Goal: Information Seeking & Learning: Learn about a topic

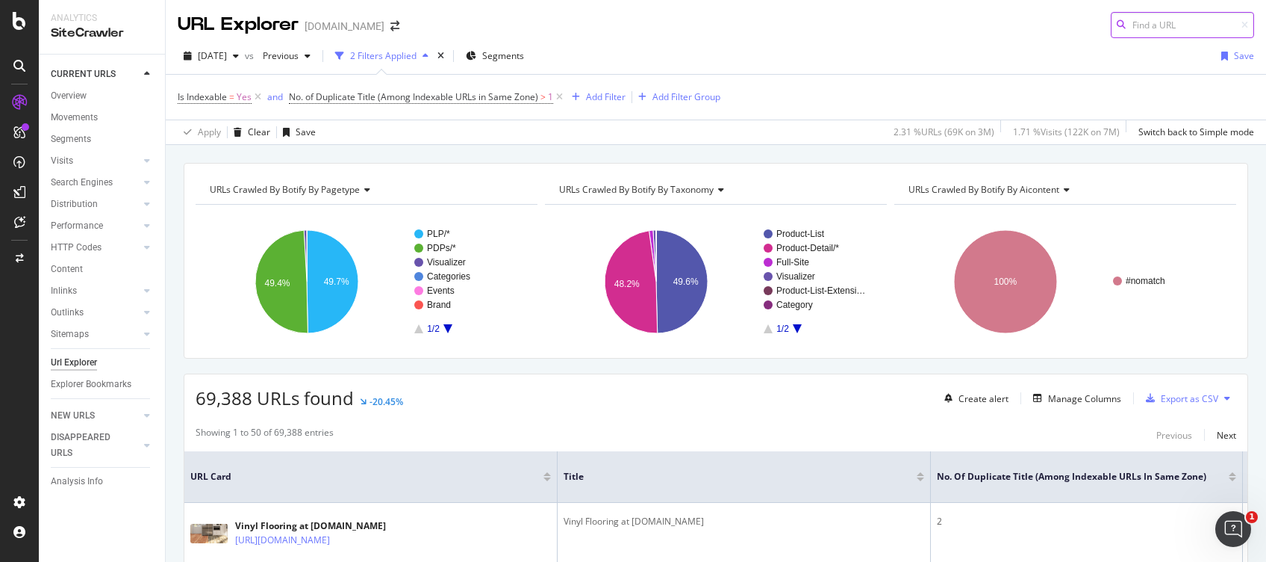
scroll to position [199, 0]
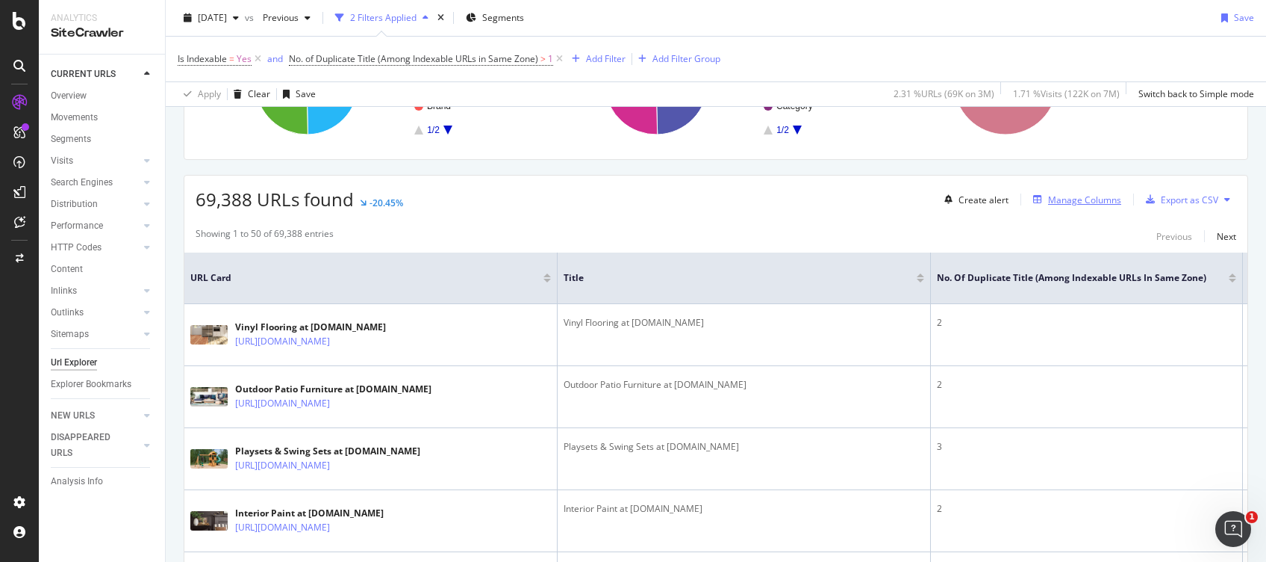
click at [949, 199] on icon "button" at bounding box center [1037, 199] width 9 height 9
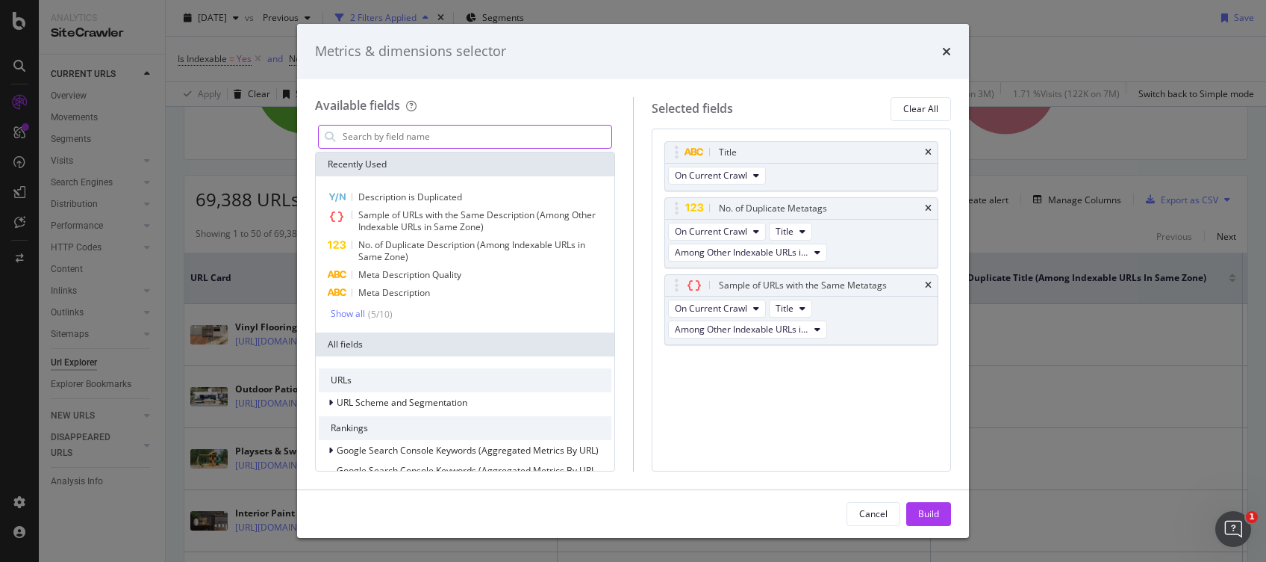
click at [414, 134] on input "modal" at bounding box center [476, 136] width 270 height 22
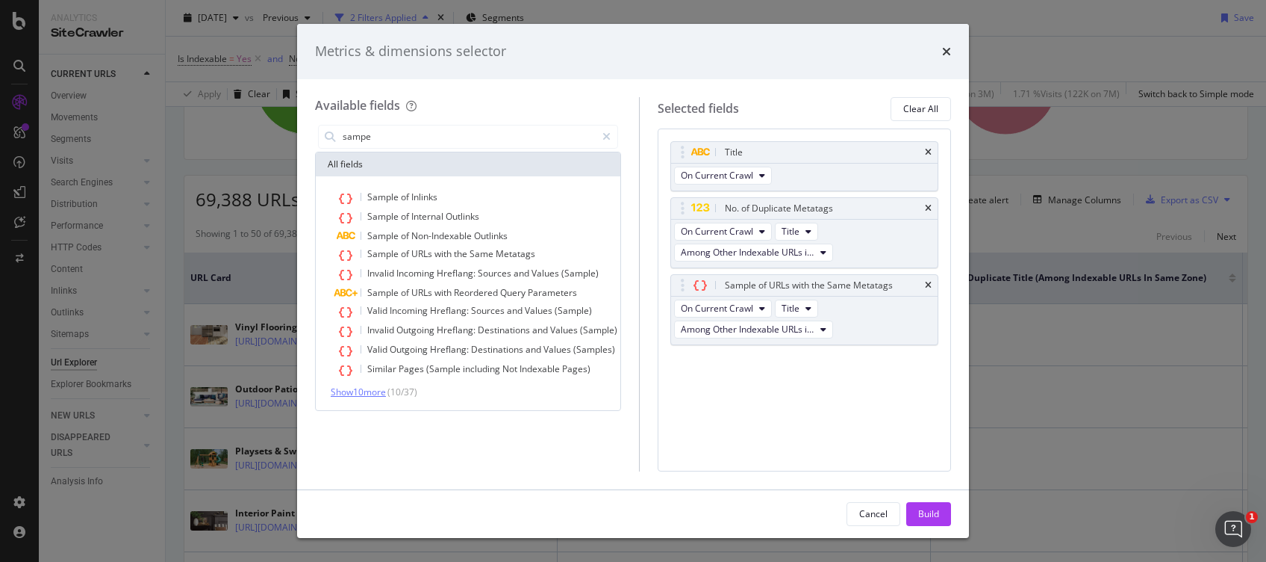
type input "sampe"
click at [368, 393] on span "Show 10 more" at bounding box center [358, 391] width 55 height 13
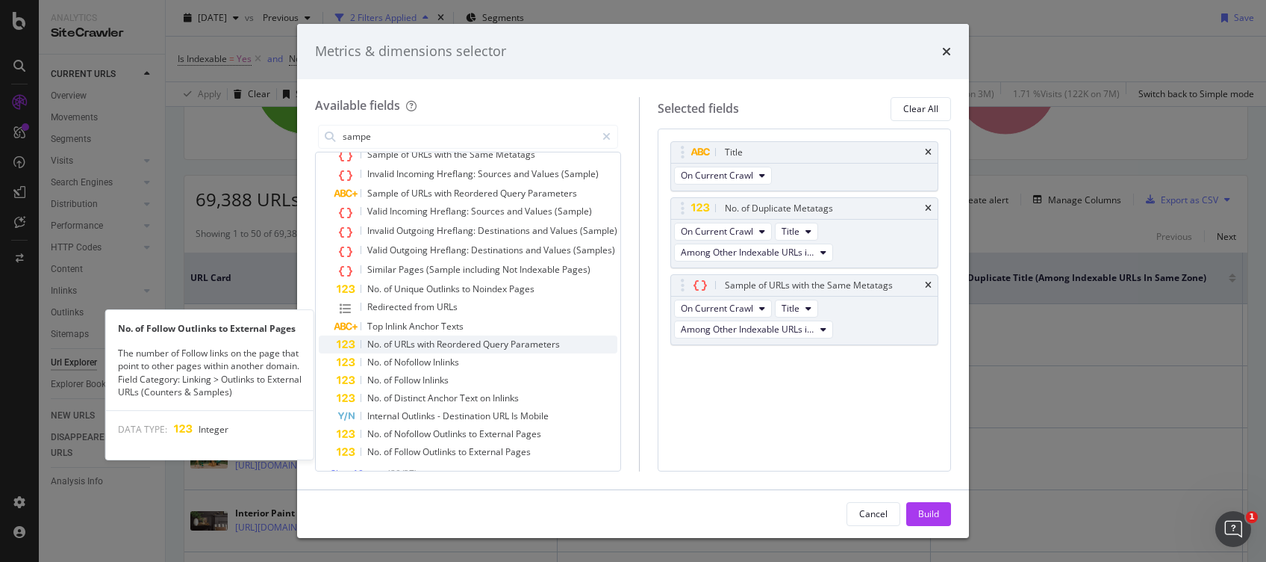
scroll to position [119, 0]
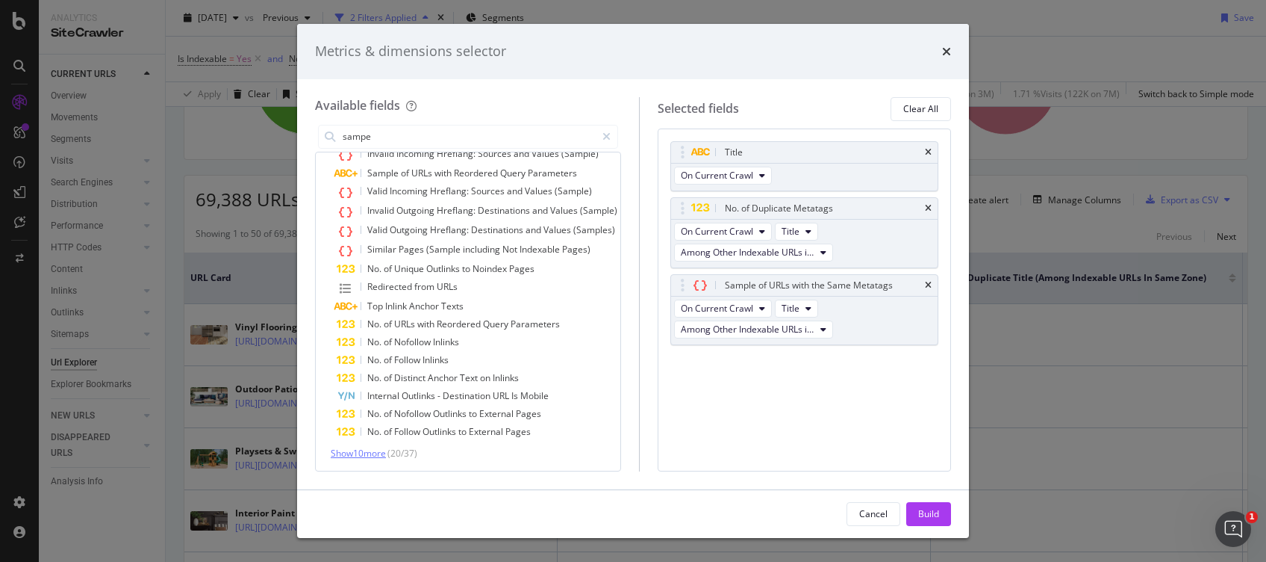
click at [340, 420] on span "Show 10 more" at bounding box center [358, 453] width 55 height 13
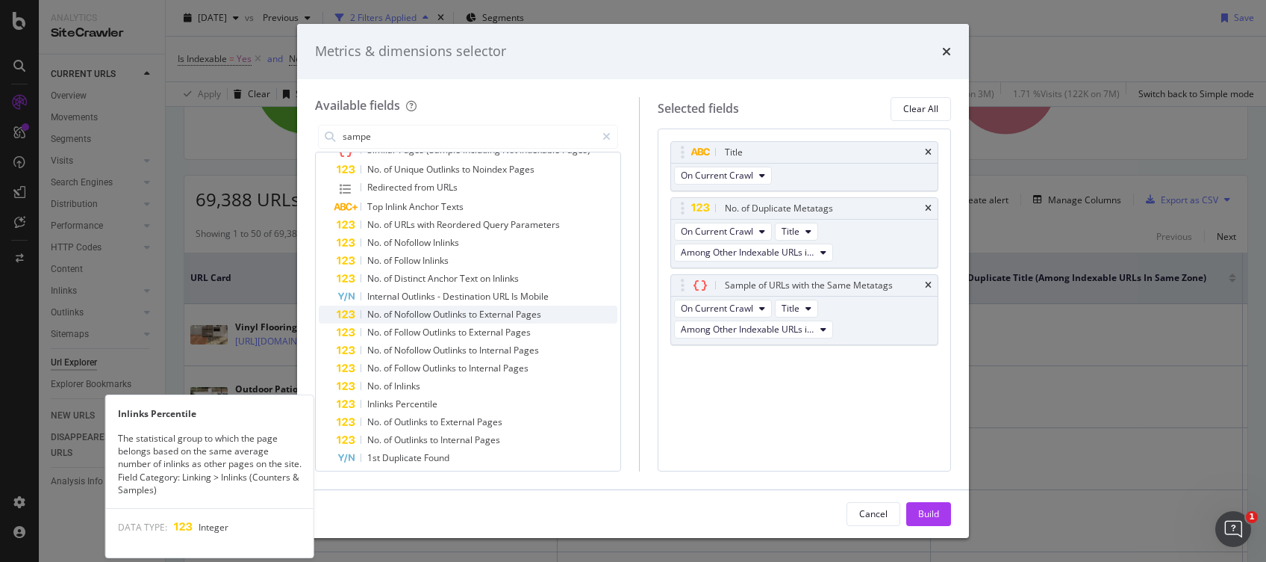
scroll to position [299, 0]
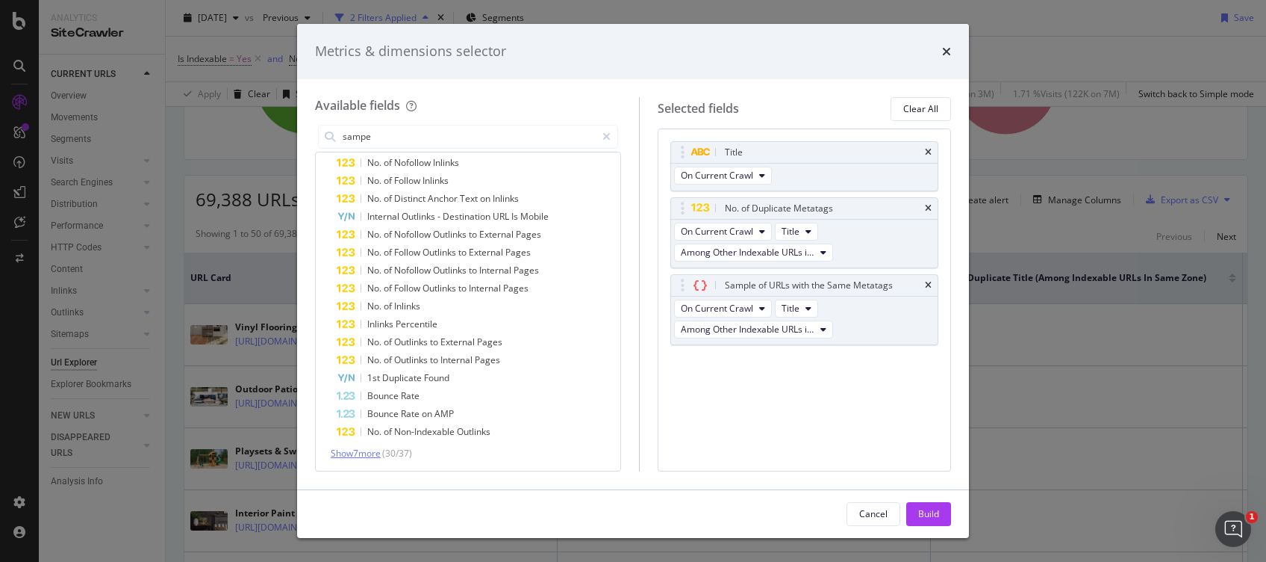
click at [365, 420] on span "Show 7 more" at bounding box center [356, 453] width 50 height 13
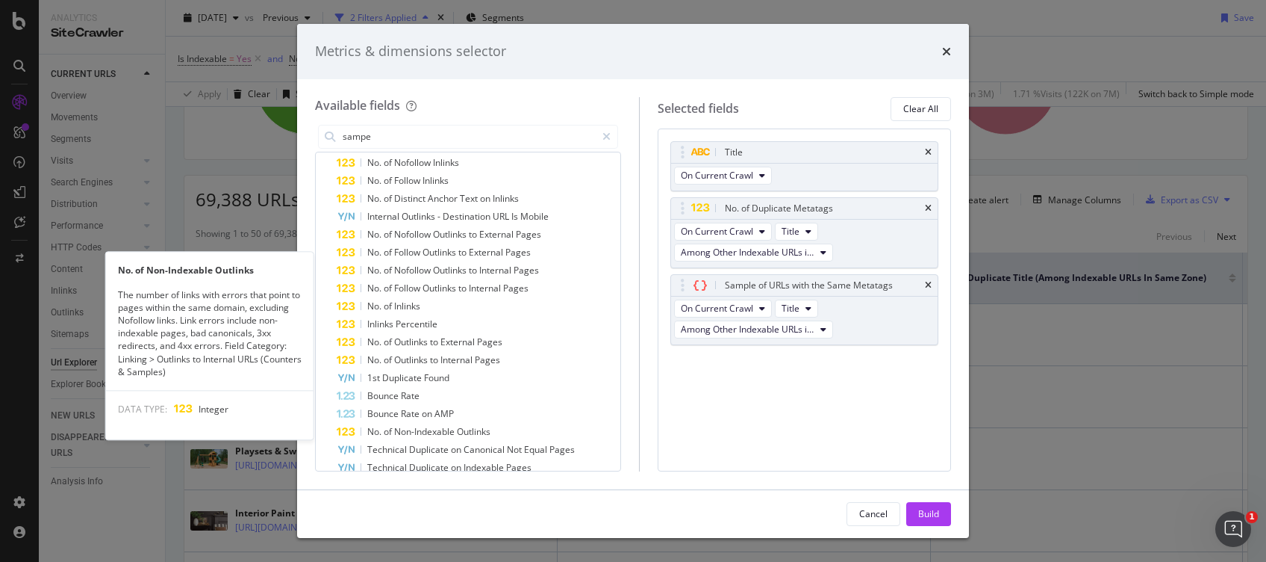
scroll to position [0, 0]
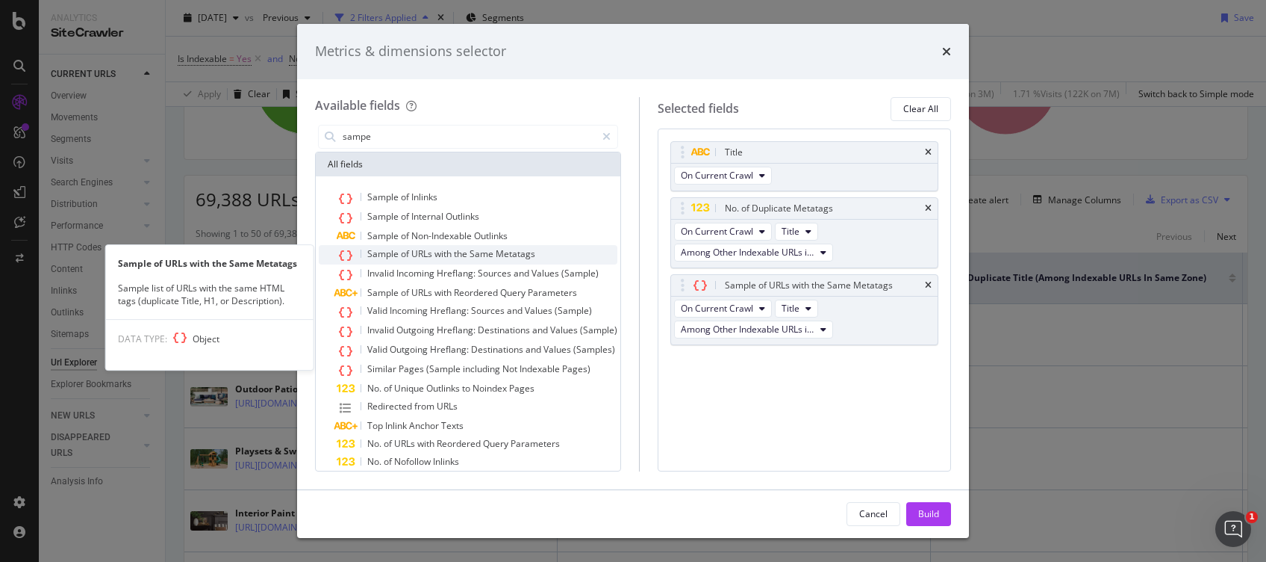
click at [543, 257] on div "Sample of URLs with the Same Metatags" at bounding box center [477, 254] width 281 height 19
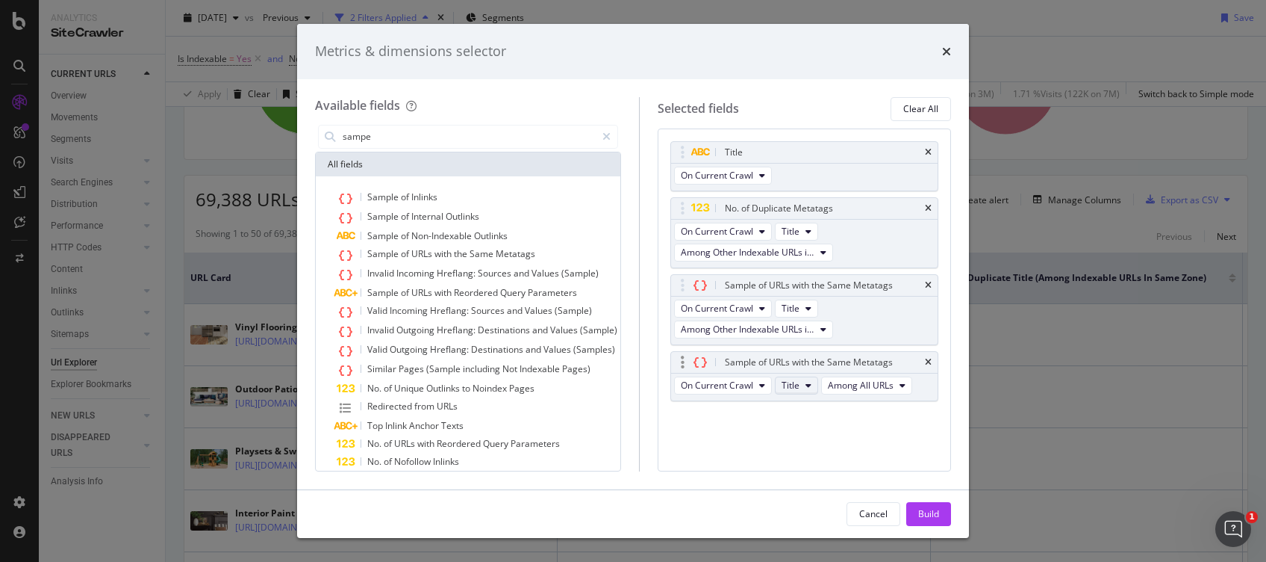
click at [800, 388] on span "Title" at bounding box center [791, 385] width 18 height 13
click at [821, 416] on span "Title" at bounding box center [827, 411] width 48 height 13
click at [923, 420] on div "Build" at bounding box center [928, 514] width 21 height 22
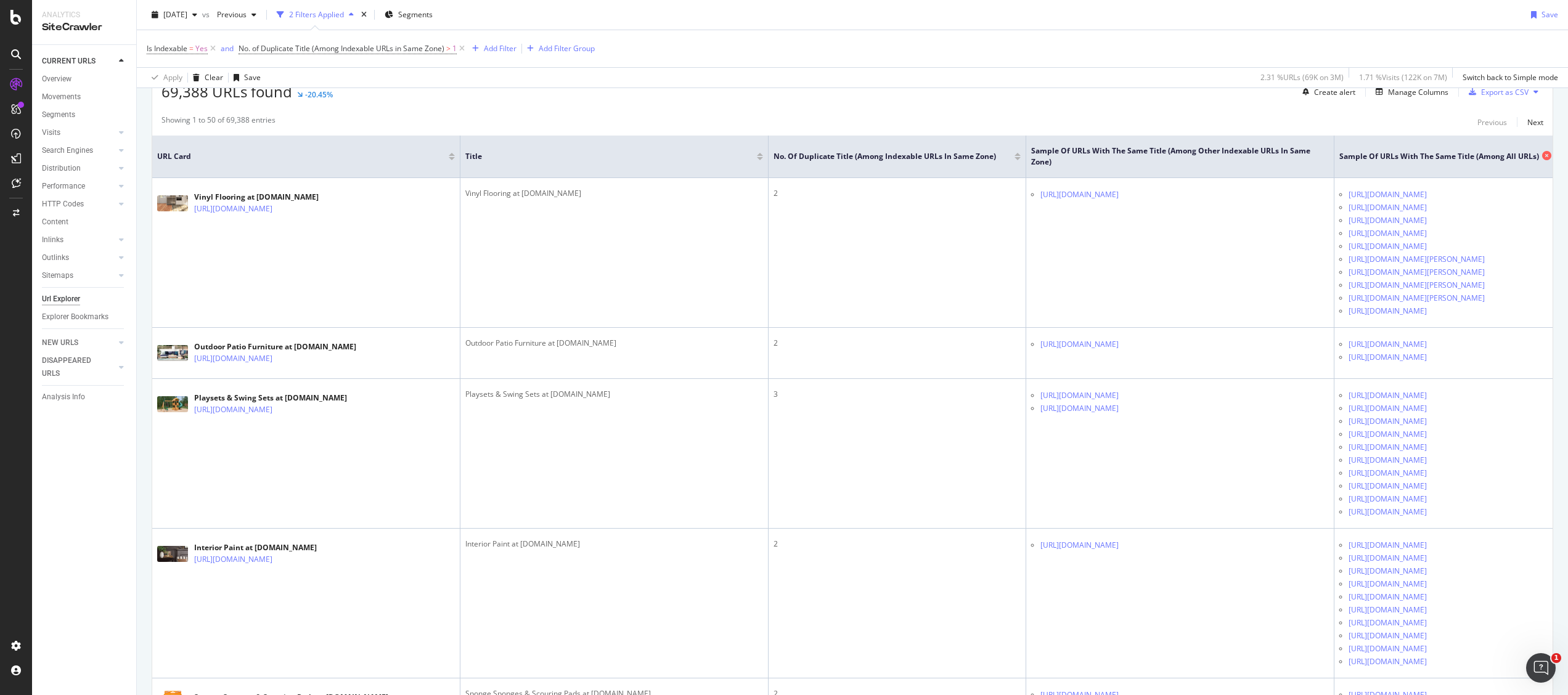
scroll to position [113, 0]
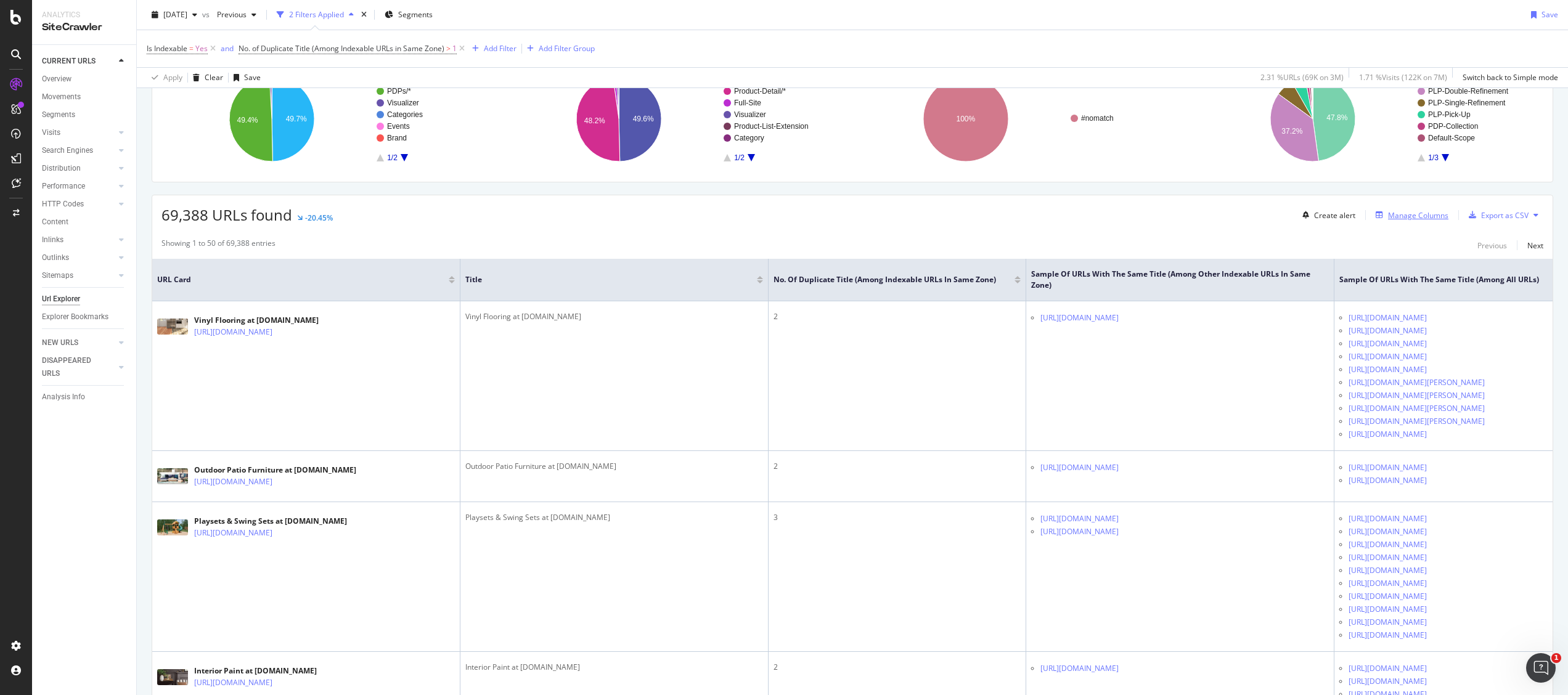
click at [783, 220] on div "Manage Columns" at bounding box center [1418, 215] width 60 height 11
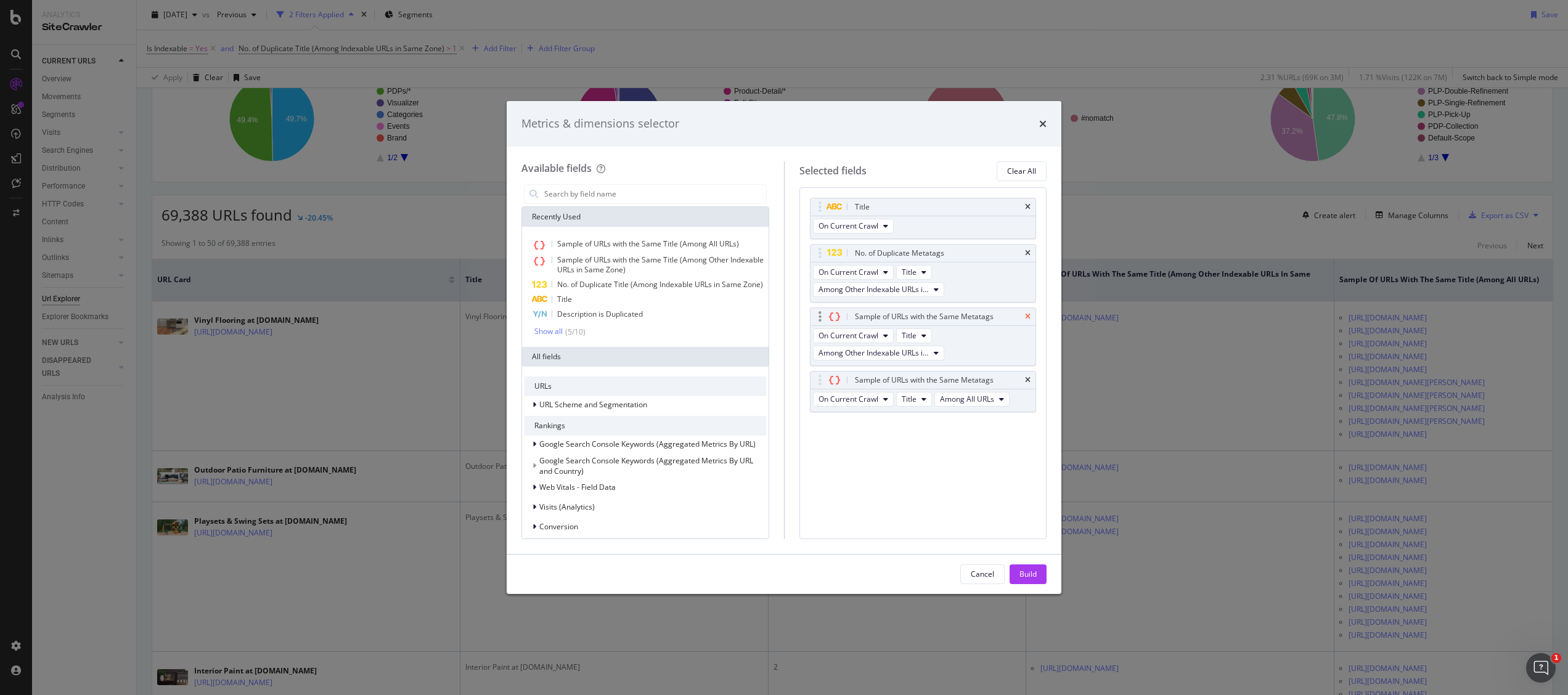
click at [783, 317] on icon "times" at bounding box center [1027, 316] width 6 height 7
click at [783, 253] on div "No. of Duplicate Metatags" at bounding box center [923, 253] width 225 height 17
click at [783, 254] on icon "times" at bounding box center [1027, 253] width 6 height 7
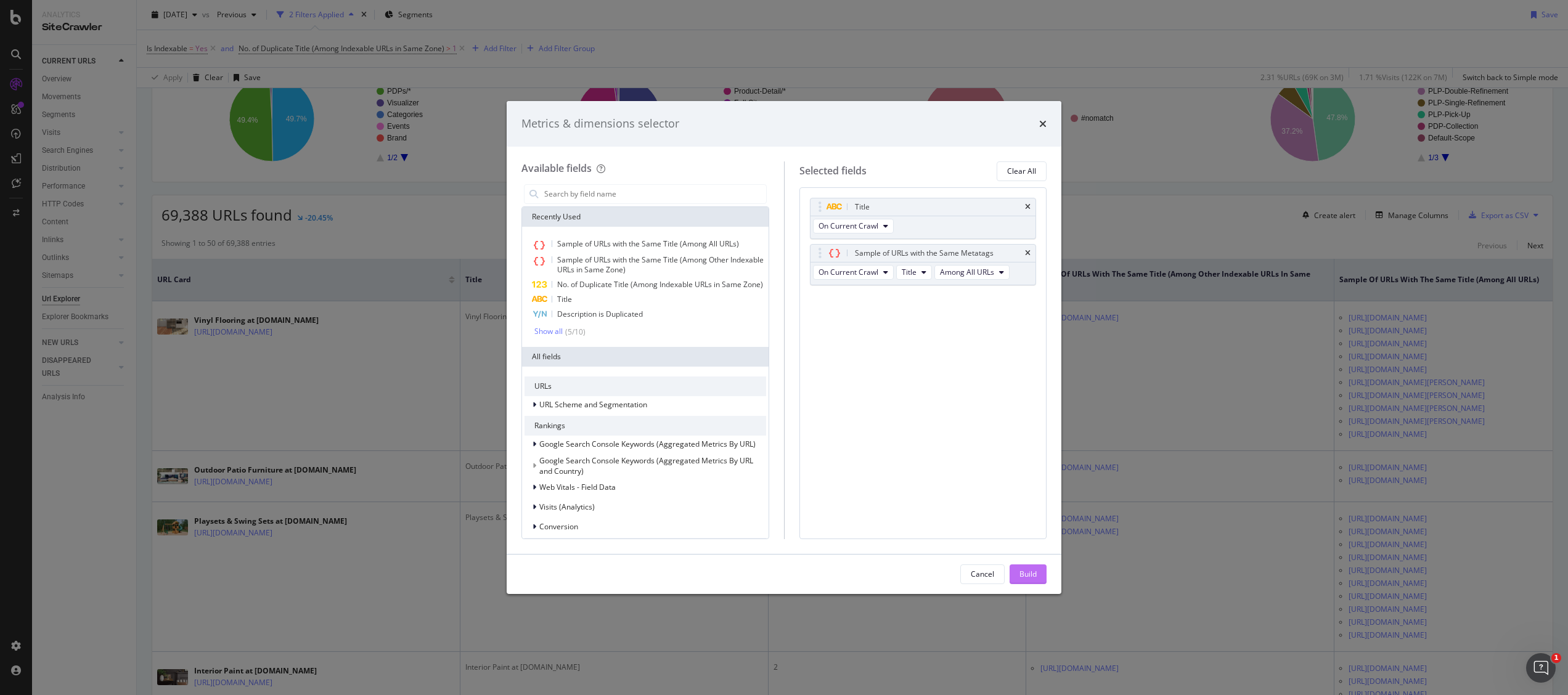
click at [783, 347] on div "Build" at bounding box center [1027, 574] width 17 height 11
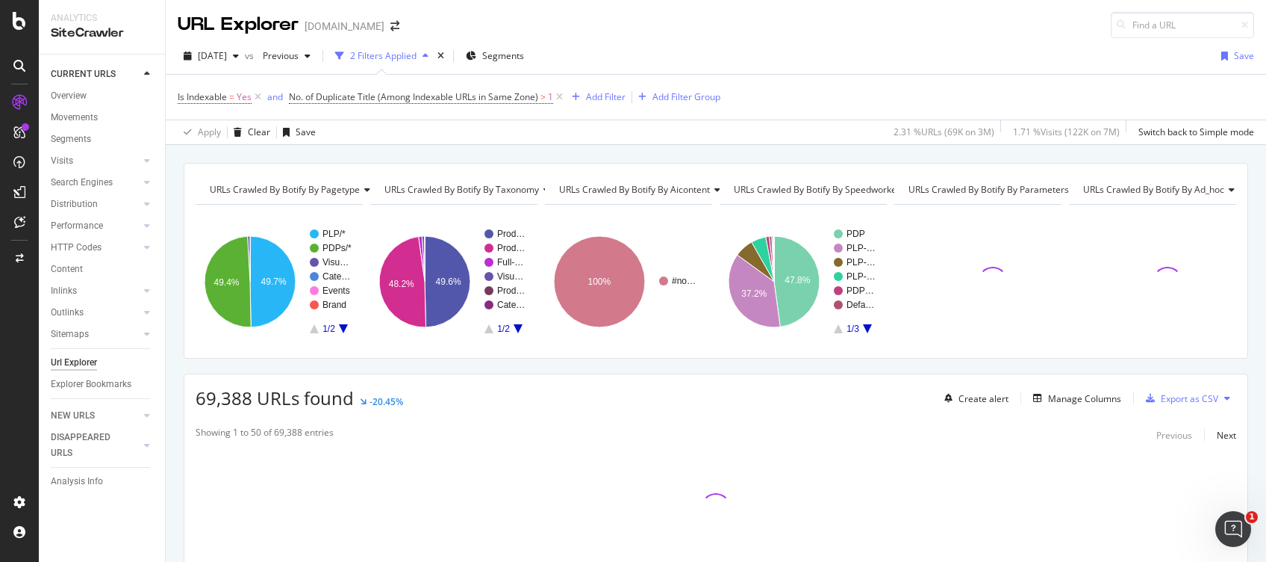
drag, startPoint x: 1859, startPoint y: 7, endPoint x: 821, endPoint y: 91, distance: 1042.1
click at [820, 75] on div "Is Indexable = Yes and No. of Duplicate Title (Among Indexable URLs in Same Zon…" at bounding box center [716, 97] width 1077 height 45
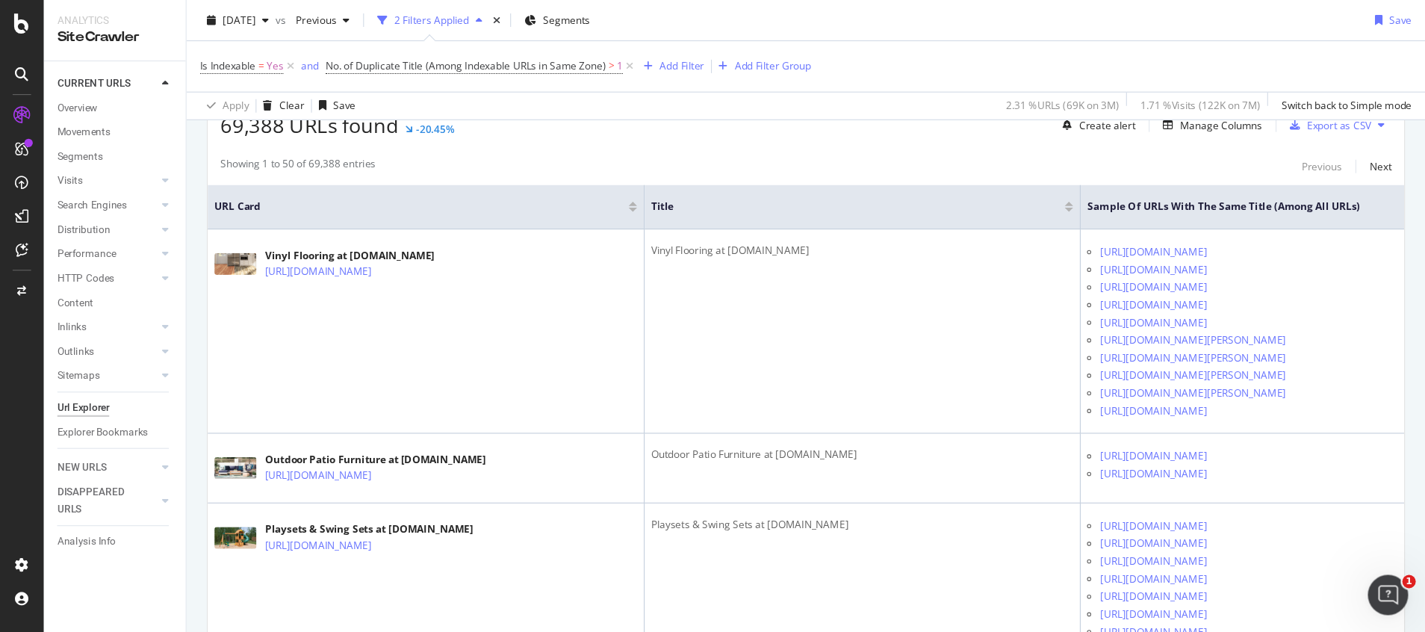
scroll to position [287, 0]
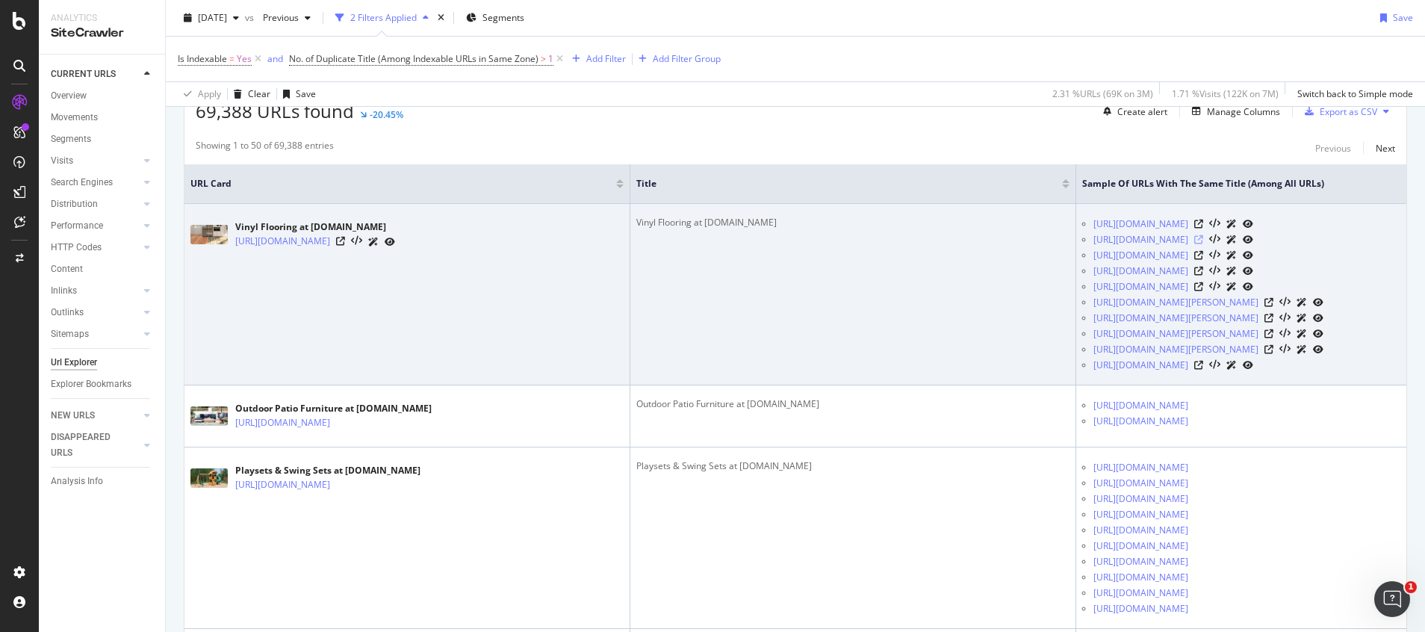
click at [949, 244] on icon at bounding box center [1198, 239] width 9 height 9
click at [345, 242] on icon at bounding box center [340, 241] width 9 height 9
click at [949, 291] on icon at bounding box center [1198, 286] width 9 height 9
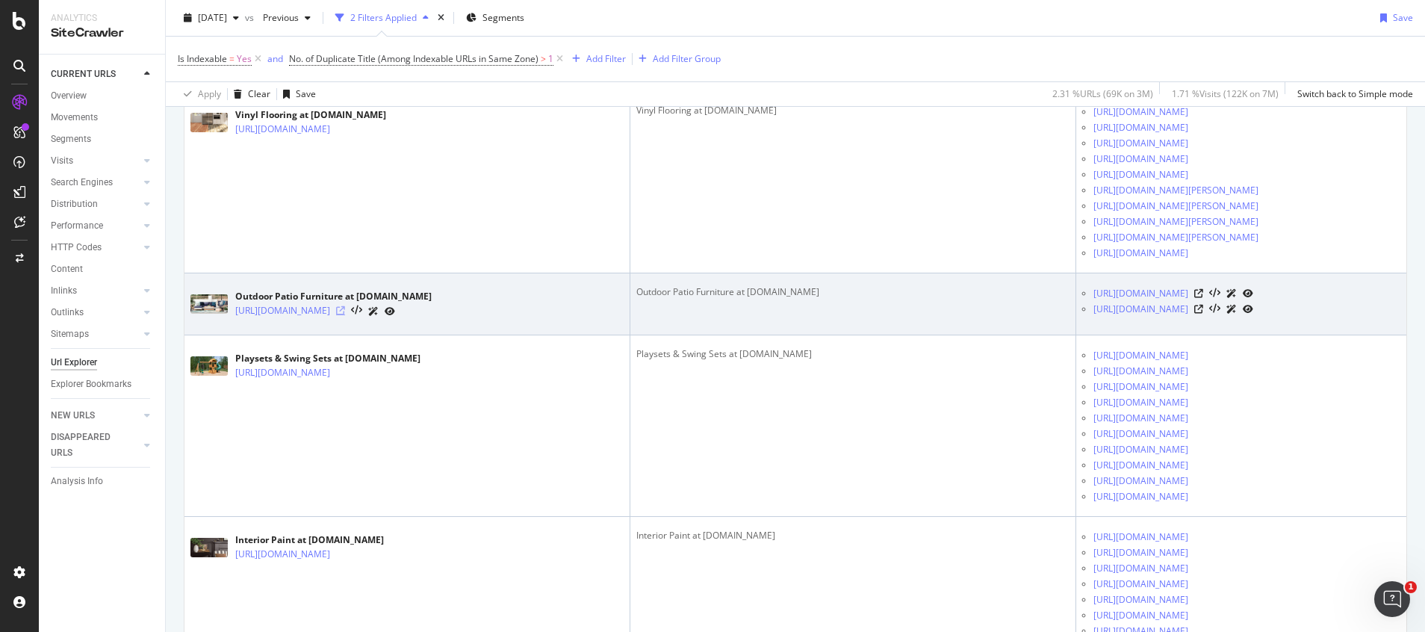
click at [345, 315] on icon at bounding box center [340, 310] width 9 height 9
click at [949, 298] on icon at bounding box center [1198, 293] width 9 height 9
click at [949, 314] on icon at bounding box center [1198, 309] width 9 height 9
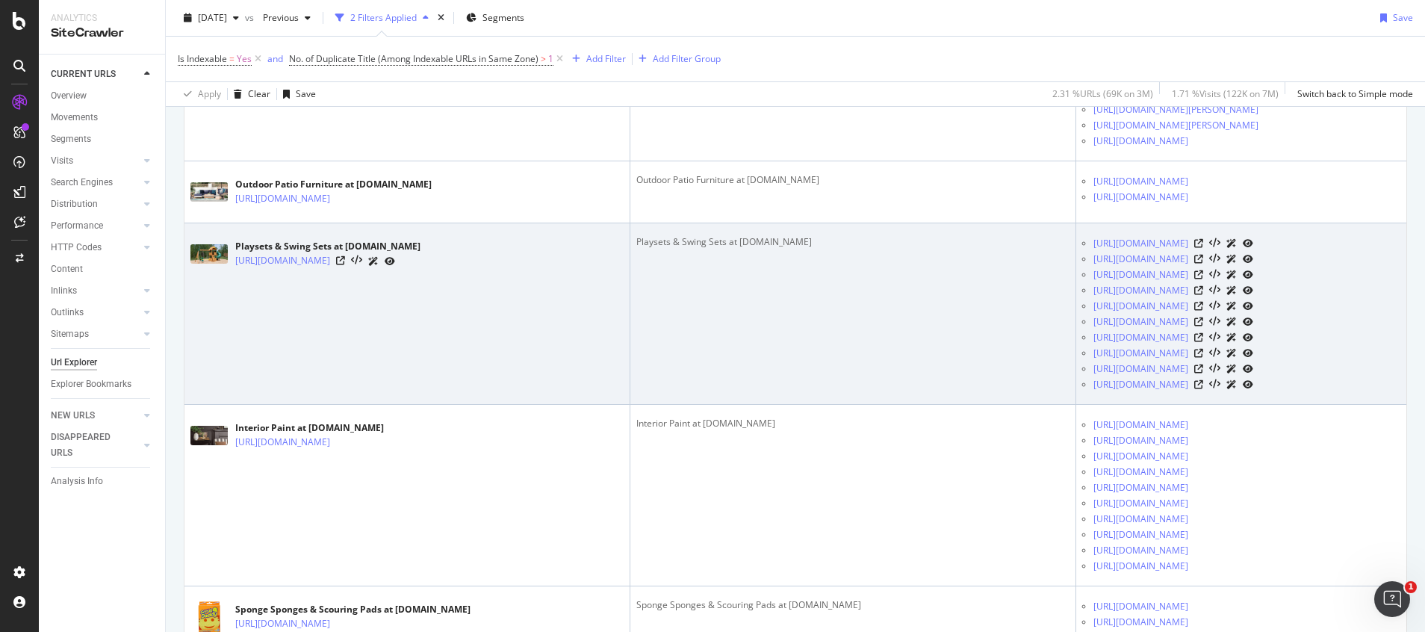
scroll to position [623, 0]
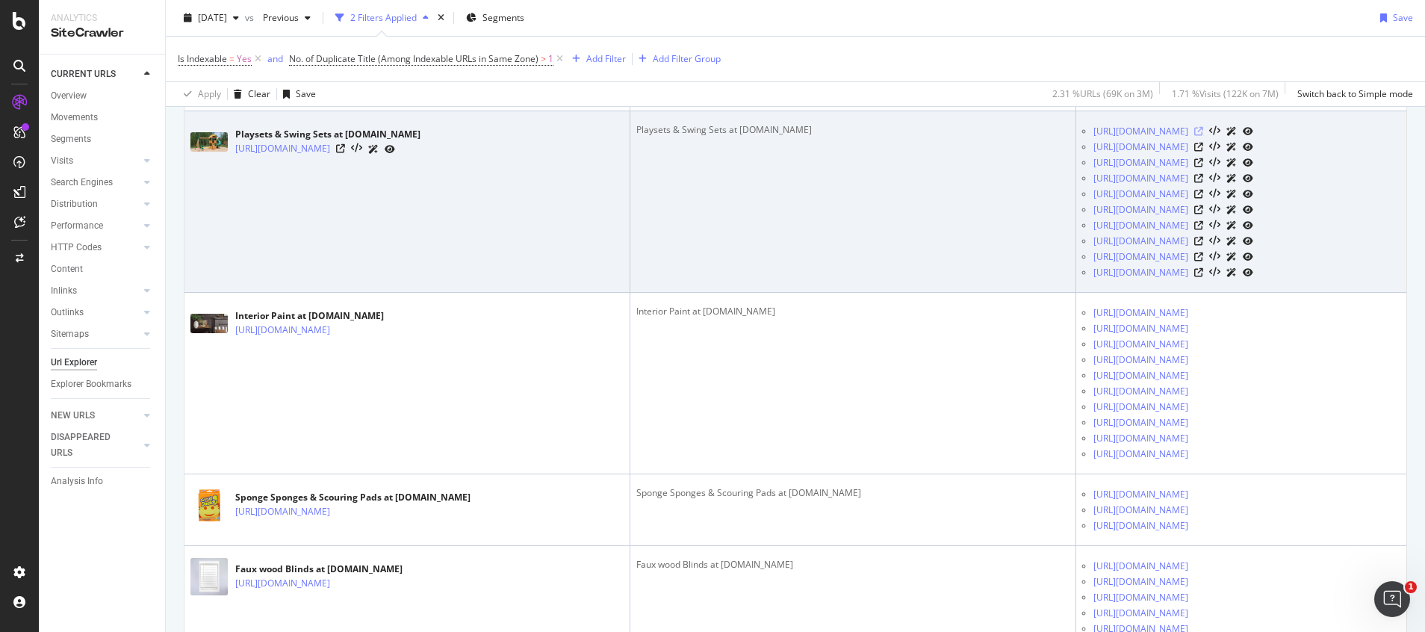
click at [949, 136] on icon at bounding box center [1198, 131] width 9 height 9
click at [345, 153] on icon at bounding box center [340, 148] width 9 height 9
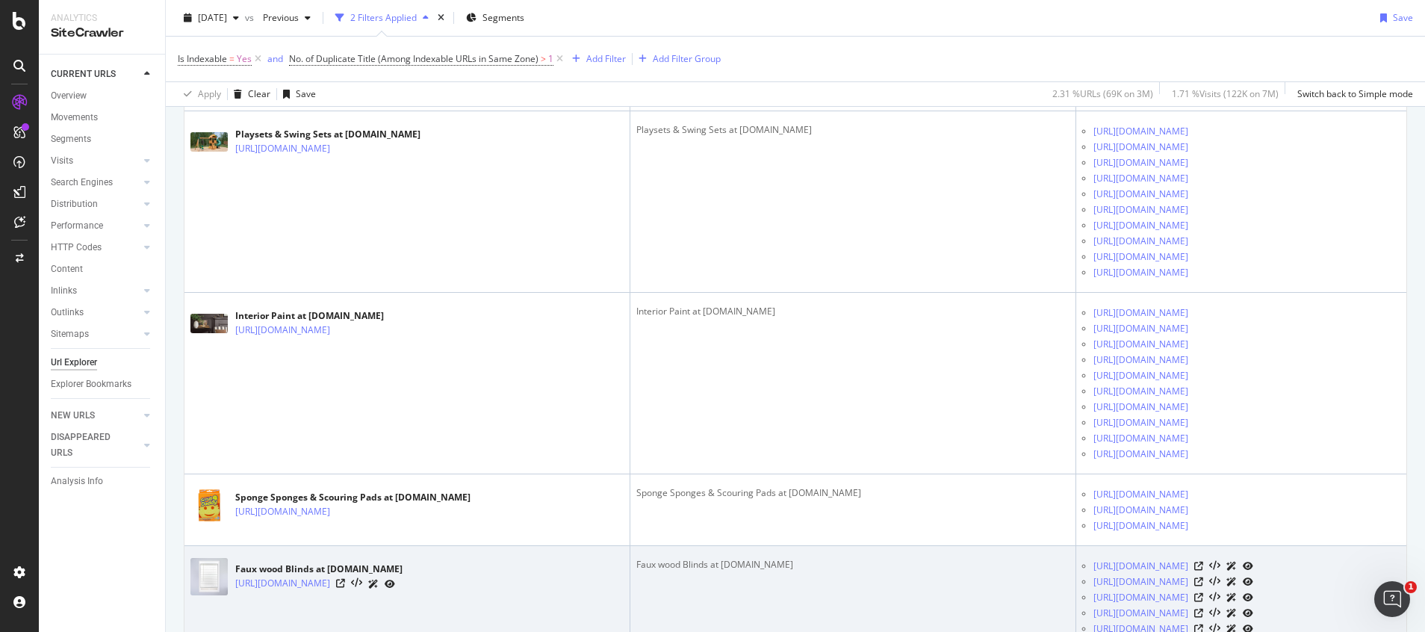
scroll to position [1183, 0]
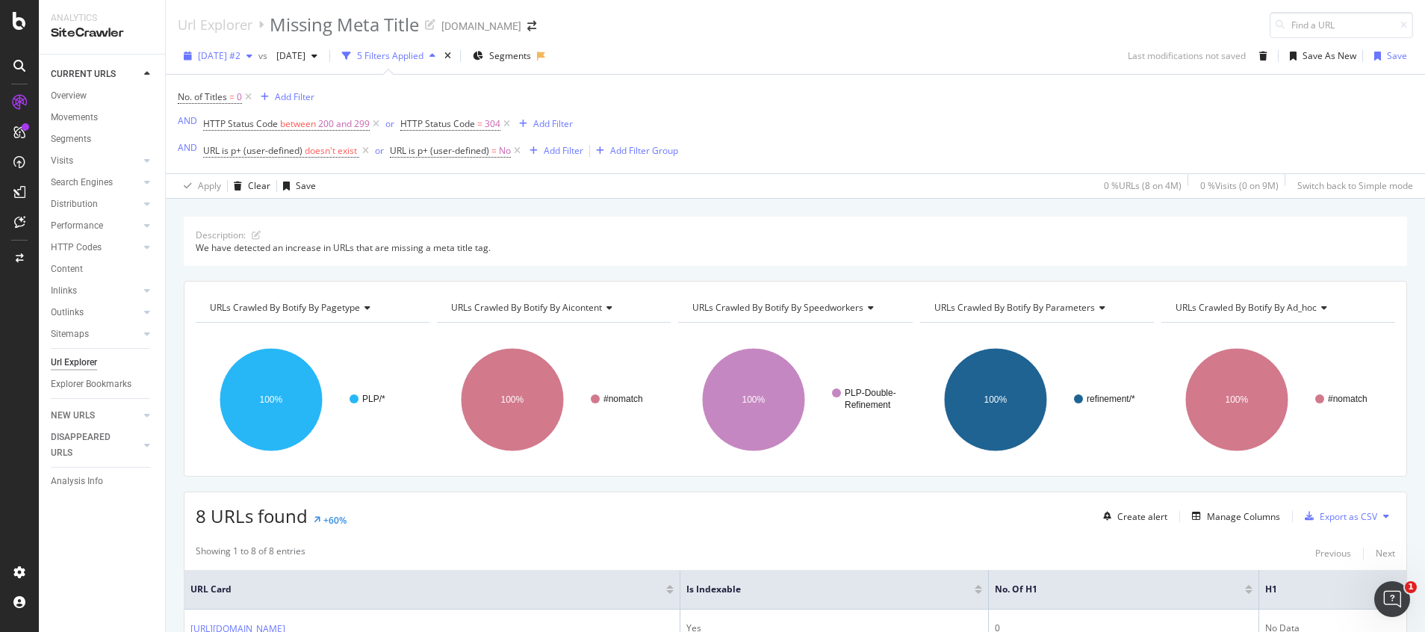
click at [224, 49] on span "2024 Apr. 20th #2" at bounding box center [219, 55] width 43 height 13
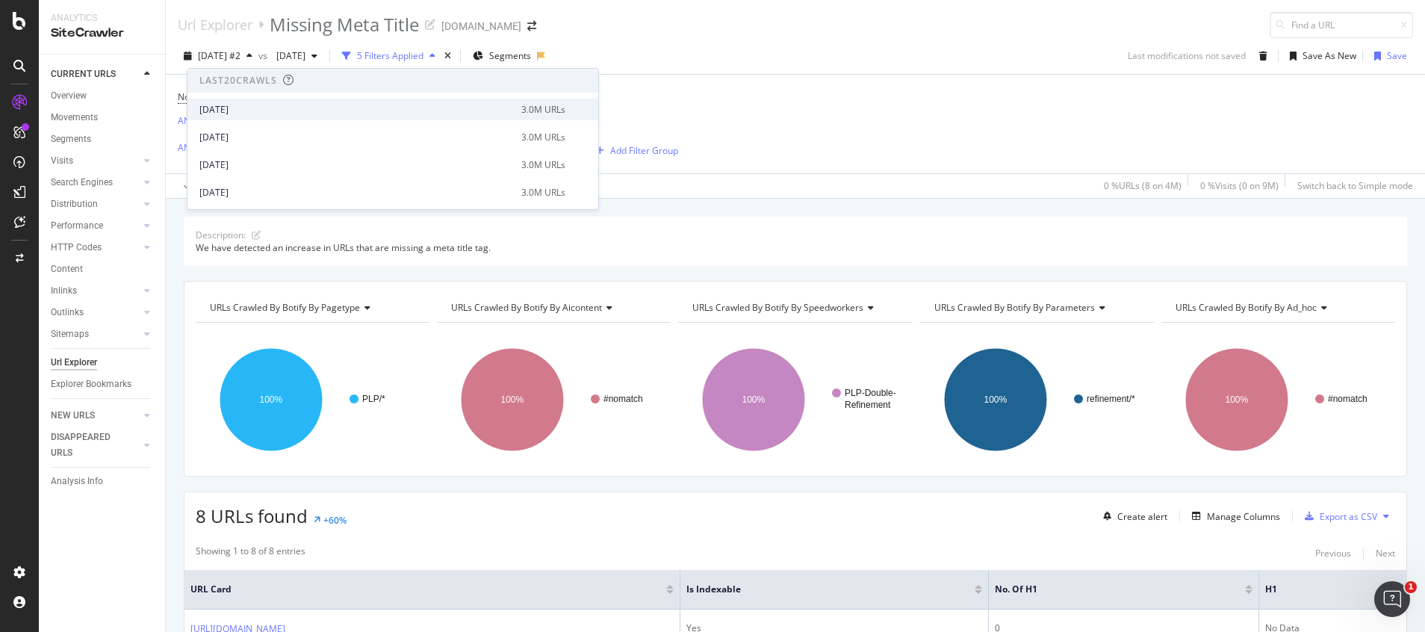
click at [240, 104] on div "[DATE]" at bounding box center [355, 109] width 313 height 13
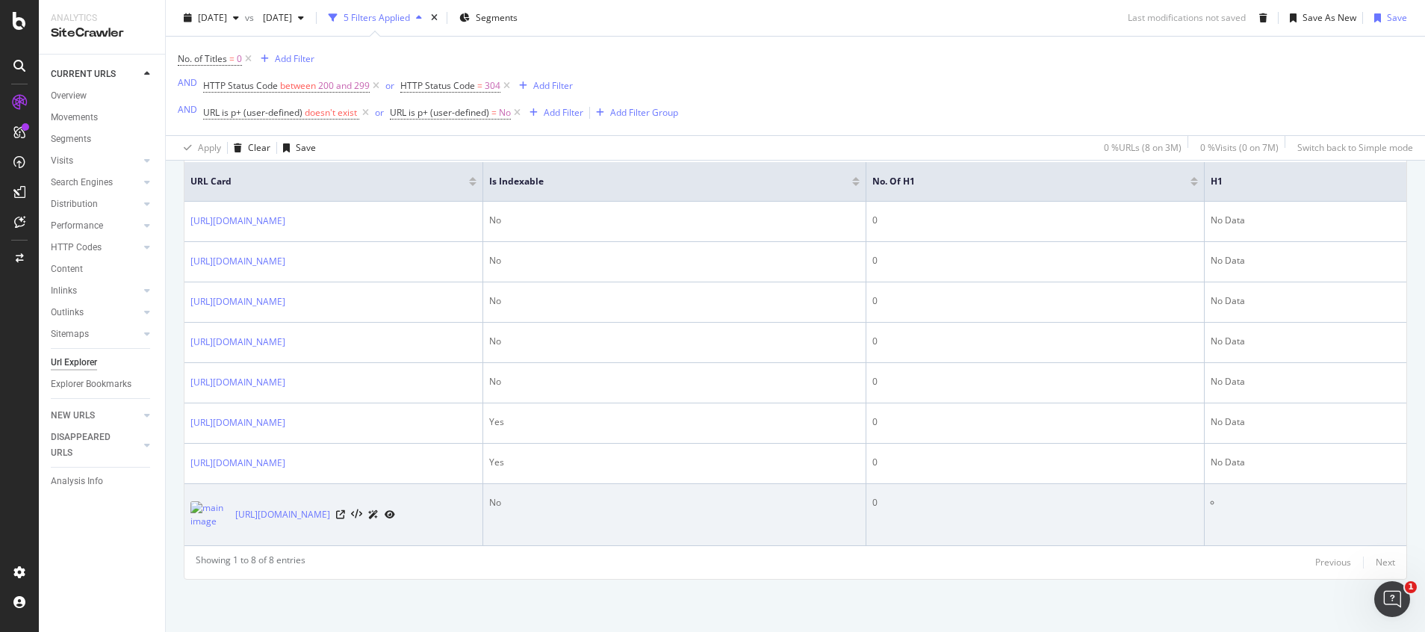
scroll to position [224, 0]
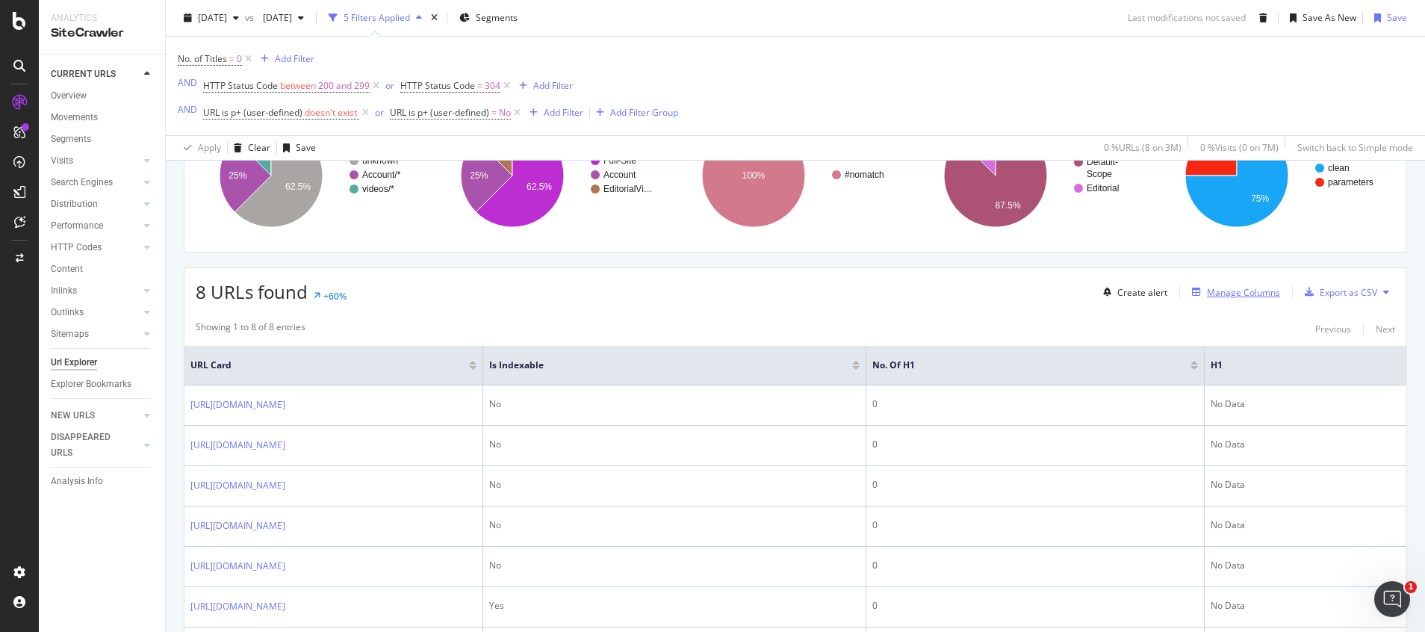
click at [949, 288] on div "Manage Columns" at bounding box center [1243, 292] width 73 height 13
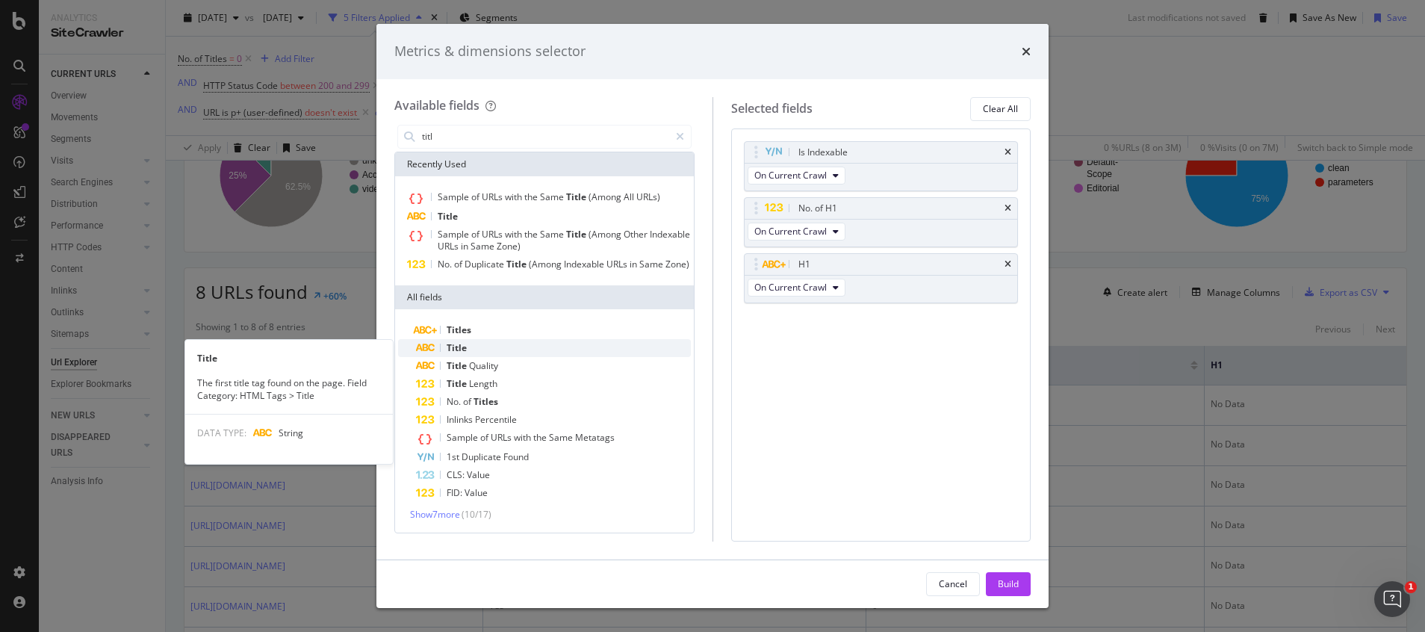
click at [487, 343] on div "Title" at bounding box center [553, 348] width 275 height 18
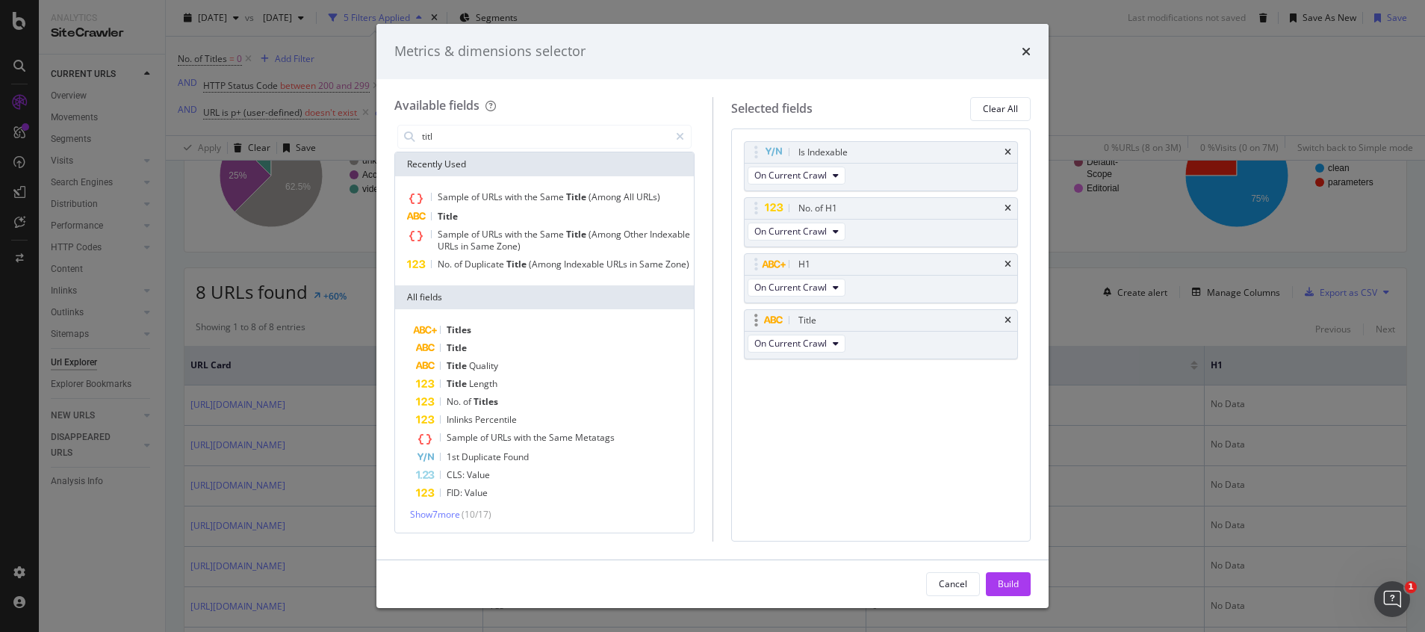
click at [949, 317] on div "Title" at bounding box center [880, 320] width 273 height 21
click at [949, 321] on icon "times" at bounding box center [1007, 320] width 7 height 9
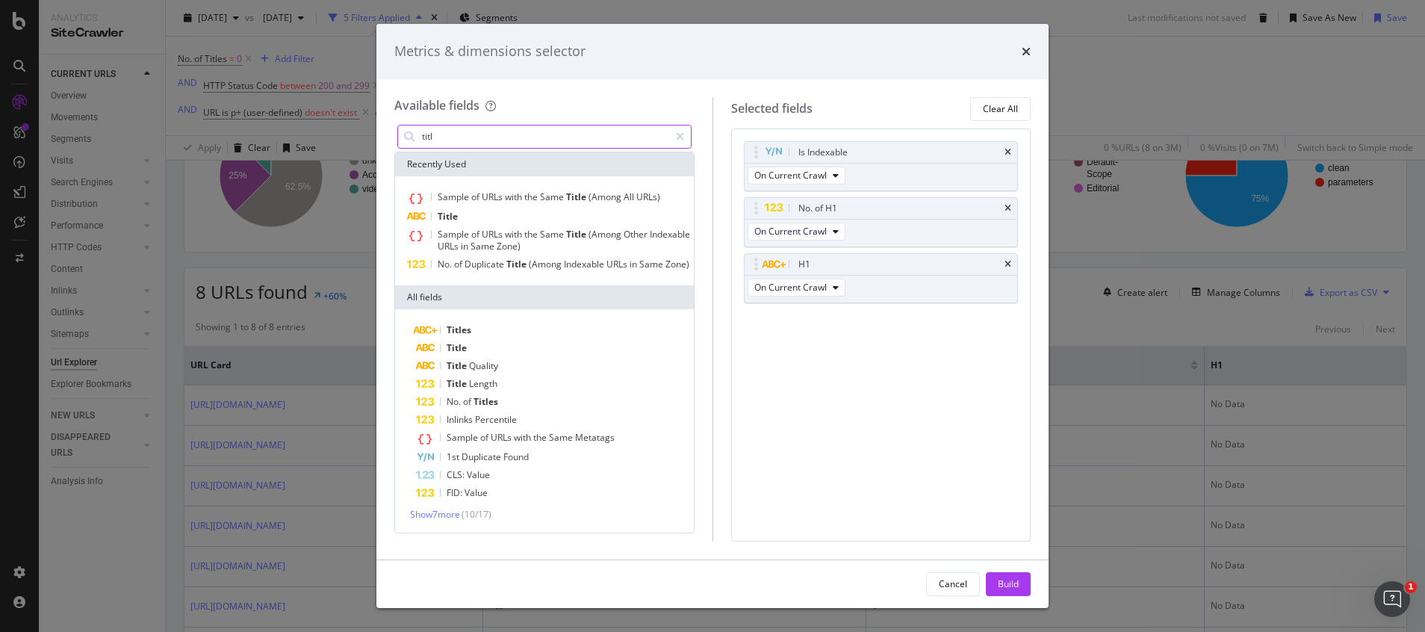
click at [490, 134] on input "titl" at bounding box center [544, 136] width 249 height 22
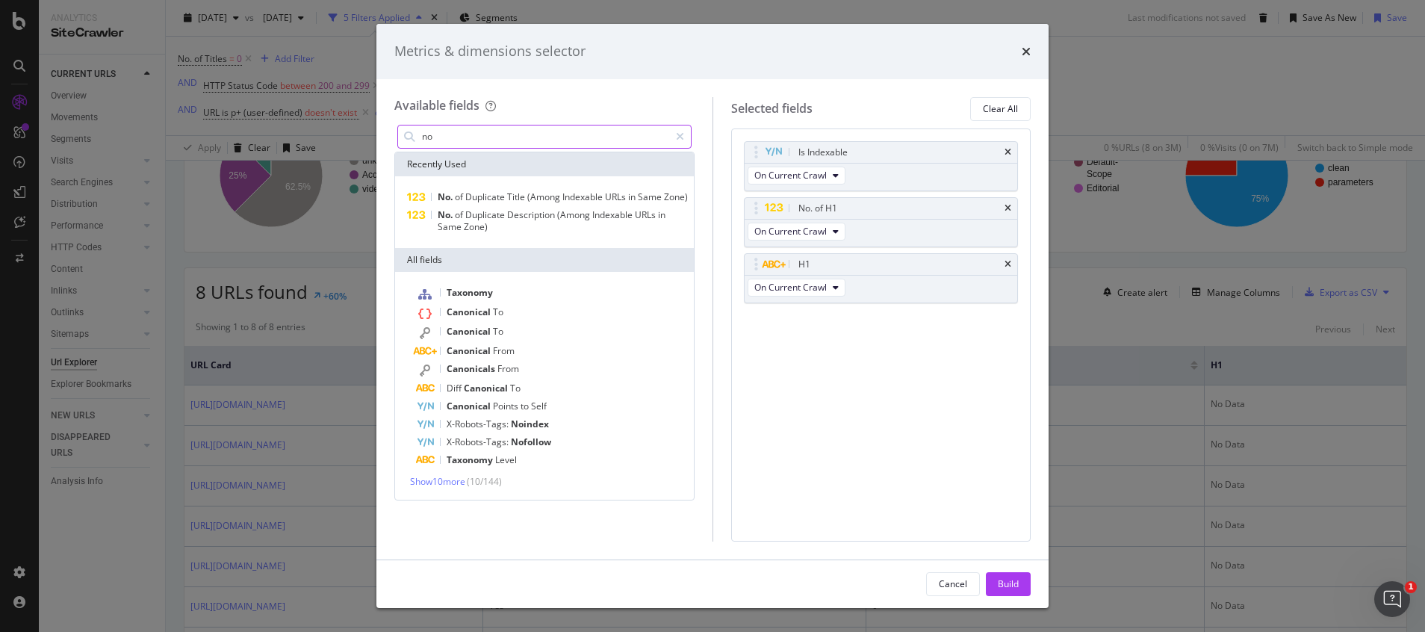
type input "no"
click at [949, 49] on div "Metrics & dimensions selector" at bounding box center [712, 51] width 636 height 19
click at [949, 49] on icon "times" at bounding box center [1025, 52] width 9 height 12
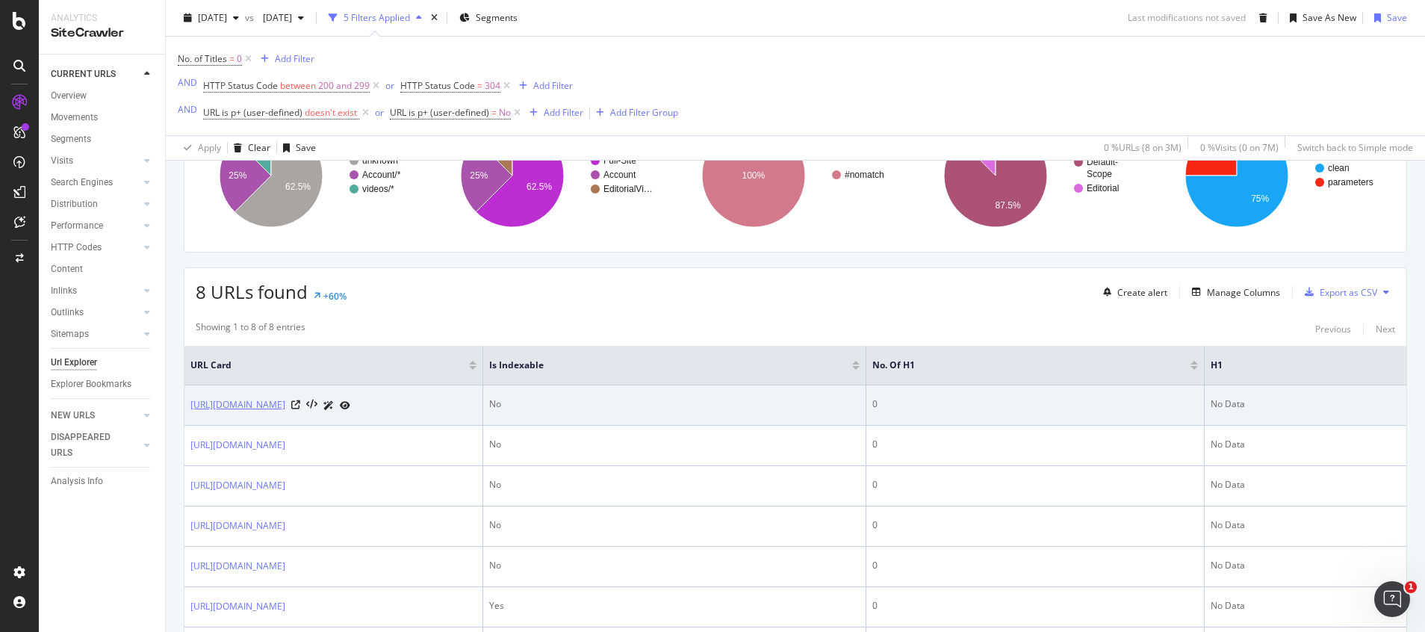
click at [285, 405] on link "[URL][DOMAIN_NAME]" at bounding box center [237, 404] width 95 height 15
click at [300, 404] on icon at bounding box center [295, 404] width 9 height 9
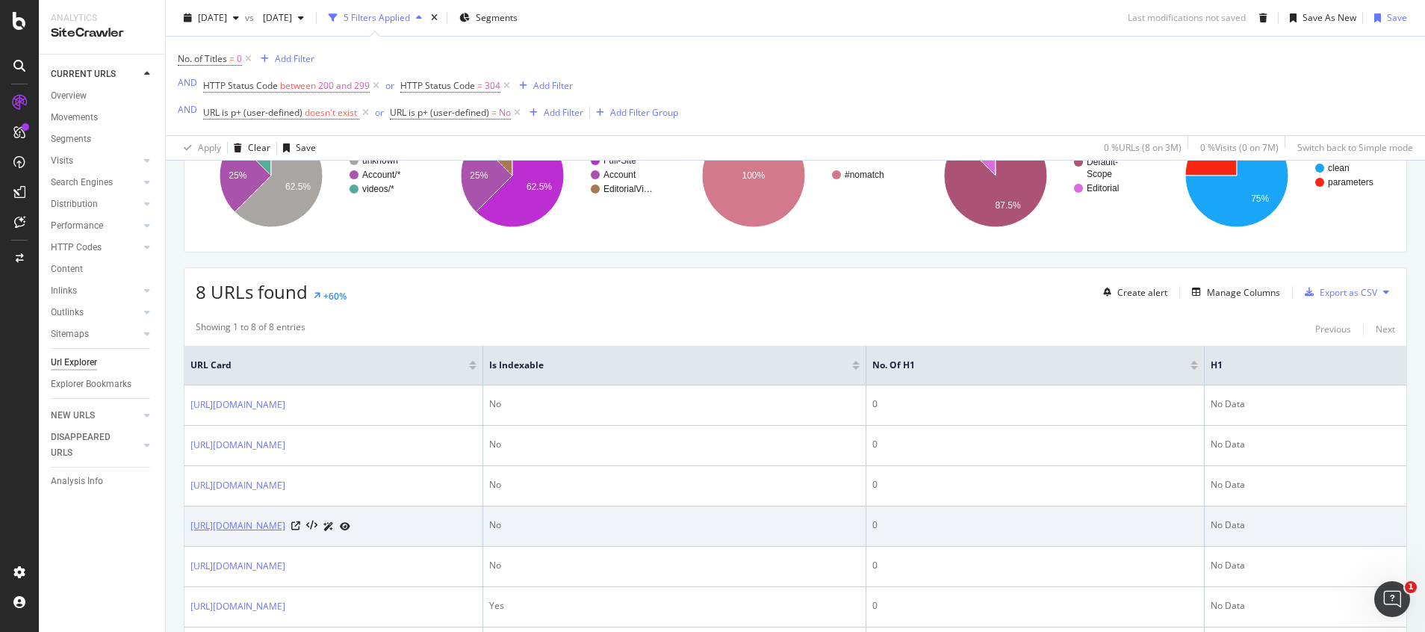
scroll to position [336, 0]
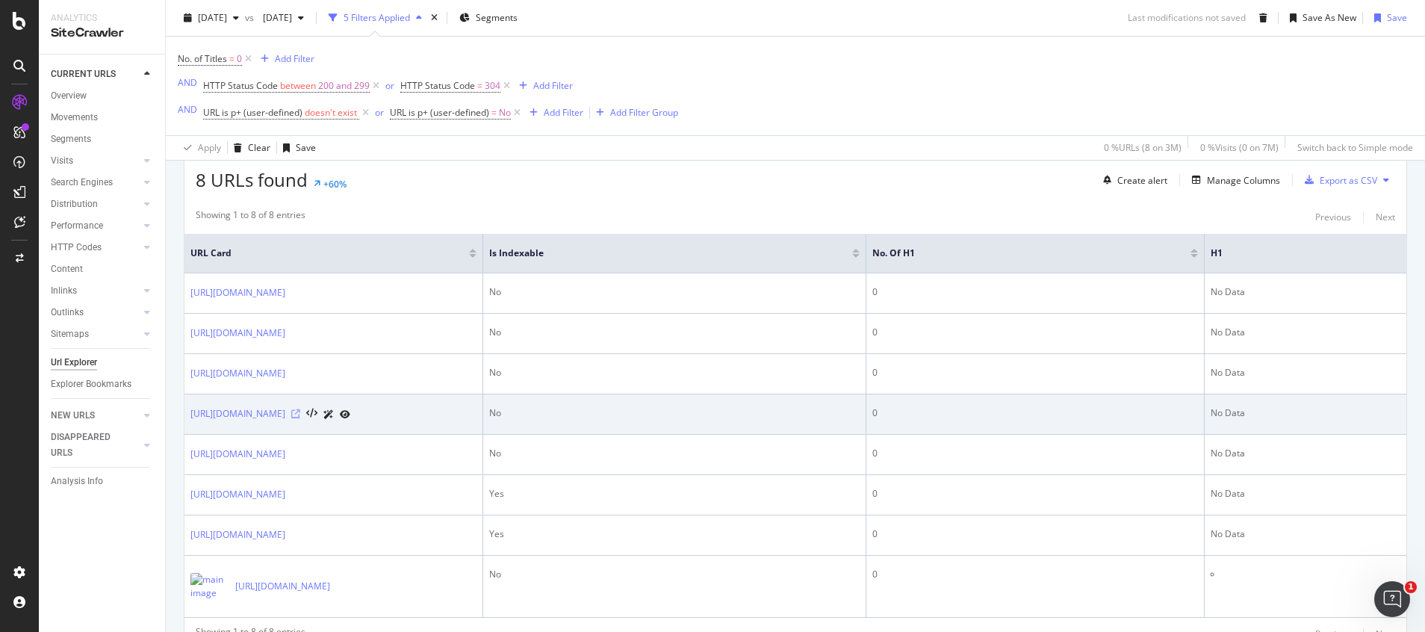
click at [300, 418] on icon at bounding box center [295, 413] width 9 height 9
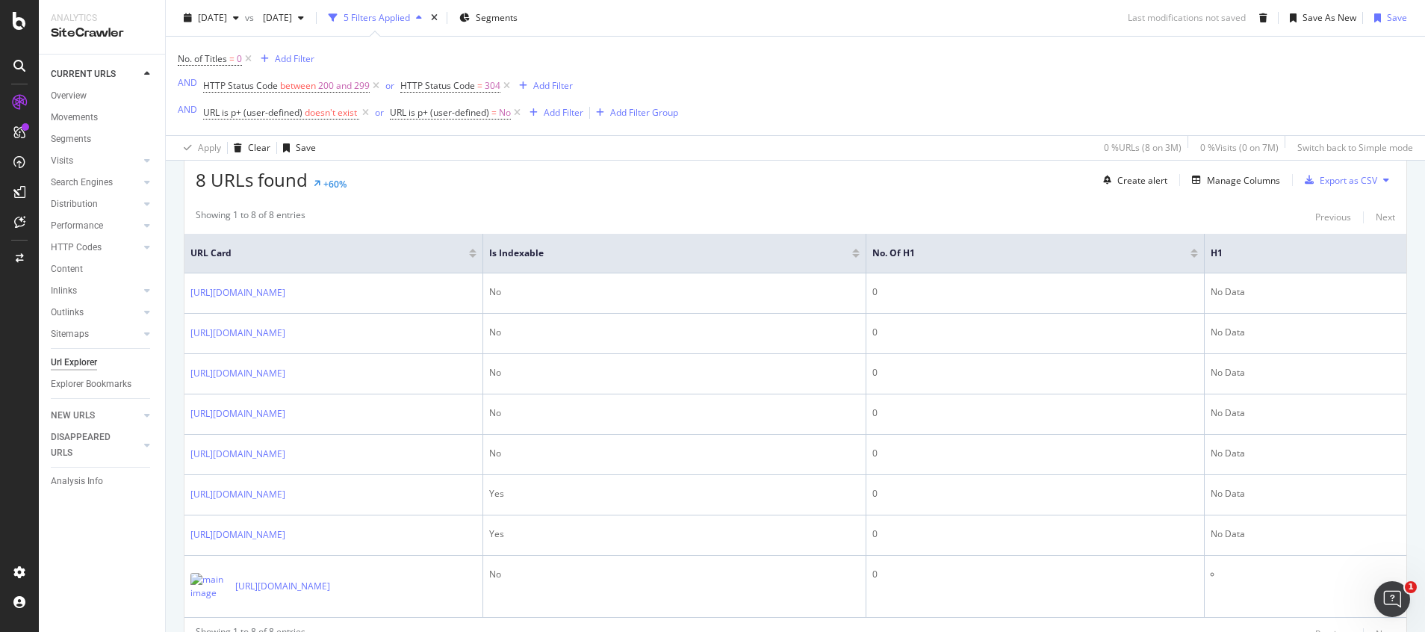
scroll to position [493, 0]
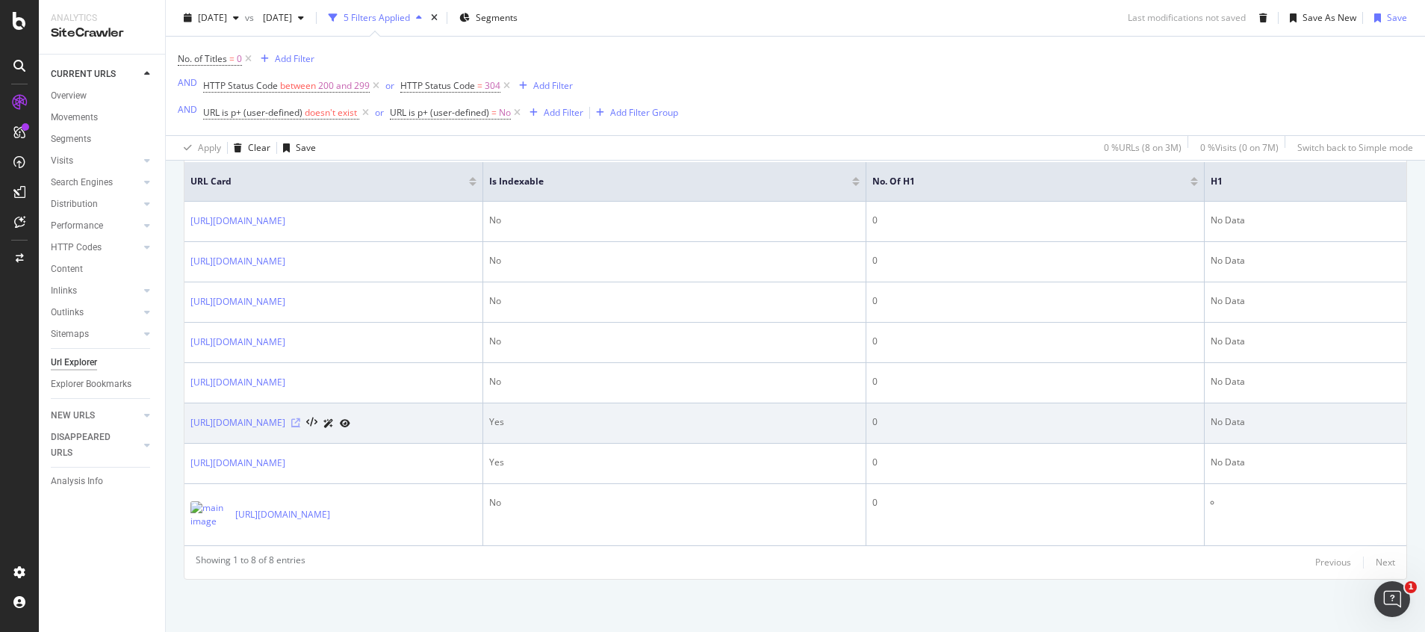
click at [300, 418] on icon at bounding box center [295, 422] width 9 height 9
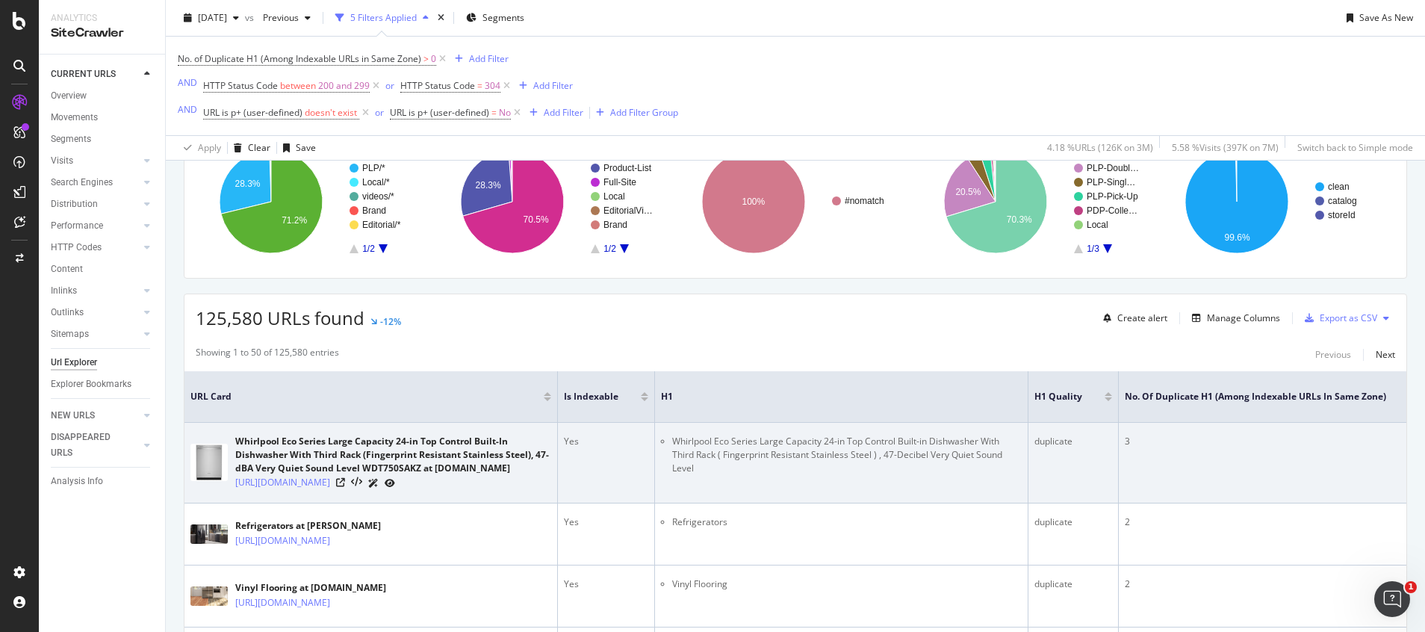
scroll to position [336, 0]
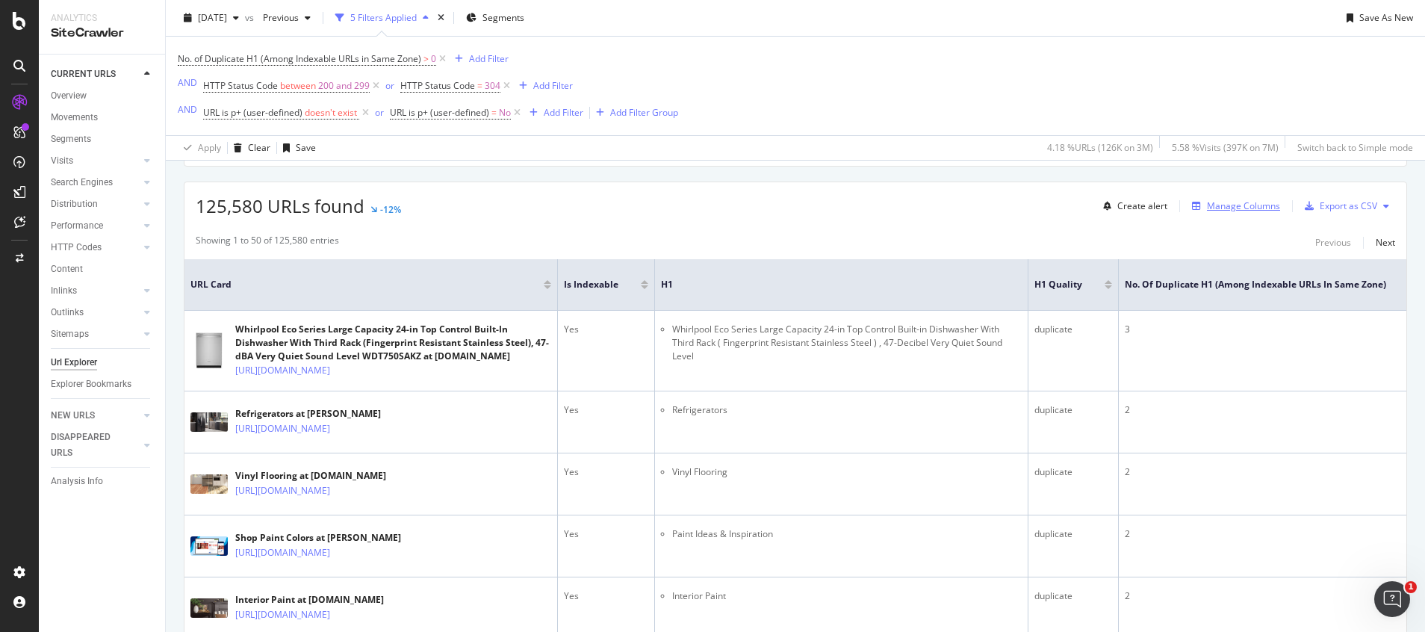
click at [949, 205] on div "Manage Columns" at bounding box center [1243, 205] width 73 height 13
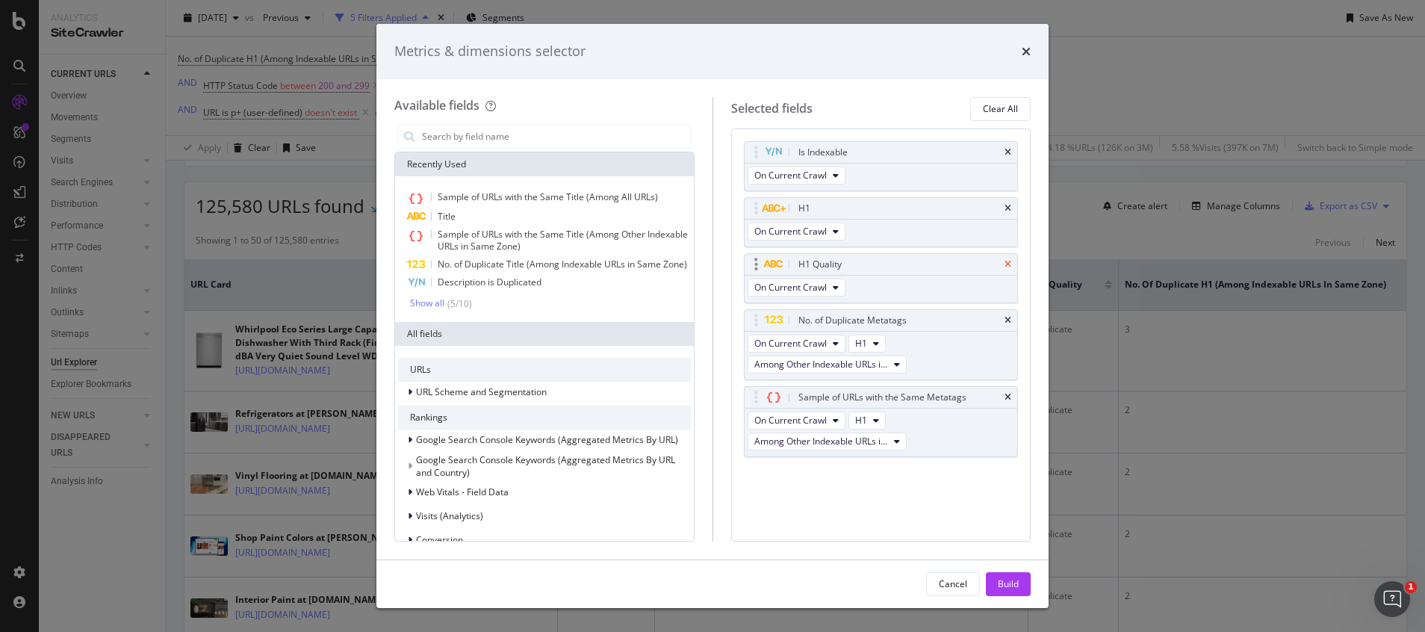
click at [949, 266] on icon "times" at bounding box center [1007, 264] width 7 height 9
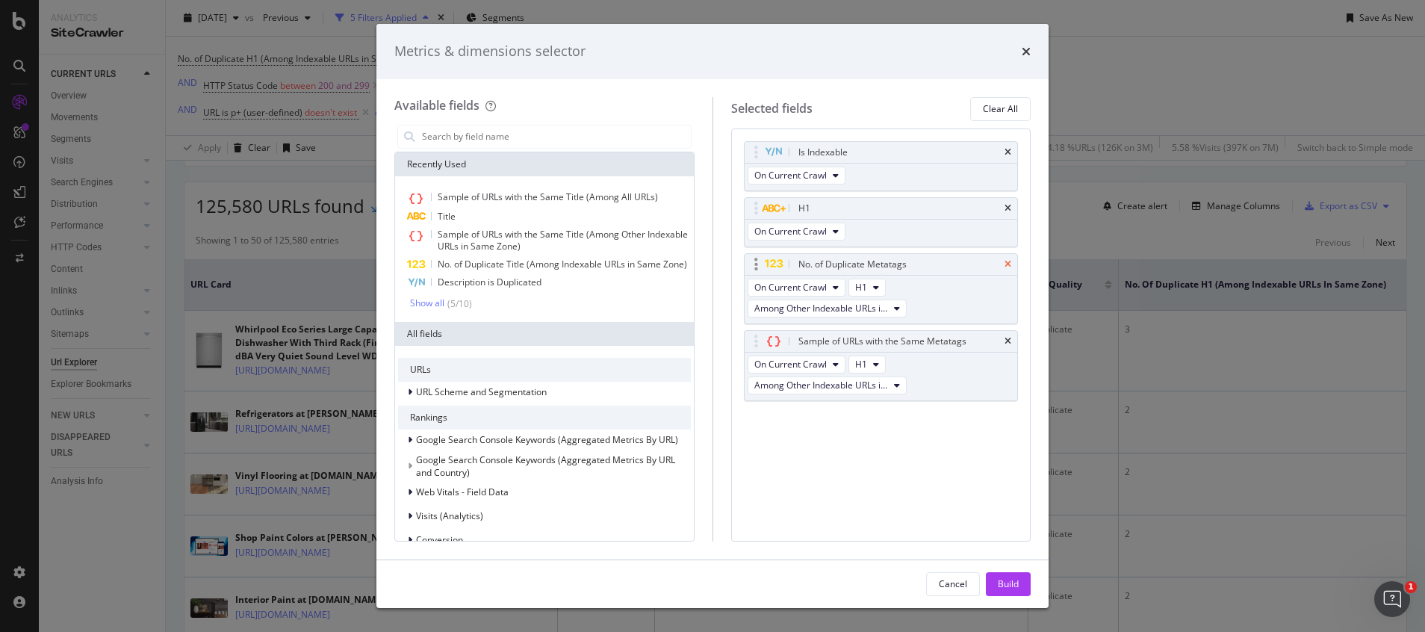
click at [949, 265] on icon "times" at bounding box center [1007, 264] width 7 height 9
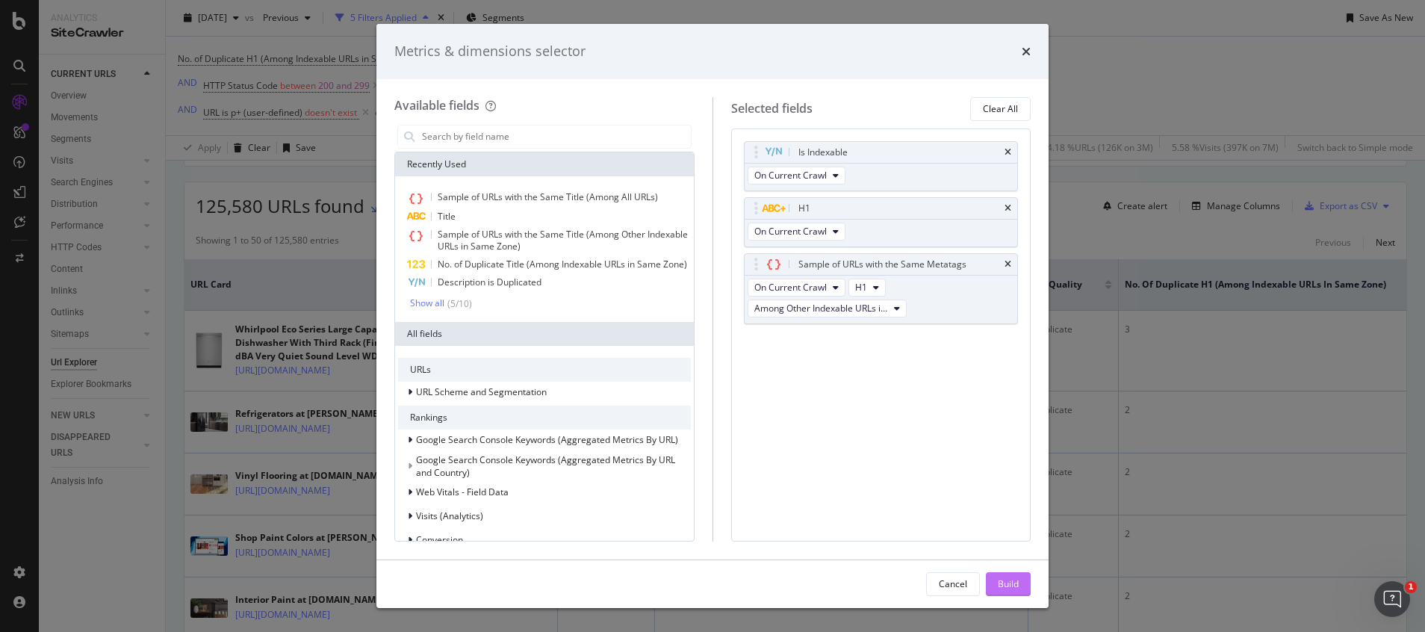
click at [949, 420] on button "Build" at bounding box center [1008, 584] width 45 height 24
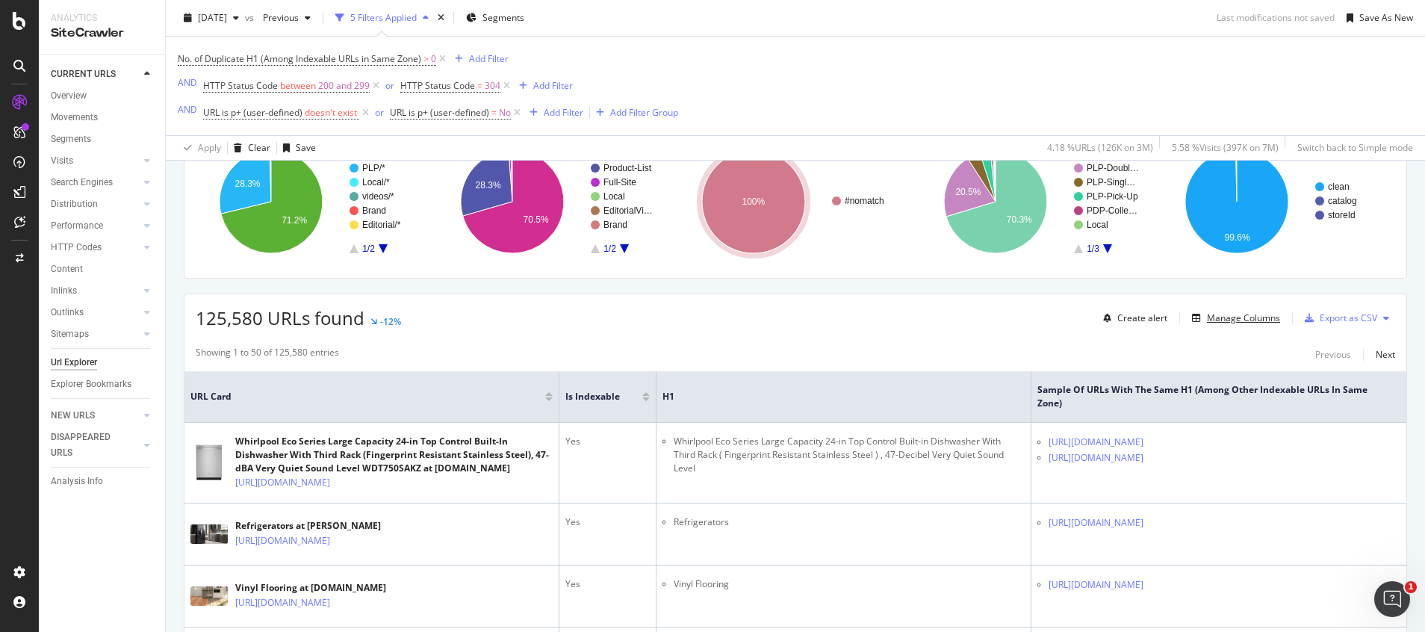
scroll to position [336, 0]
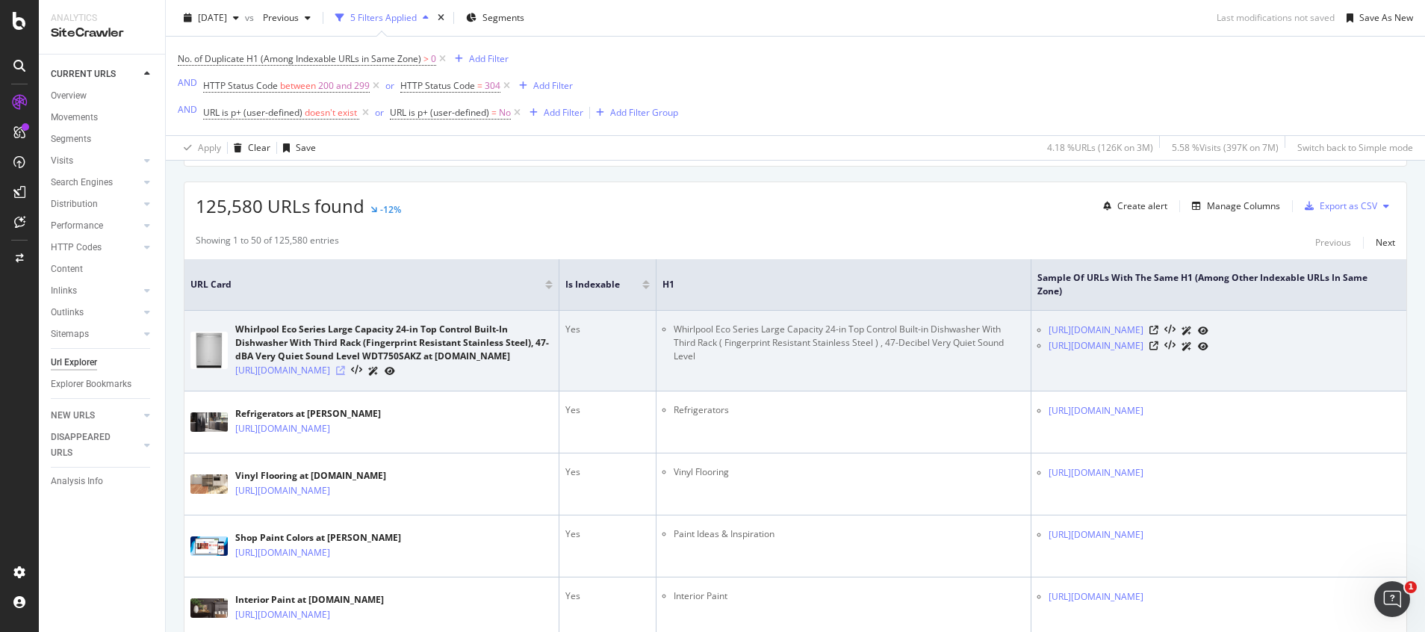
click at [345, 375] on icon at bounding box center [340, 370] width 9 height 9
click at [949, 335] on icon at bounding box center [1153, 330] width 9 height 9
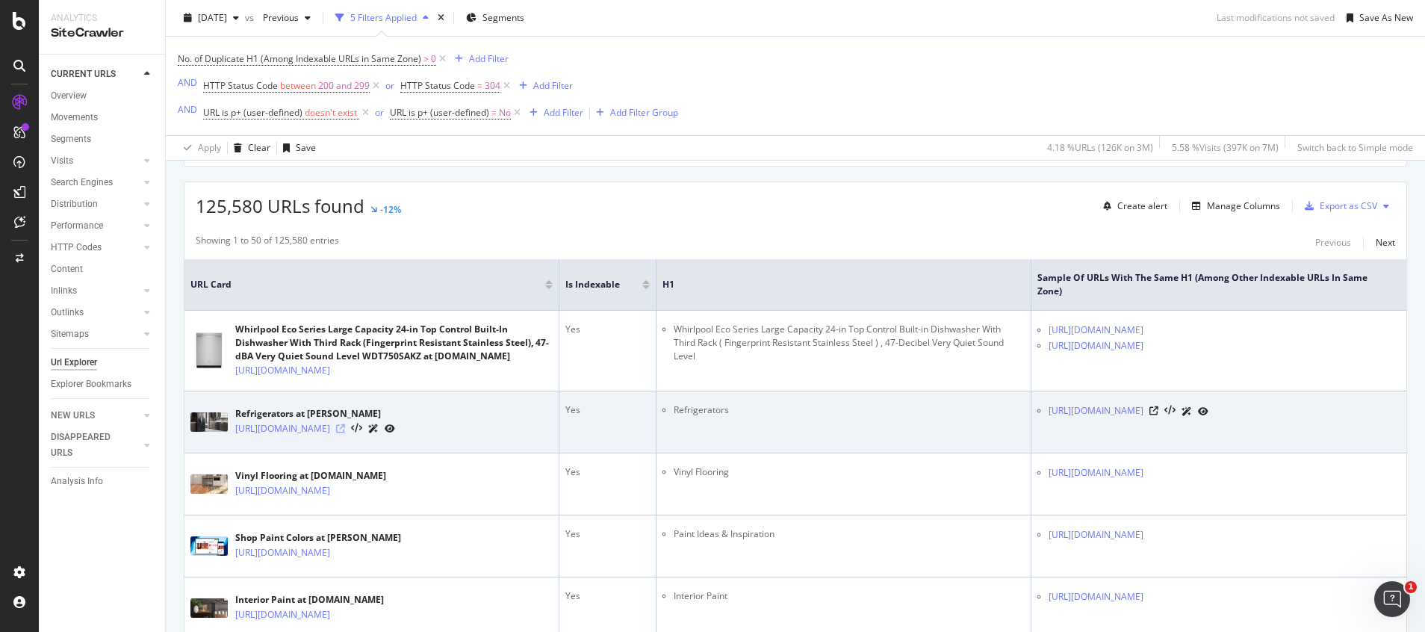
click at [345, 420] on icon at bounding box center [340, 428] width 9 height 9
click at [949, 415] on icon at bounding box center [1153, 410] width 9 height 9
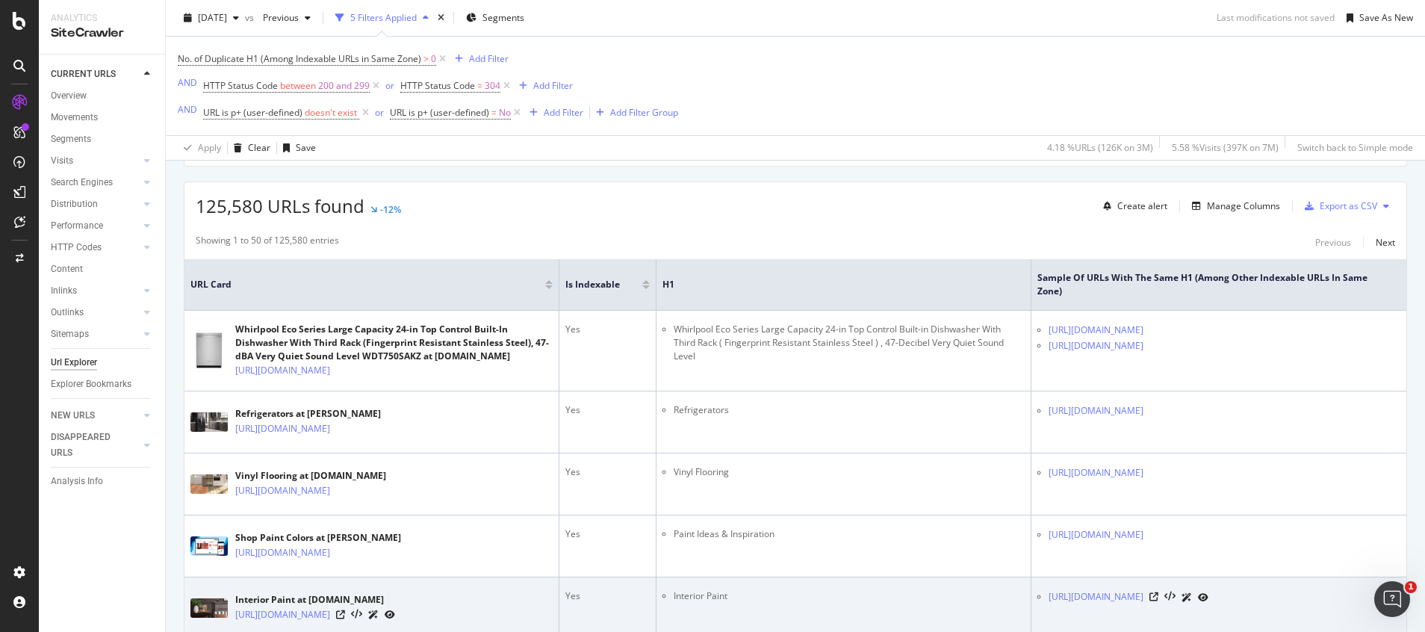
scroll to position [448, 0]
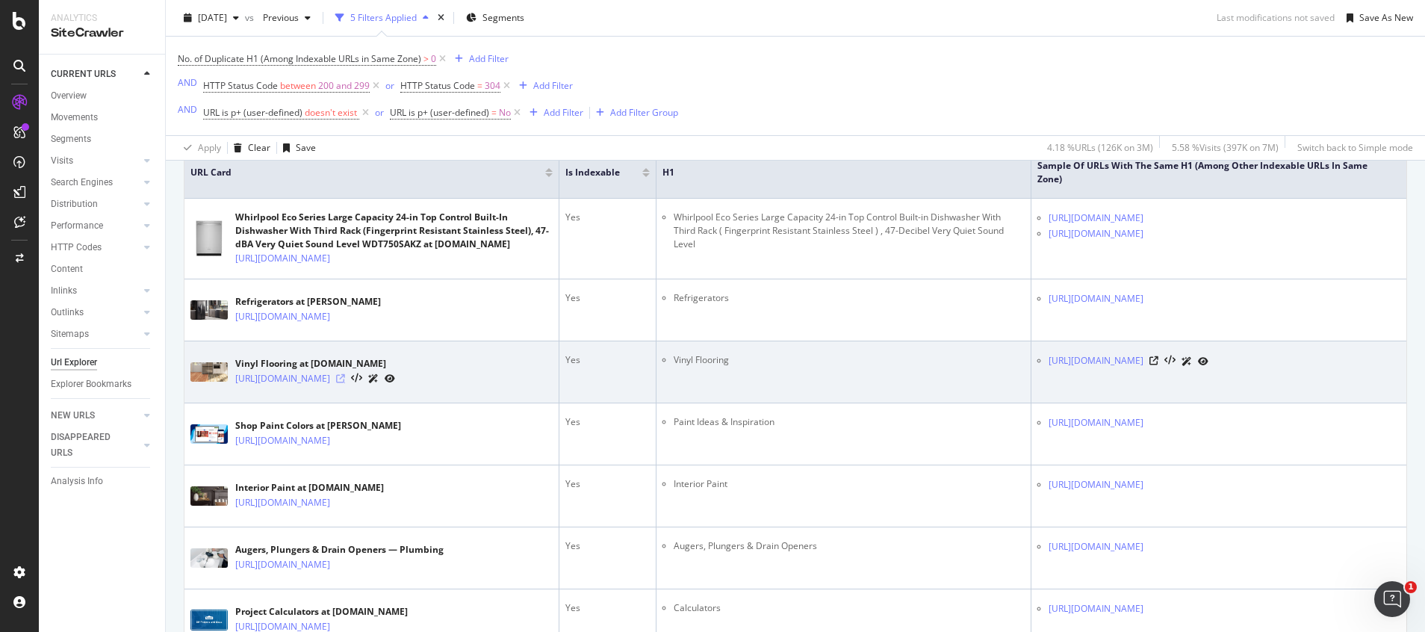
click at [345, 383] on icon at bounding box center [340, 378] width 9 height 9
click at [949, 365] on icon at bounding box center [1153, 360] width 9 height 9
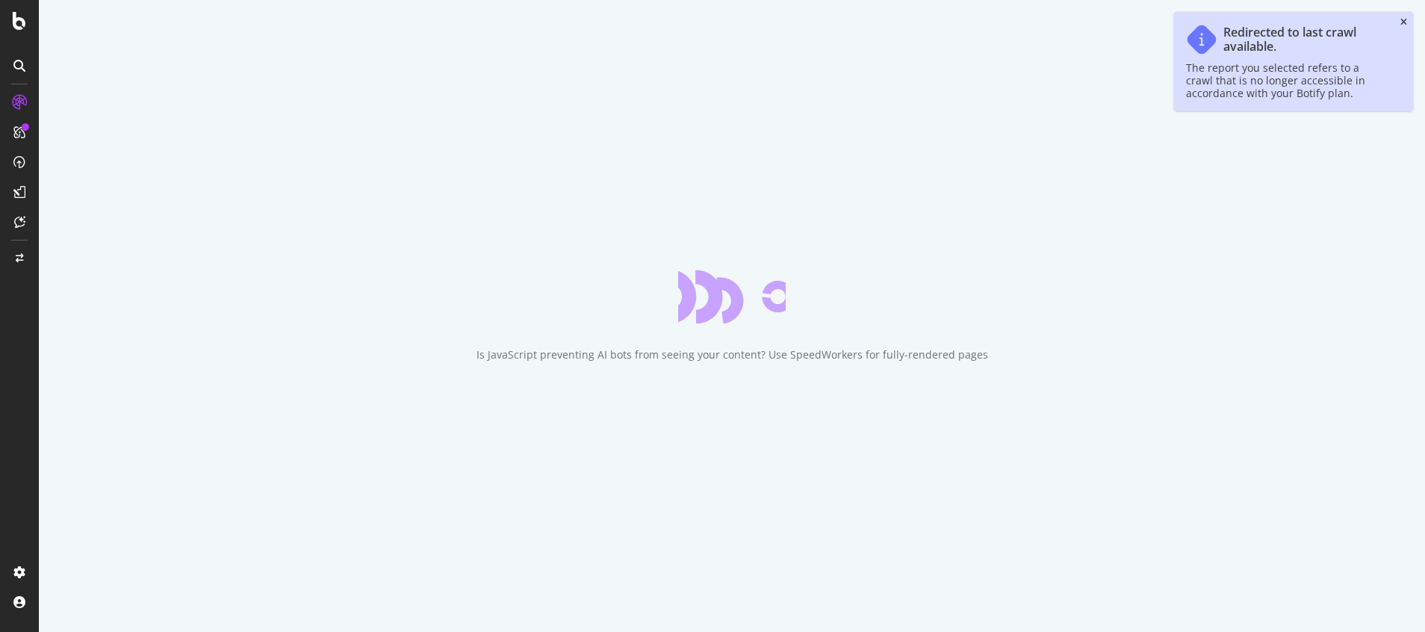
click at [1405, 22] on icon "close toast" at bounding box center [1403, 22] width 7 height 9
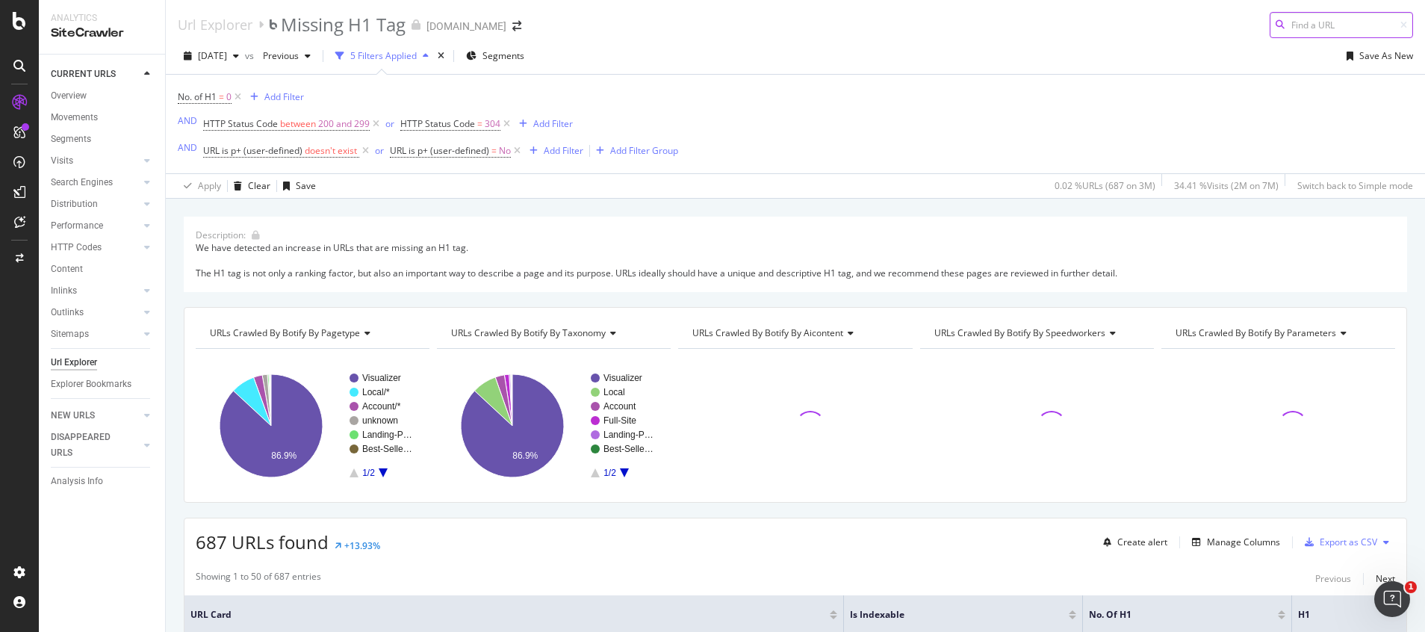
scroll to position [336, 0]
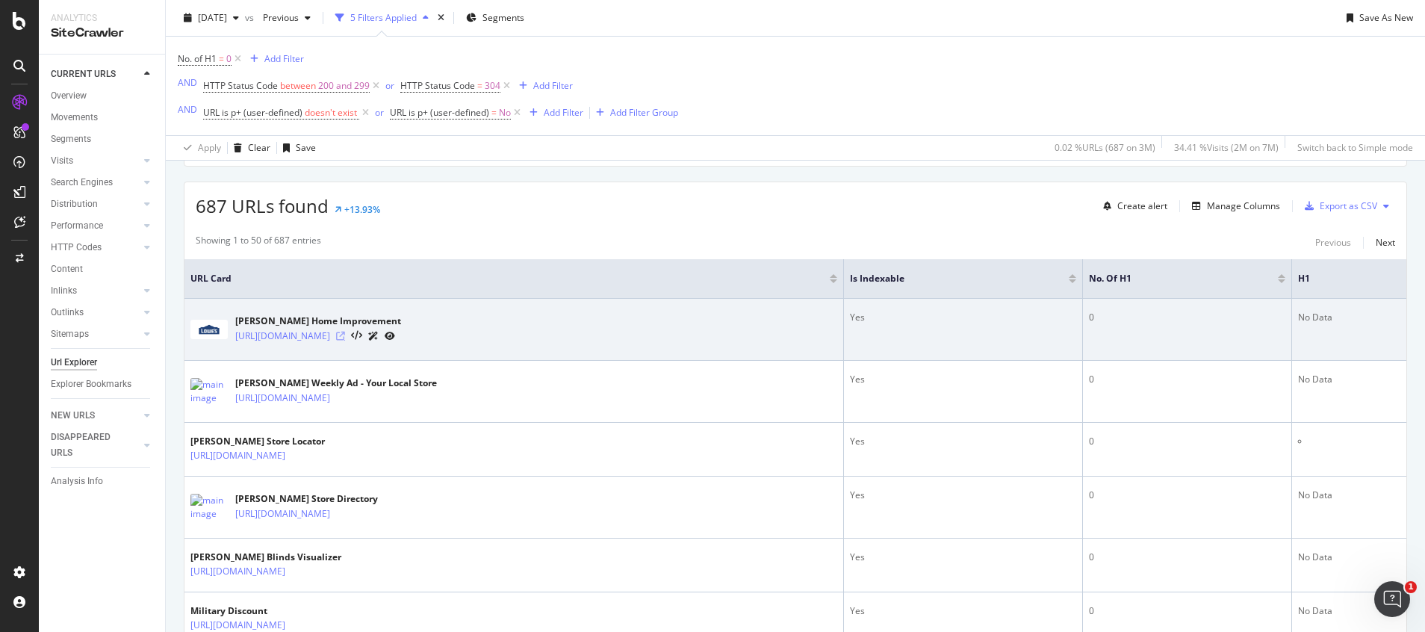
click at [343, 338] on icon at bounding box center [340, 336] width 9 height 9
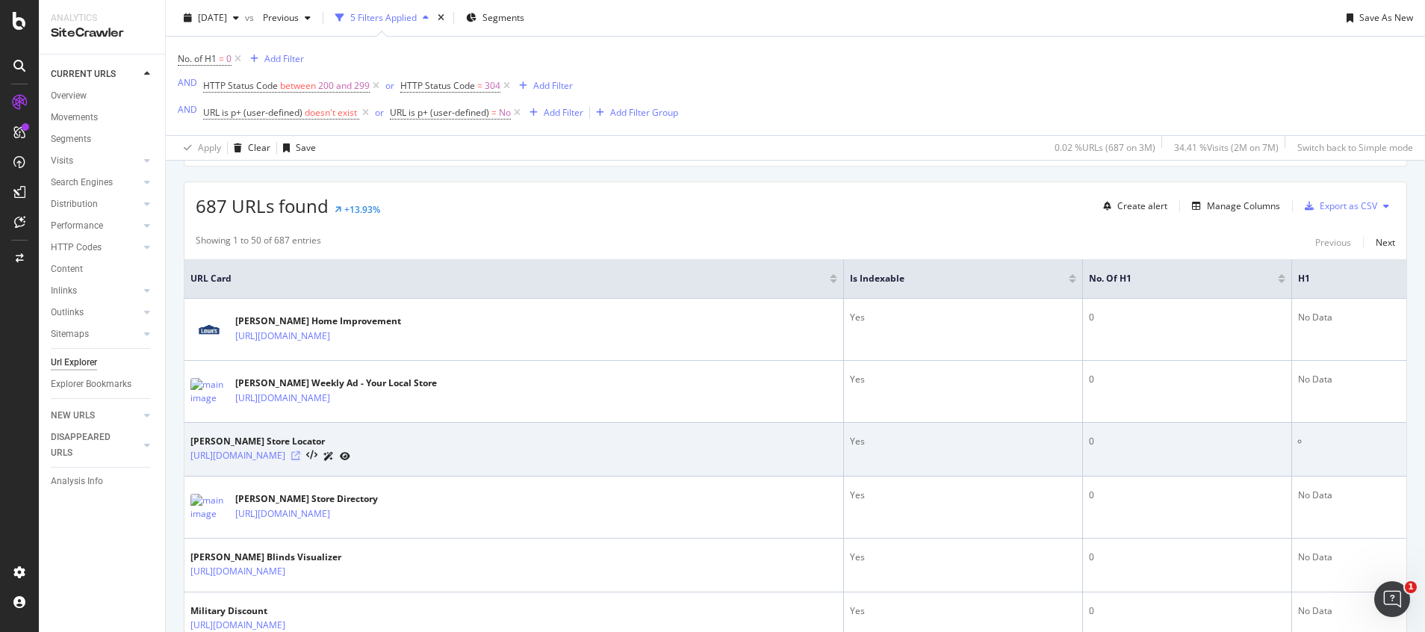
click at [300, 458] on icon at bounding box center [295, 455] width 9 height 9
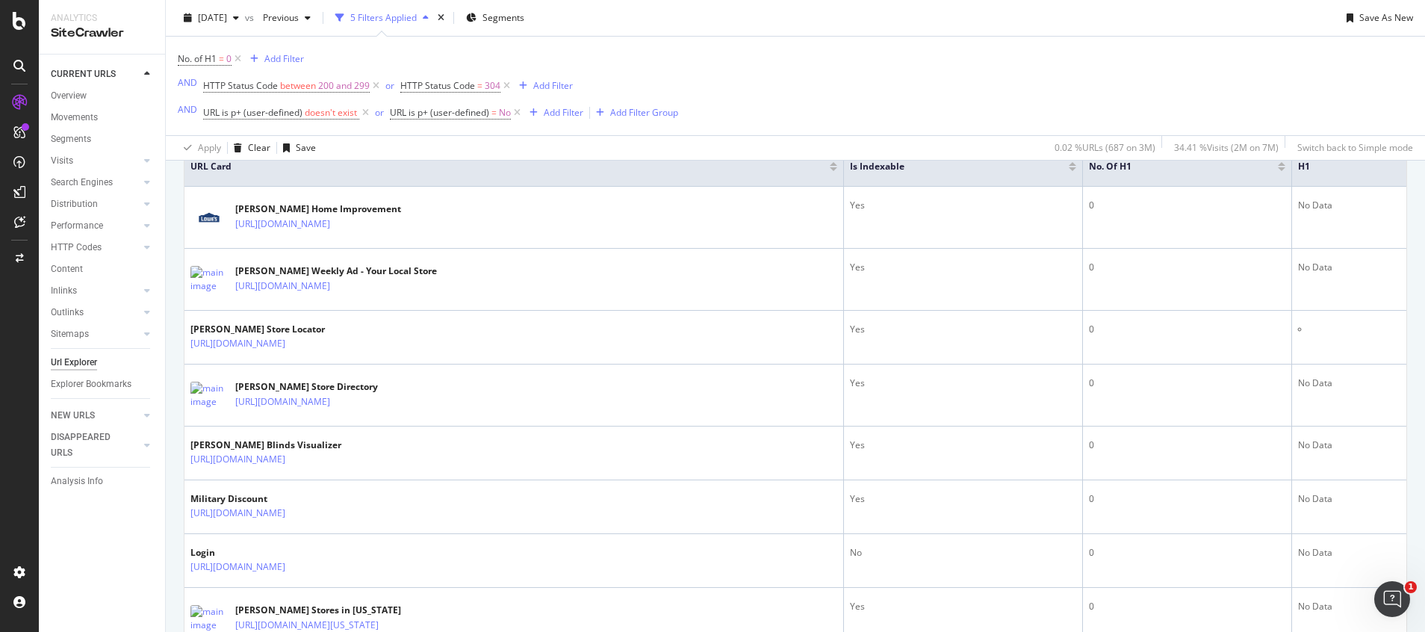
scroll to position [560, 0]
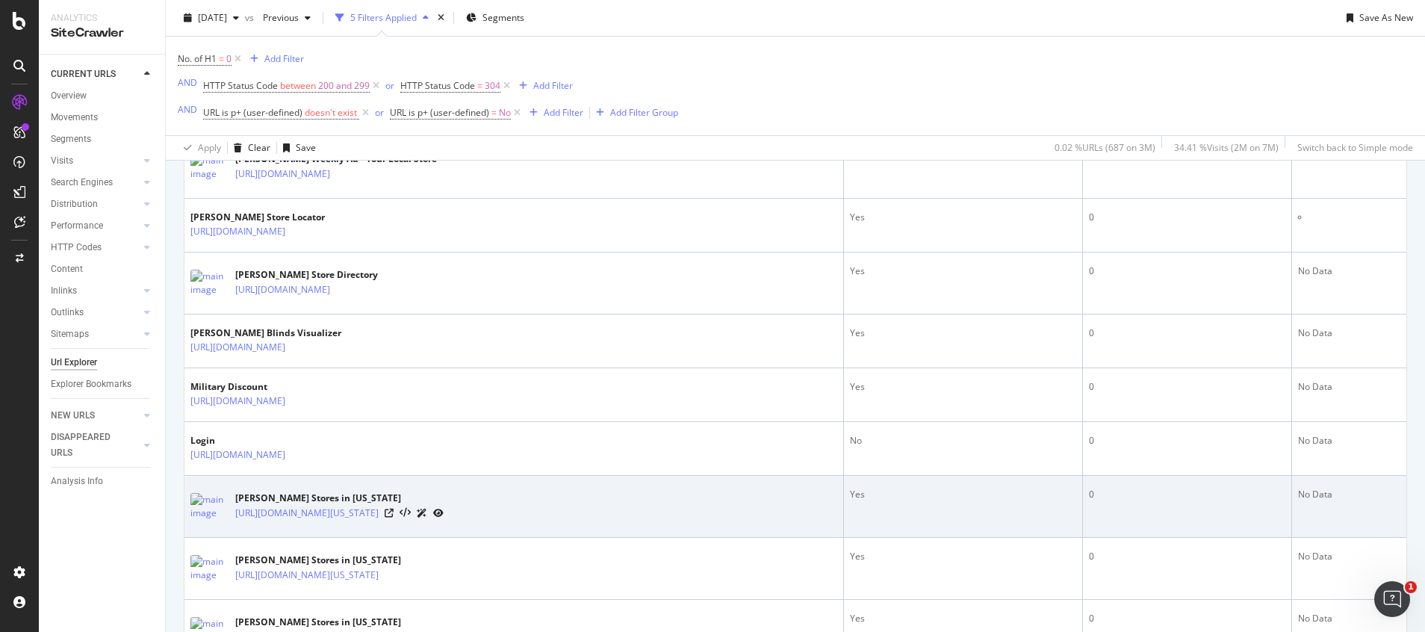
click at [444, 511] on div "[URL][DOMAIN_NAME][US_STATE]" at bounding box center [339, 513] width 208 height 16
click at [394, 511] on icon at bounding box center [389, 513] width 9 height 9
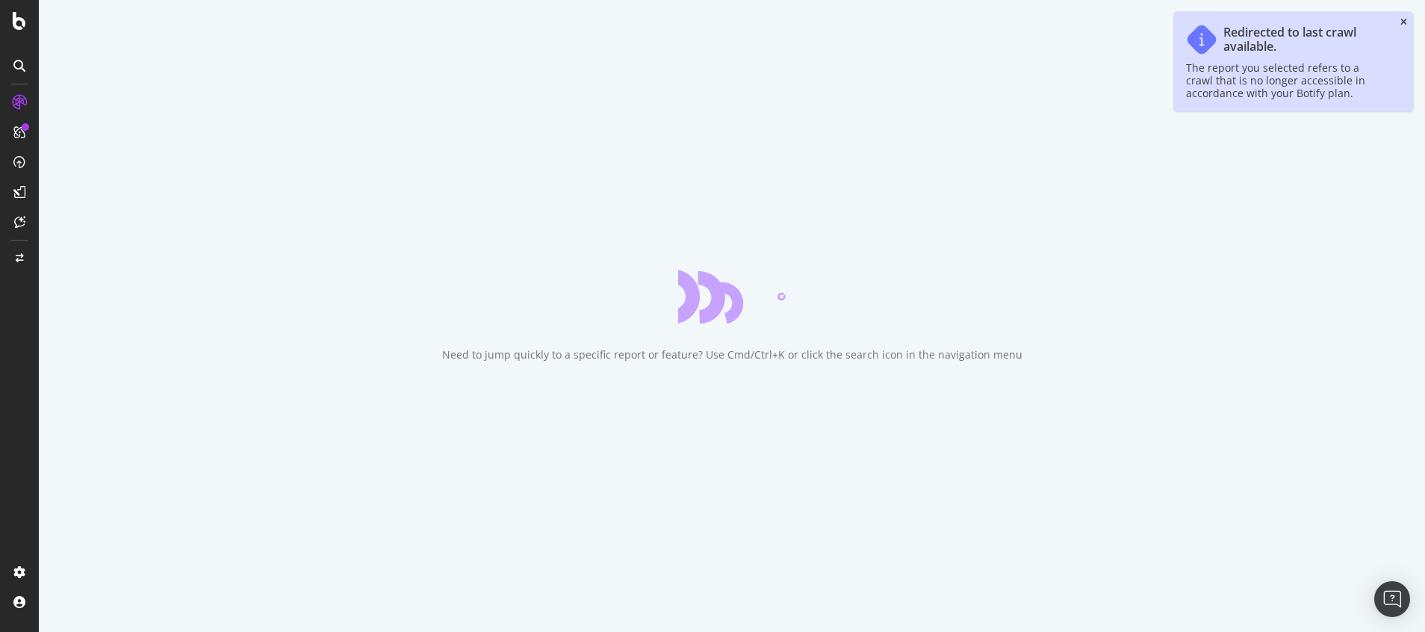
click at [1404, 22] on icon "close toast" at bounding box center [1403, 22] width 7 height 9
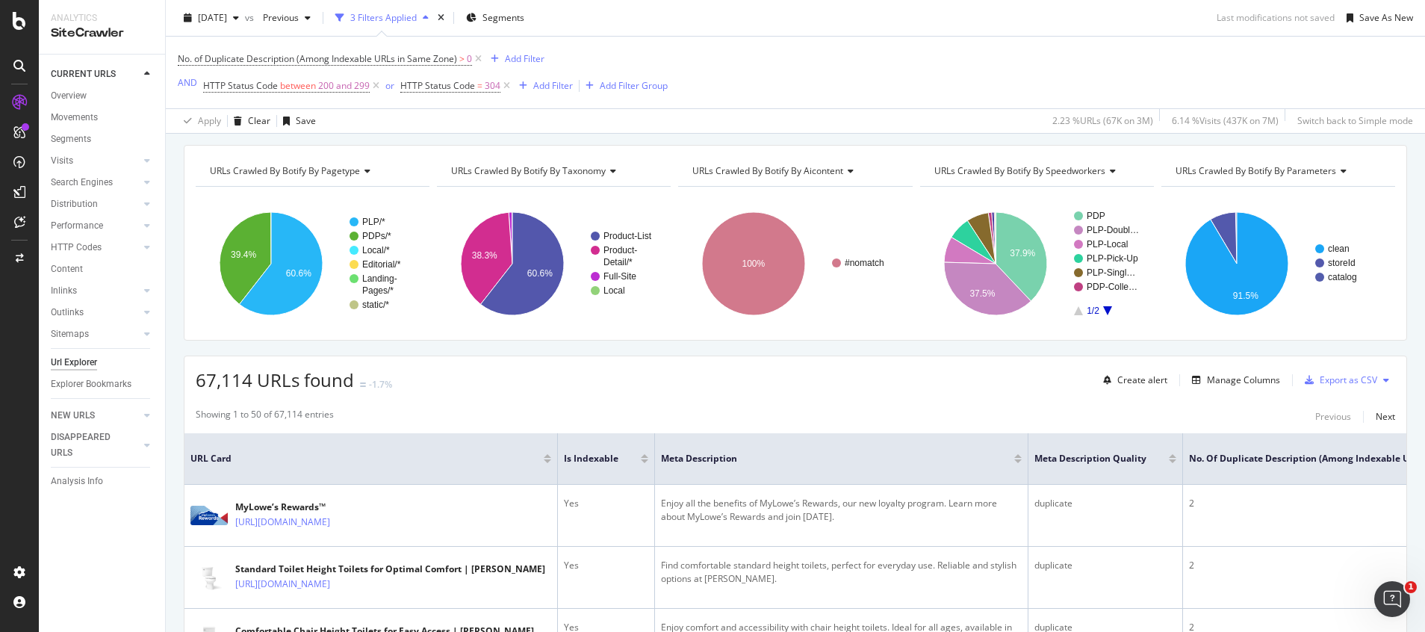
scroll to position [372, 0]
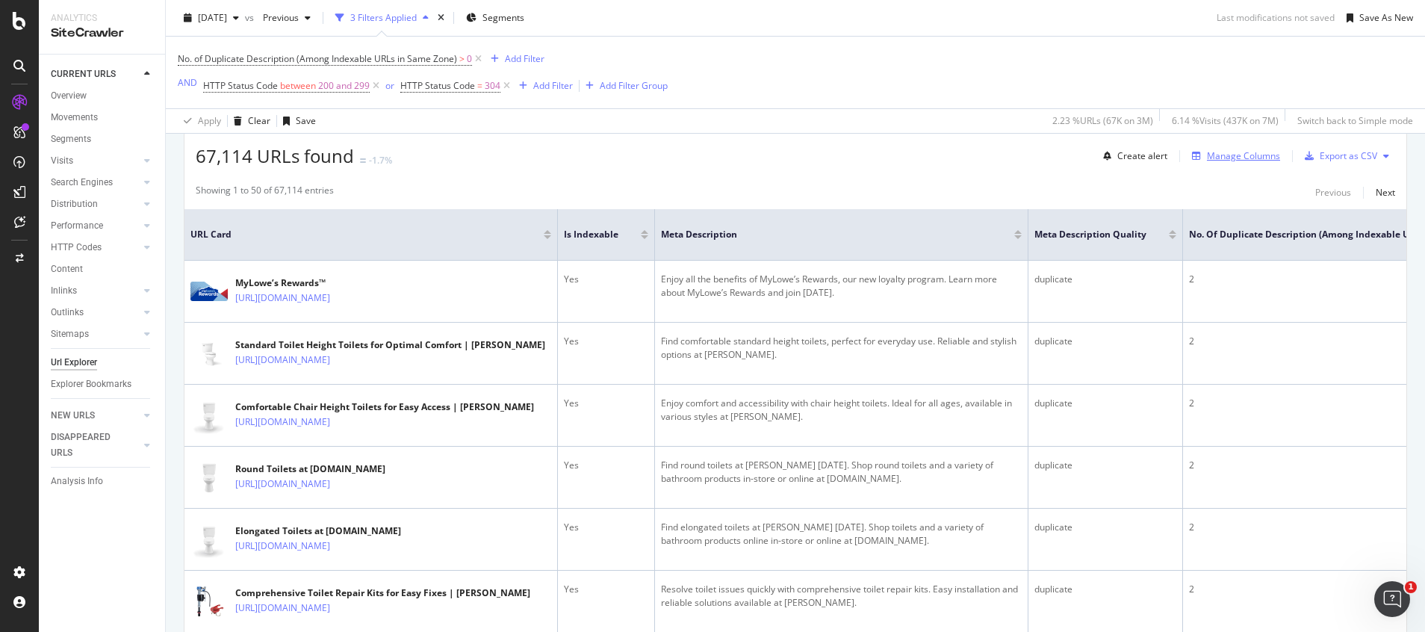
click at [1240, 157] on div "Manage Columns" at bounding box center [1243, 155] width 73 height 13
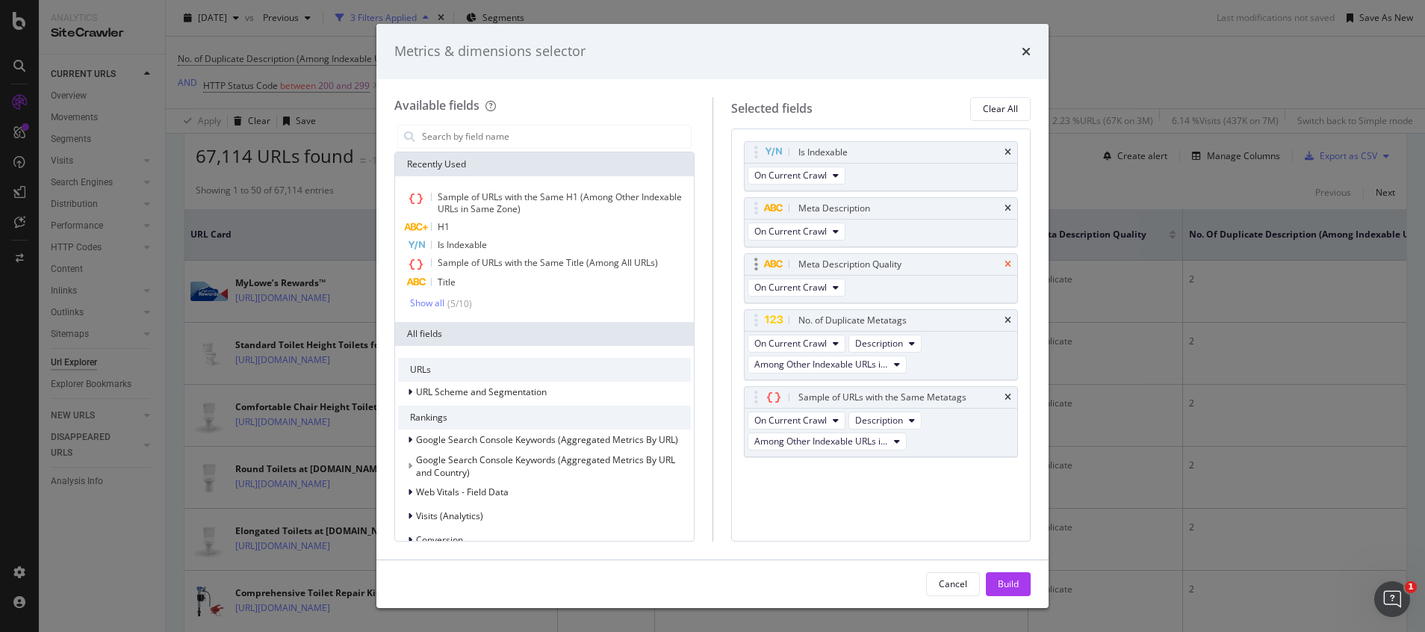
click at [1007, 264] on icon "times" at bounding box center [1007, 264] width 7 height 9
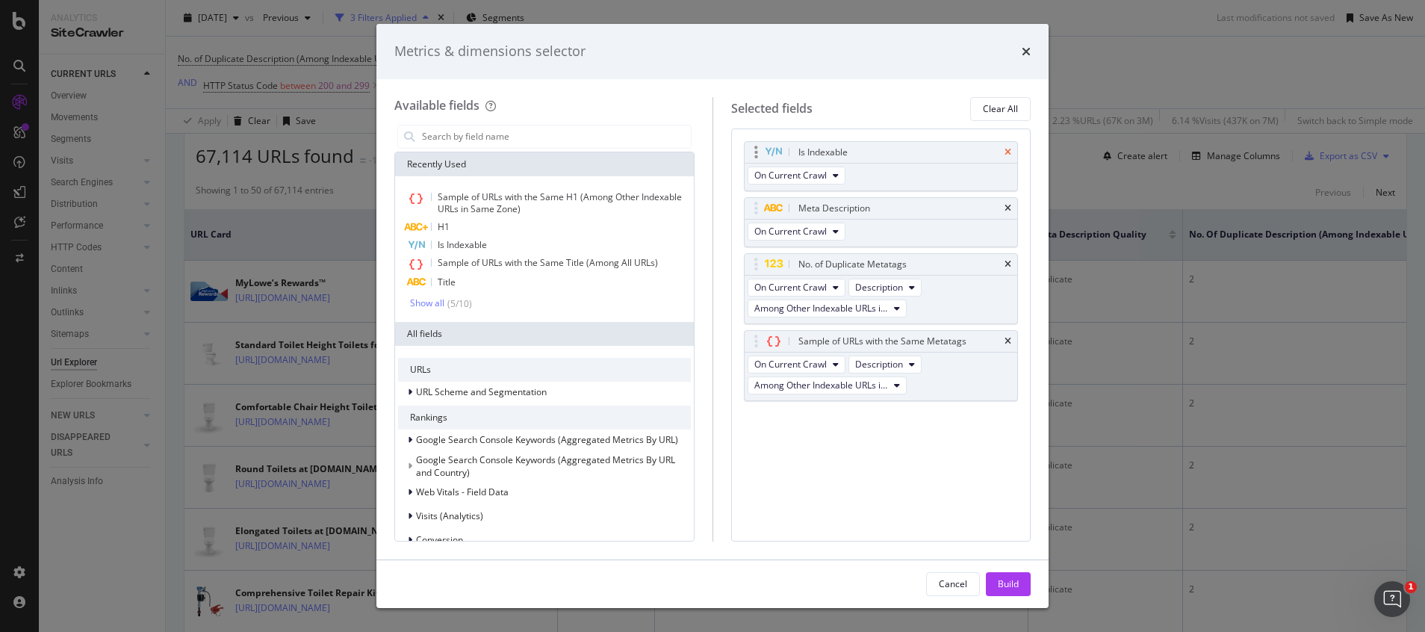
click at [1007, 155] on icon "times" at bounding box center [1007, 152] width 7 height 9
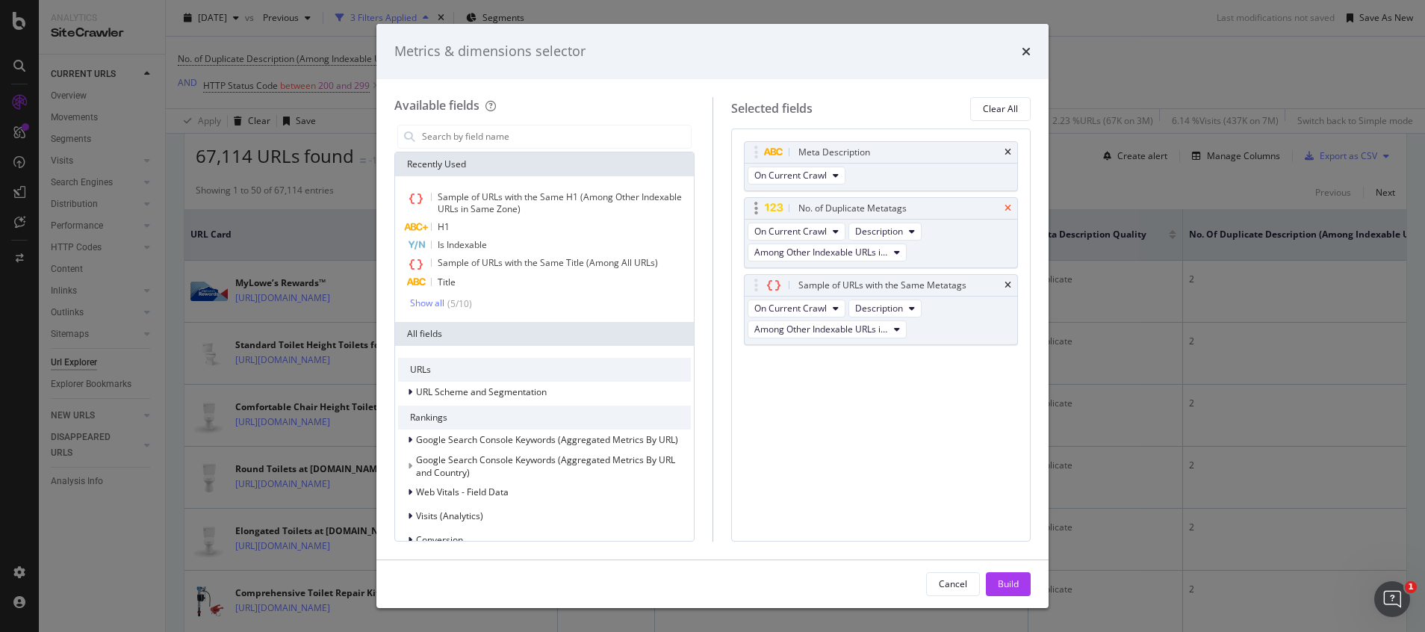
click at [1006, 208] on icon "times" at bounding box center [1007, 208] width 7 height 9
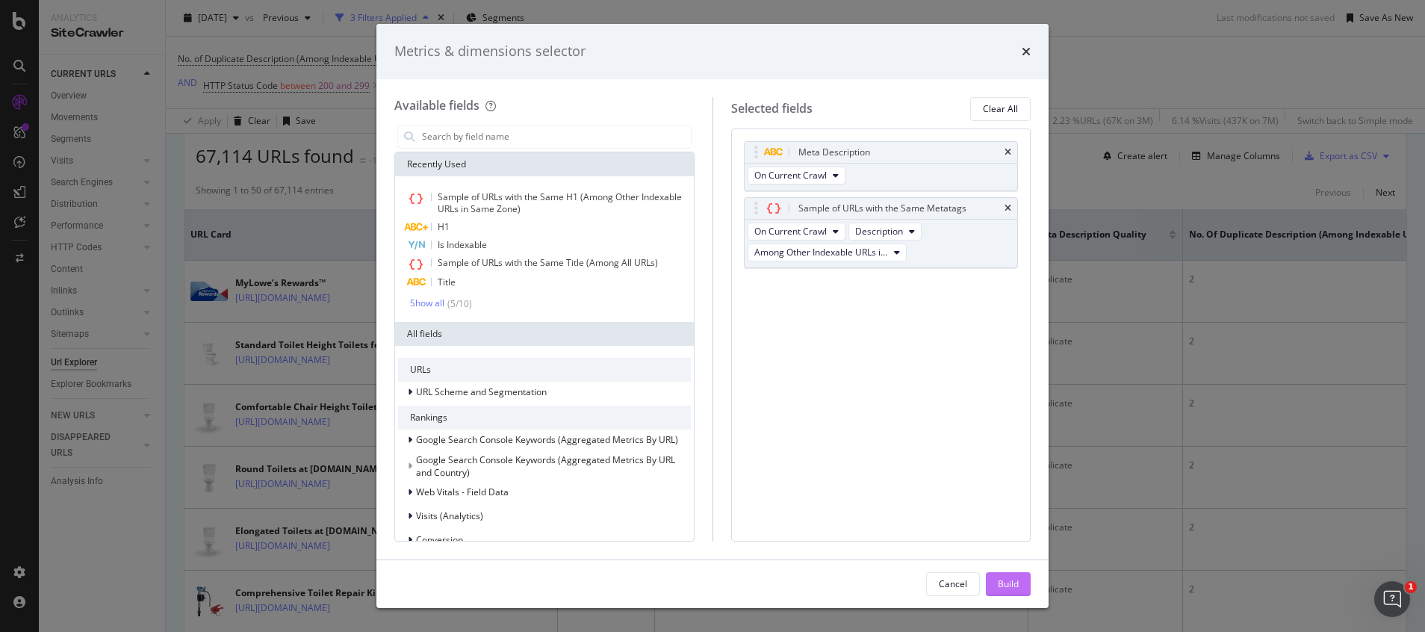
click at [1015, 576] on div "Build" at bounding box center [1008, 584] width 21 height 22
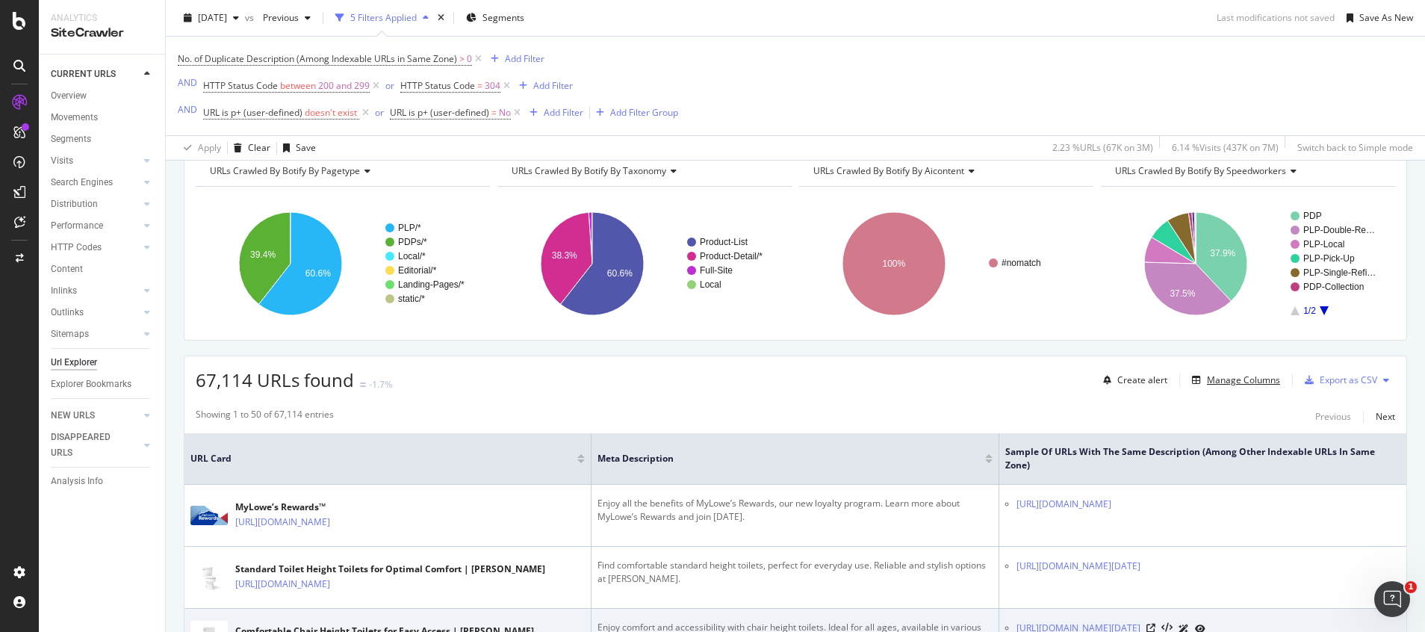
scroll to position [287, 0]
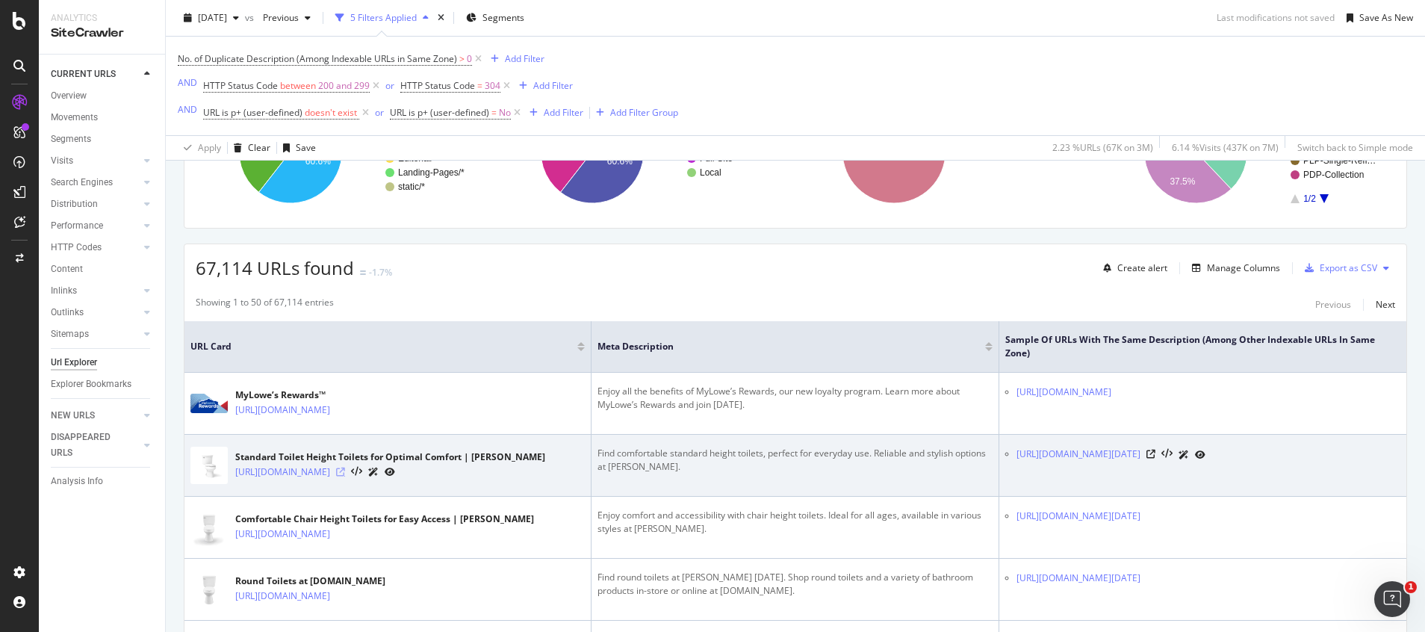
click at [345, 474] on icon at bounding box center [340, 471] width 9 height 9
click at [1155, 458] on icon at bounding box center [1150, 454] width 9 height 9
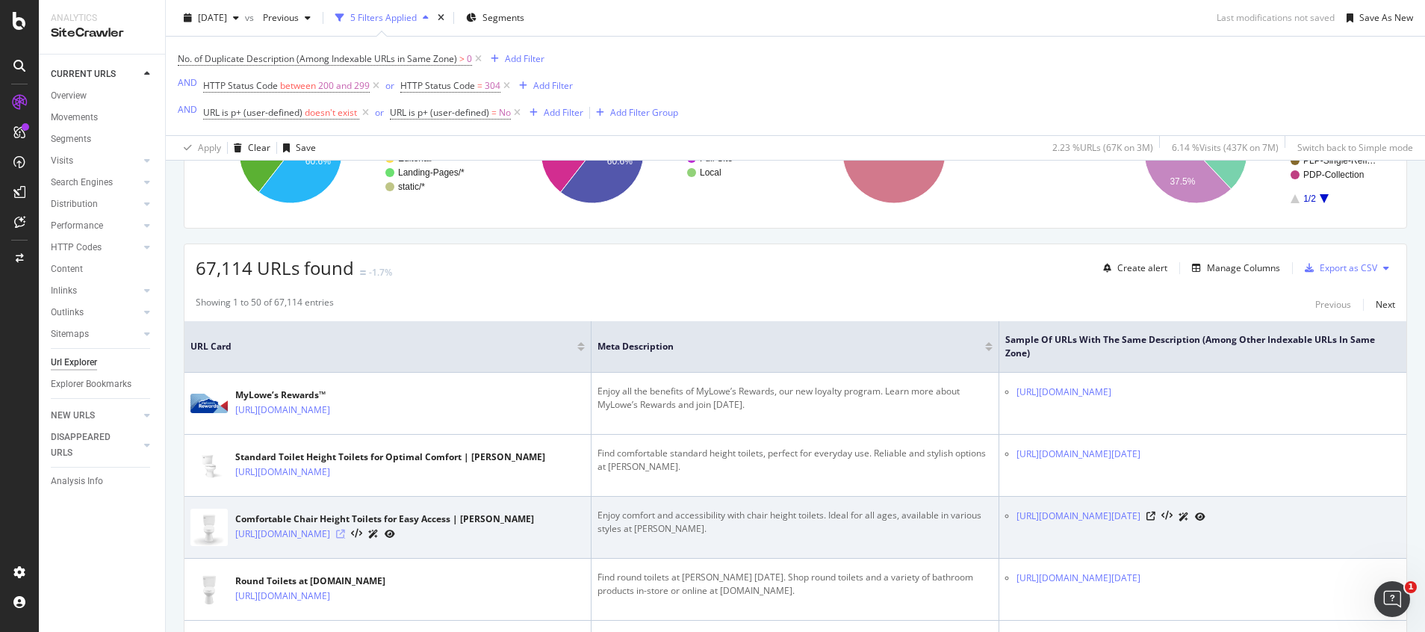
click at [345, 538] on icon at bounding box center [340, 533] width 9 height 9
click at [1155, 520] on icon at bounding box center [1150, 515] width 9 height 9
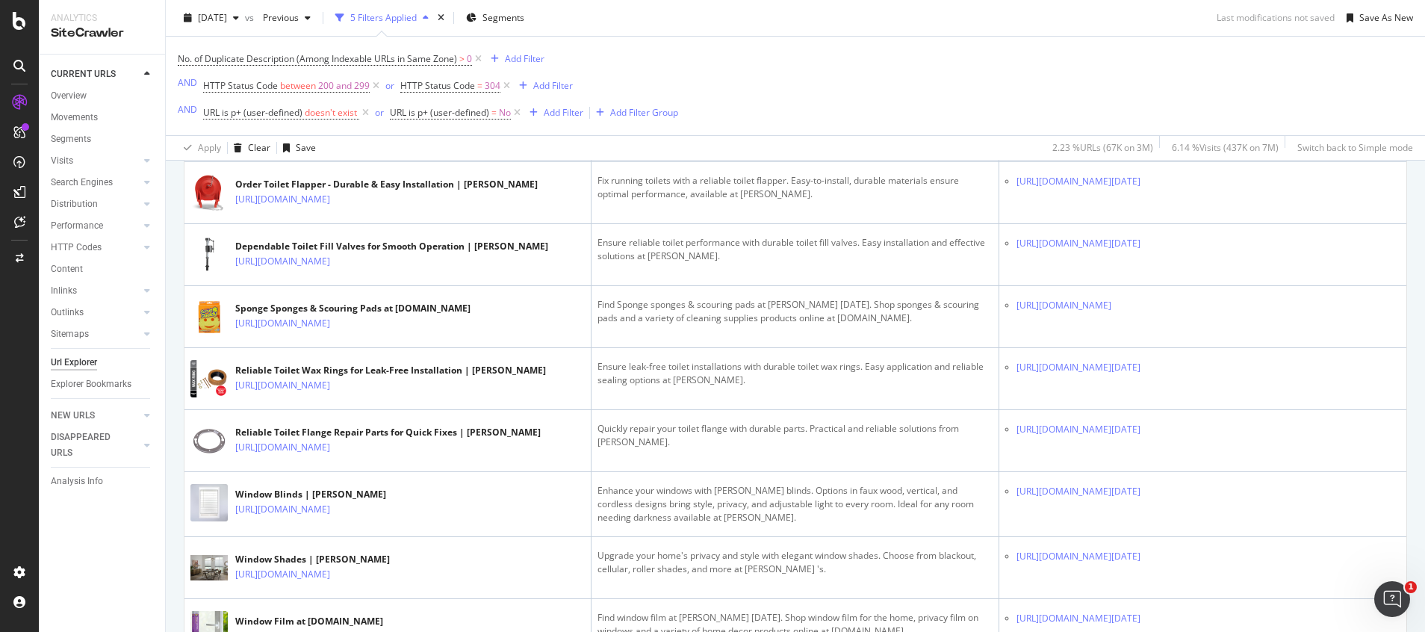
scroll to position [1229, 0]
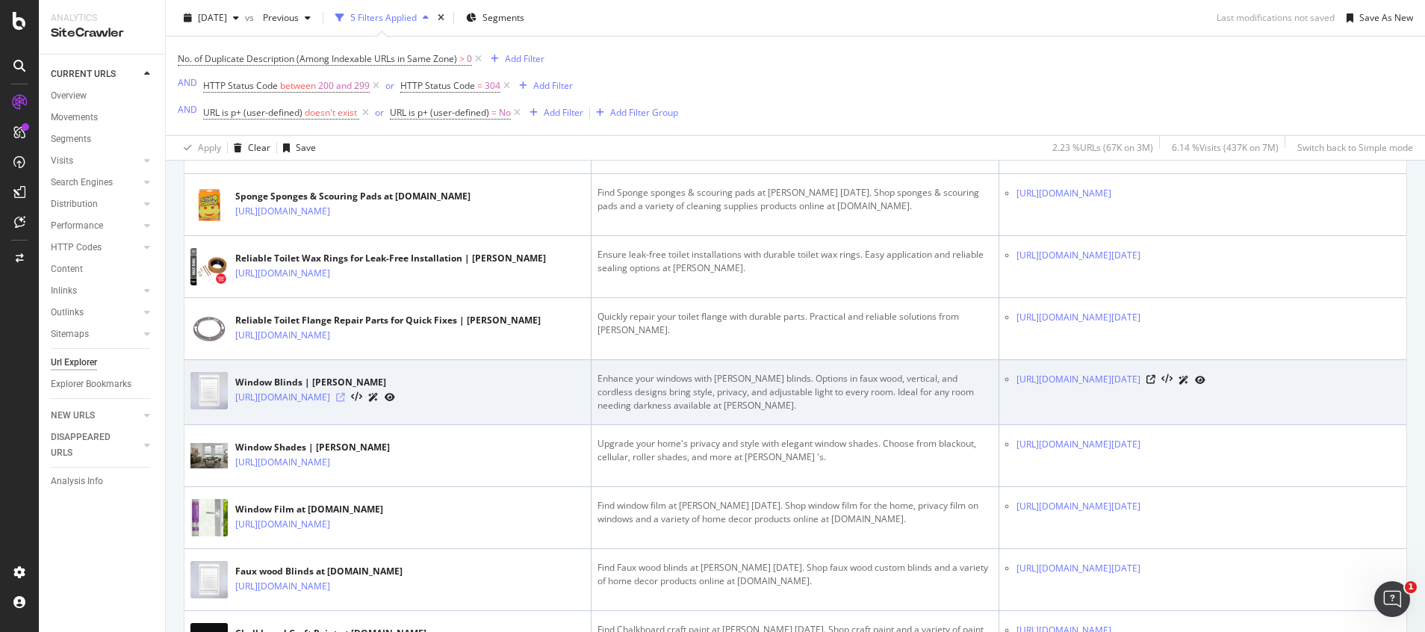
click at [345, 402] on icon at bounding box center [340, 397] width 9 height 9
click at [1155, 384] on icon at bounding box center [1150, 379] width 9 height 9
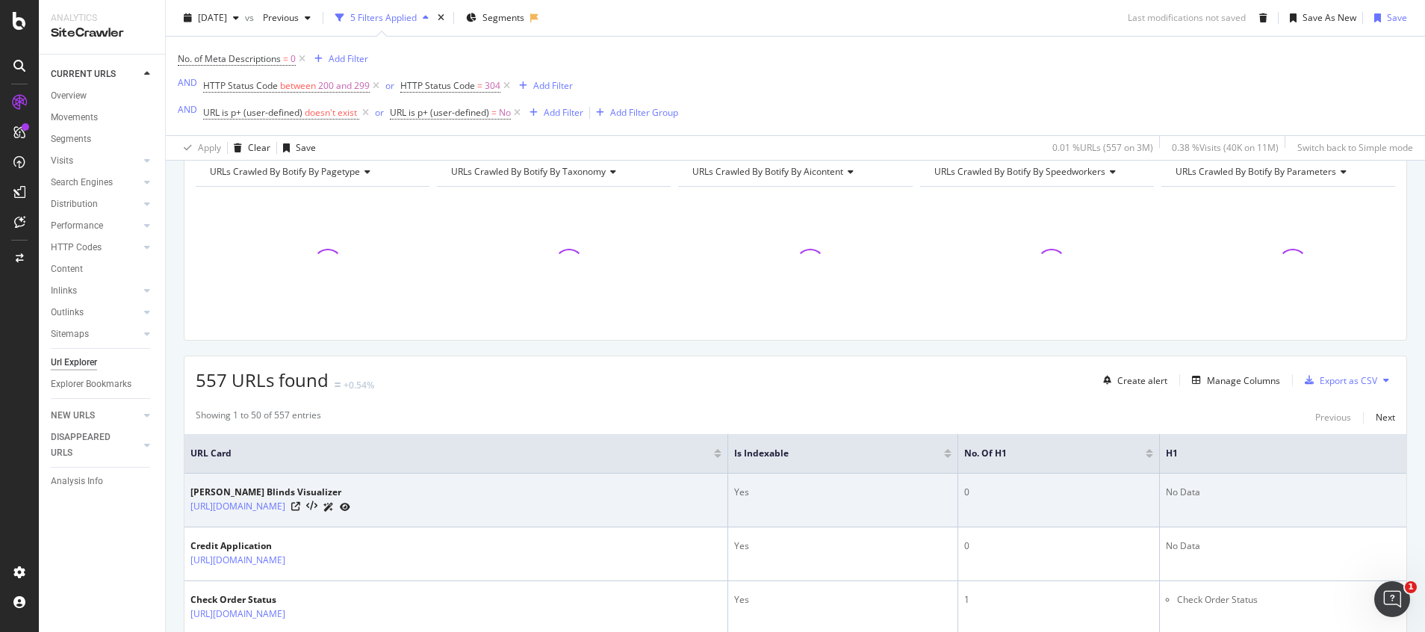
scroll to position [248, 0]
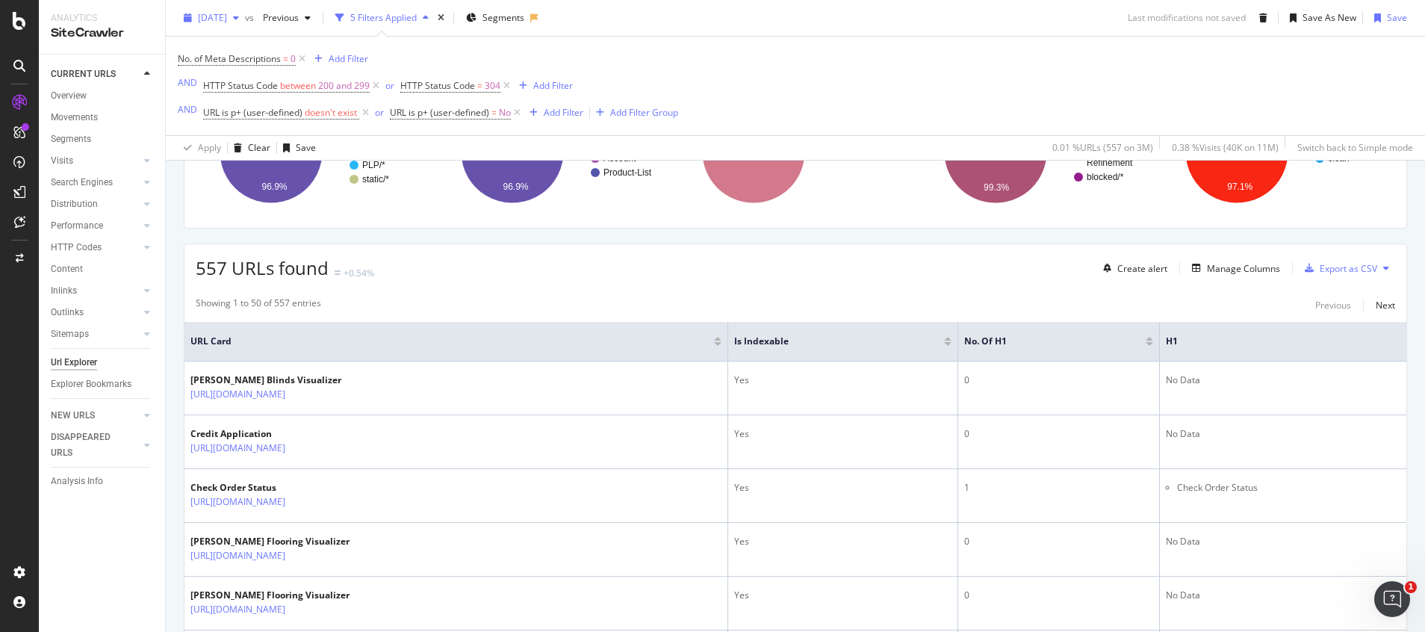
click at [227, 23] on span "2025 May. 10th" at bounding box center [212, 17] width 29 height 13
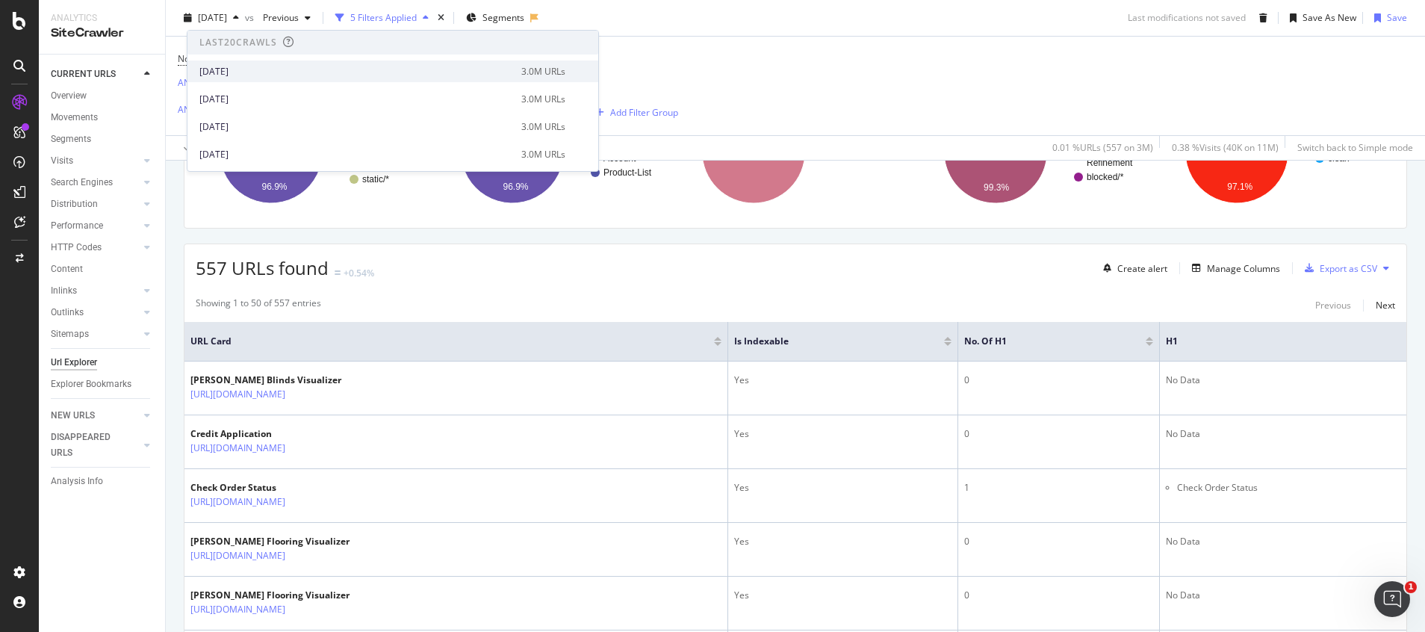
click at [249, 69] on div "[DATE]" at bounding box center [355, 71] width 313 height 13
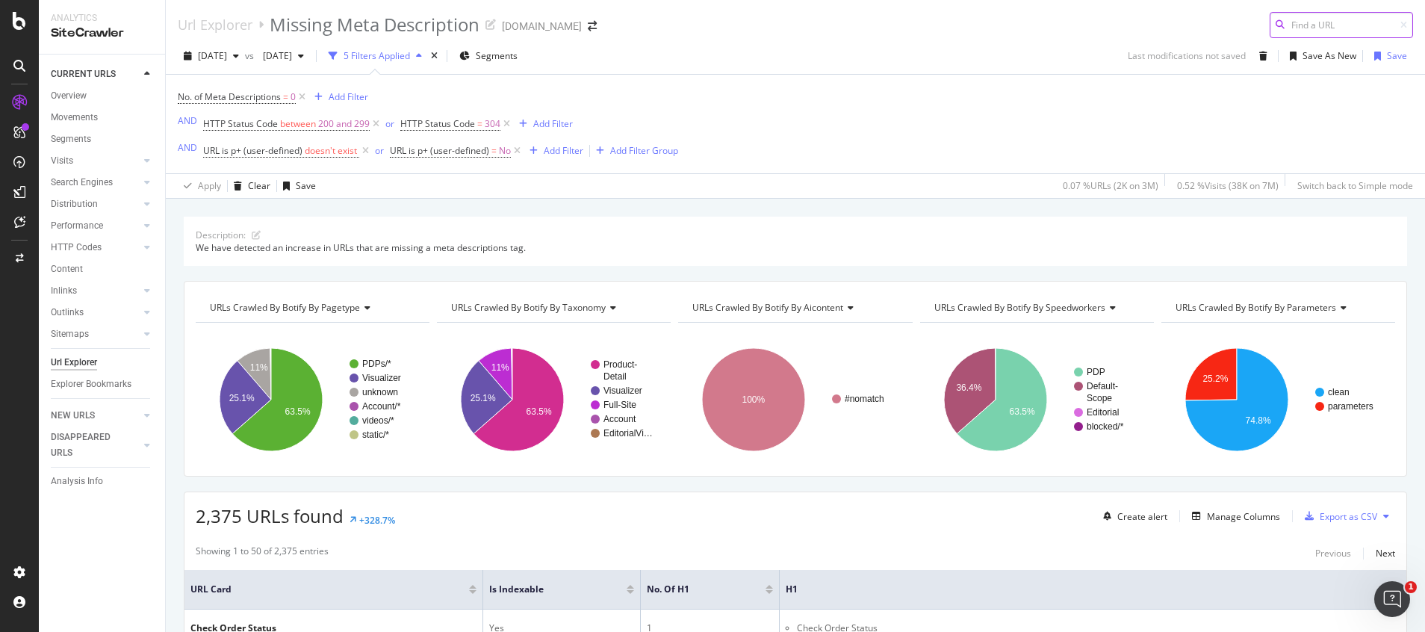
scroll to position [224, 0]
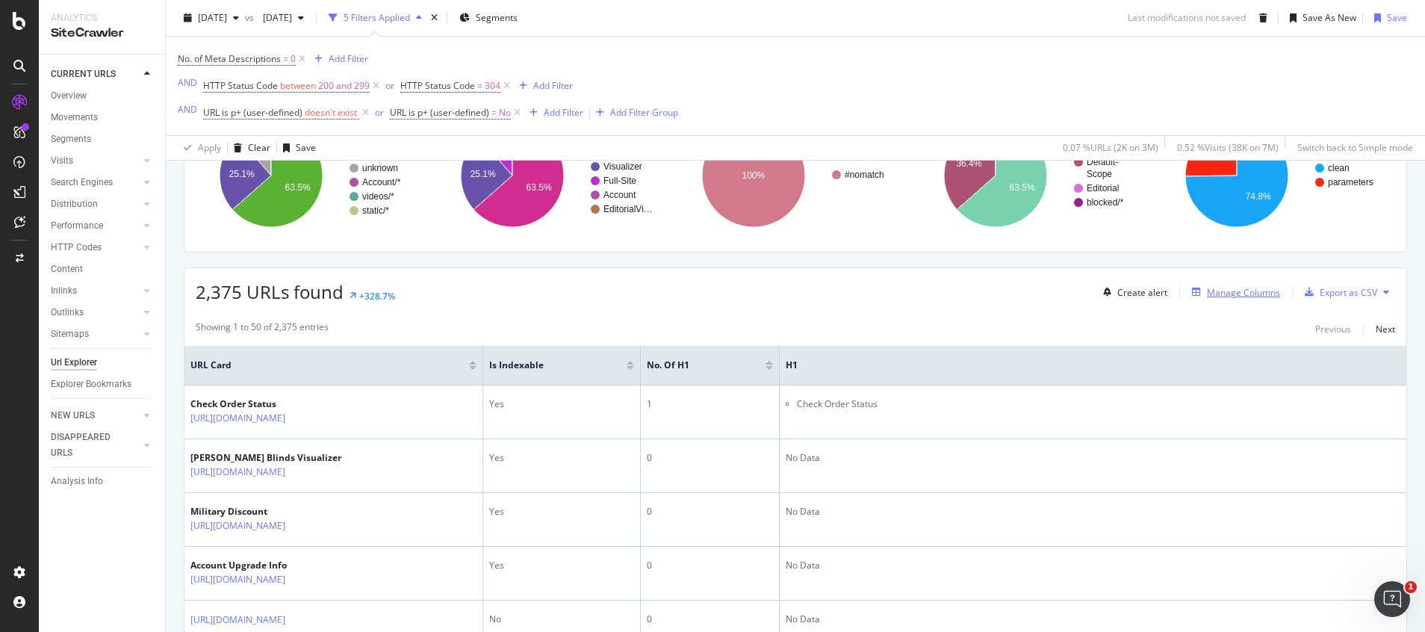
click at [1224, 293] on div "Manage Columns" at bounding box center [1243, 292] width 73 height 13
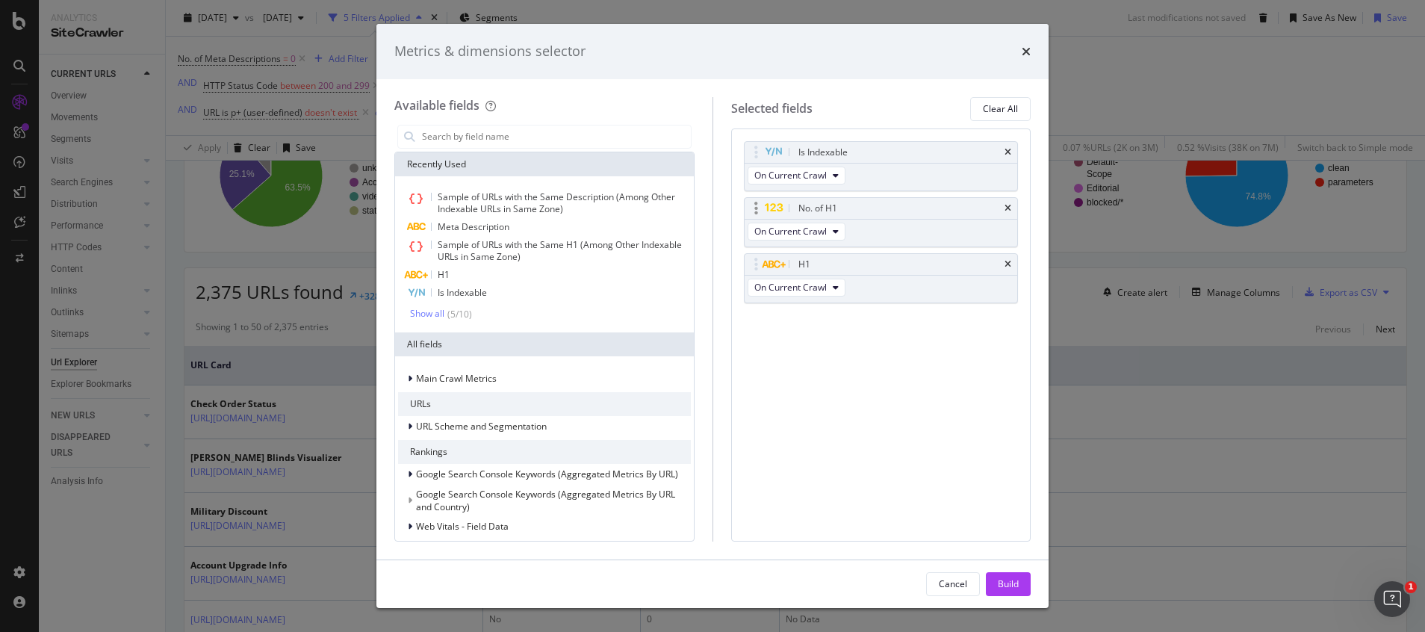
click at [1013, 204] on div "No. of H1" at bounding box center [880, 208] width 273 height 21
click at [492, 141] on input "modal" at bounding box center [555, 136] width 270 height 22
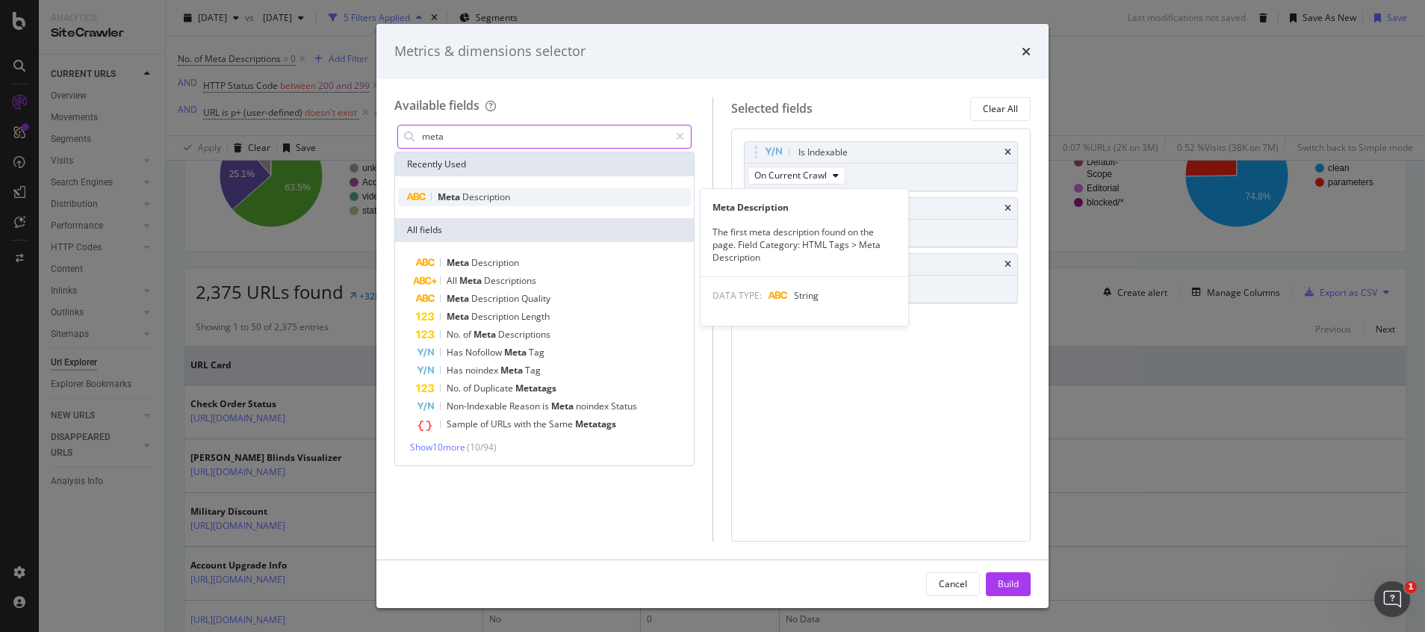
type input "meta"
click at [483, 190] on span "Description" at bounding box center [486, 196] width 48 height 13
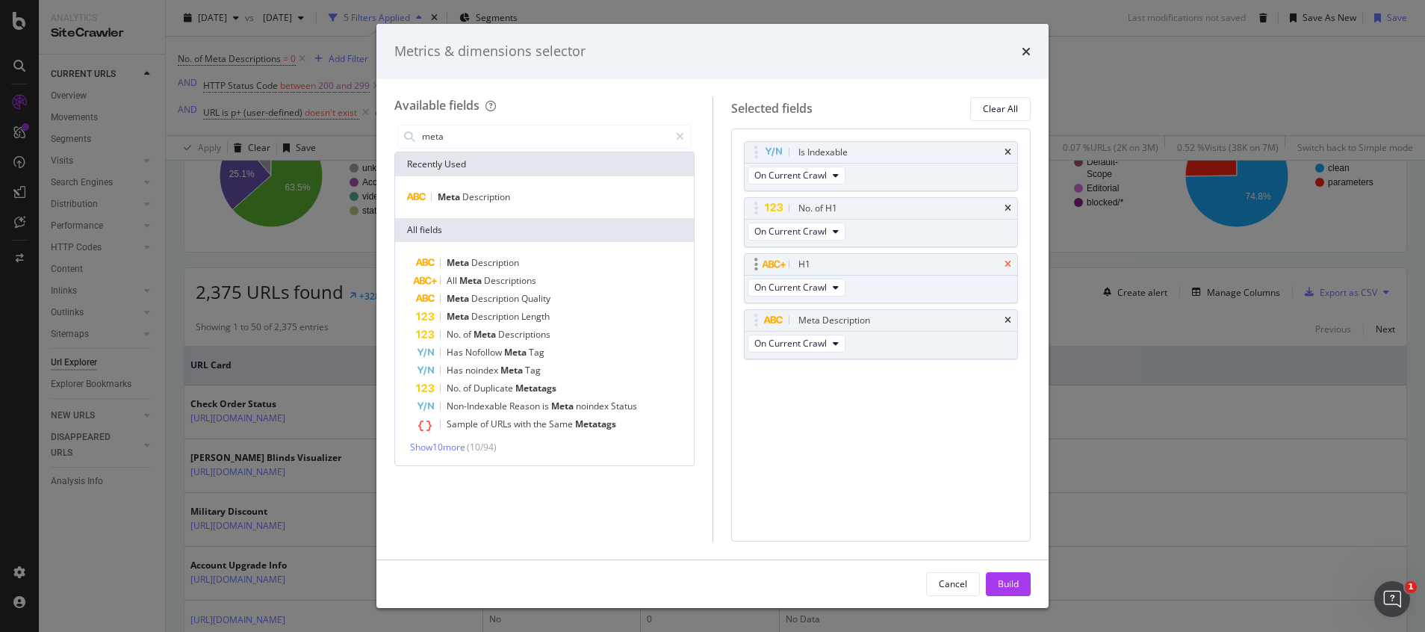
click at [1010, 260] on icon "times" at bounding box center [1007, 264] width 7 height 9
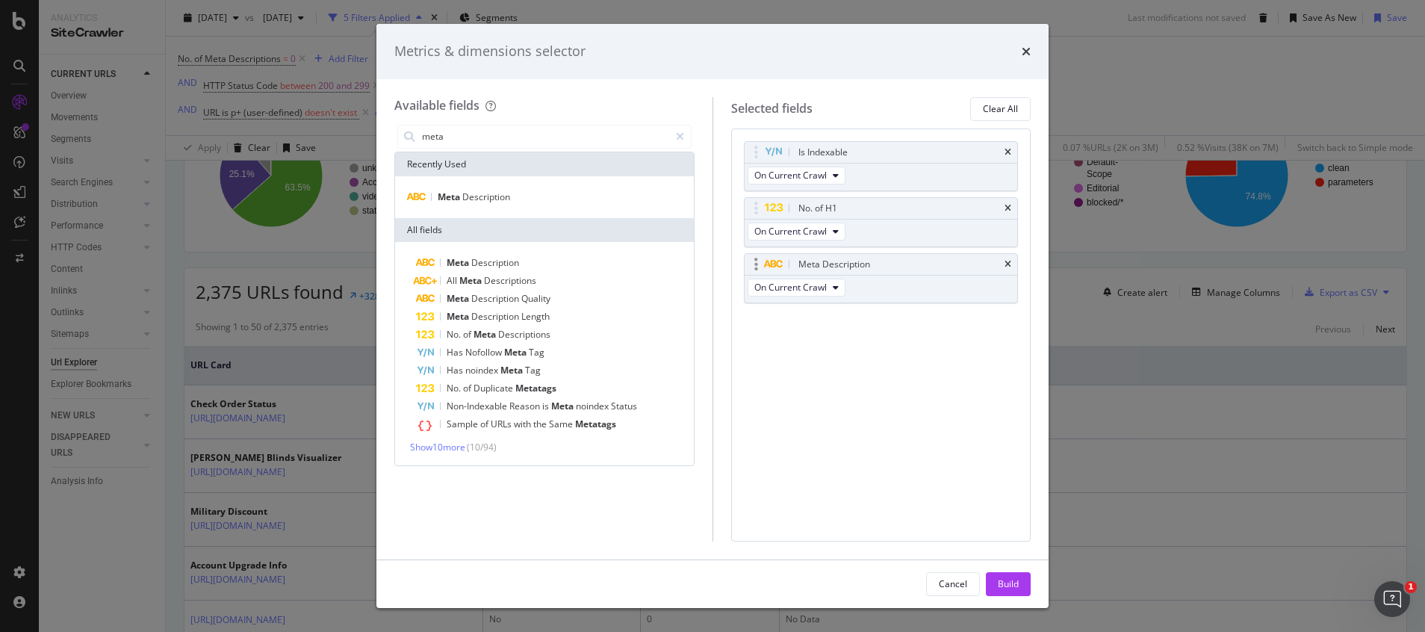
click at [1009, 205] on icon "times" at bounding box center [1007, 208] width 7 height 9
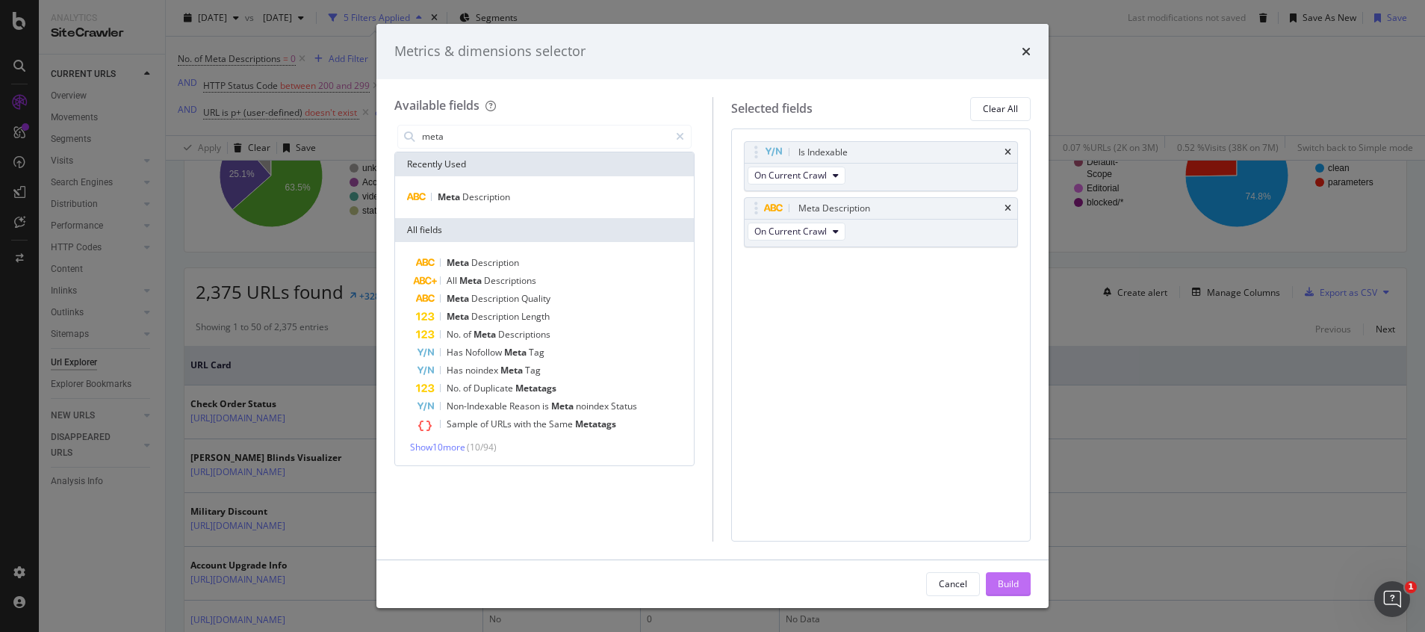
click at [1013, 579] on div "Build" at bounding box center [1008, 583] width 21 height 13
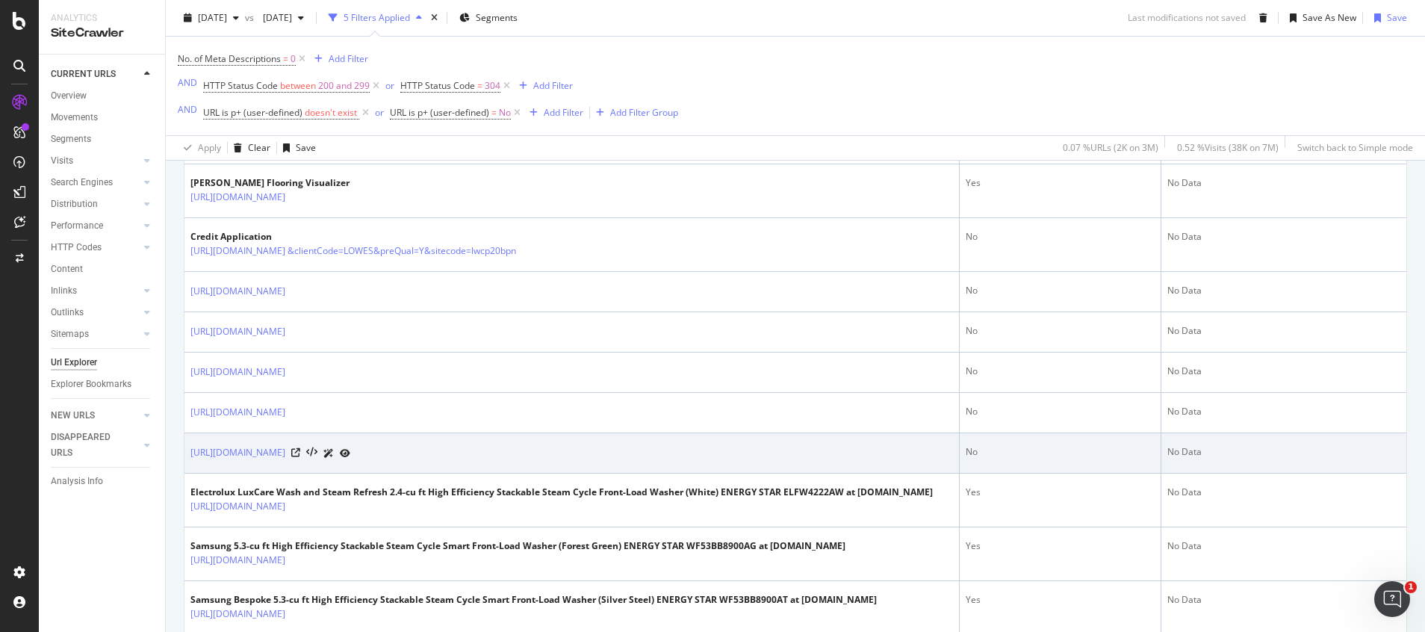
scroll to position [920, 0]
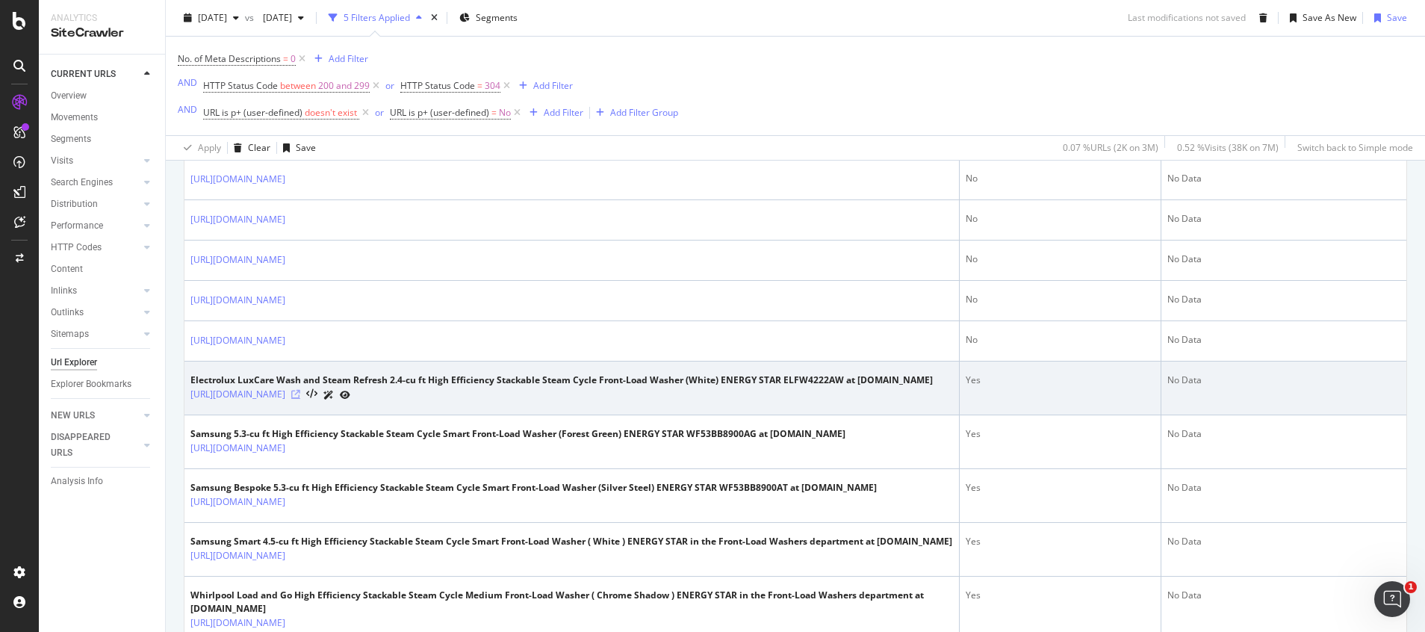
click at [300, 398] on icon at bounding box center [295, 394] width 9 height 9
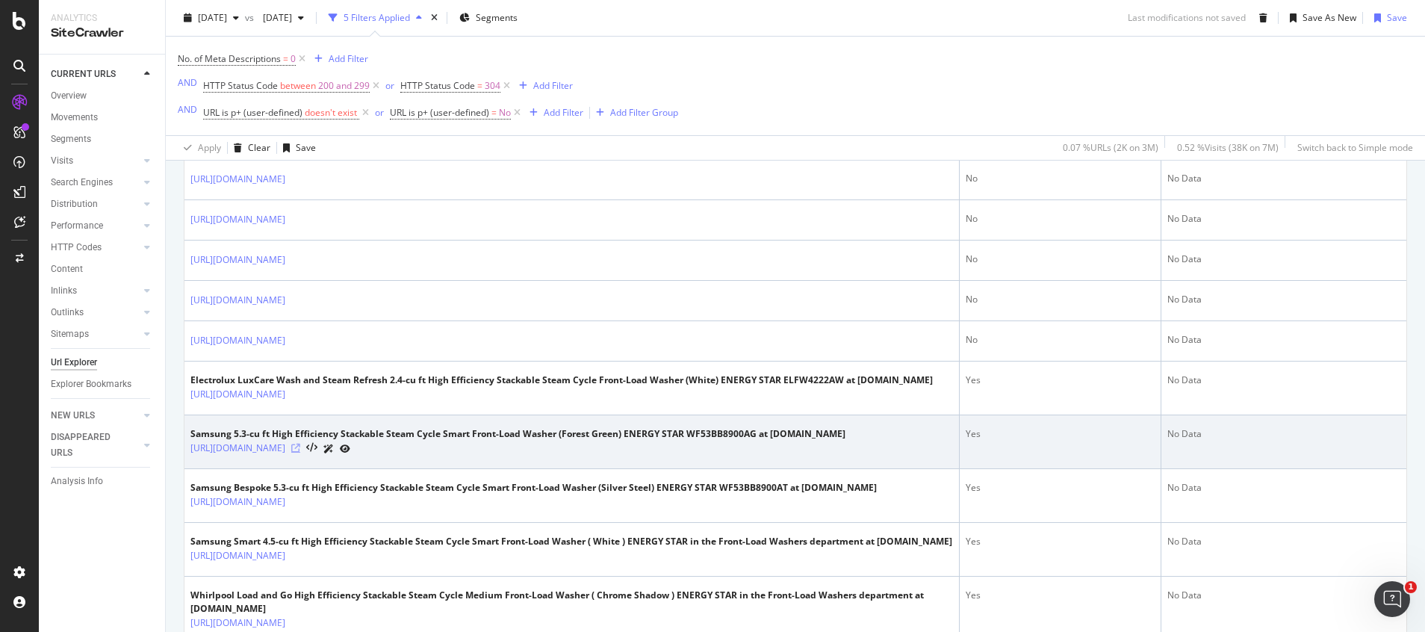
click at [300, 453] on icon at bounding box center [295, 448] width 9 height 9
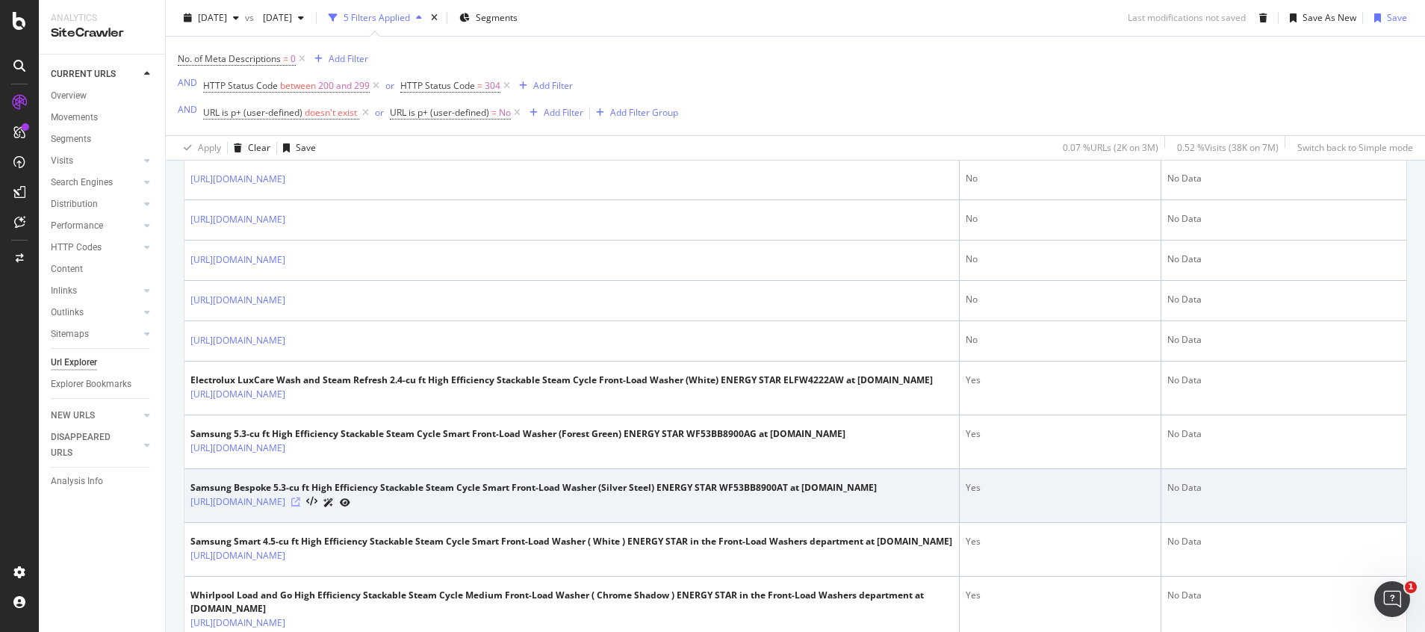
click at [300, 506] on icon at bounding box center [295, 501] width 9 height 9
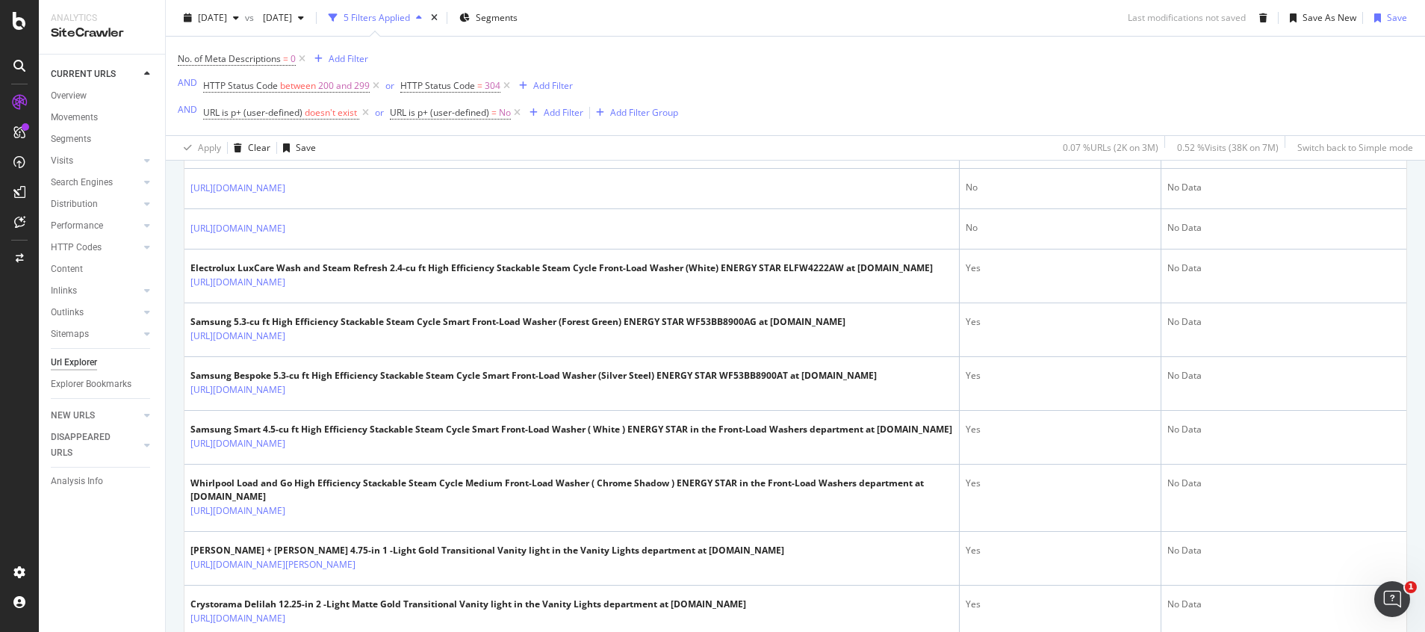
scroll to position [1256, 0]
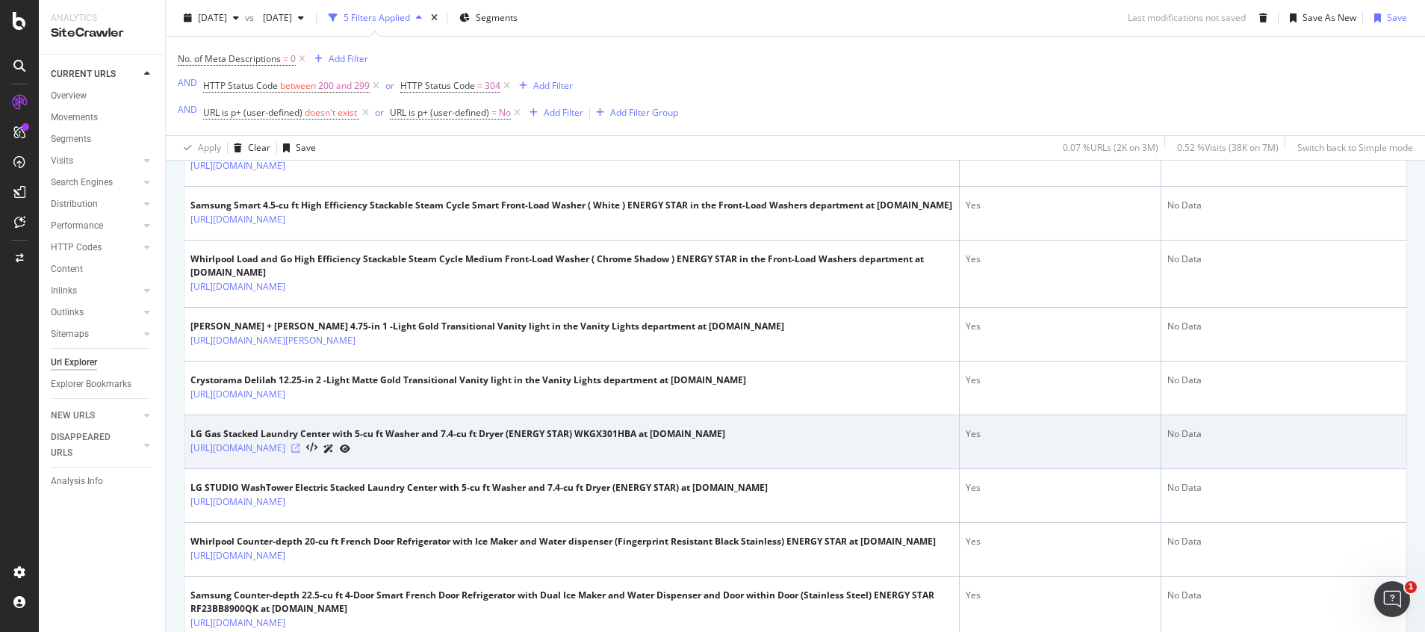
click at [300, 453] on icon at bounding box center [295, 448] width 9 height 9
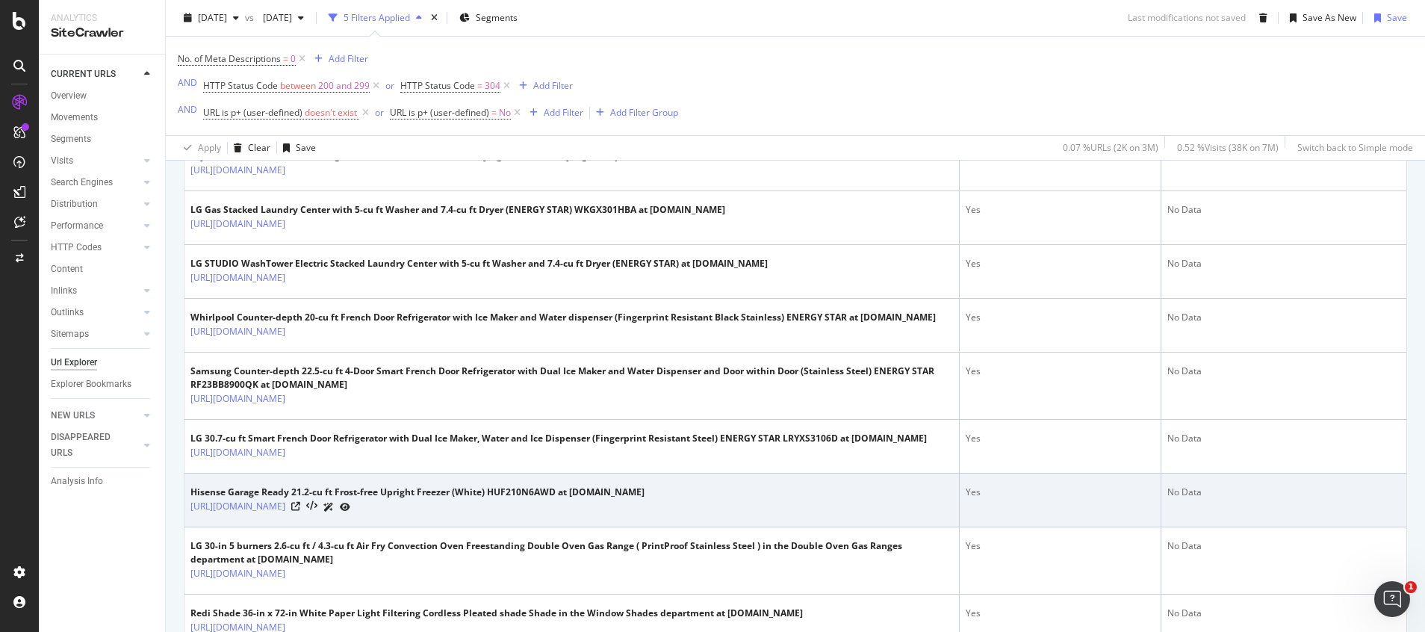
scroll to position [1704, 0]
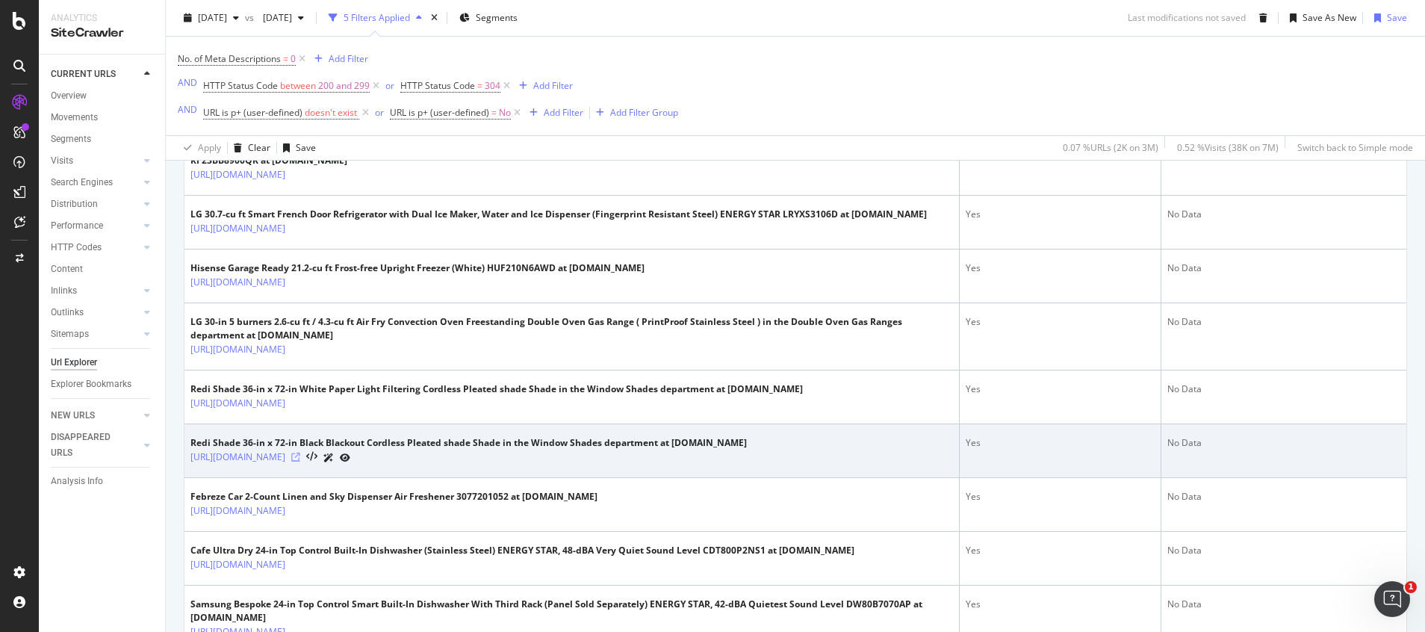
click at [300, 461] on icon at bounding box center [295, 457] width 9 height 9
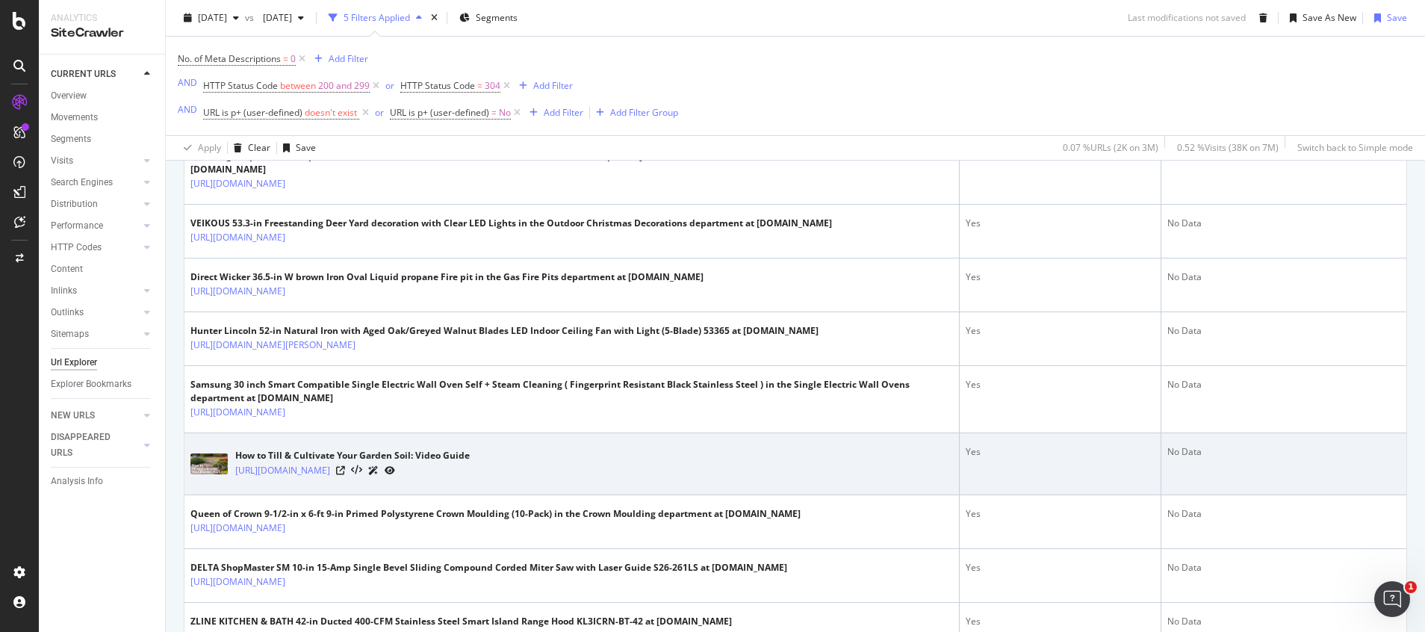
scroll to position [2376, 0]
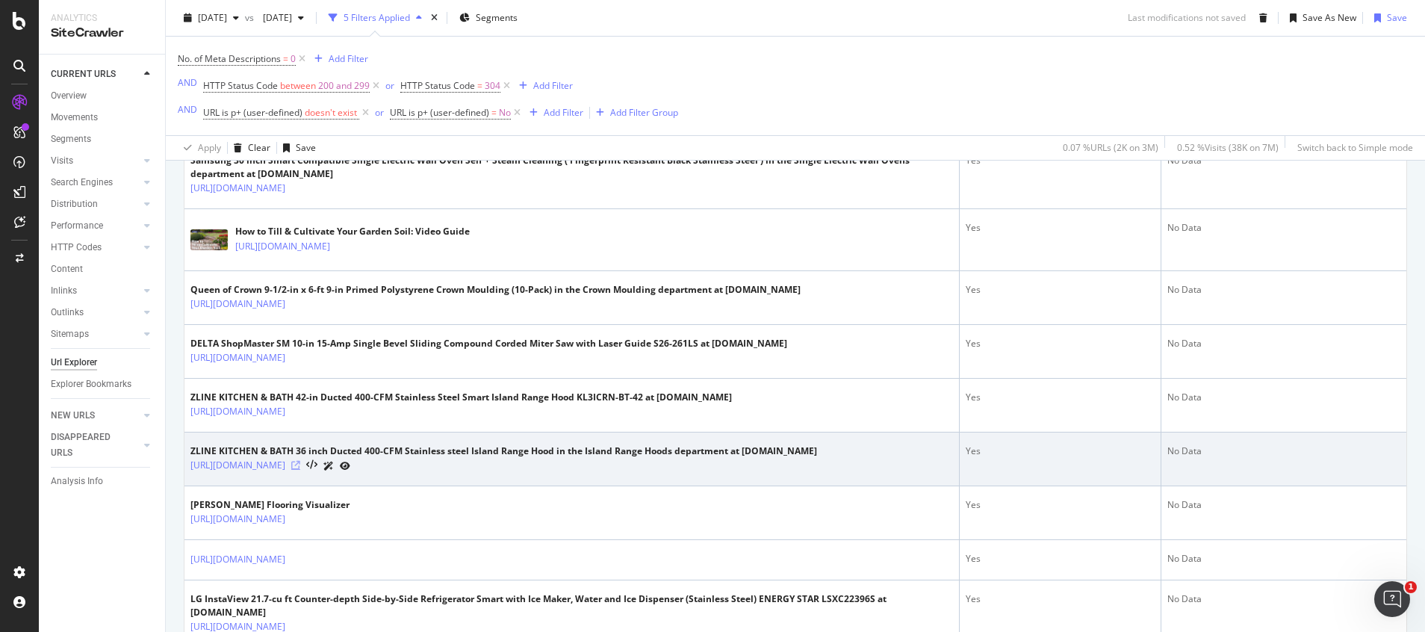
click at [300, 470] on icon at bounding box center [295, 465] width 9 height 9
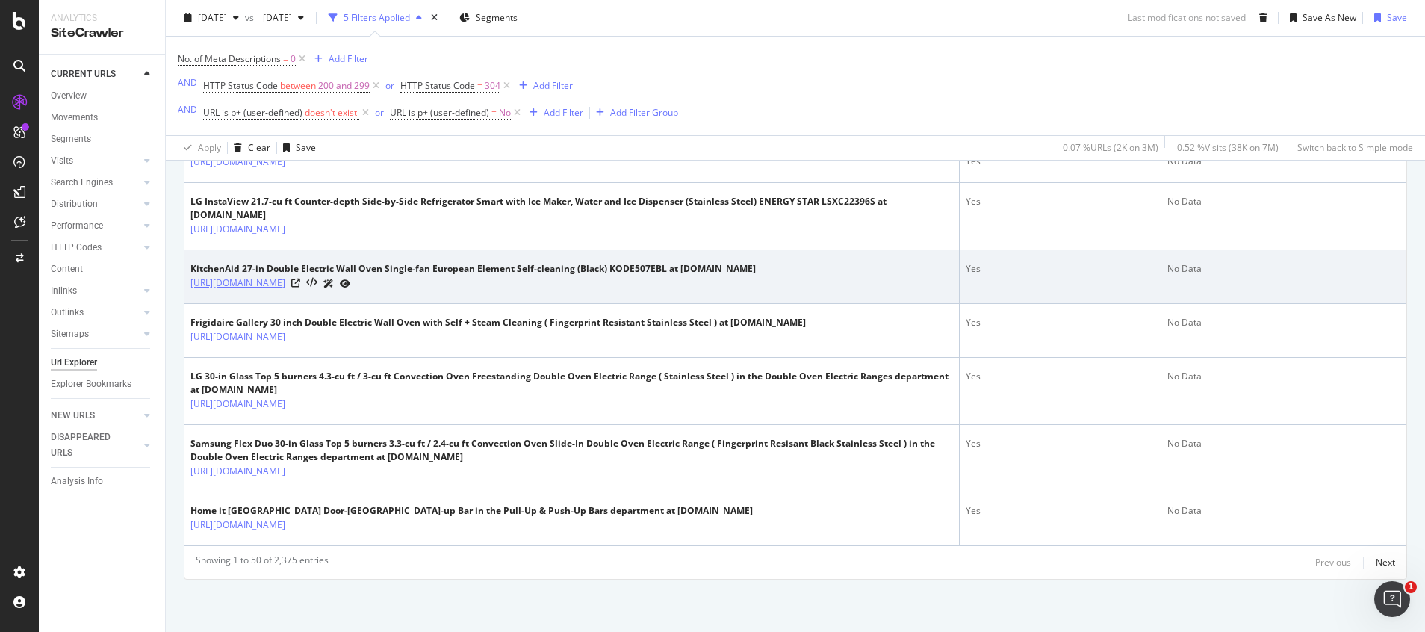
scroll to position [2859, 0]
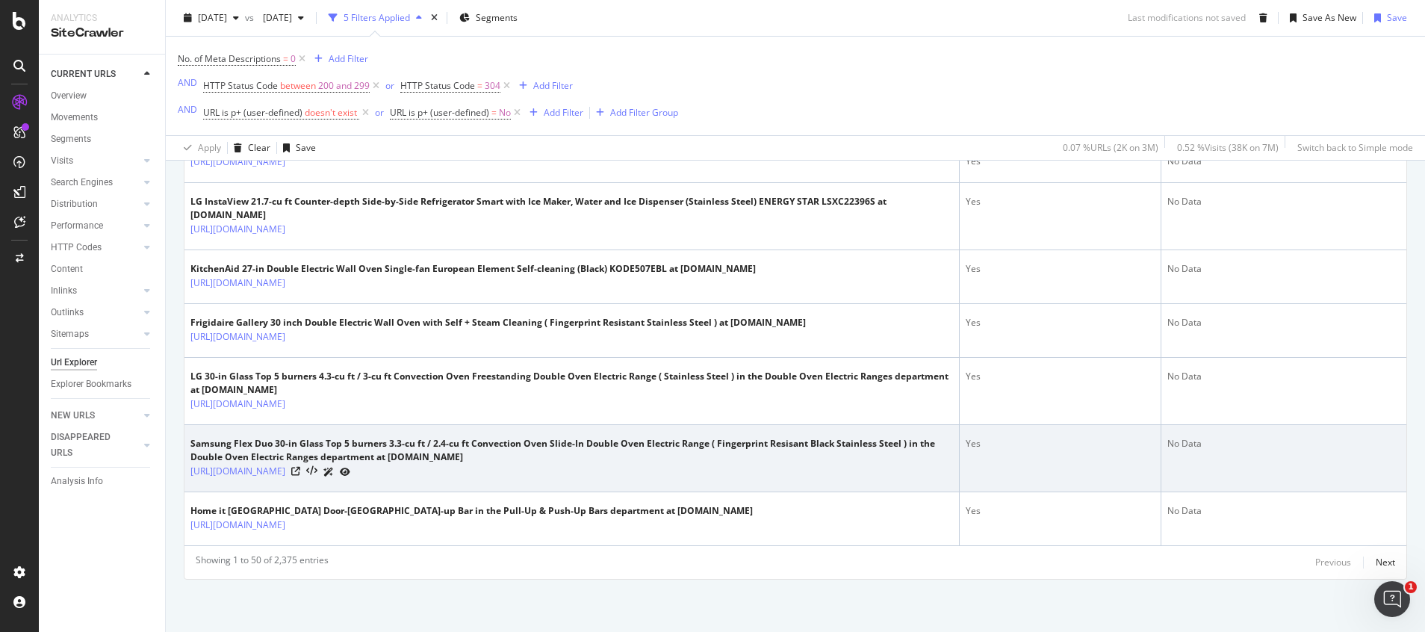
click at [883, 466] on div "https://www.lowes.com/pd/Samsung-Flex-Duo-Smooth-Surface-Element-3-3-cu-ft-2-4-…" at bounding box center [571, 472] width 762 height 16
click at [300, 467] on icon at bounding box center [295, 471] width 9 height 9
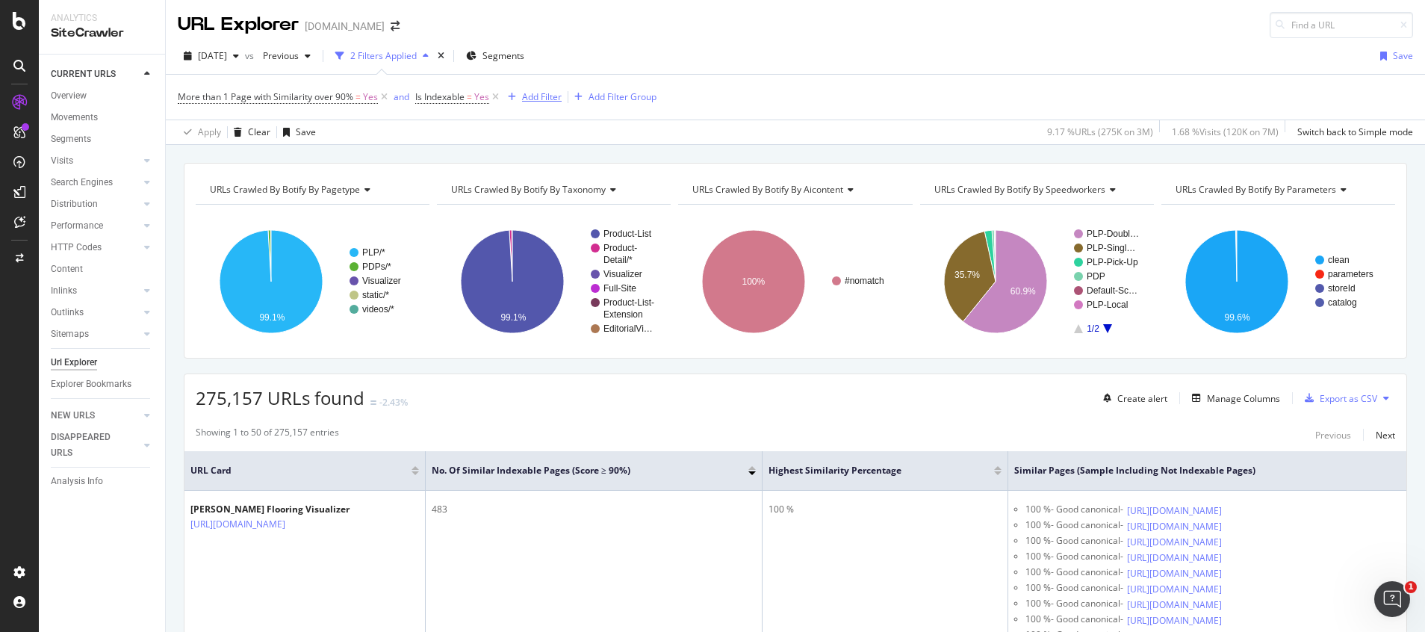
click at [555, 94] on div "Add Filter" at bounding box center [542, 96] width 40 height 13
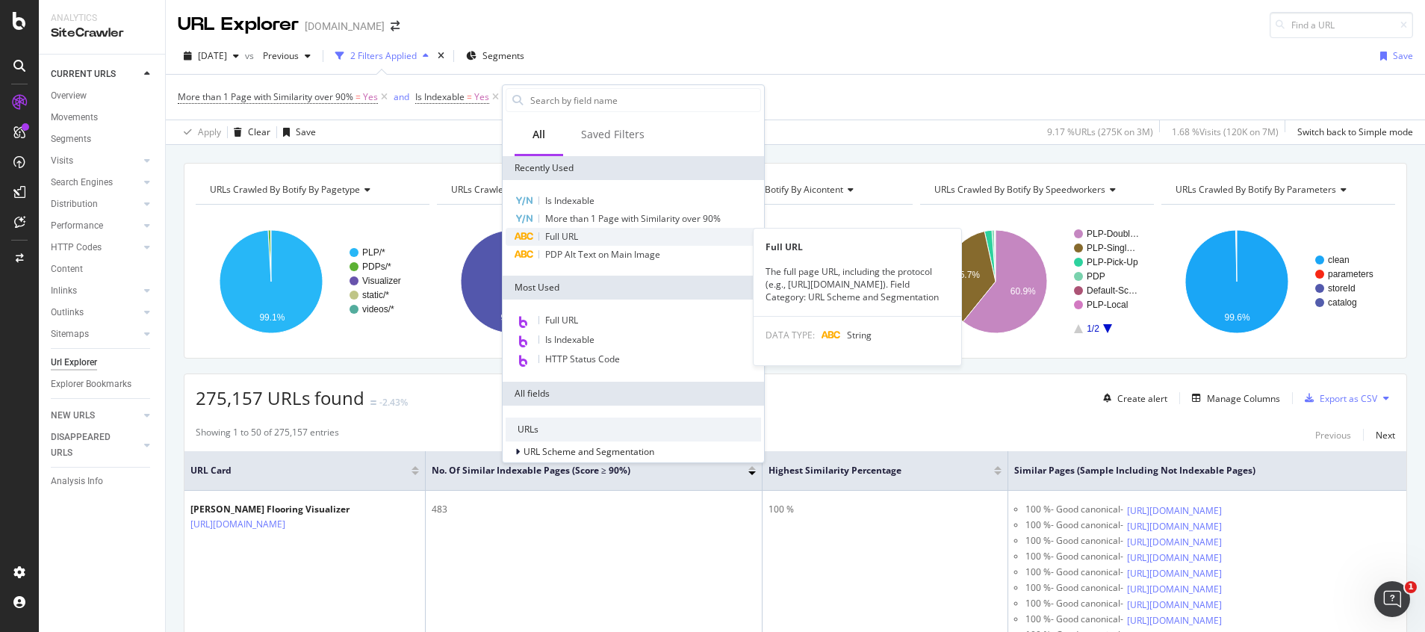
click at [565, 237] on span "Full URL" at bounding box center [561, 236] width 33 height 13
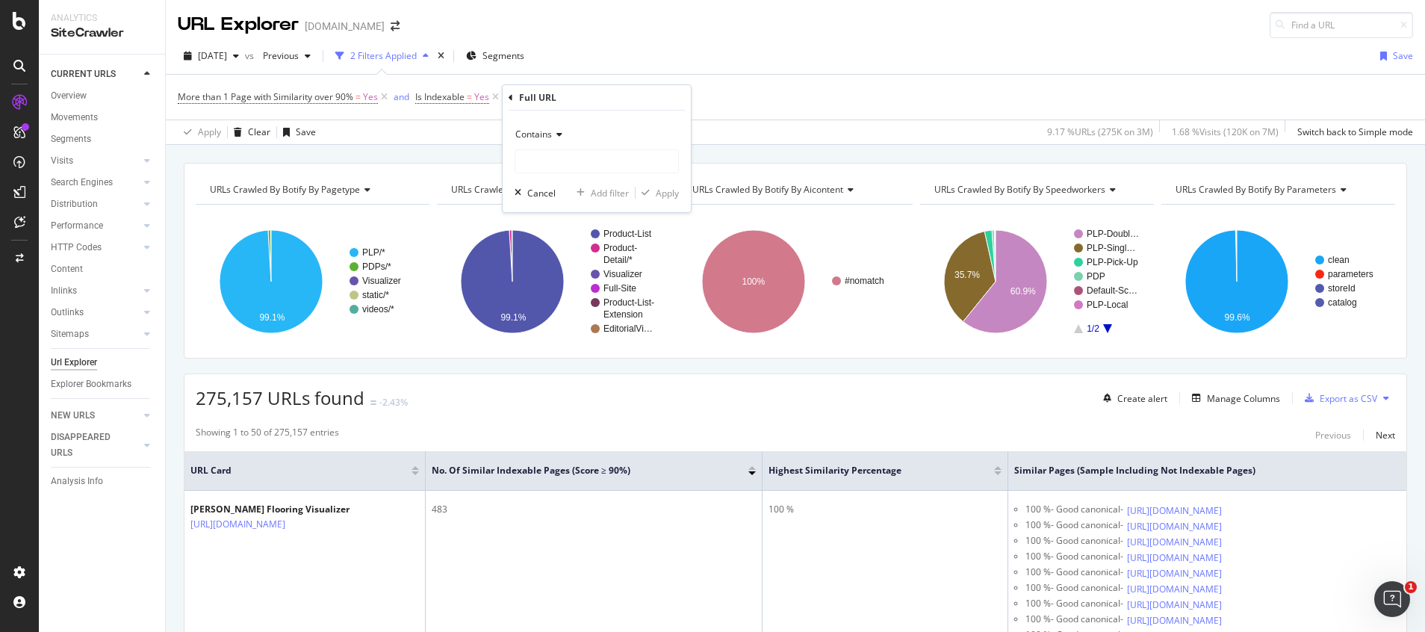
click at [553, 137] on icon at bounding box center [557, 134] width 10 height 9
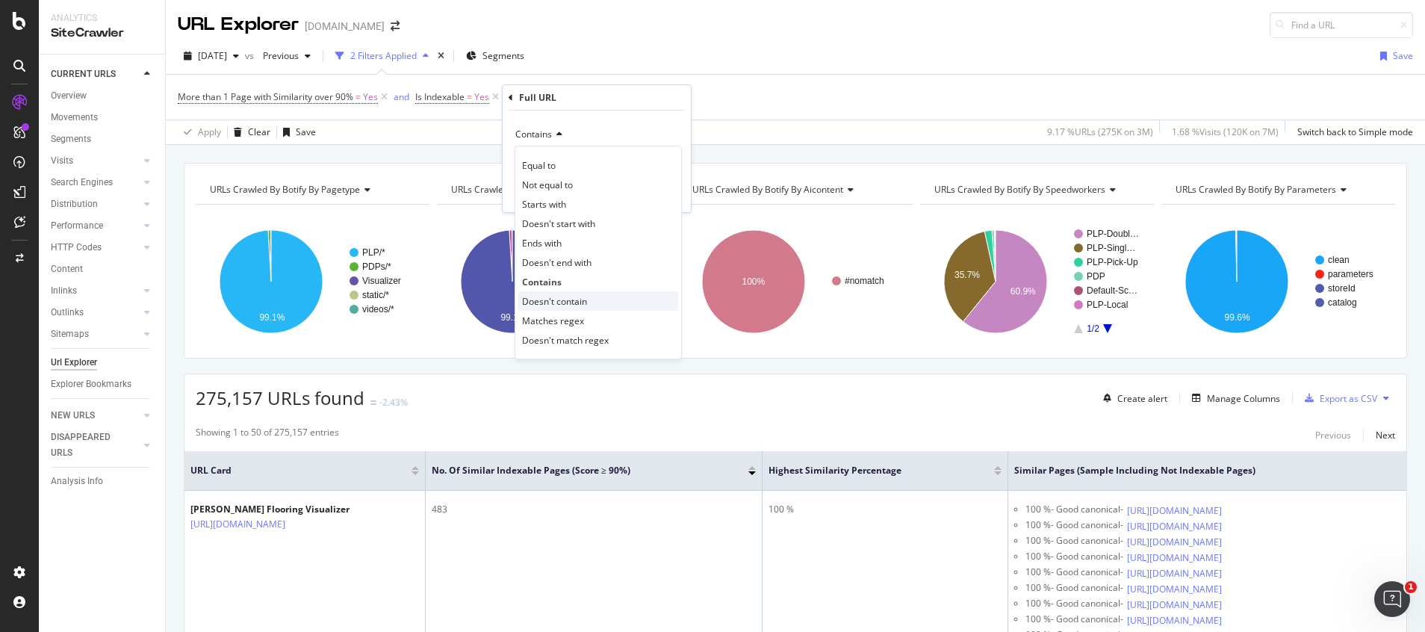
click at [550, 304] on span "Doesn't contain" at bounding box center [554, 301] width 65 height 13
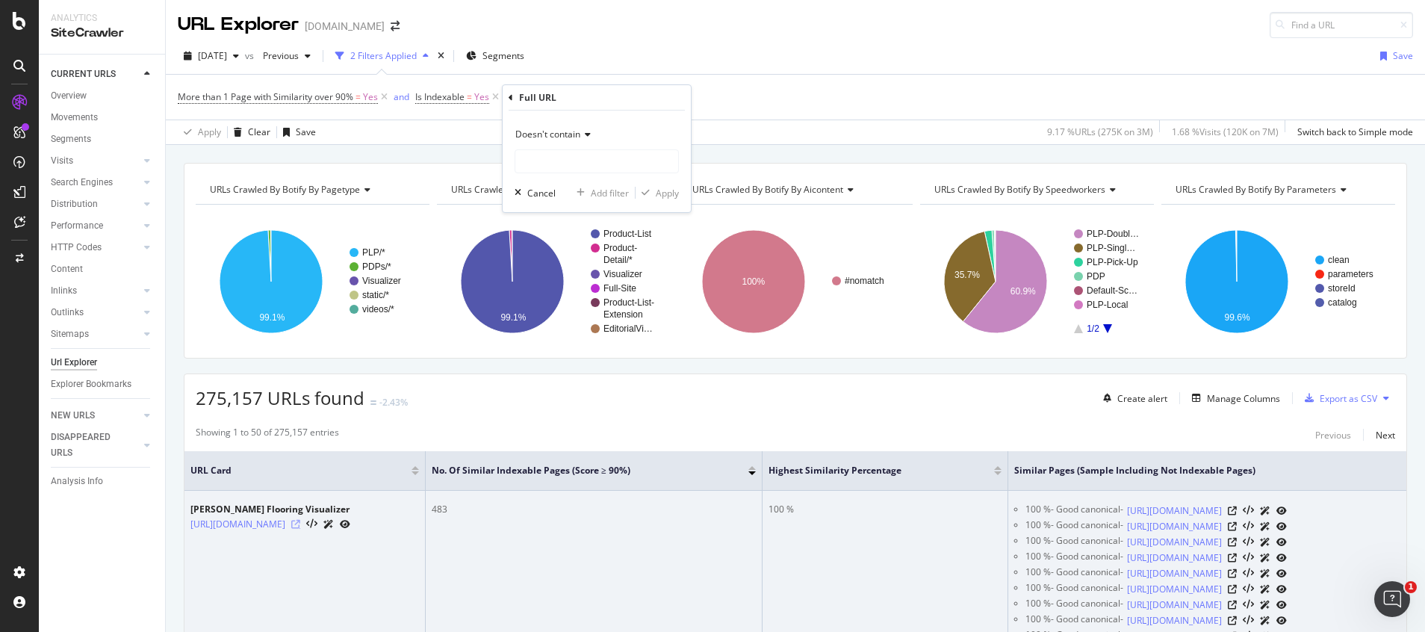
click at [300, 527] on icon at bounding box center [295, 524] width 9 height 9
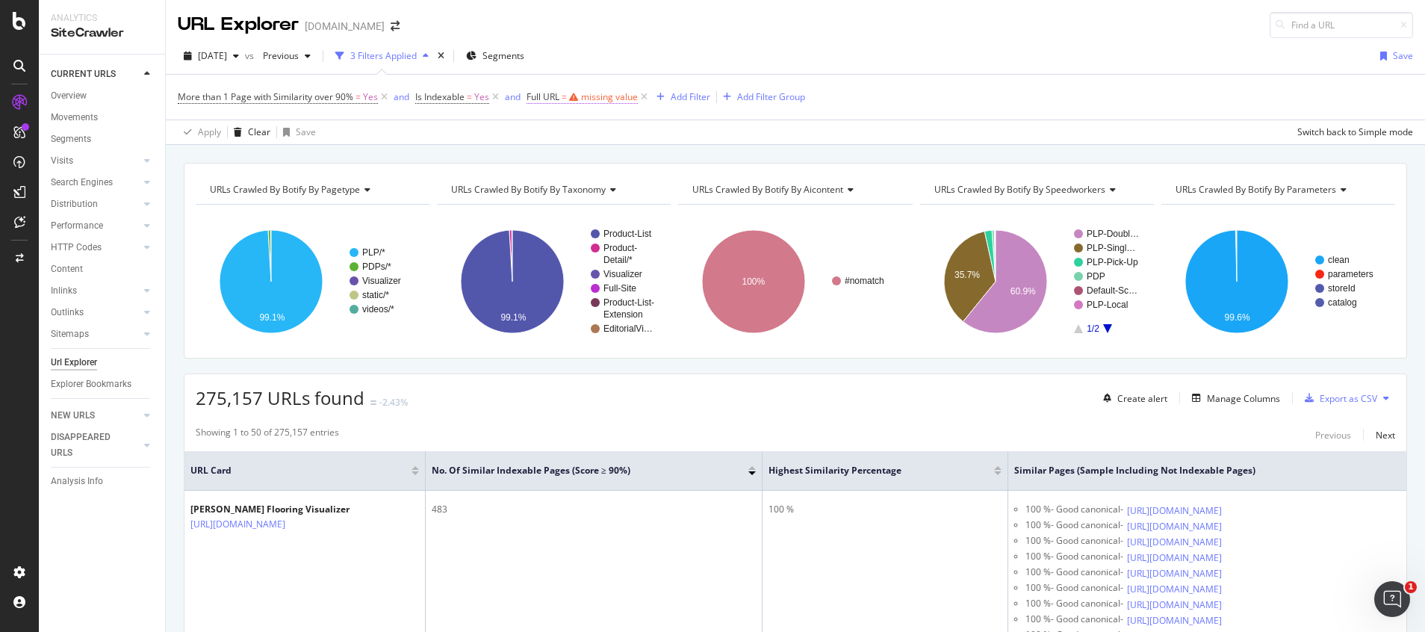
click at [623, 96] on div "missing value" at bounding box center [609, 96] width 57 height 13
click at [597, 155] on input "text" at bounding box center [622, 159] width 163 height 24
click at [567, 130] on span "Contains" at bounding box center [559, 131] width 37 height 13
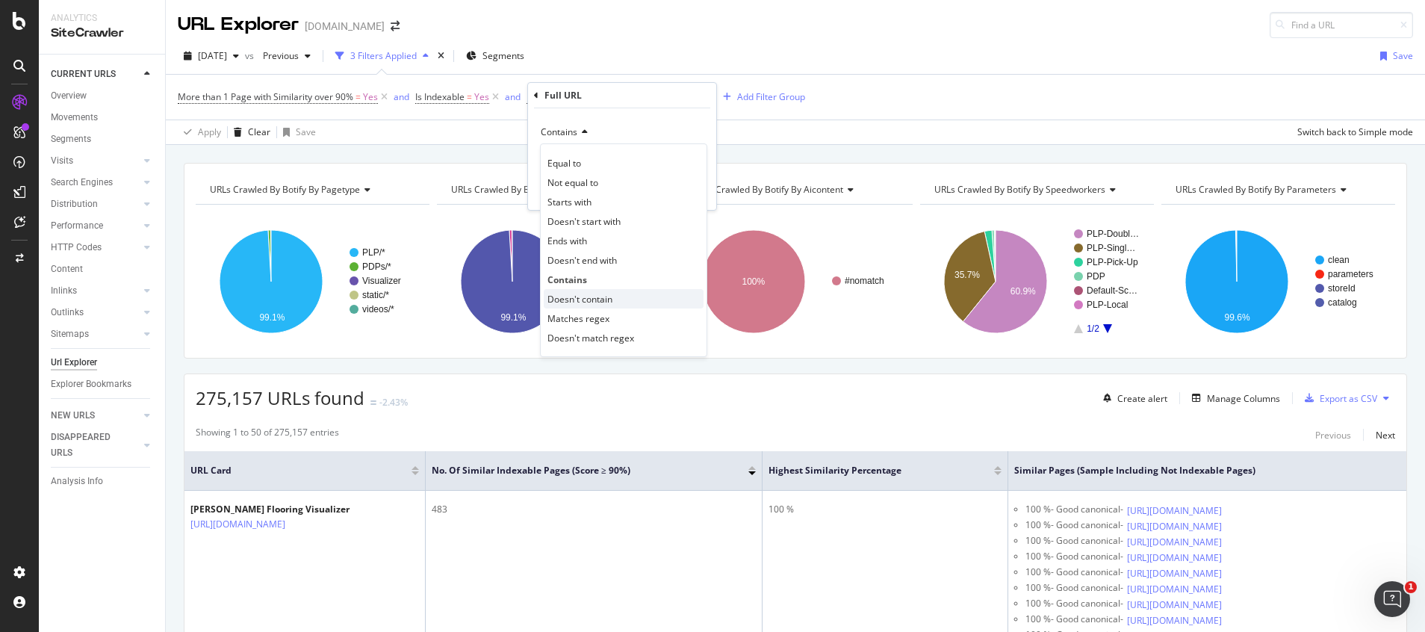
click at [596, 298] on span "Doesn't contain" at bounding box center [579, 299] width 65 height 13
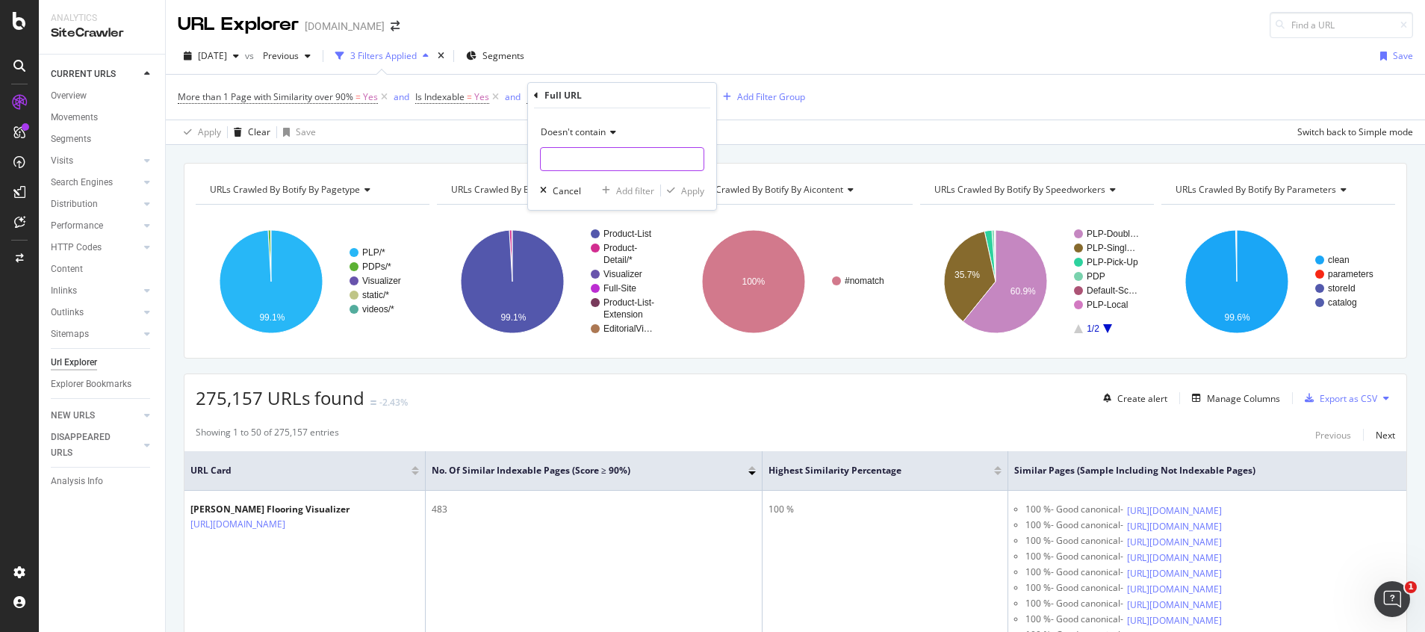
click at [614, 164] on input "text" at bounding box center [622, 159] width 163 height 24
paste input "omniItemId="
type input "omniItemId="
click at [688, 184] on div "Apply" at bounding box center [692, 190] width 23 height 13
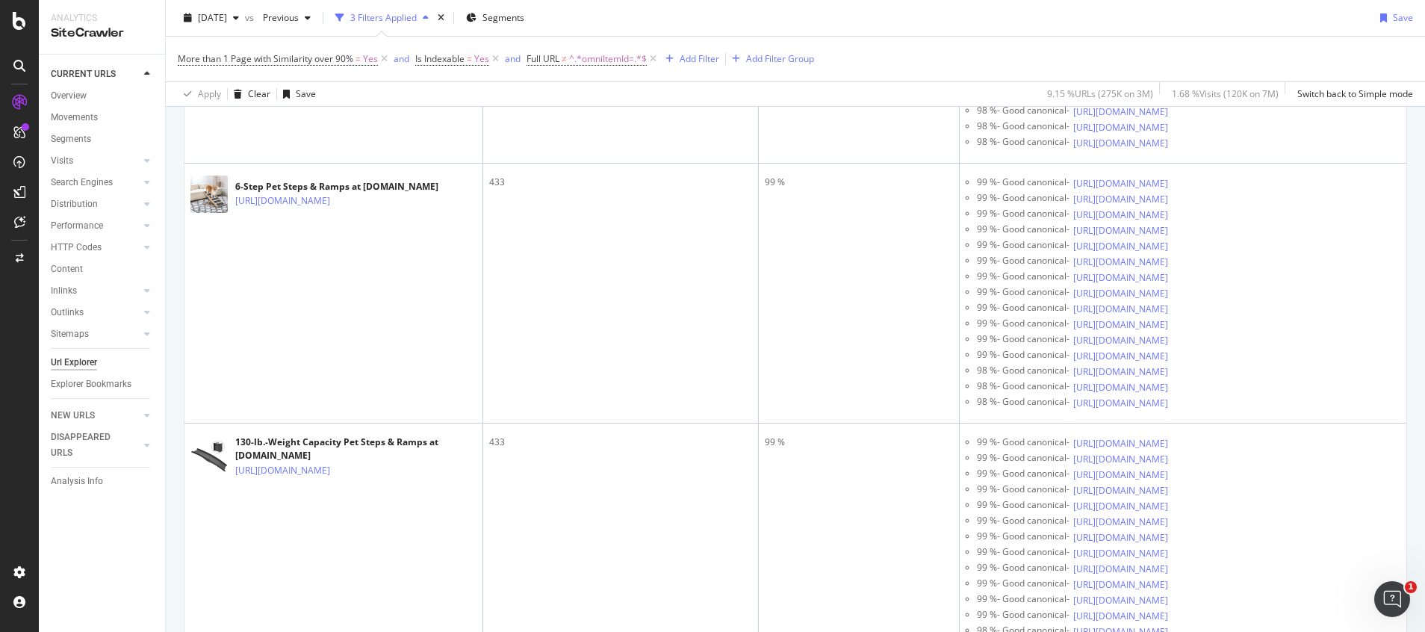
scroll to position [2706, 0]
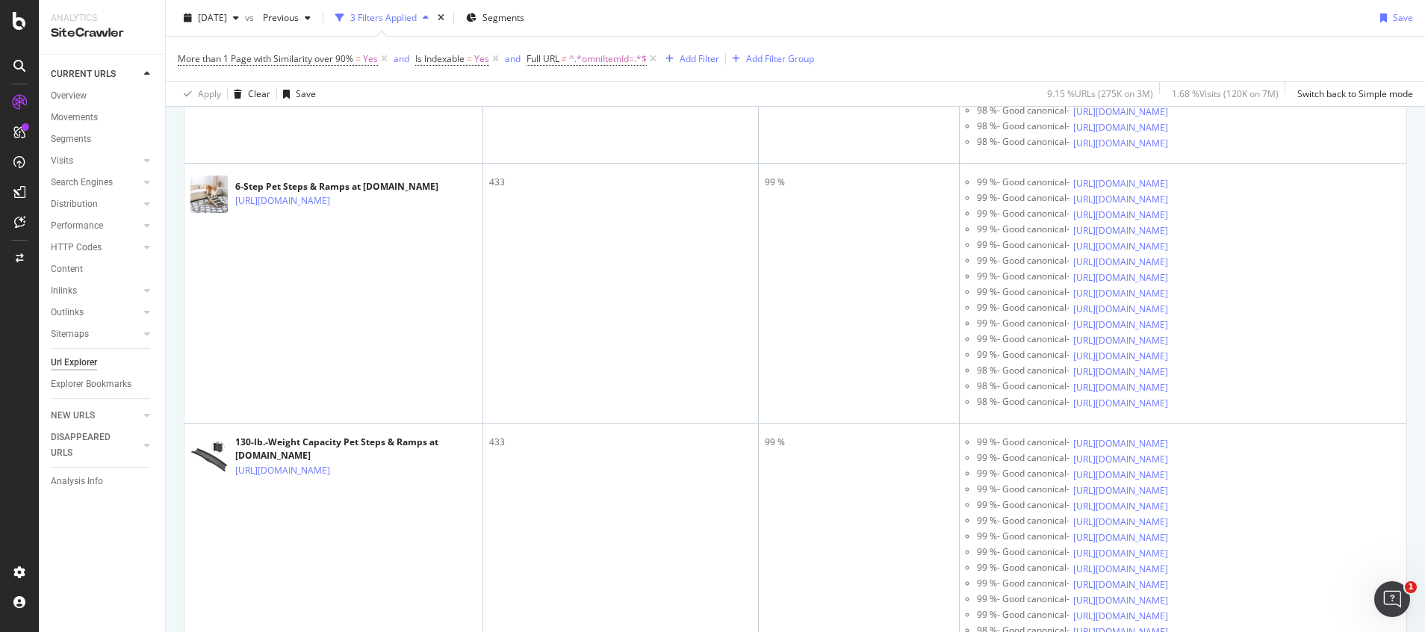
scroll to position [2482, 0]
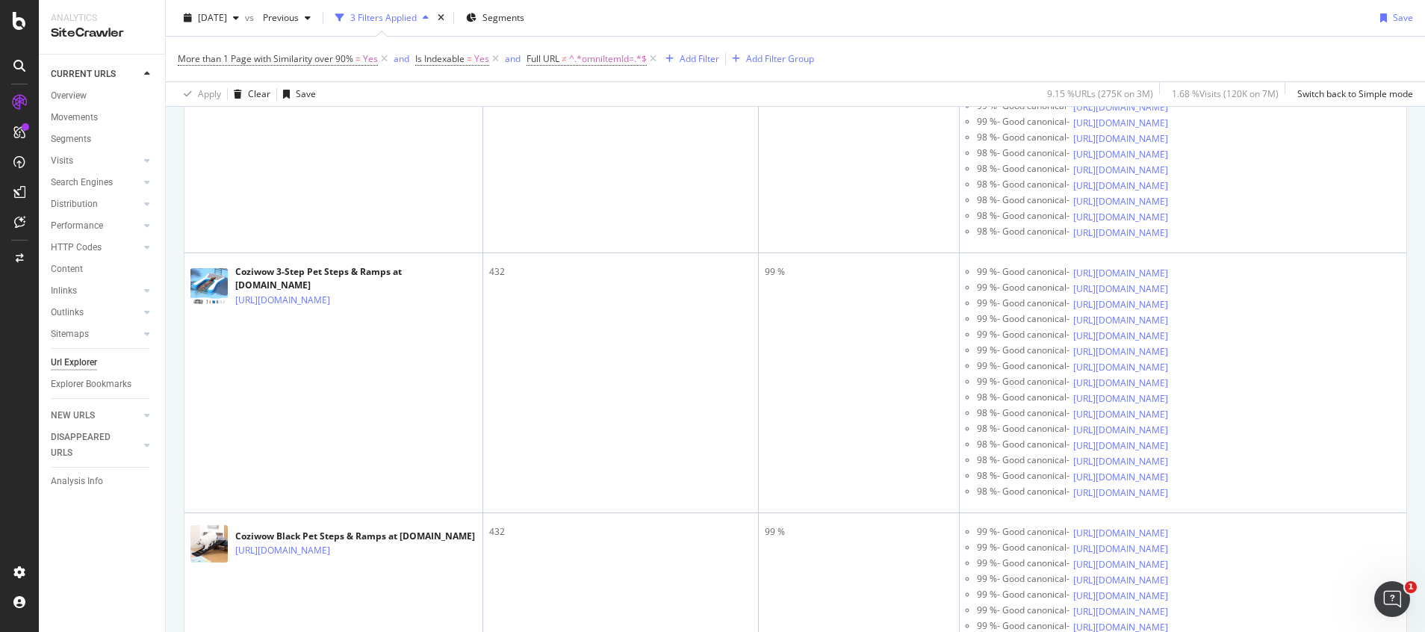
scroll to position [6402, 0]
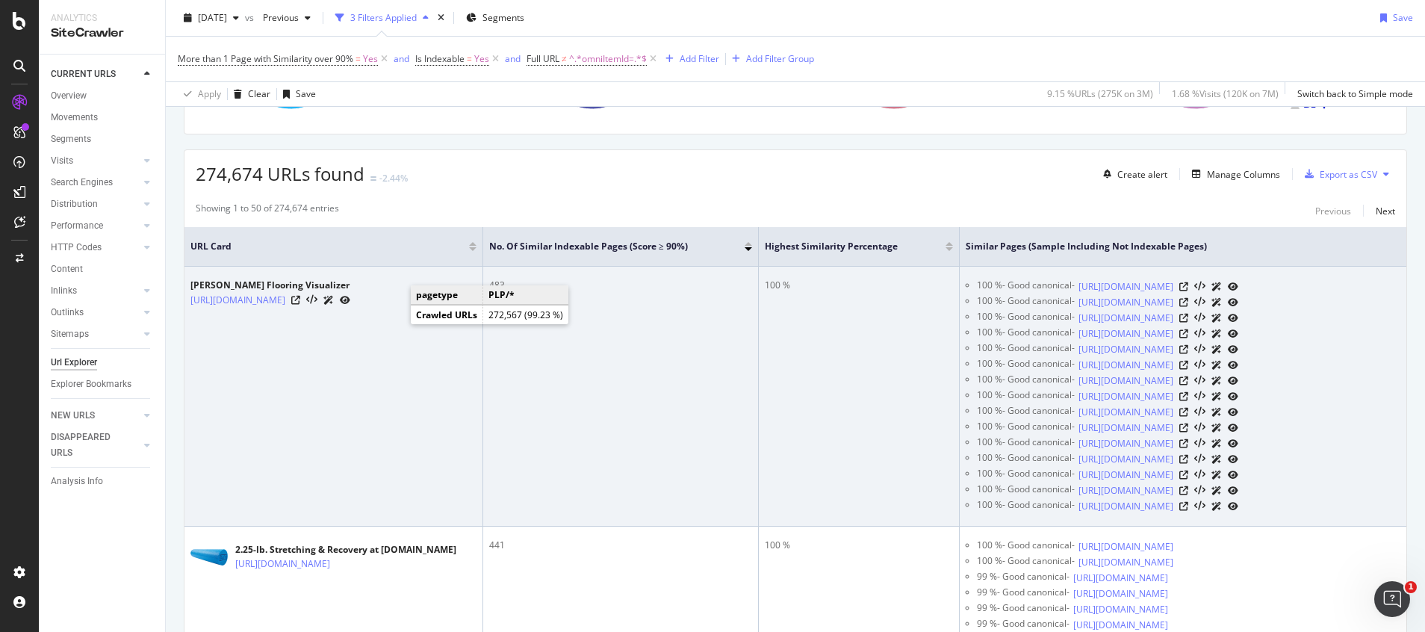
scroll to position [0, 0]
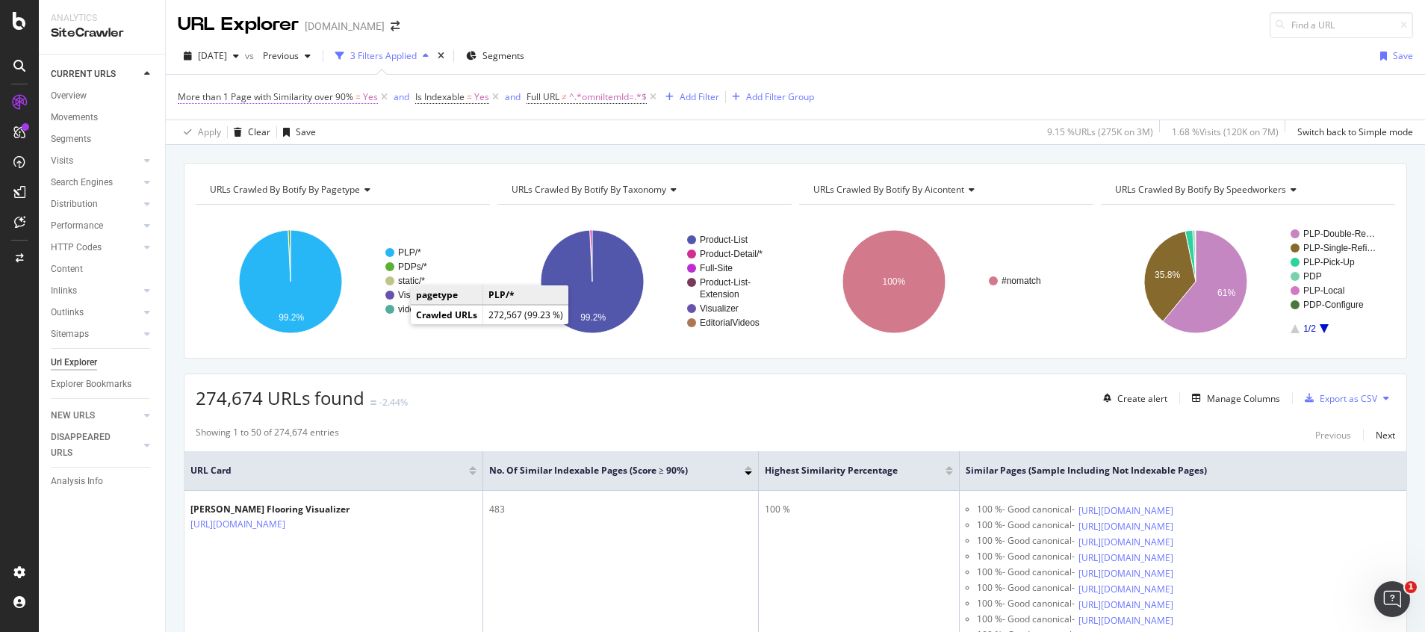
click at [310, 94] on span "More than 1 Page with Similarity over 90%" at bounding box center [265, 96] width 175 height 13
click at [186, 94] on icon at bounding box center [186, 95] width 4 height 9
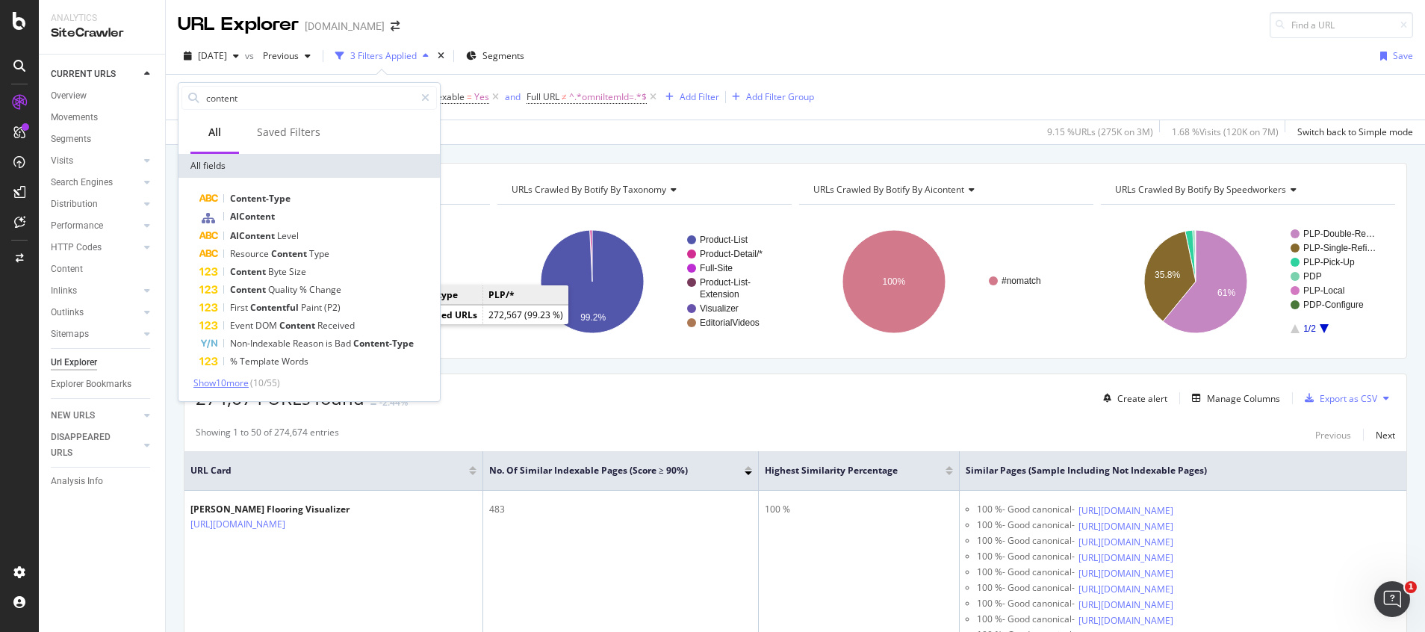
type input "content"
click at [230, 386] on span "Show 10 more" at bounding box center [220, 382] width 55 height 13
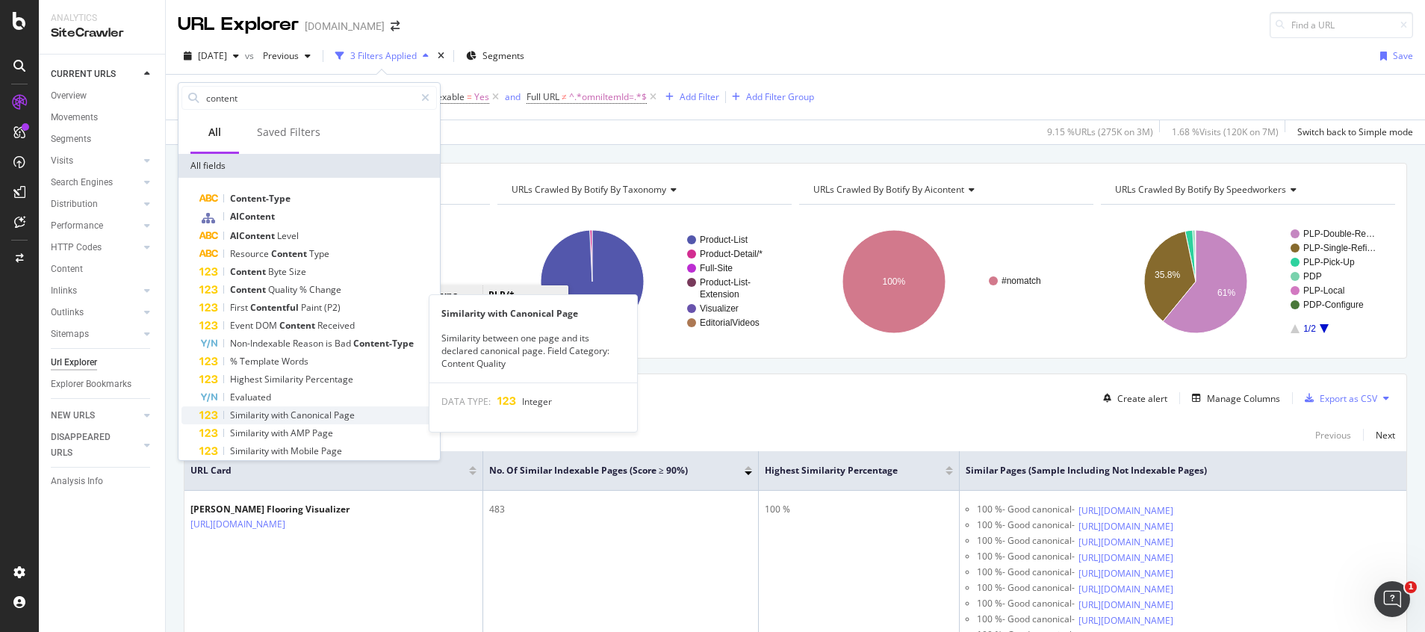
scroll to position [112, 0]
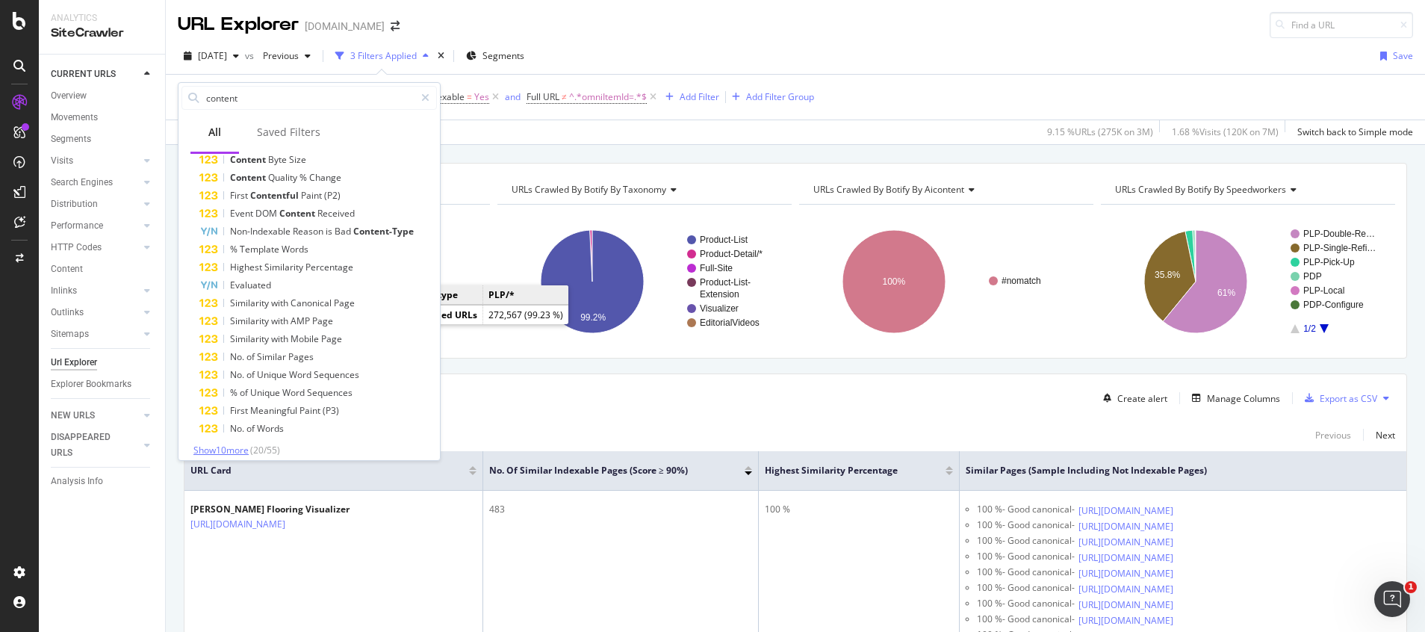
click at [231, 451] on span "Show 10 more" at bounding box center [220, 450] width 55 height 13
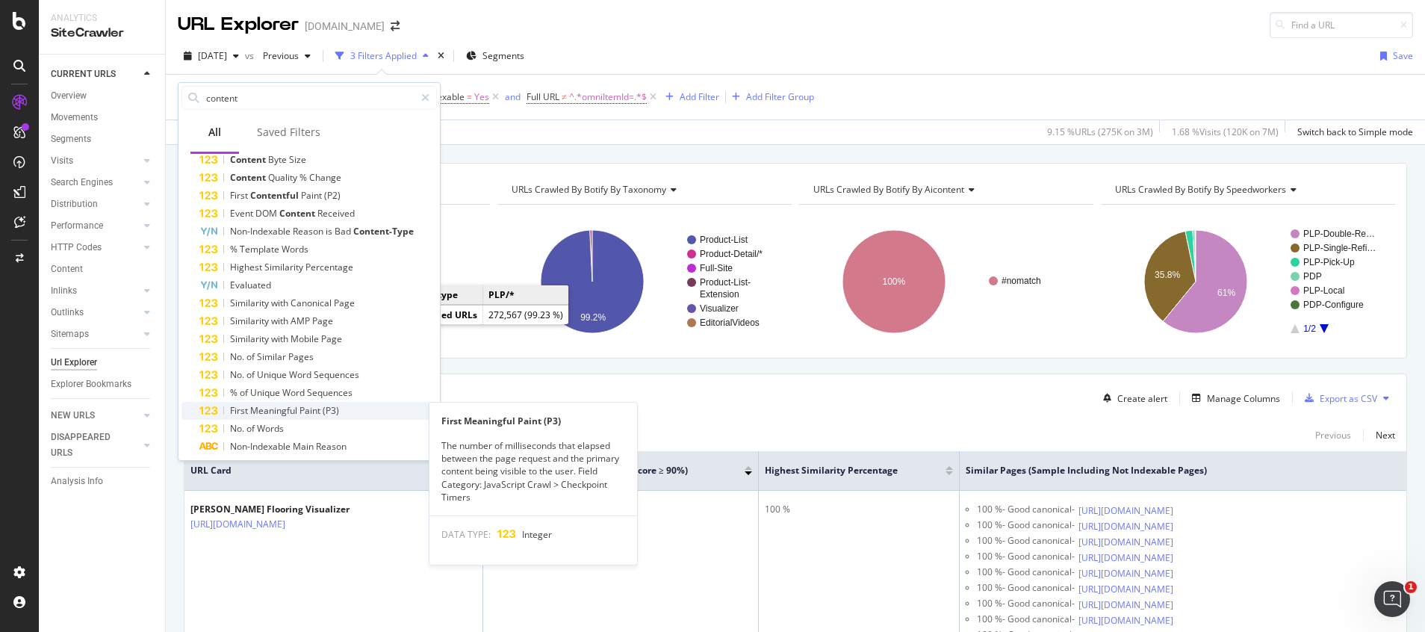
scroll to position [224, 0]
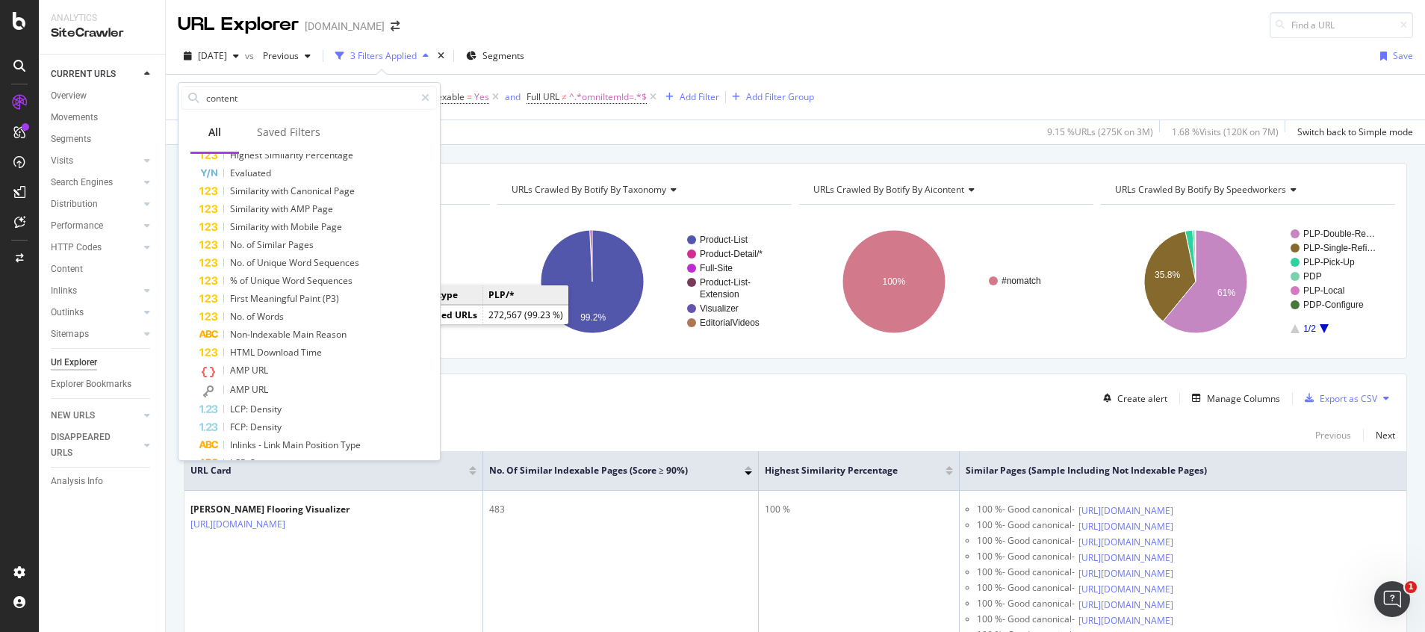
click at [584, 402] on div "274,674 URLs found -2.44% Create alert Manage Columns Export as CSV" at bounding box center [795, 392] width 1222 height 37
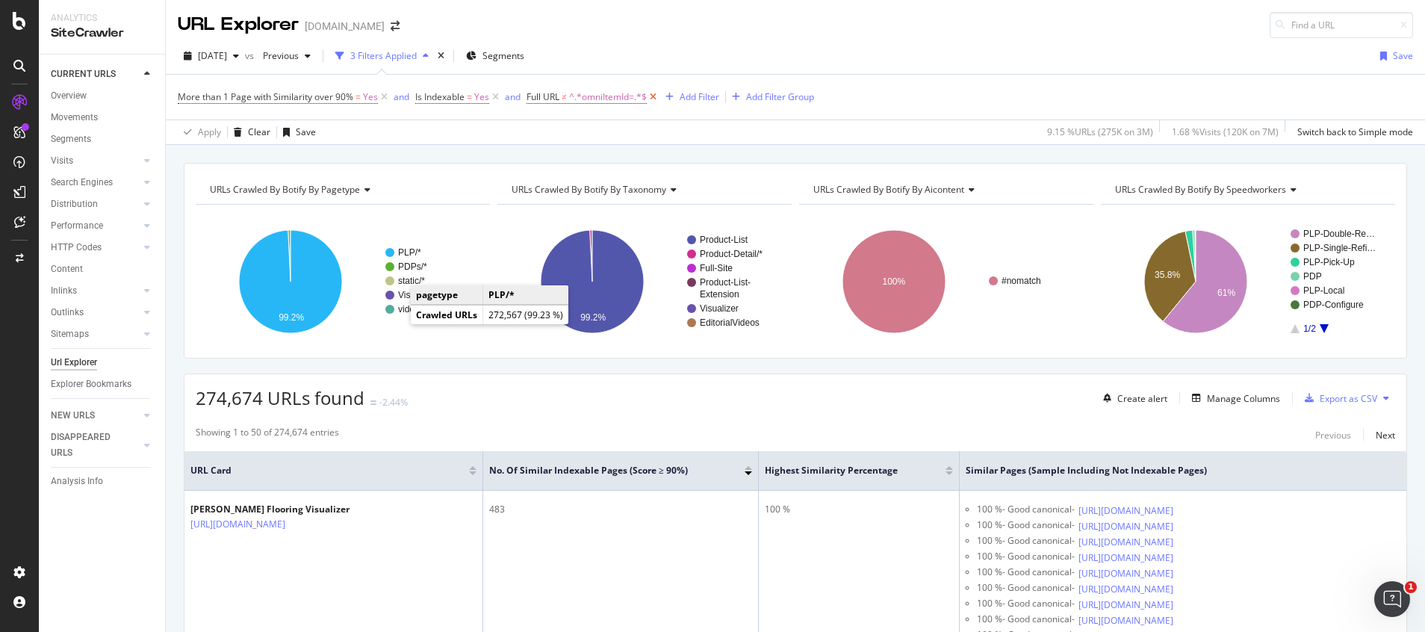
click at [652, 99] on icon at bounding box center [653, 97] width 13 height 15
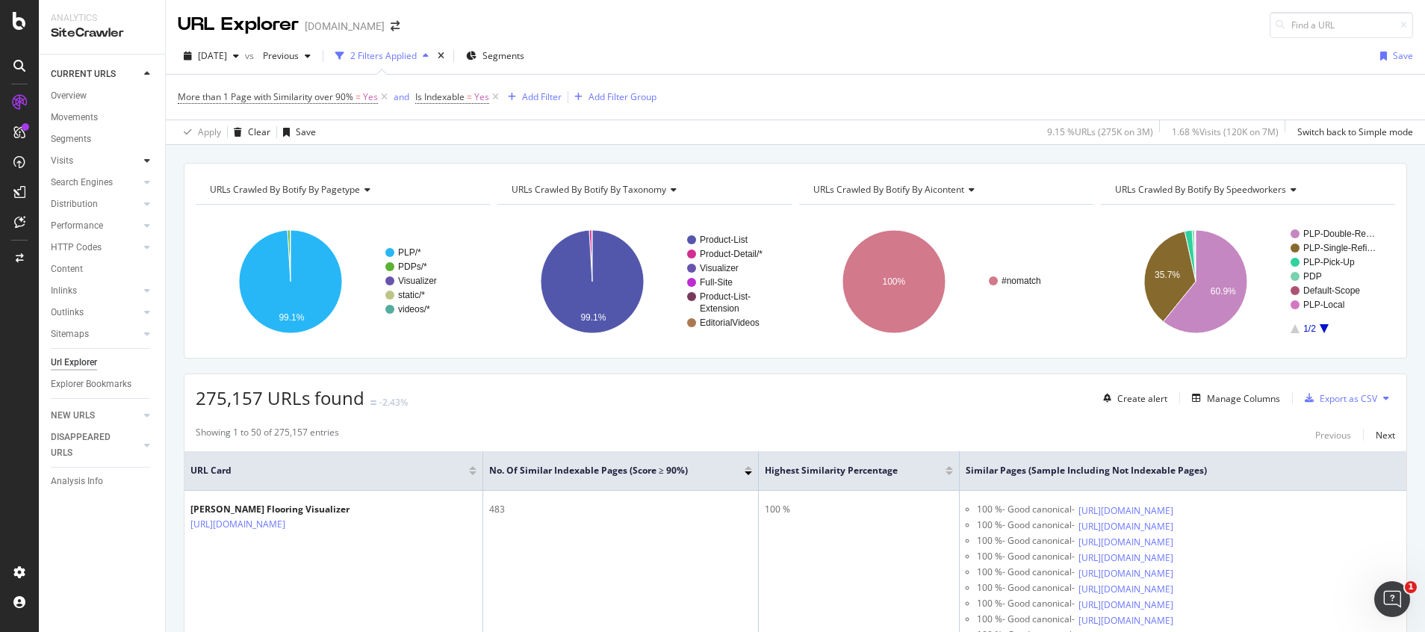
click at [149, 162] on icon at bounding box center [147, 160] width 6 height 9
click at [146, 161] on icon at bounding box center [147, 160] width 6 height 9
click at [149, 182] on icon at bounding box center [147, 182] width 6 height 9
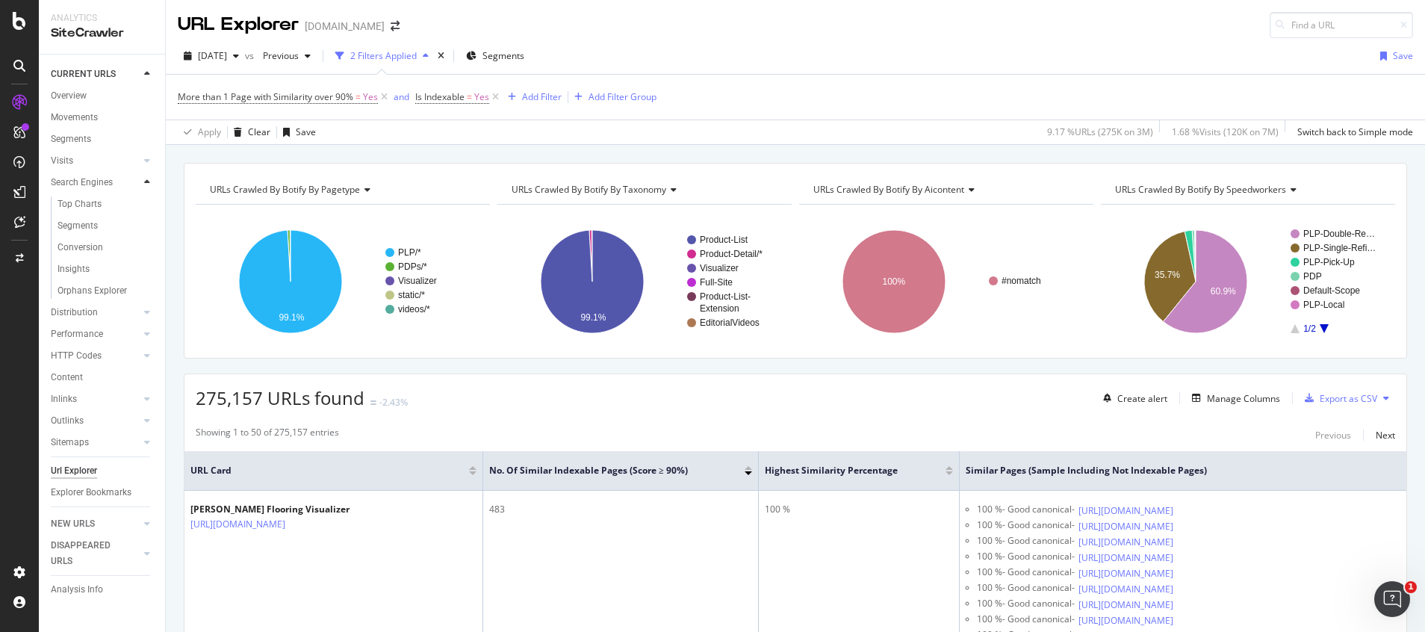
click at [149, 182] on icon at bounding box center [147, 182] width 6 height 9
click at [299, 57] on span "Previous" at bounding box center [278, 55] width 42 height 13
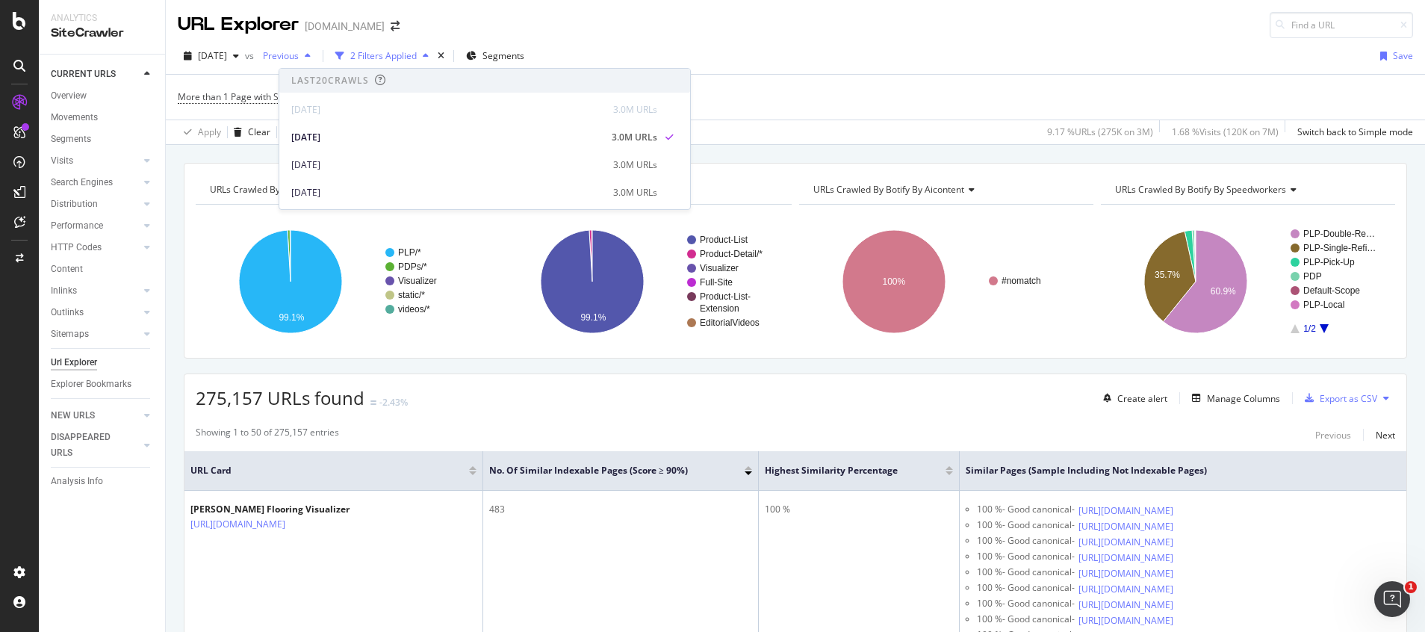
click at [299, 57] on span "Previous" at bounding box center [278, 55] width 42 height 13
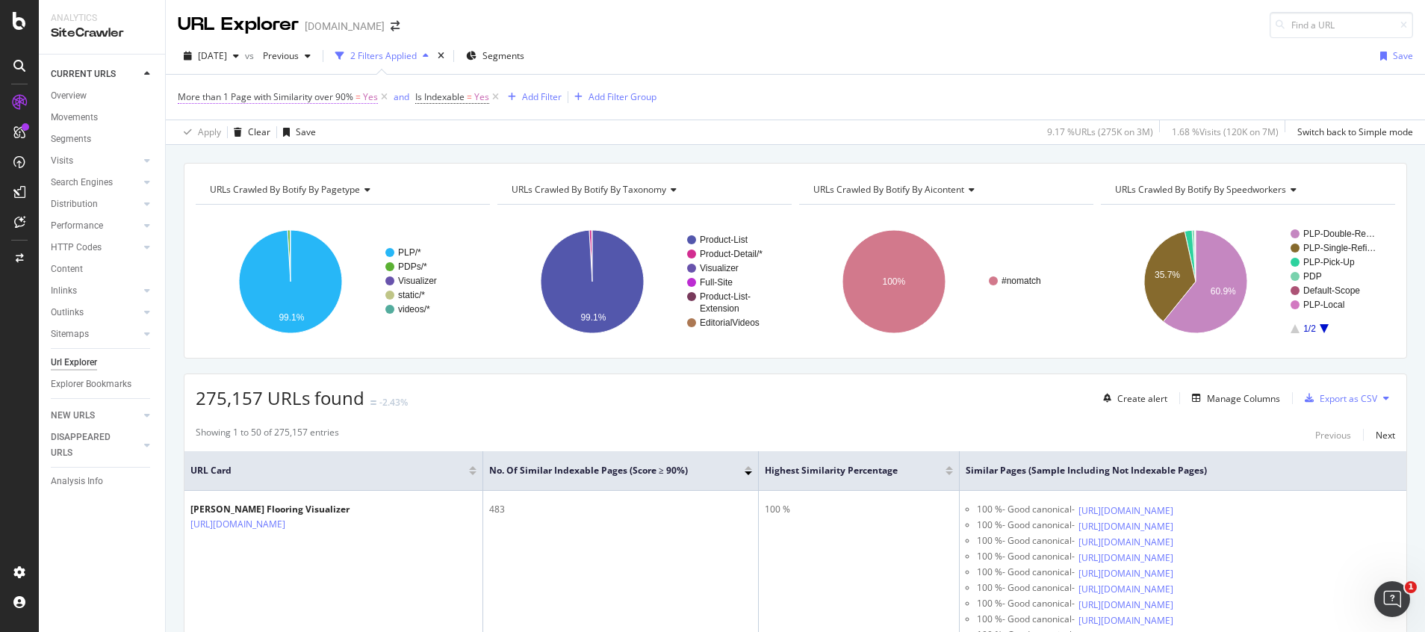
click at [357, 98] on span "=" at bounding box center [357, 96] width 5 height 13
click at [187, 92] on icon at bounding box center [186, 95] width 4 height 9
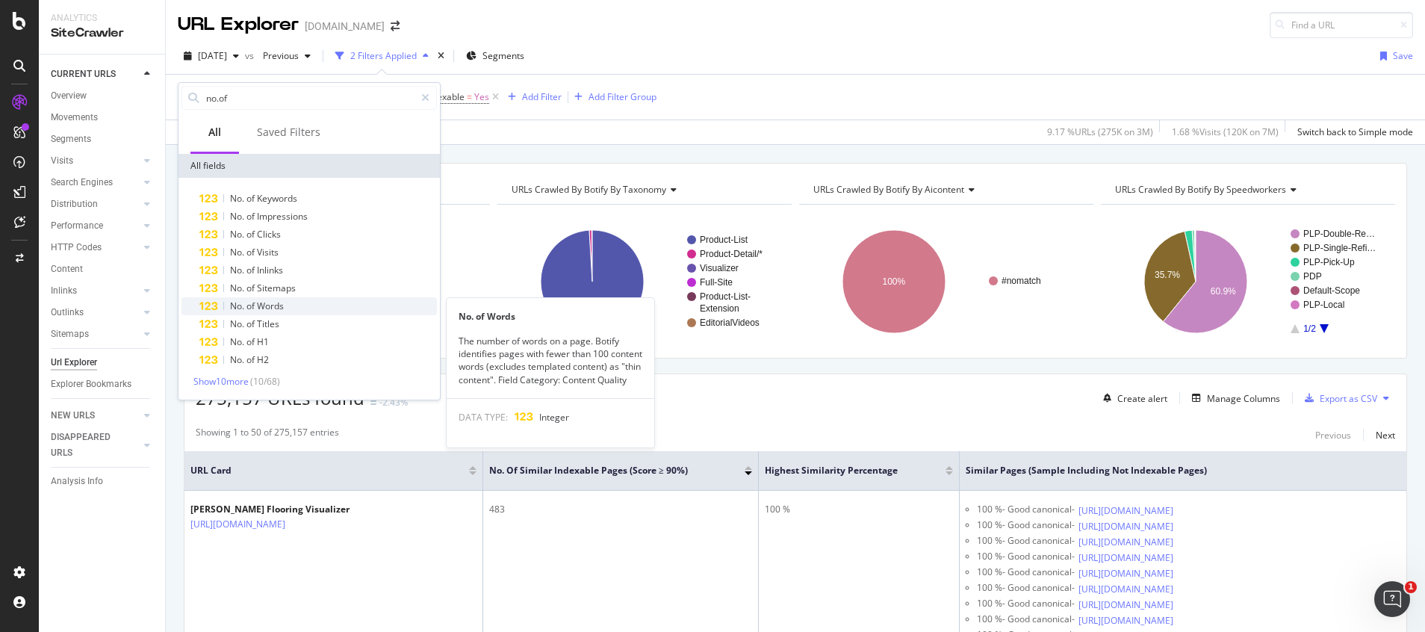
type input "no.of"
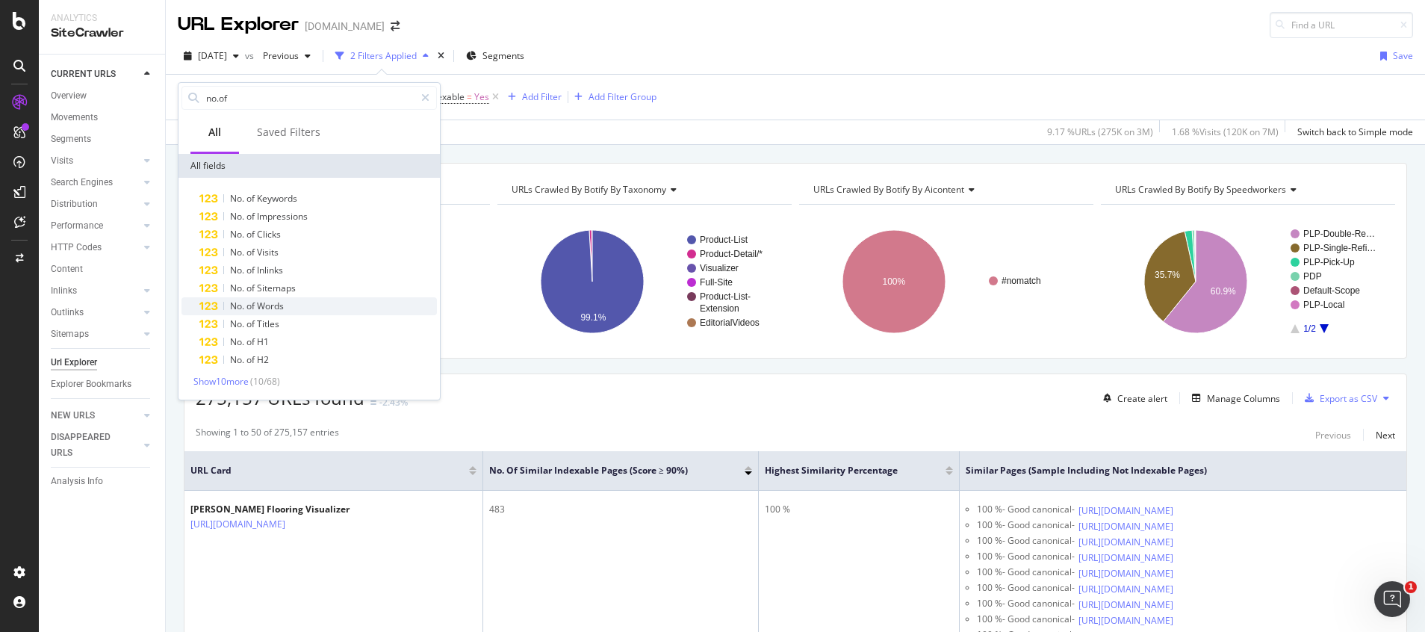
click at [266, 301] on span "Words" at bounding box center [270, 305] width 27 height 13
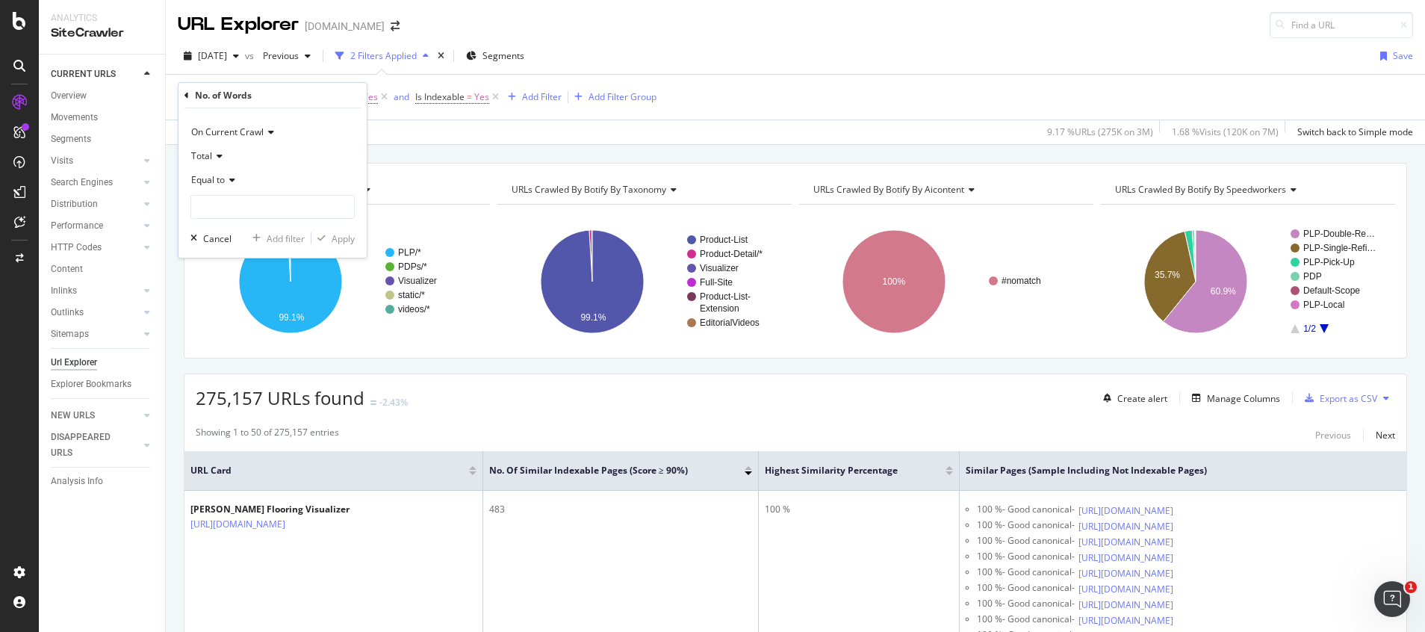
click at [211, 178] on span "Equal to" at bounding box center [208, 179] width 34 height 13
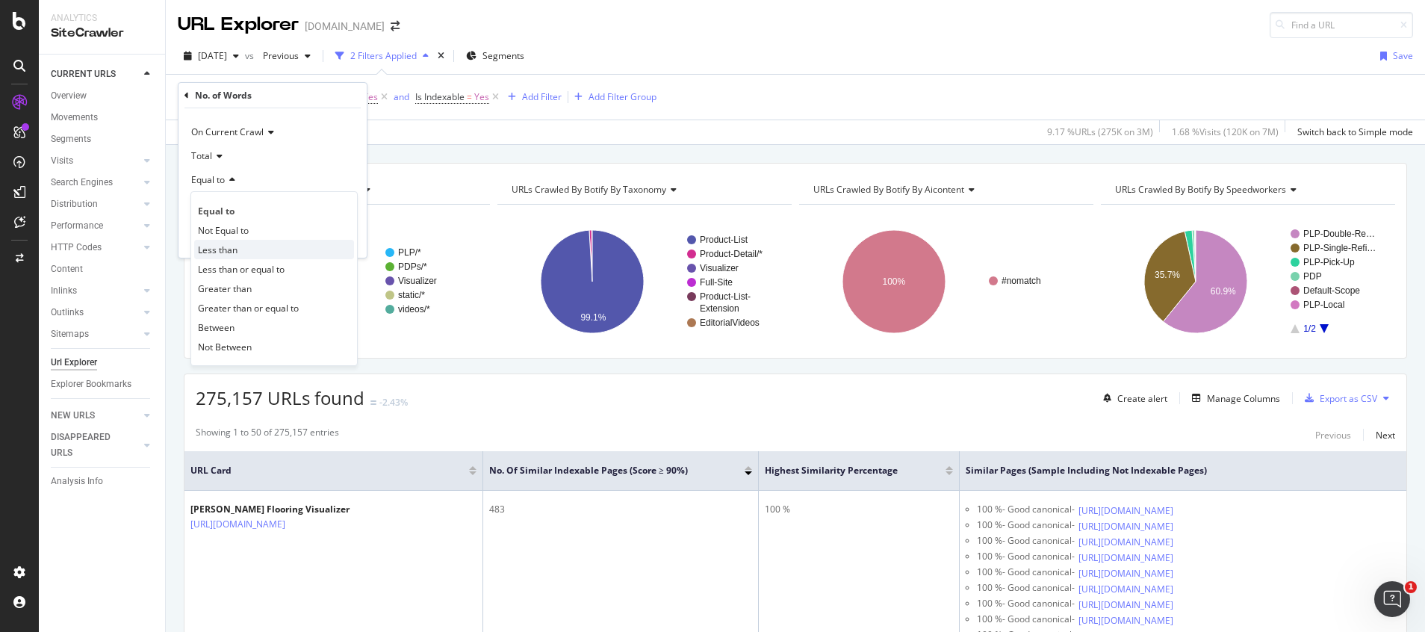
click at [211, 255] on span "Less than" at bounding box center [218, 249] width 40 height 13
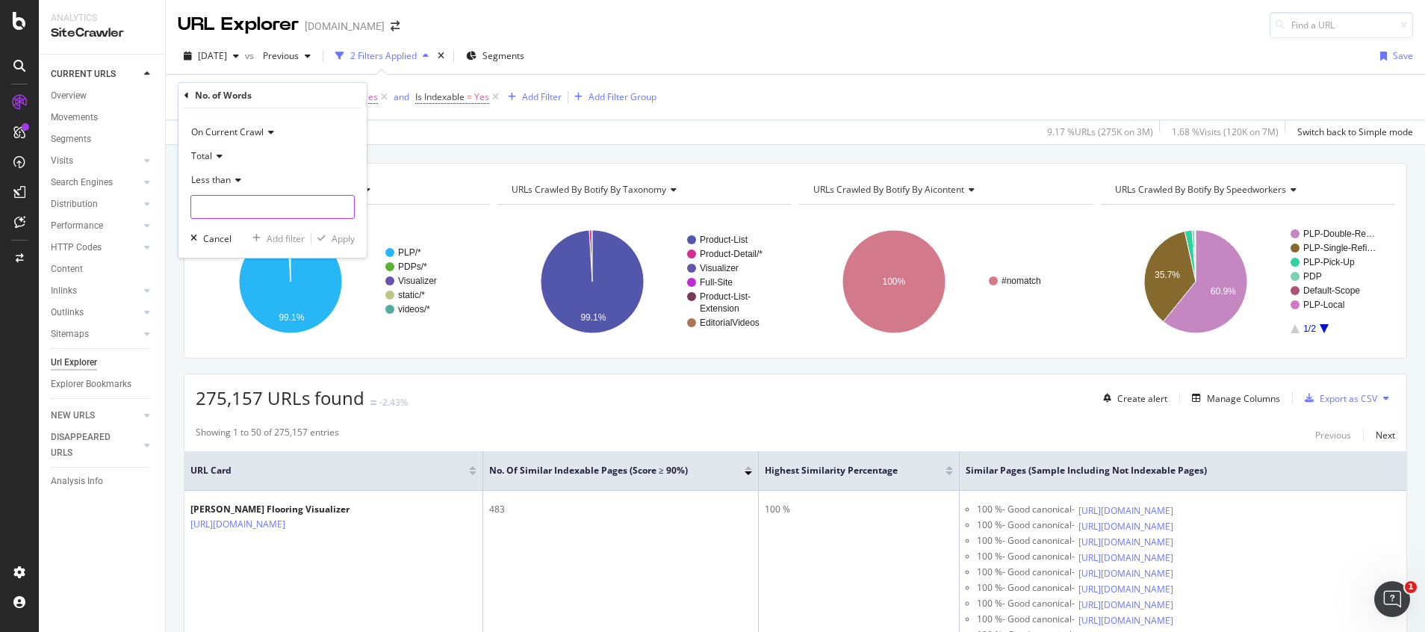
click at [221, 211] on input "number" at bounding box center [272, 207] width 164 height 24
click at [221, 208] on input "300" at bounding box center [272, 207] width 164 height 24
click at [197, 198] on input "300" at bounding box center [272, 207] width 164 height 24
type input "400"
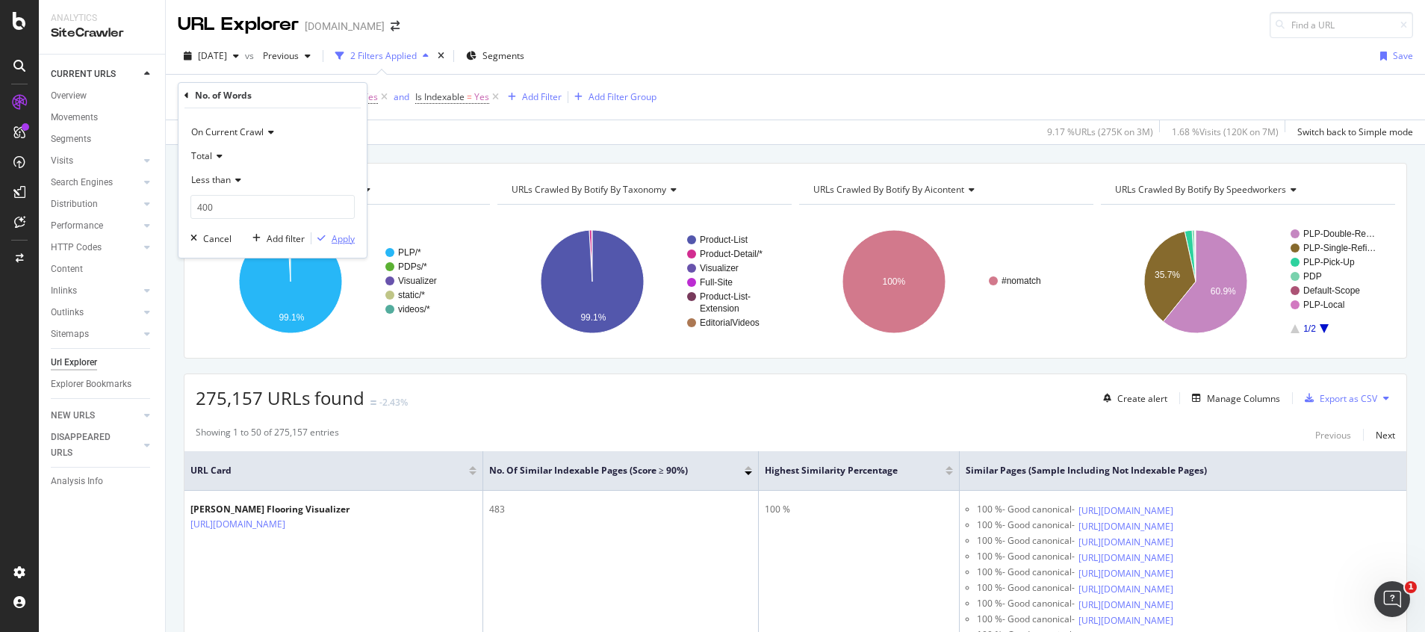
click at [346, 243] on div "Apply" at bounding box center [343, 238] width 23 height 13
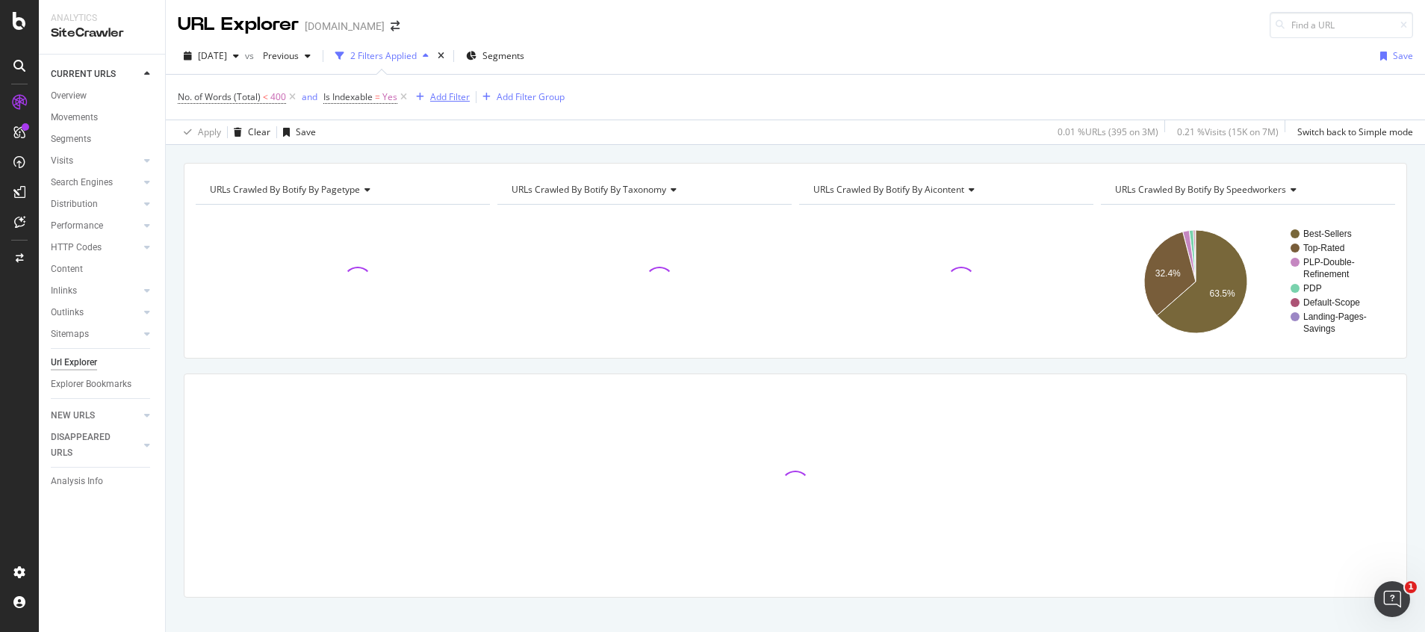
click at [458, 99] on div "Add Filter" at bounding box center [450, 96] width 40 height 13
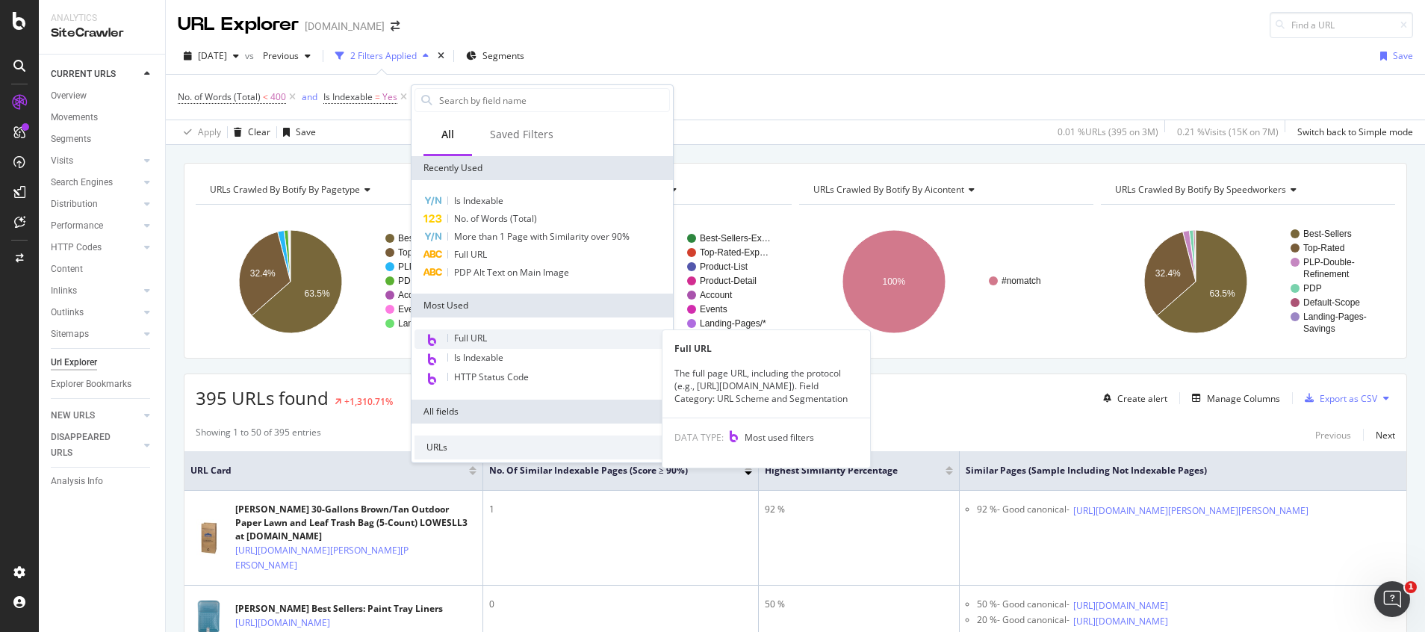
click at [468, 335] on span "Full URL" at bounding box center [470, 338] width 33 height 13
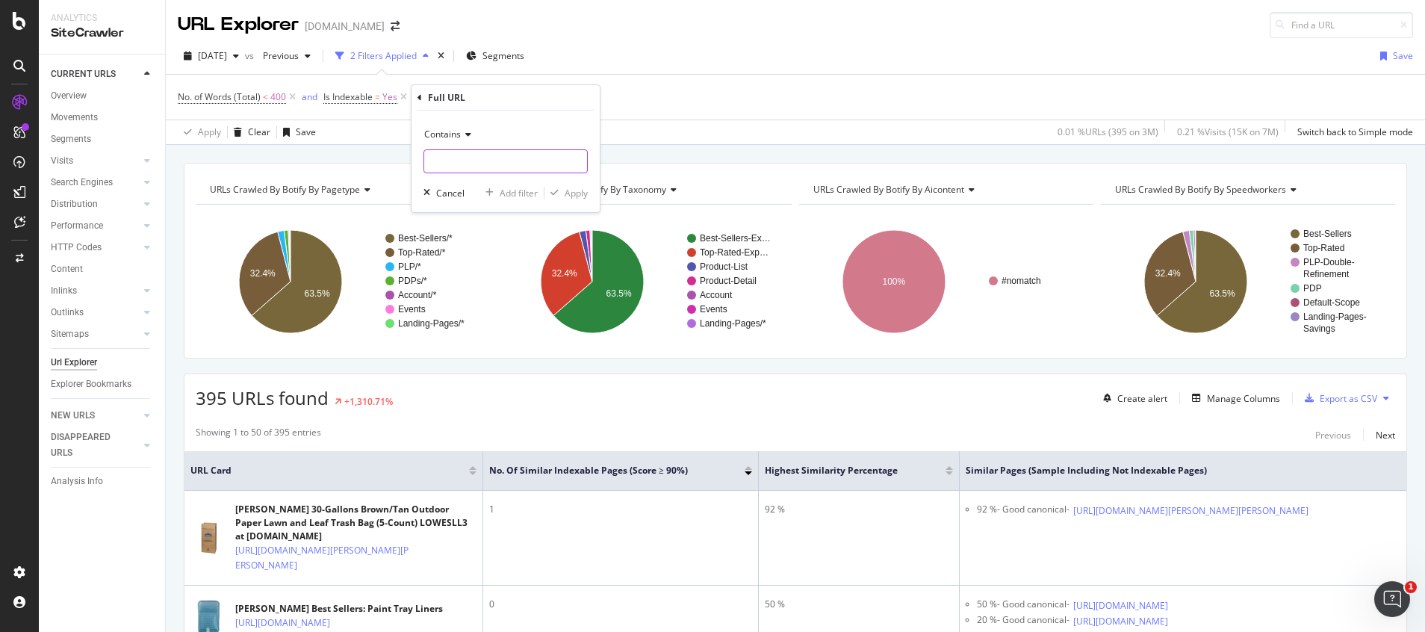
click at [458, 149] on input "text" at bounding box center [505, 161] width 163 height 24
type input "/n/"
click at [576, 194] on div "Apply" at bounding box center [576, 193] width 23 height 13
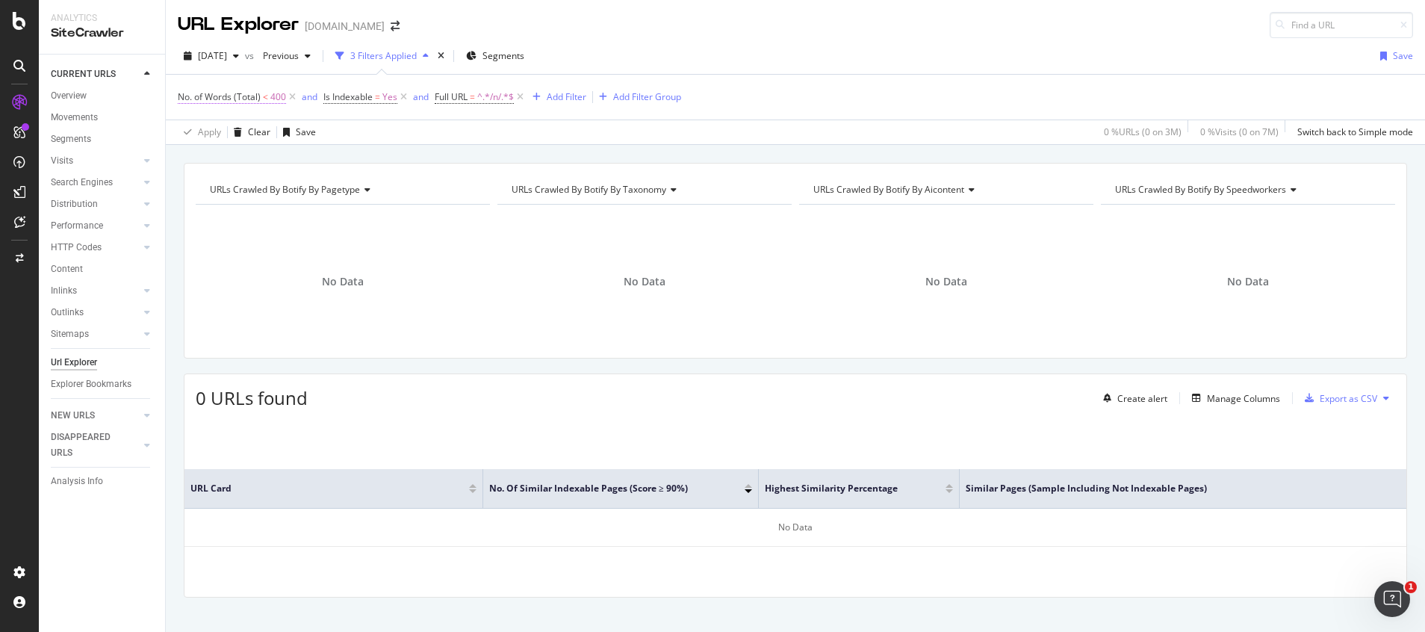
click at [267, 98] on span "<" at bounding box center [265, 96] width 5 height 13
click at [218, 154] on icon at bounding box center [217, 156] width 10 height 9
click at [217, 220] on span "Content" at bounding box center [214, 226] width 33 height 13
click at [337, 238] on div "Apply" at bounding box center [343, 238] width 23 height 13
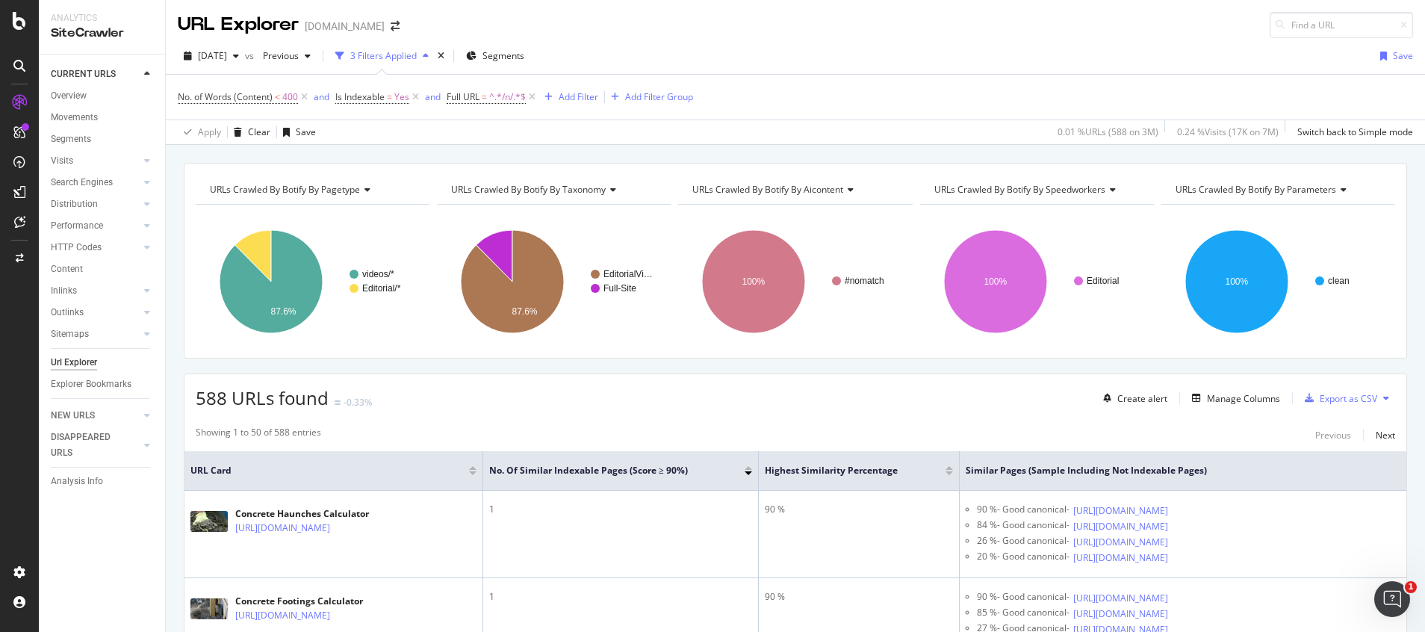
scroll to position [224, 0]
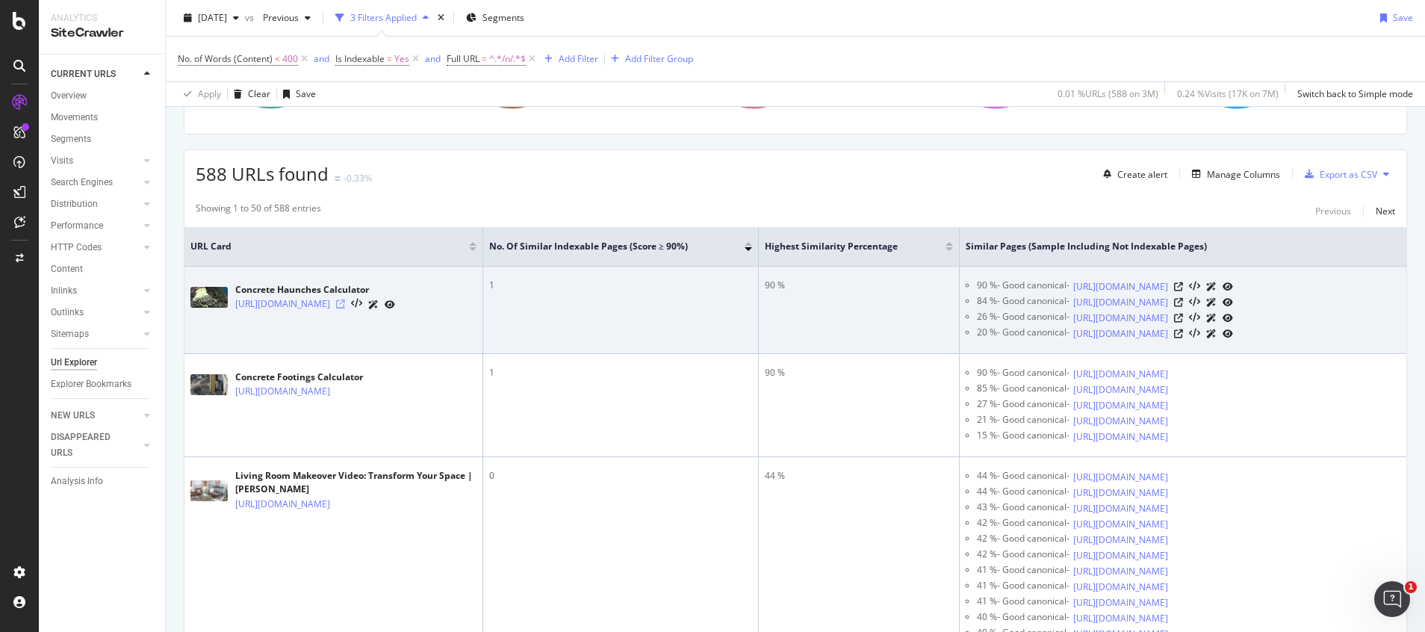
click at [345, 305] on icon at bounding box center [340, 303] width 9 height 9
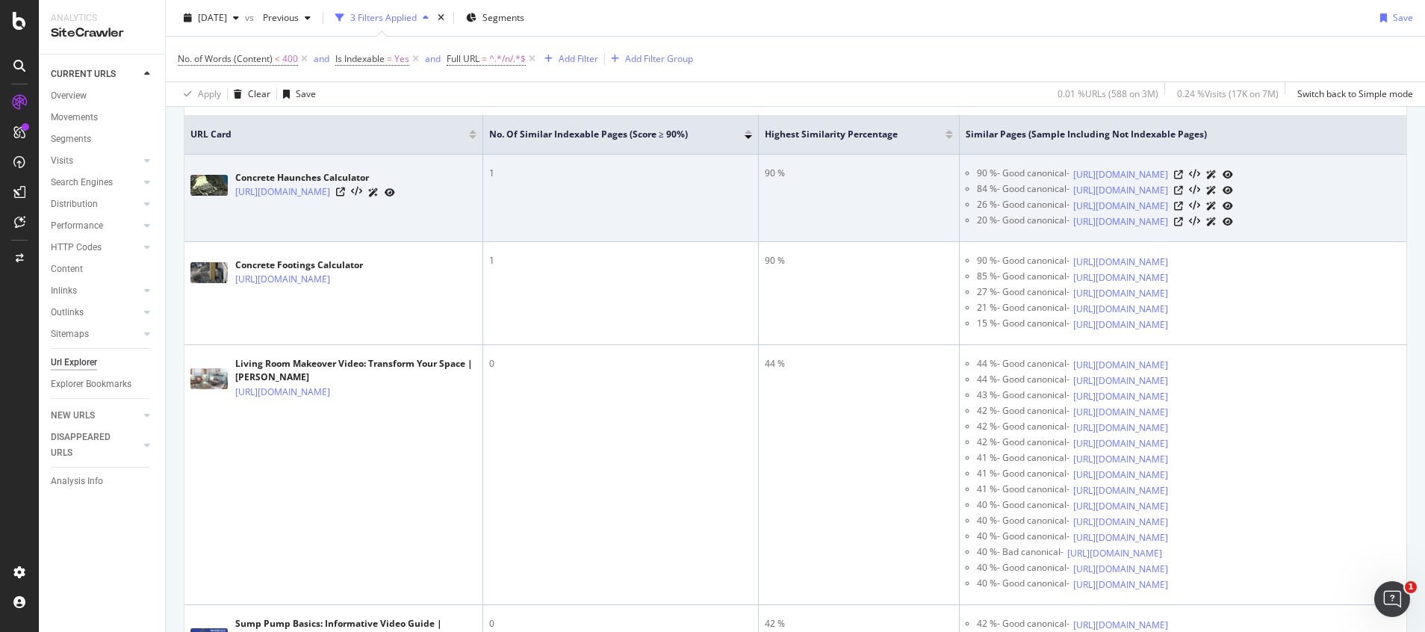
scroll to position [0, 0]
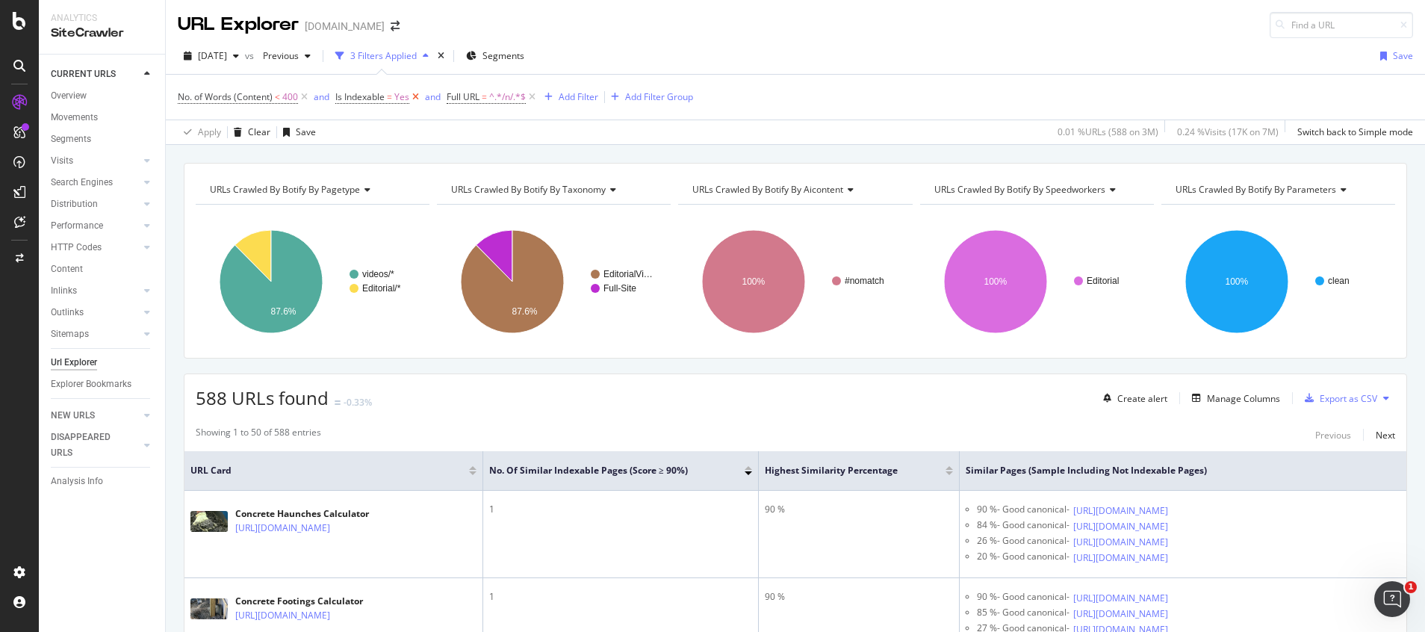
click at [415, 97] on icon at bounding box center [415, 97] width 13 height 15
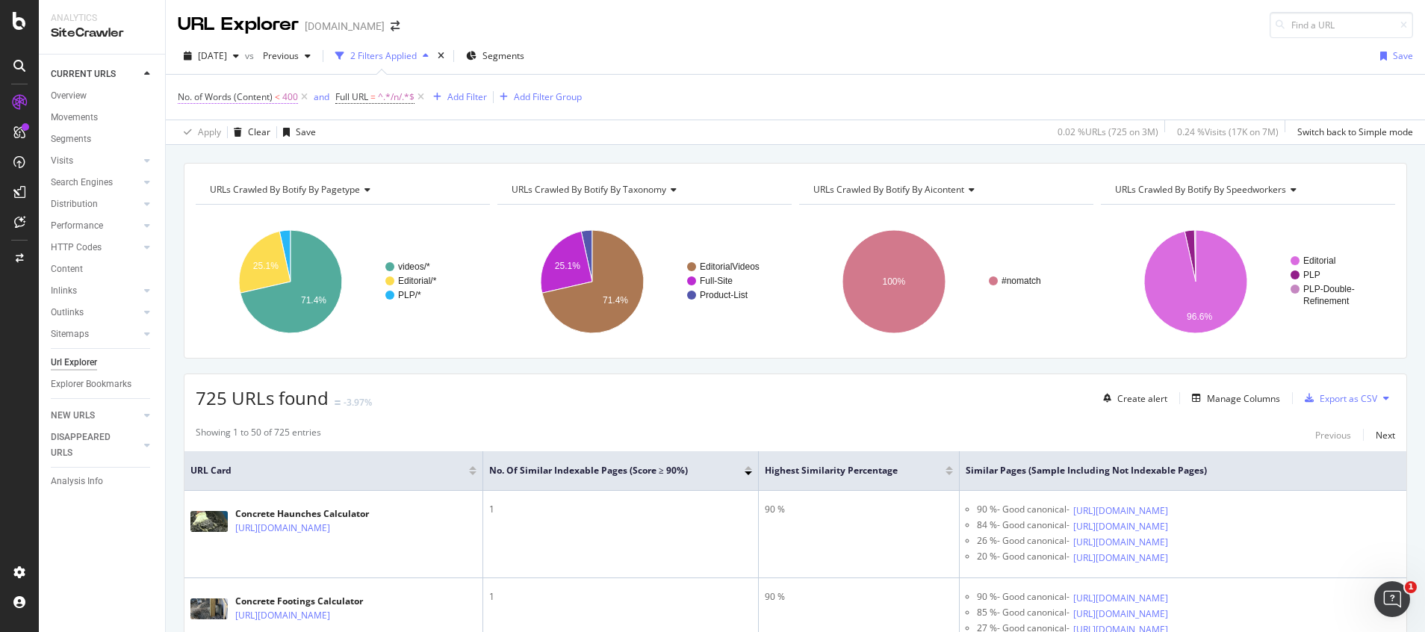
click at [246, 97] on span "No. of Words (Content)" at bounding box center [225, 96] width 95 height 13
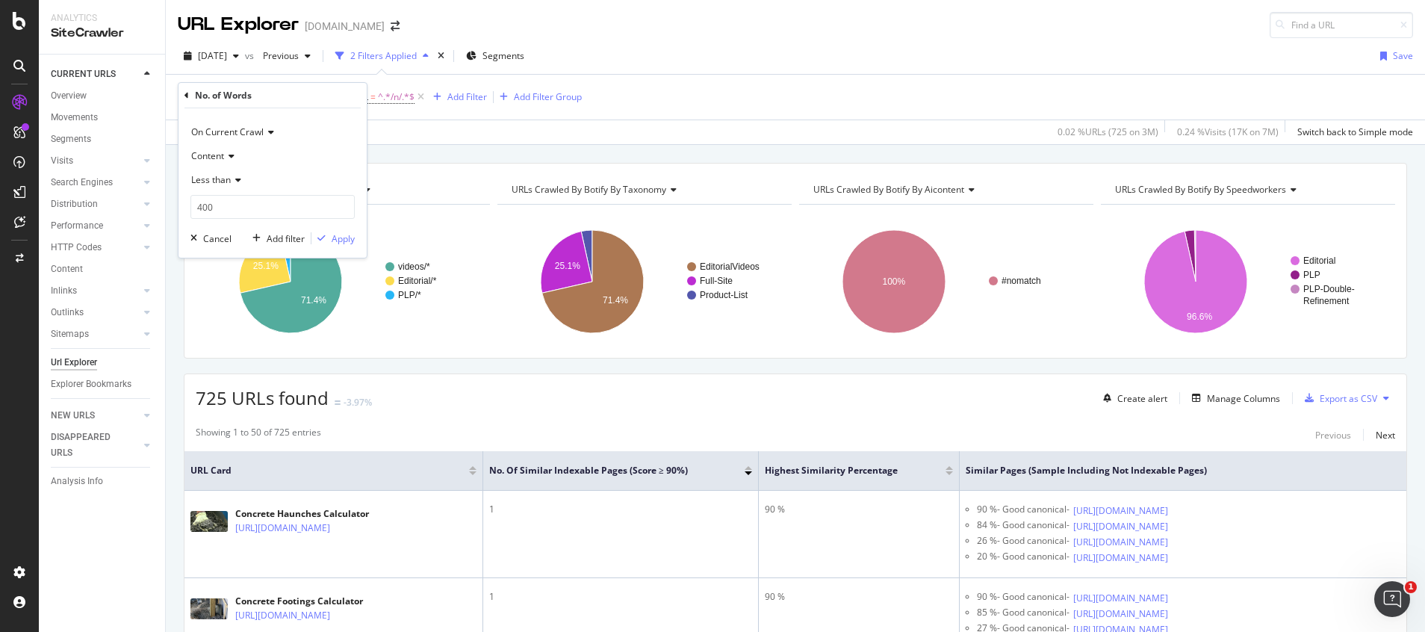
click at [220, 158] on span "Content" at bounding box center [207, 155] width 33 height 13
click at [217, 186] on span "Total" at bounding box center [208, 187] width 21 height 13
click at [329, 238] on div "button" at bounding box center [321, 238] width 20 height 9
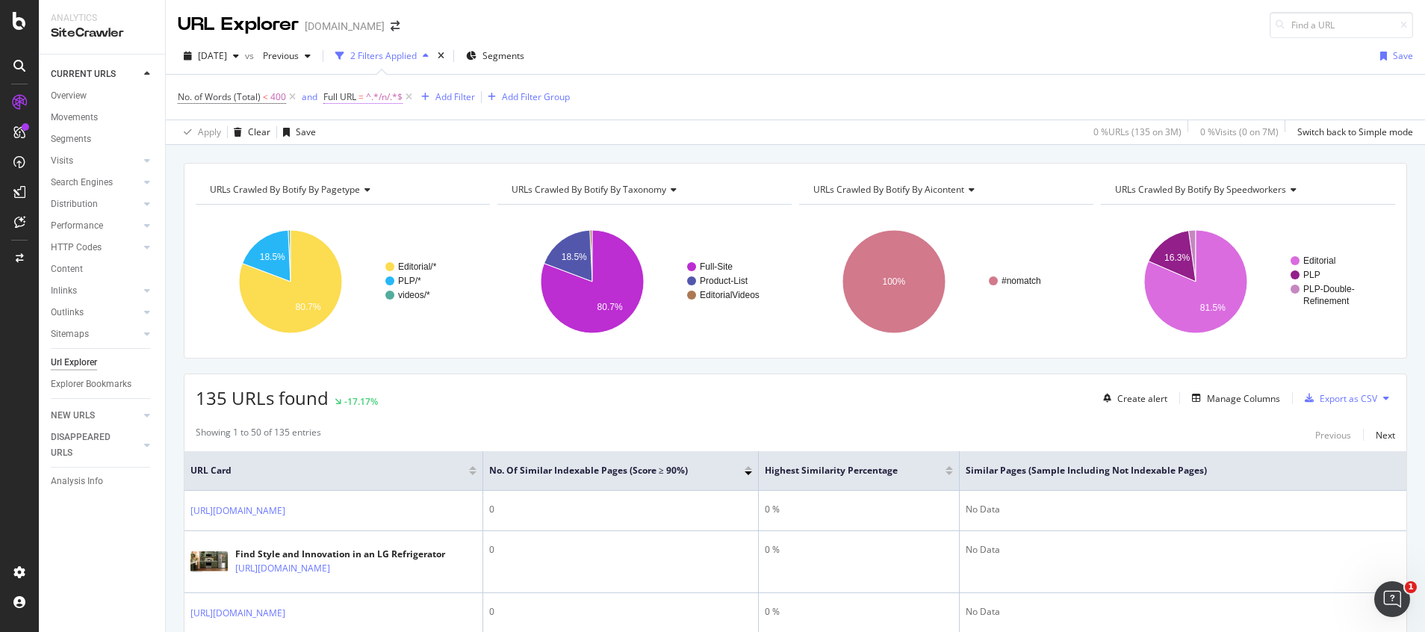
click at [384, 98] on span "^.*/n/.*$" at bounding box center [384, 97] width 37 height 21
drag, startPoint x: 491, startPoint y: 185, endPoint x: 529, endPoint y: 259, distance: 83.2
click at [491, 185] on div "Apply" at bounding box center [488, 190] width 23 height 13
click at [245, 106] on span "No. of Words (Total) < 400" at bounding box center [238, 97] width 121 height 21
click at [245, 101] on span "No. of Words (Total)" at bounding box center [219, 96] width 83 height 13
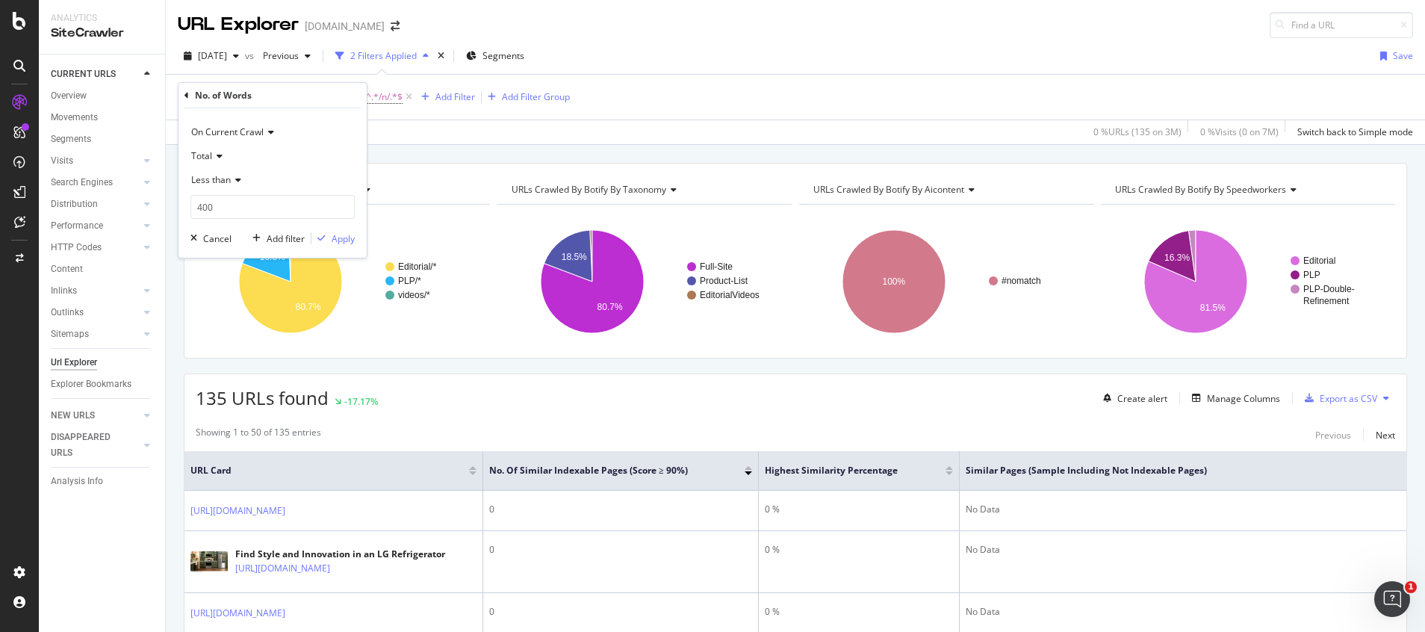
click at [214, 158] on icon at bounding box center [217, 156] width 10 height 9
click at [226, 229] on span "Content" at bounding box center [214, 226] width 33 height 13
click at [343, 234] on div "Apply" at bounding box center [343, 238] width 23 height 13
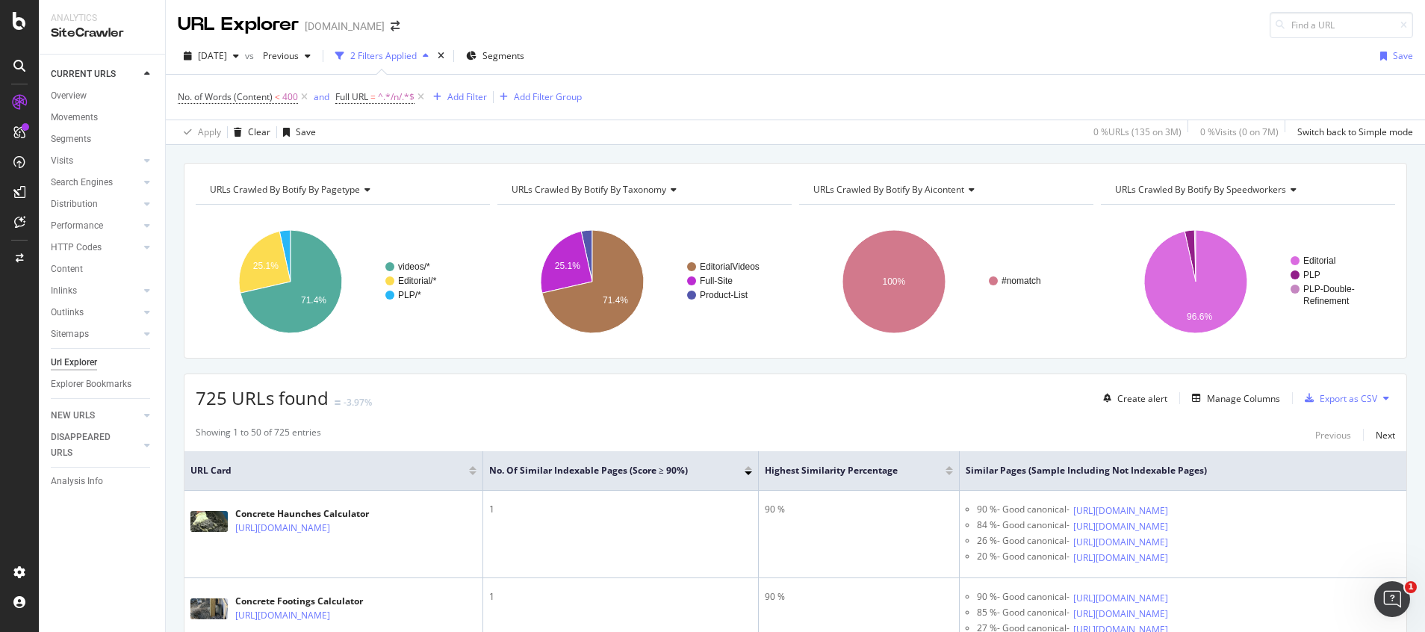
click at [348, 240] on rect "A chart." at bounding box center [341, 282] width 290 height 130
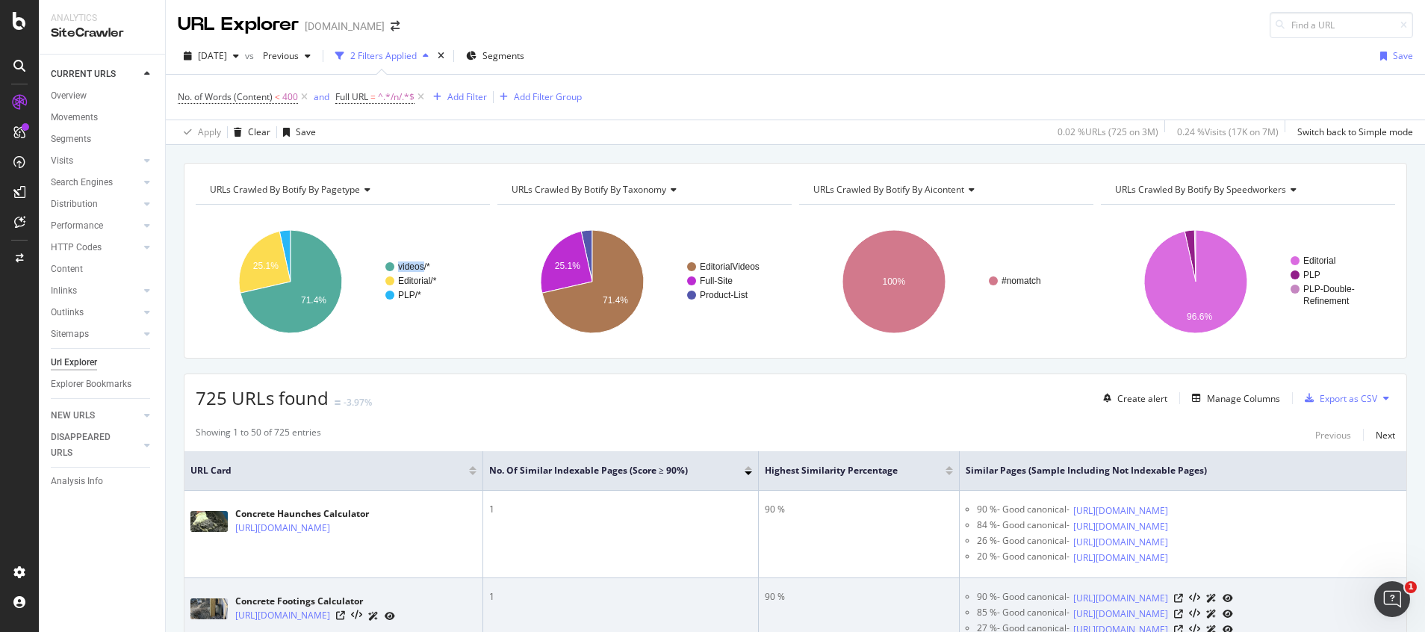
scroll to position [224, 0]
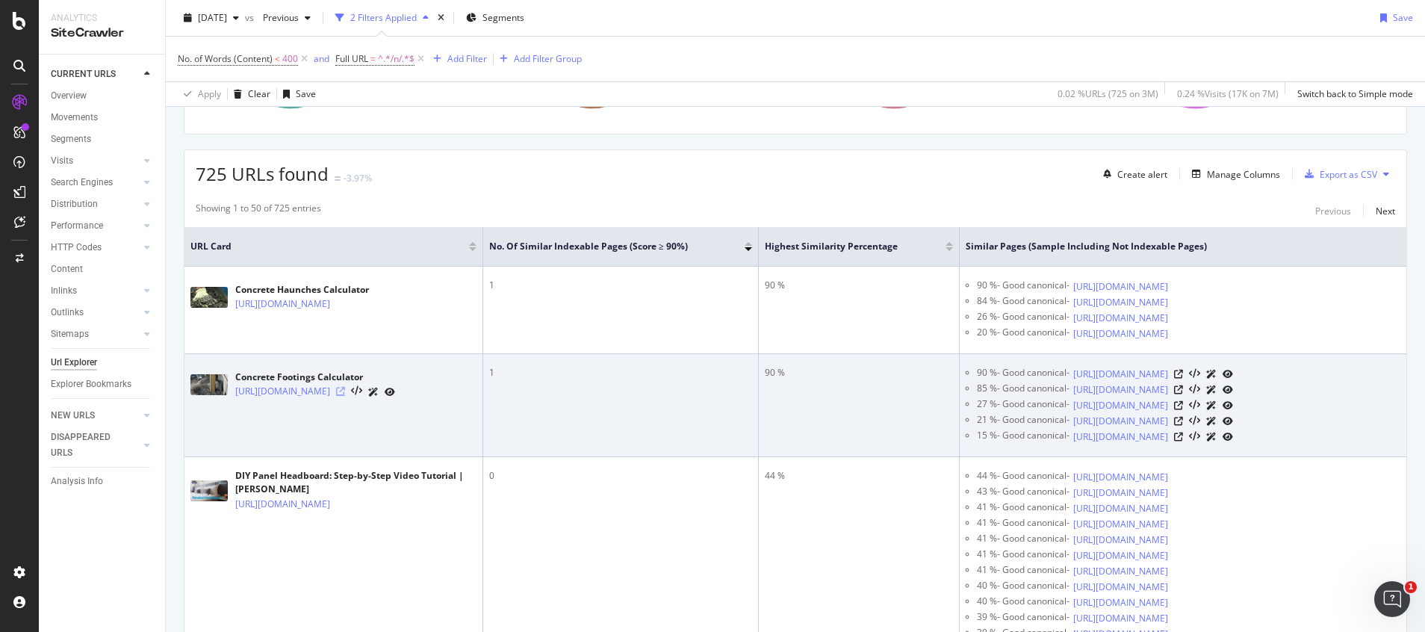
click at [345, 396] on icon at bounding box center [340, 391] width 9 height 9
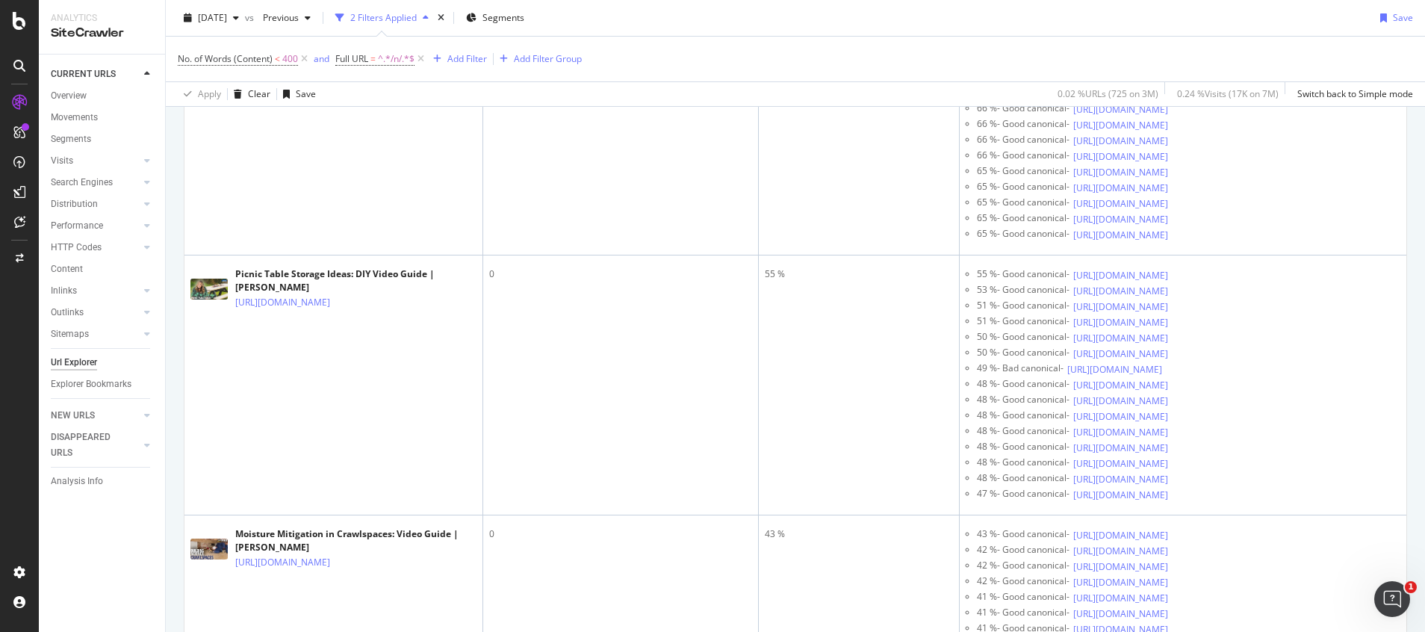
scroll to position [2352, 0]
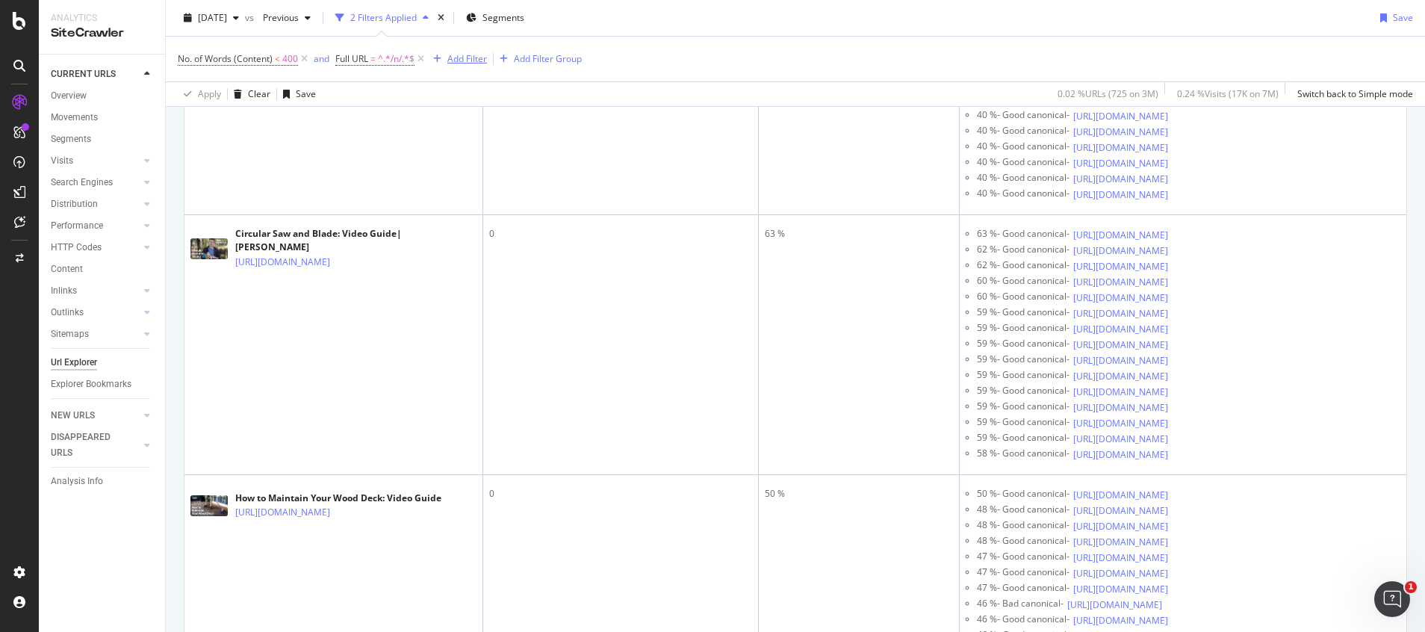
click at [477, 60] on div "Add Filter" at bounding box center [467, 58] width 40 height 13
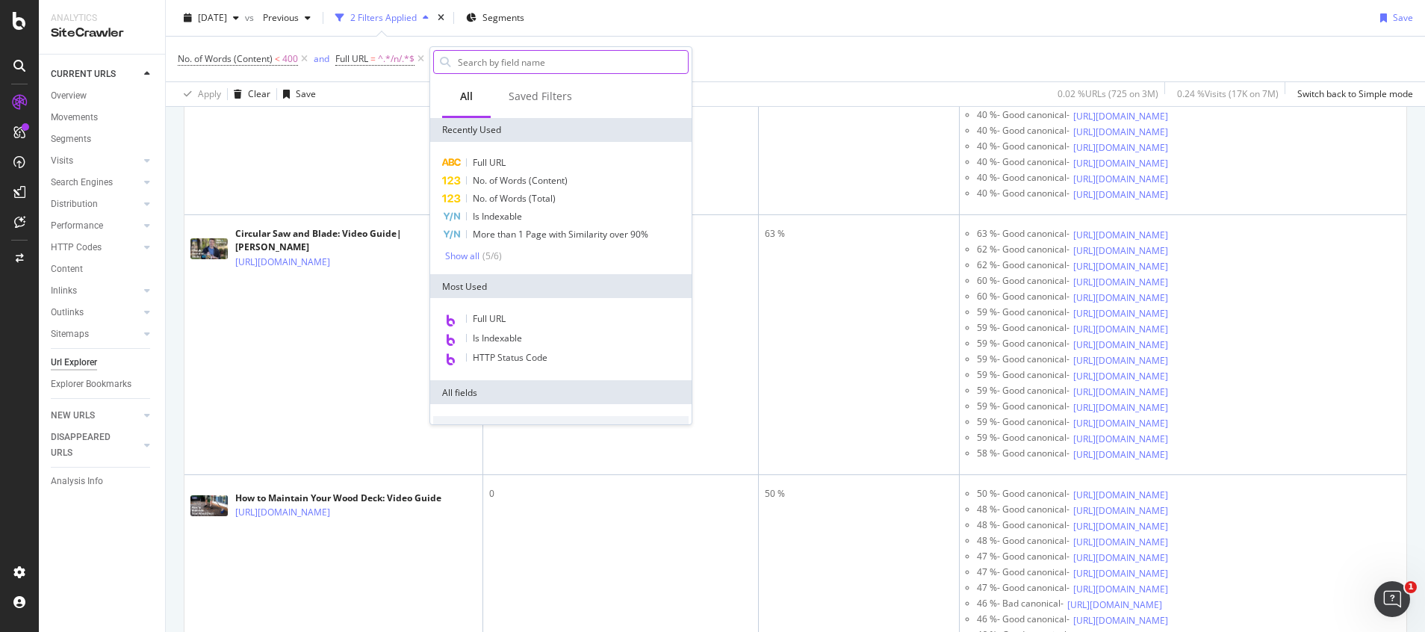
click at [520, 63] on input "text" at bounding box center [571, 62] width 231 height 22
click at [491, 150] on div "Full URL No. of Words (Content) No. of Words (Total) Is Indexable More than 1 P…" at bounding box center [560, 208] width 261 height 132
click at [493, 163] on span "Full URL" at bounding box center [489, 162] width 33 height 13
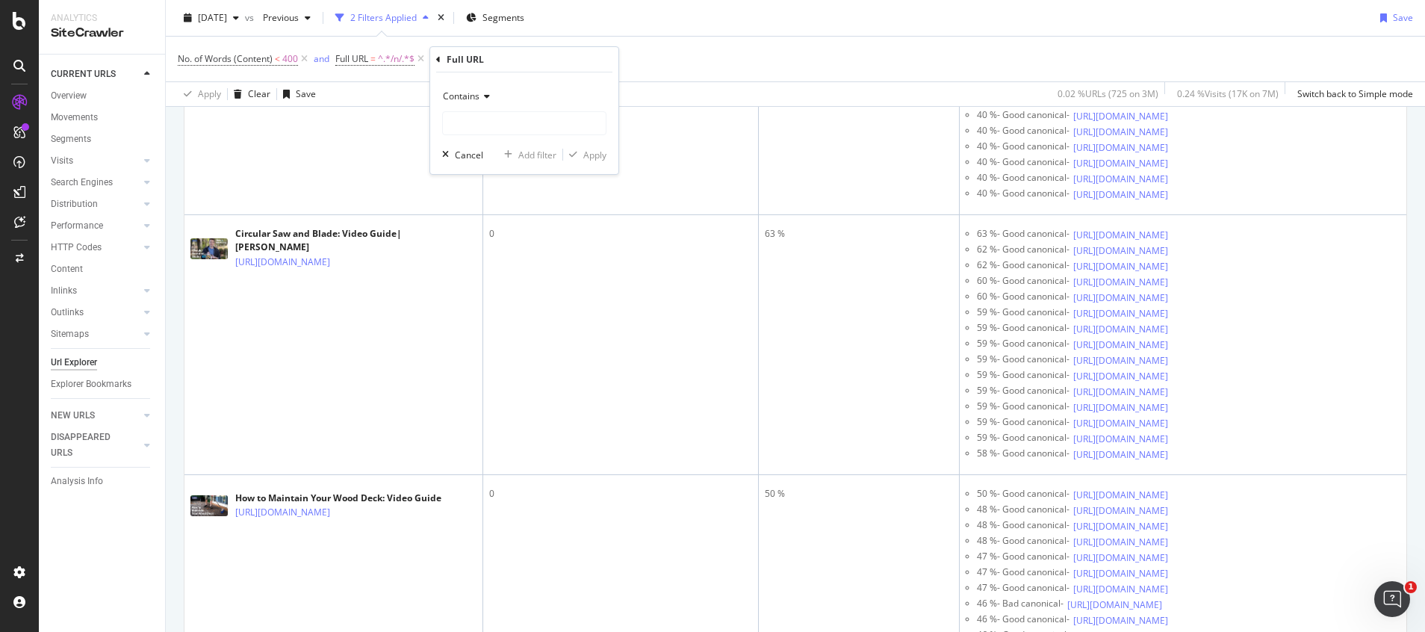
click at [483, 96] on icon at bounding box center [484, 96] width 10 height 9
click at [486, 269] on span "Doesn't contain" at bounding box center [482, 263] width 65 height 13
click at [491, 125] on input "text" at bounding box center [524, 123] width 163 height 24
type input "/video/"
click at [594, 149] on div "Apply" at bounding box center [594, 155] width 23 height 13
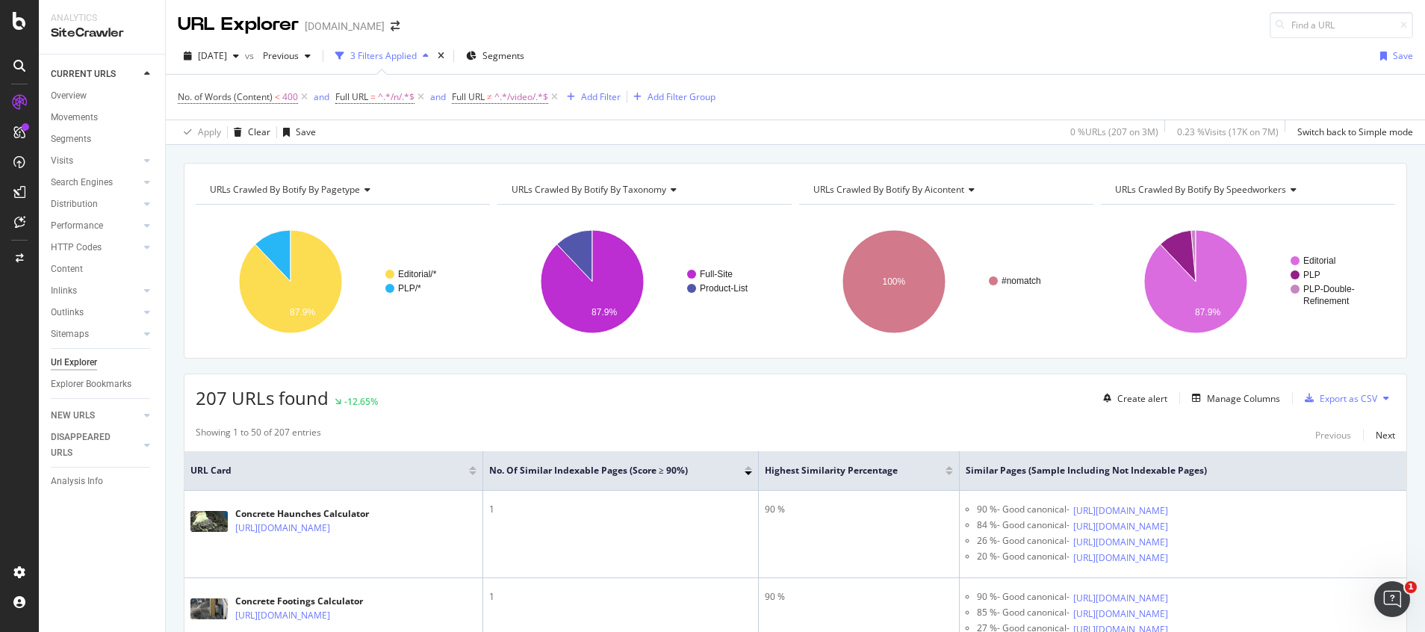
scroll to position [224, 0]
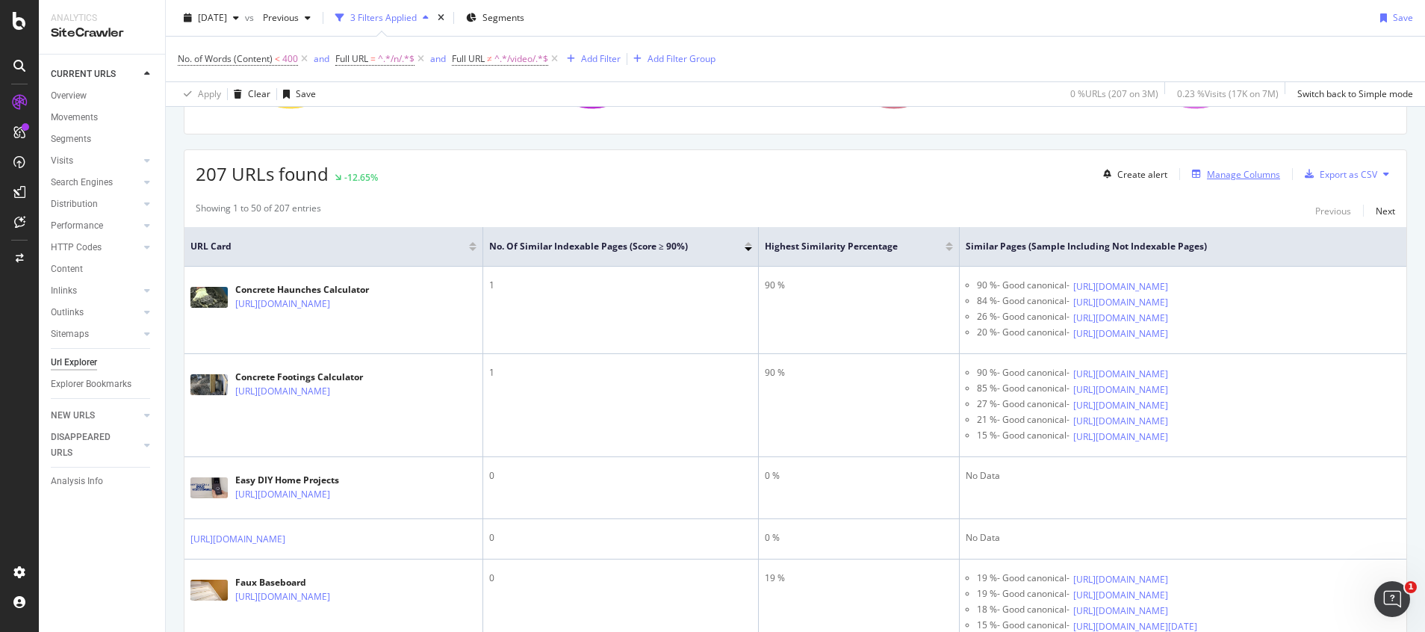
click at [1222, 175] on div "Manage Columns" at bounding box center [1243, 174] width 73 height 13
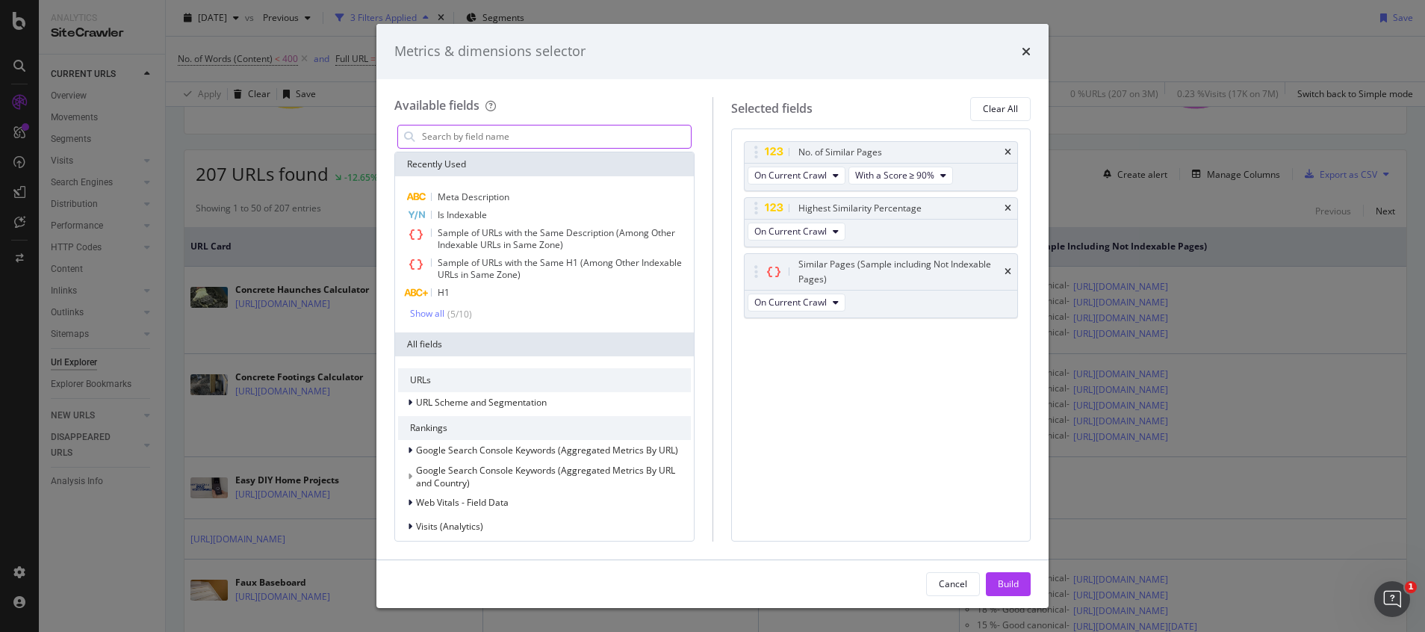
click at [517, 146] on input "modal" at bounding box center [555, 136] width 270 height 22
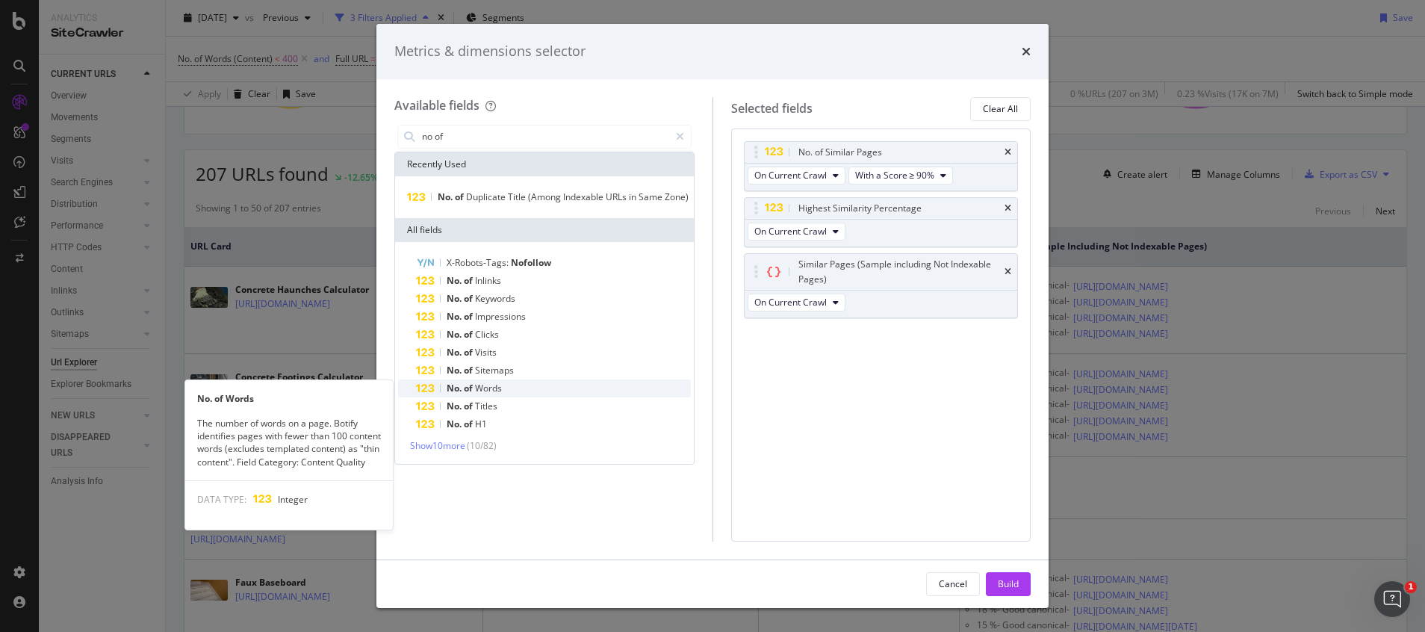
type input "no of"
click at [498, 386] on span "Words" at bounding box center [488, 388] width 27 height 13
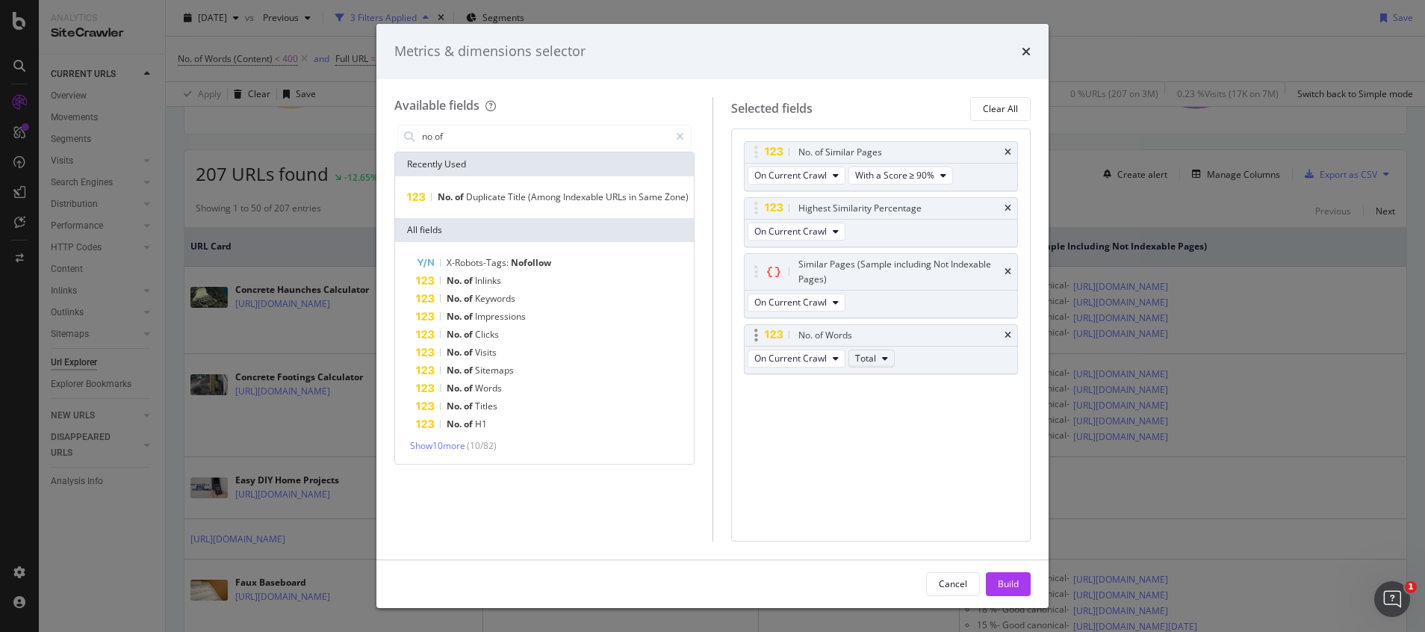
click at [876, 361] on button "Total" at bounding box center [871, 358] width 46 height 18
click at [882, 445] on span "Content" at bounding box center [881, 440] width 40 height 13
click at [1007, 213] on div "Highest Similarity Percentage" at bounding box center [880, 208] width 273 height 21
click at [1006, 209] on icon "times" at bounding box center [1007, 208] width 7 height 9
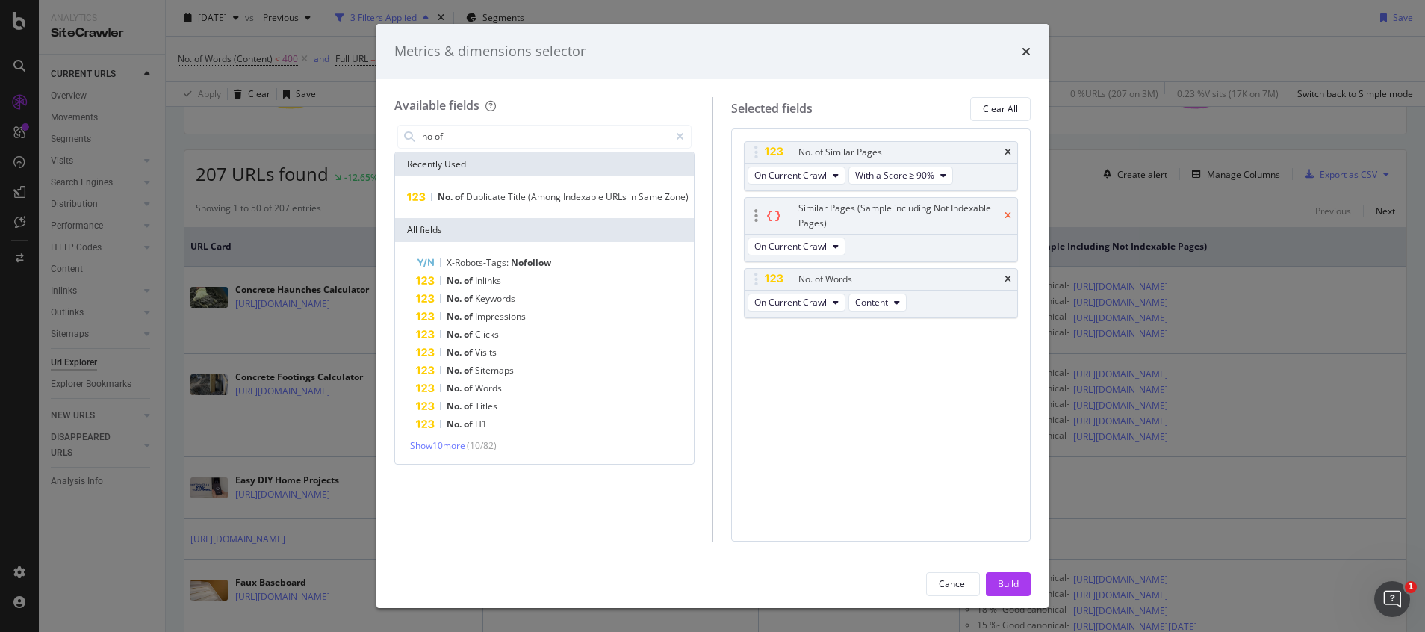
click at [1010, 216] on icon "times" at bounding box center [1007, 215] width 7 height 9
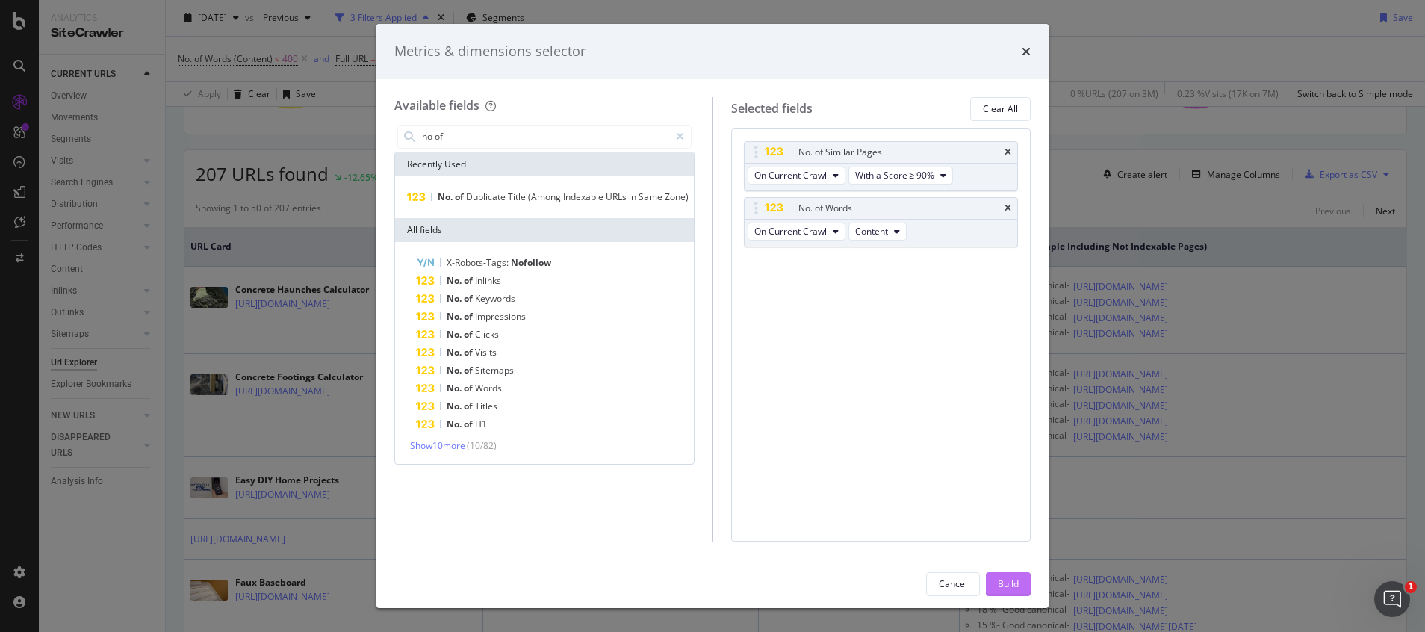
click at [1001, 582] on div "Build" at bounding box center [1008, 583] width 21 height 13
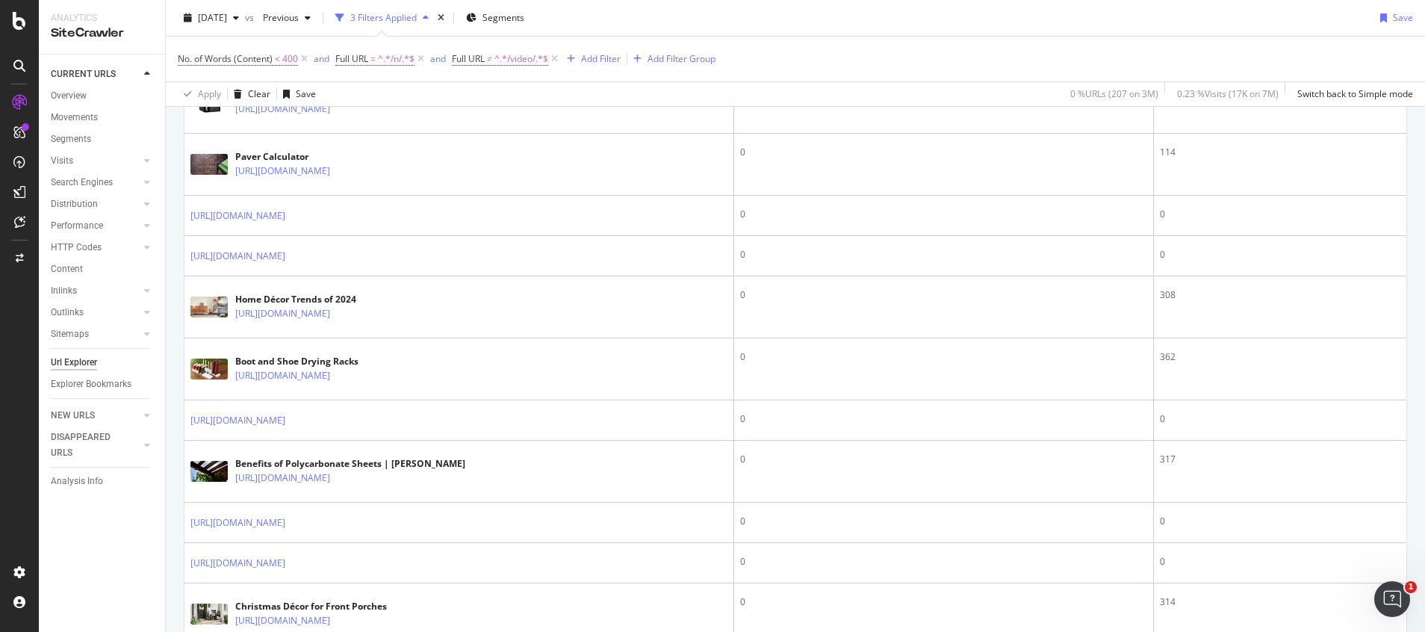
scroll to position [1586, 0]
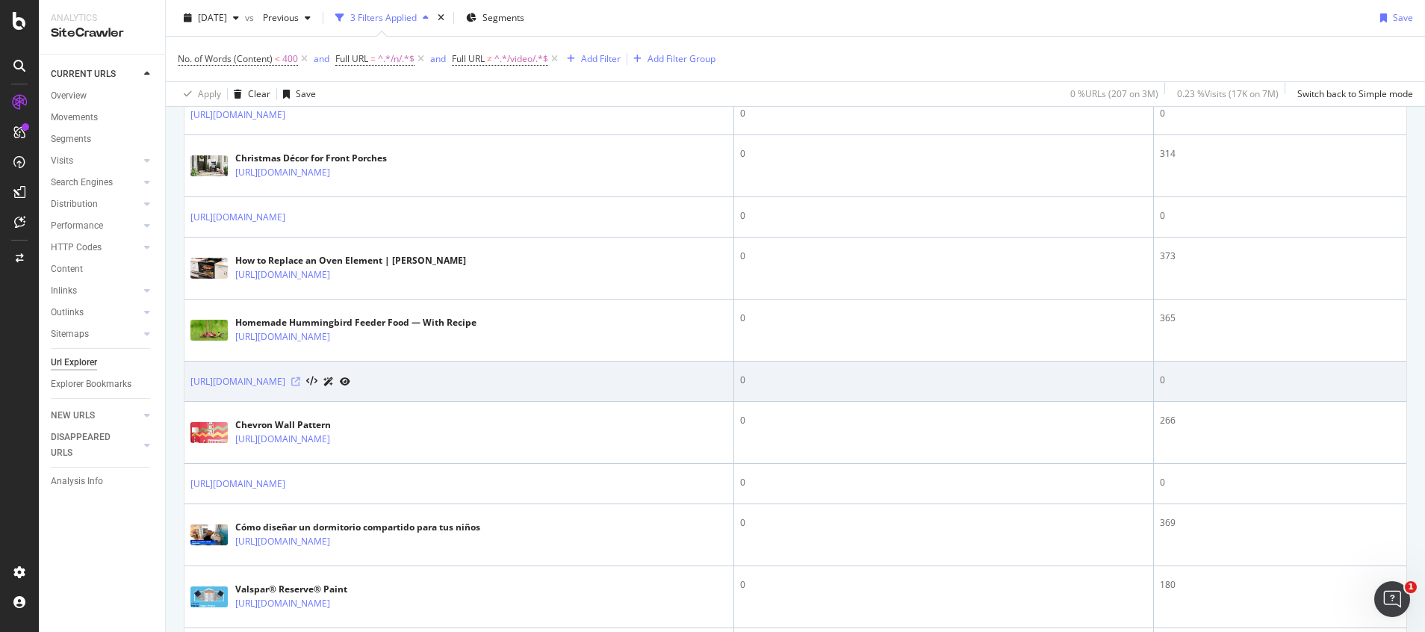
click at [300, 384] on icon at bounding box center [295, 381] width 9 height 9
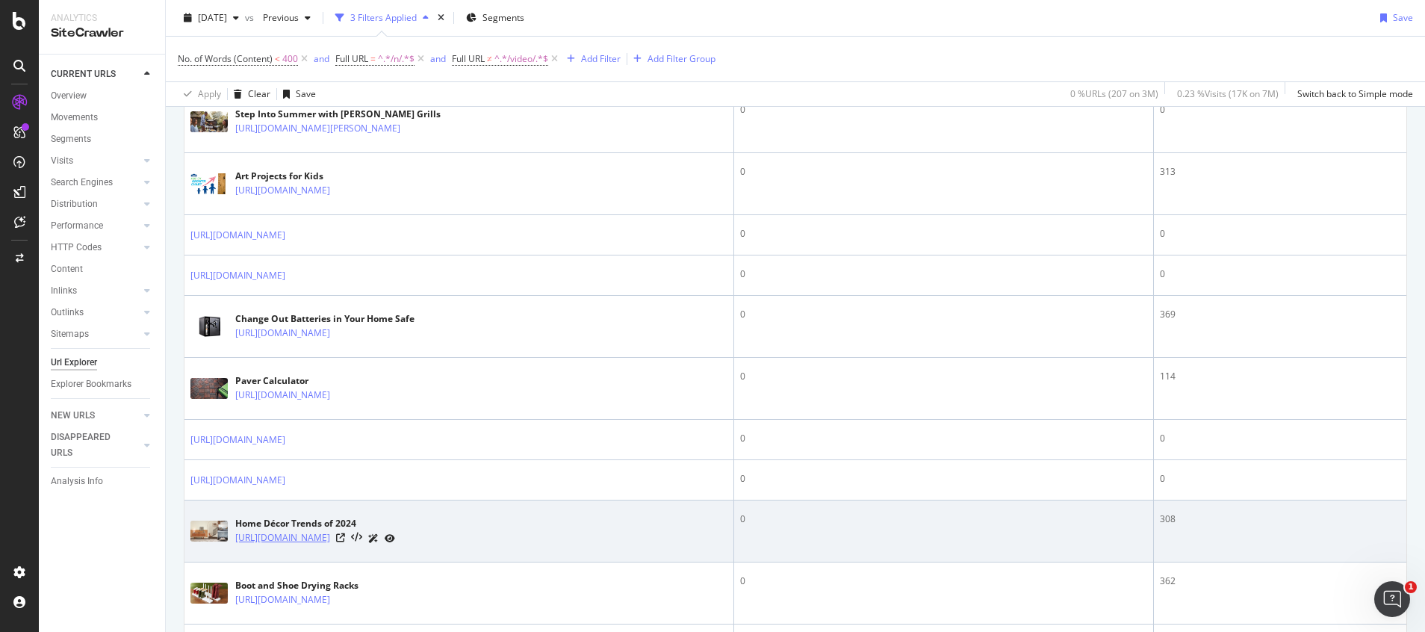
scroll to position [354, 0]
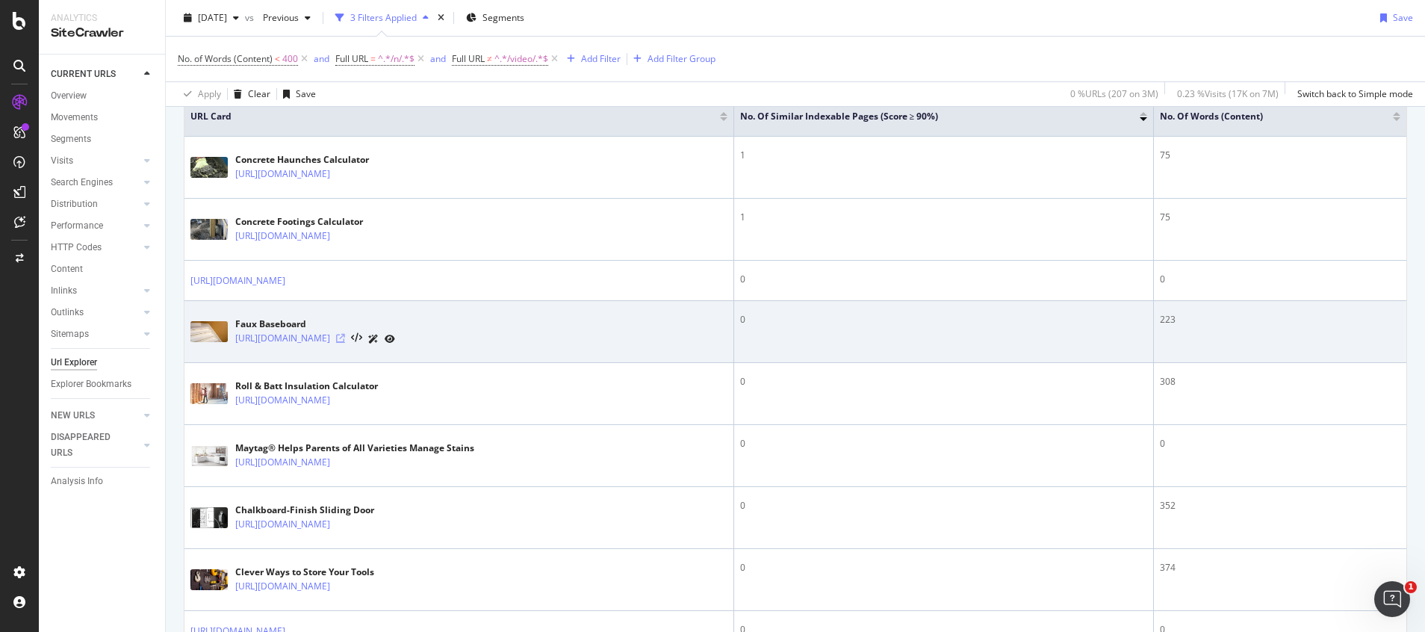
click at [345, 336] on icon at bounding box center [340, 338] width 9 height 9
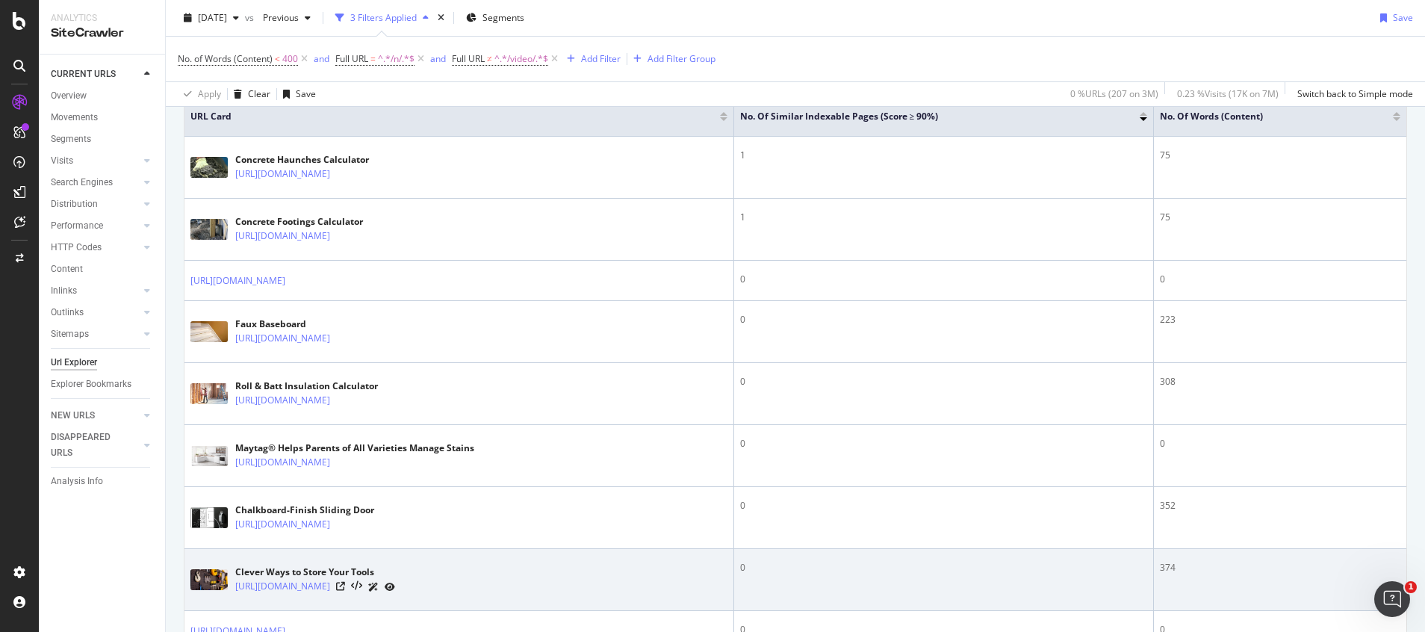
scroll to position [690, 0]
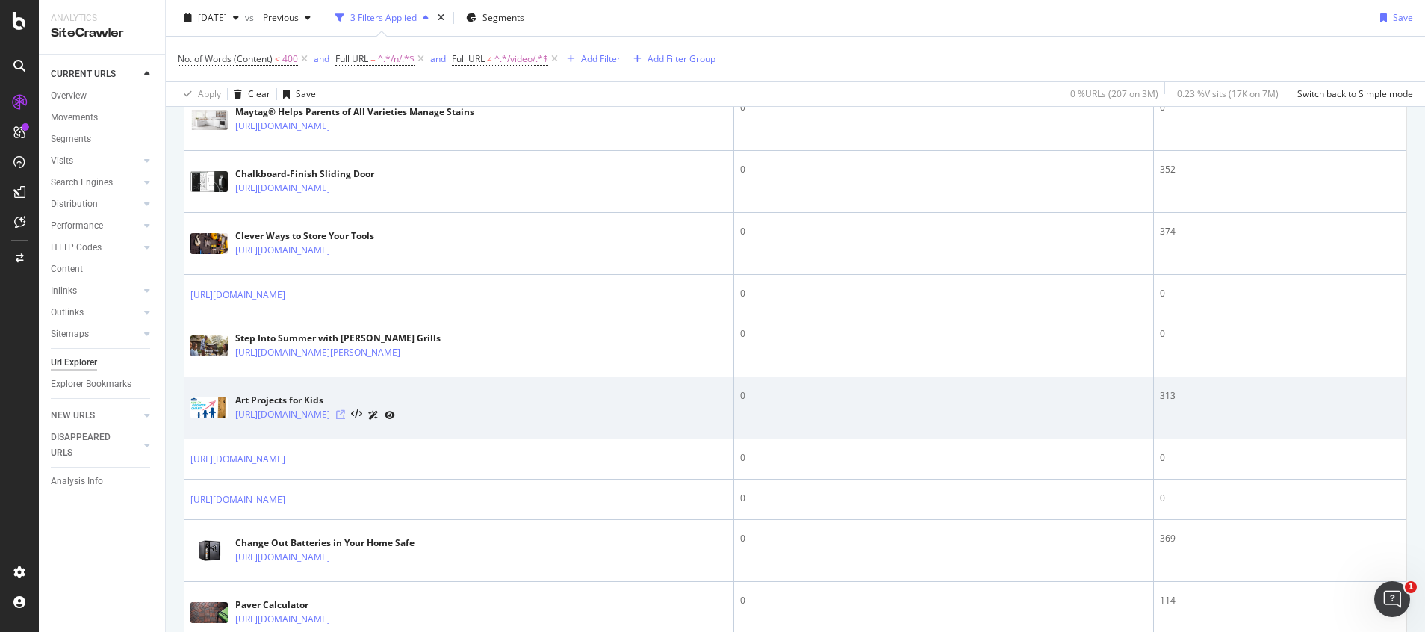
click at [345, 417] on icon at bounding box center [340, 414] width 9 height 9
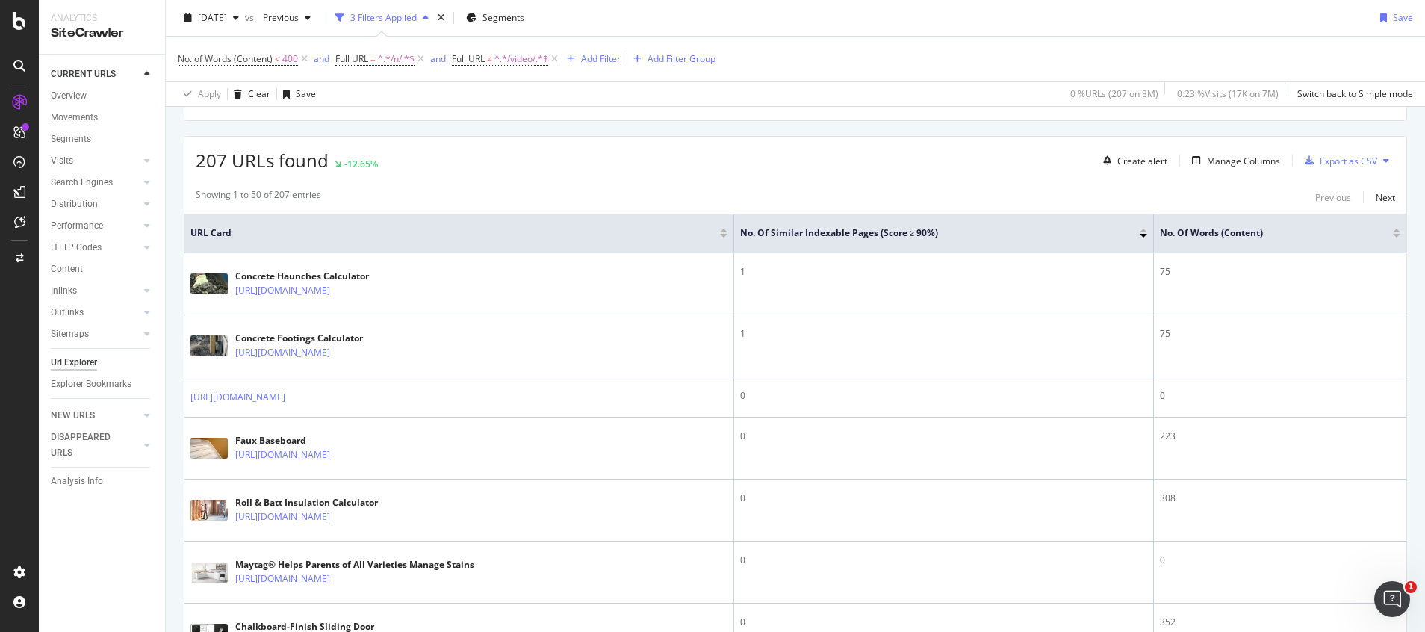
scroll to position [0, 0]
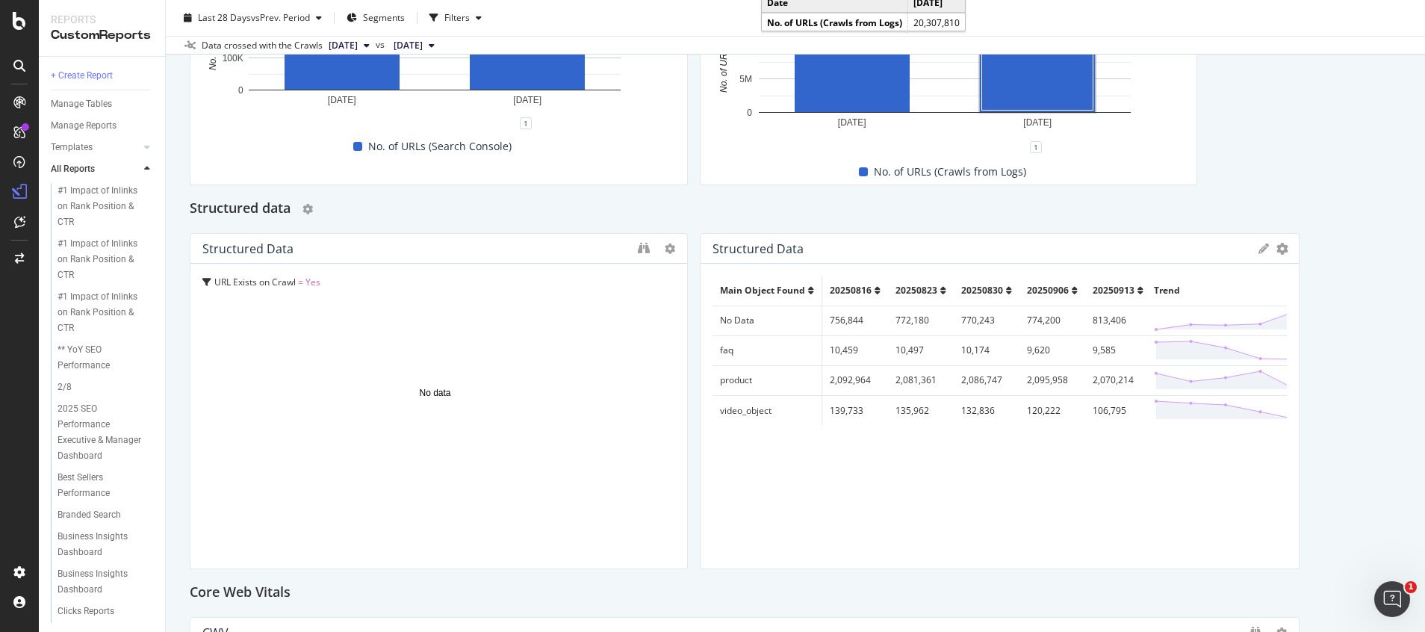
scroll to position [448, 0]
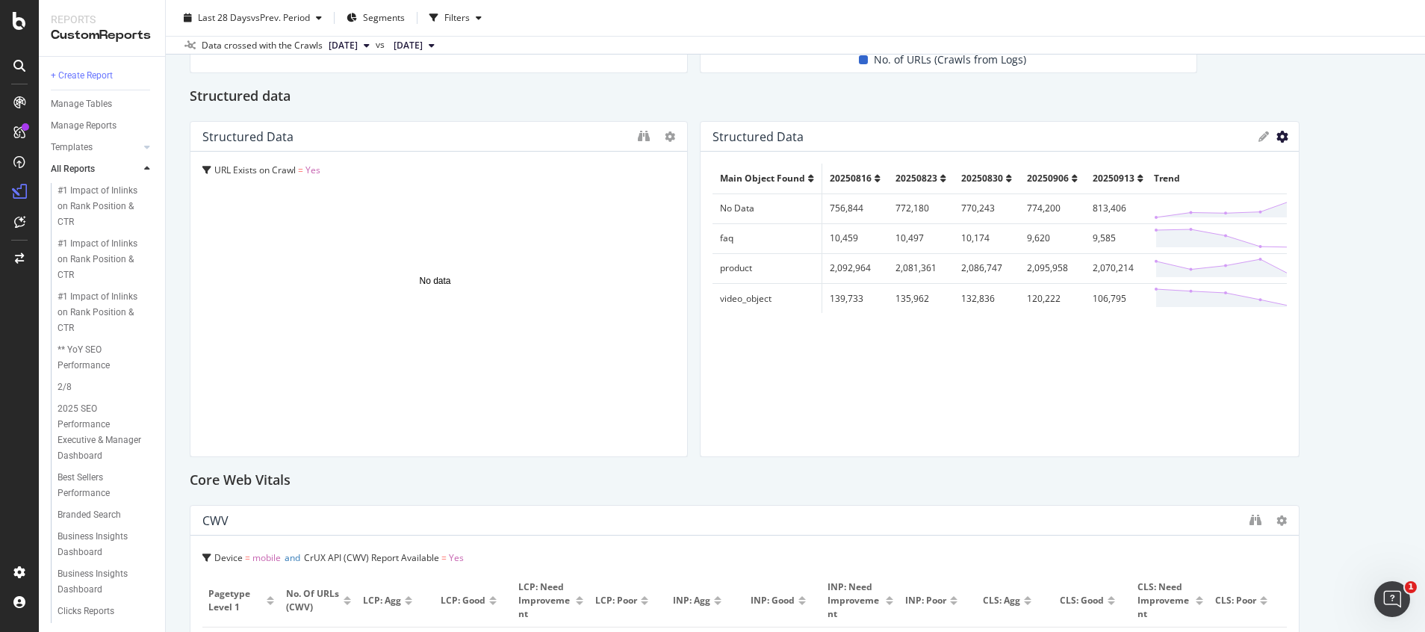
click at [1276, 140] on icon "gear" at bounding box center [1282, 137] width 12 height 12
click at [1091, 356] on div "Main Object Found 20250816 20250823 20250830 20250906 20250913 Trend No Data 75…" at bounding box center [999, 304] width 574 height 281
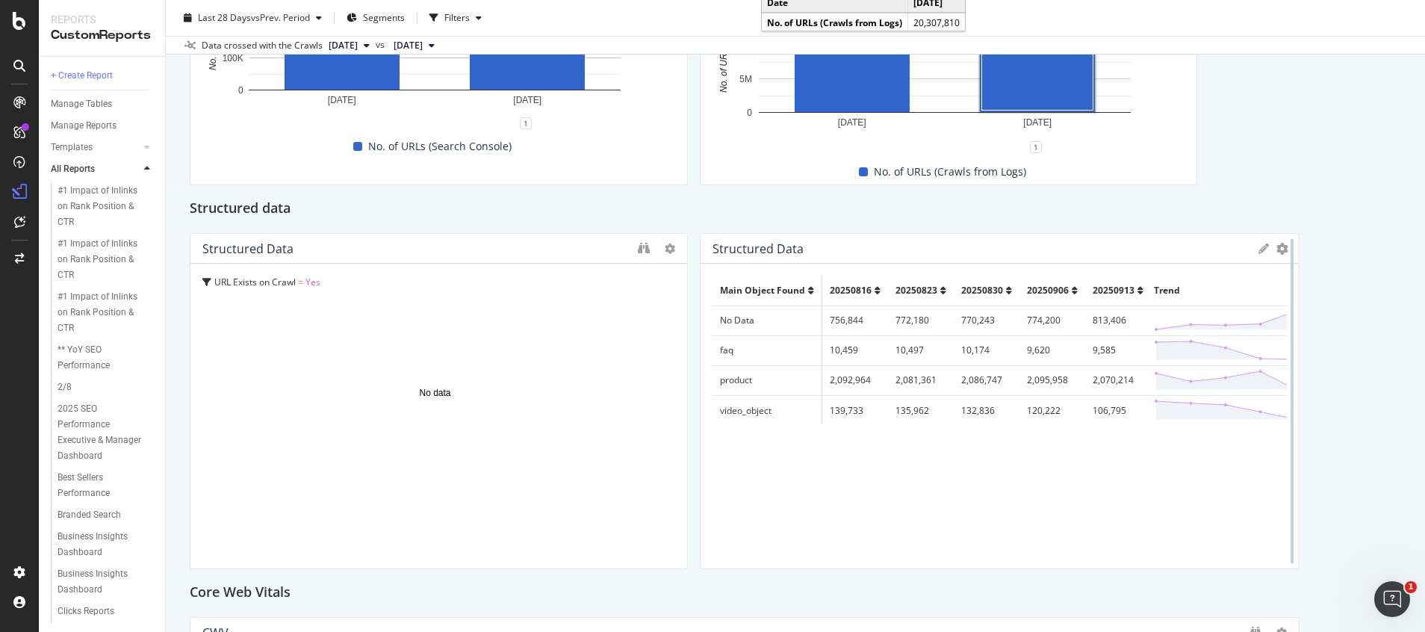
click at [1284, 254] on div at bounding box center [1291, 401] width 15 height 336
click at [1276, 251] on icon "gear" at bounding box center [1282, 249] width 12 height 12
click at [1170, 347] on span "Add to Custom Report" at bounding box center [1199, 339] width 154 height 22
click at [1170, 341] on span "Add to Custom Report" at bounding box center [1199, 339] width 154 height 22
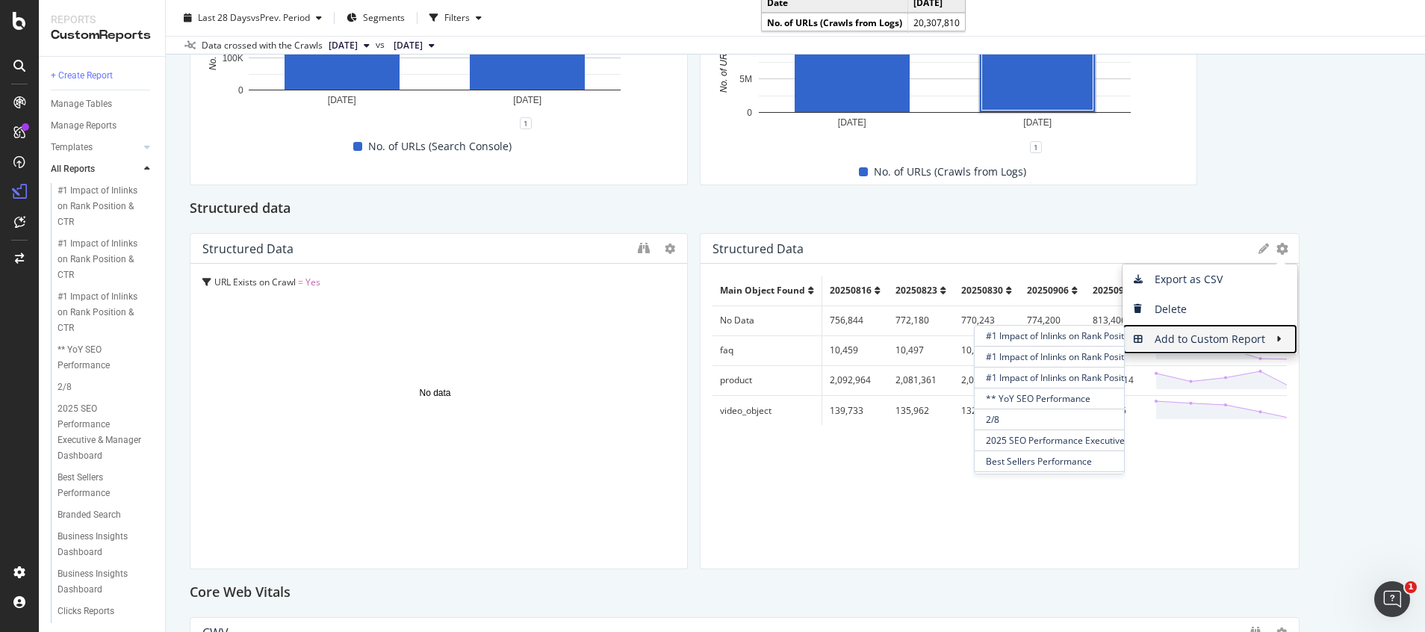
scroll to position [448, 0]
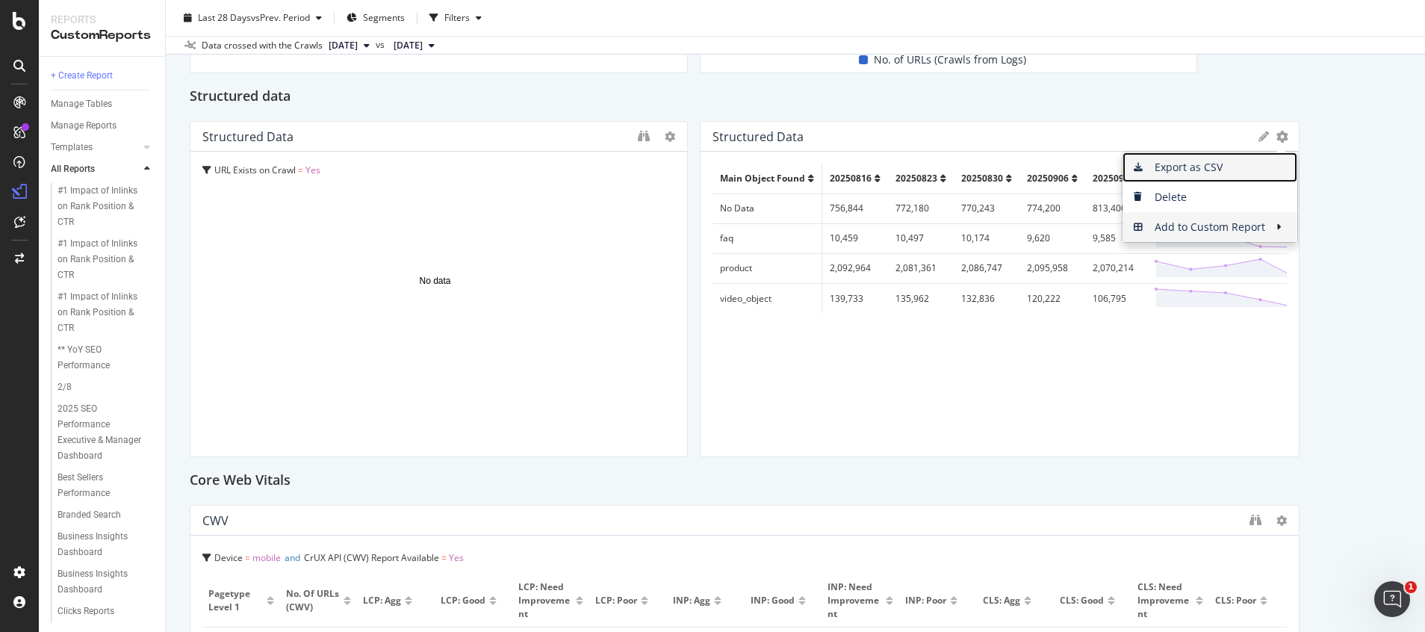
click at [1169, 170] on span "Export as CSV" at bounding box center [1209, 167] width 175 height 22
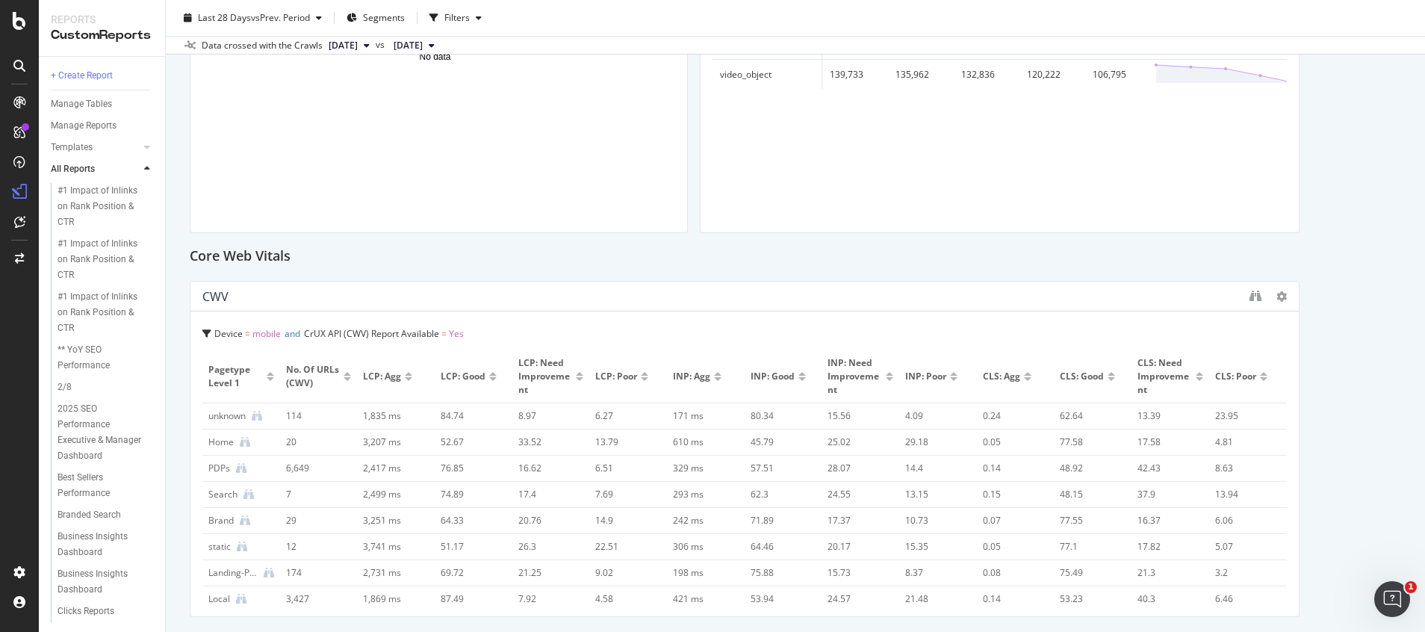
scroll to position [896, 0]
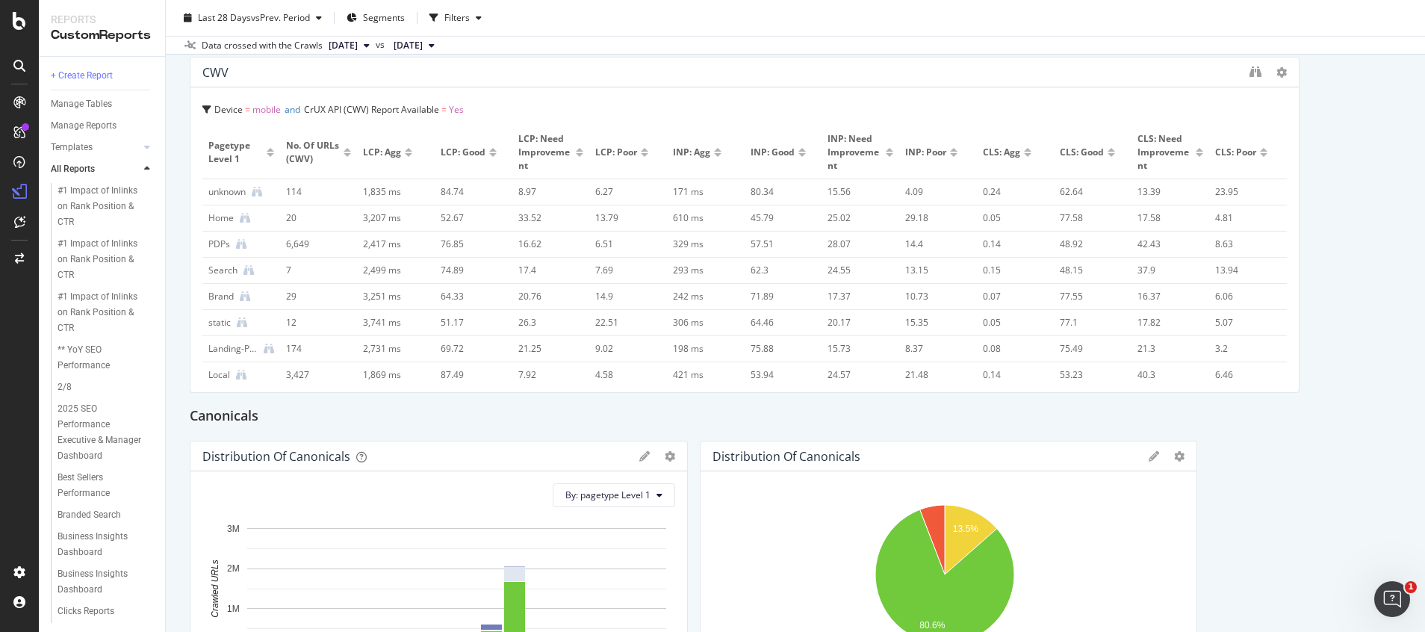
click at [796, 409] on div "Canonicals" at bounding box center [795, 417] width 1211 height 24
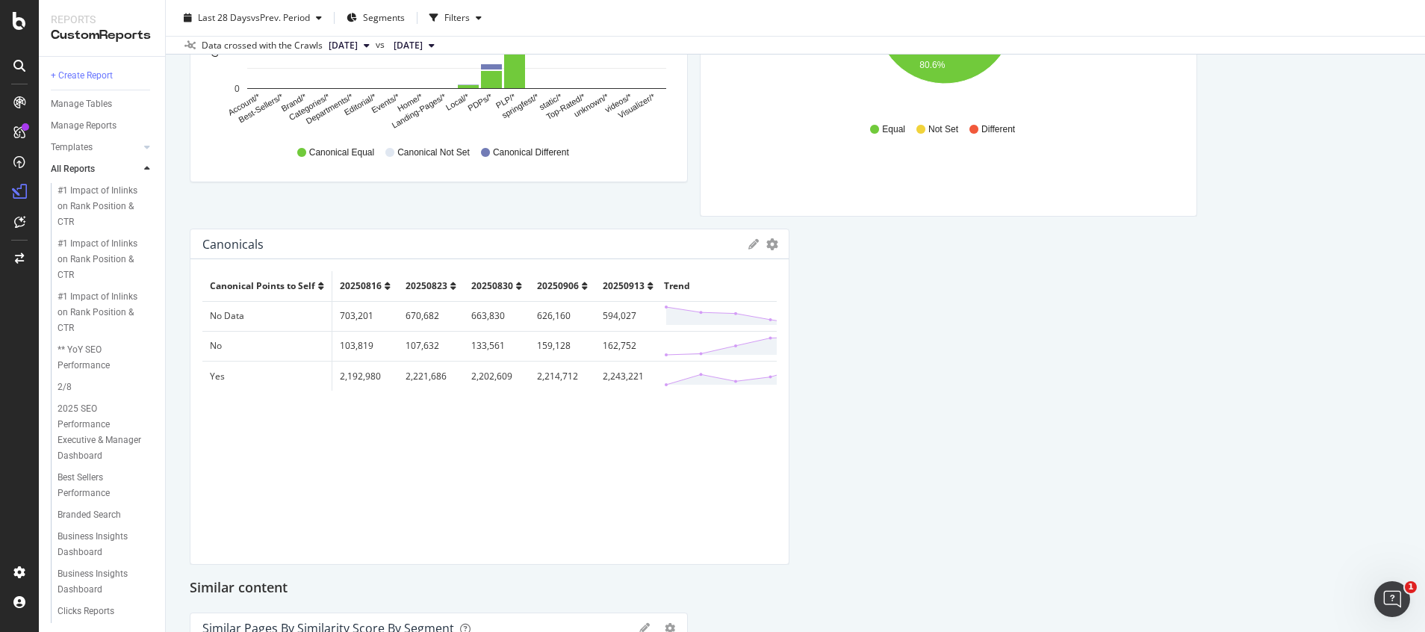
click at [1256, 537] on div "Indexed vs Submitted Indexed URLs By Value (stacked) Month [DATE] [DATE] 0 100K…" at bounding box center [795, 167] width 1211 height 2949
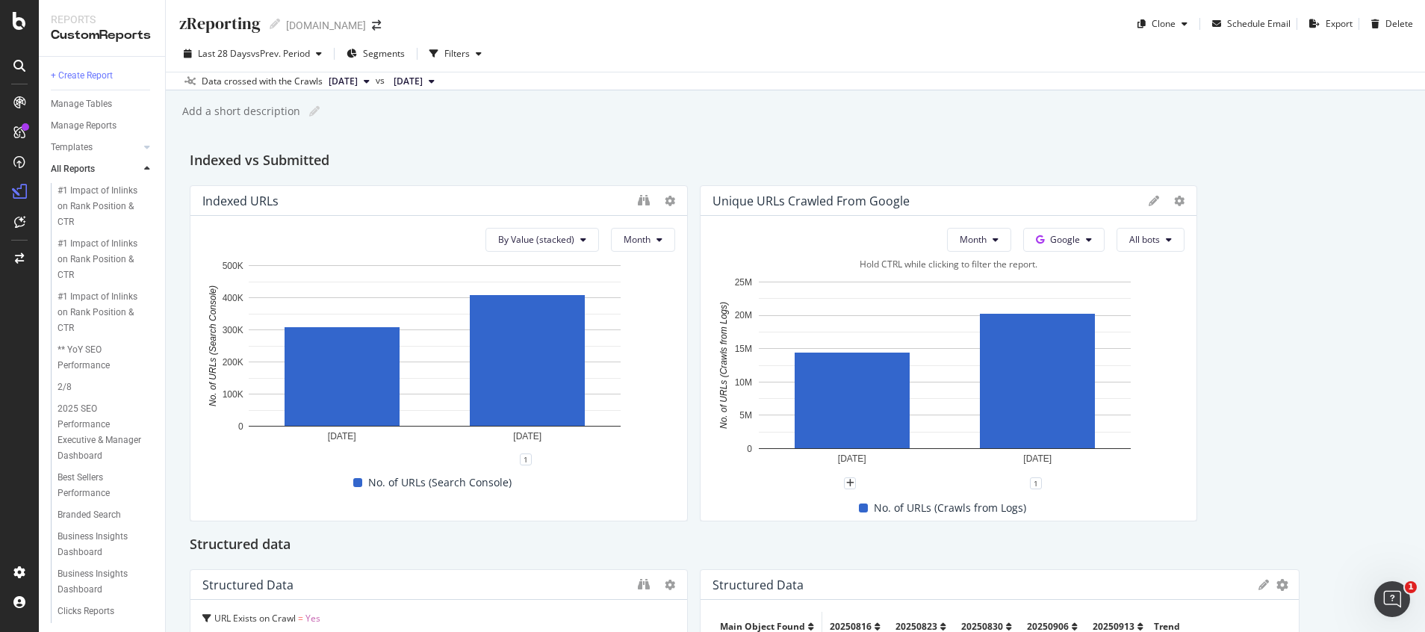
scroll to position [336, 0]
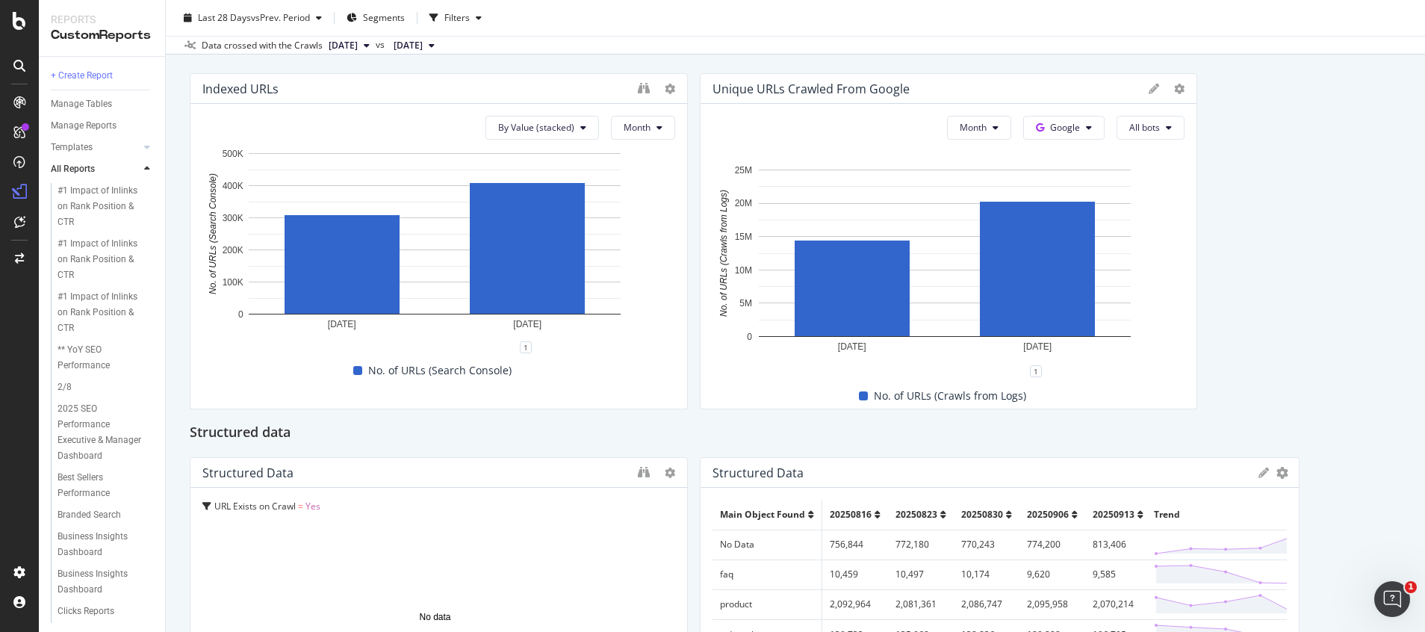
scroll to position [224, 0]
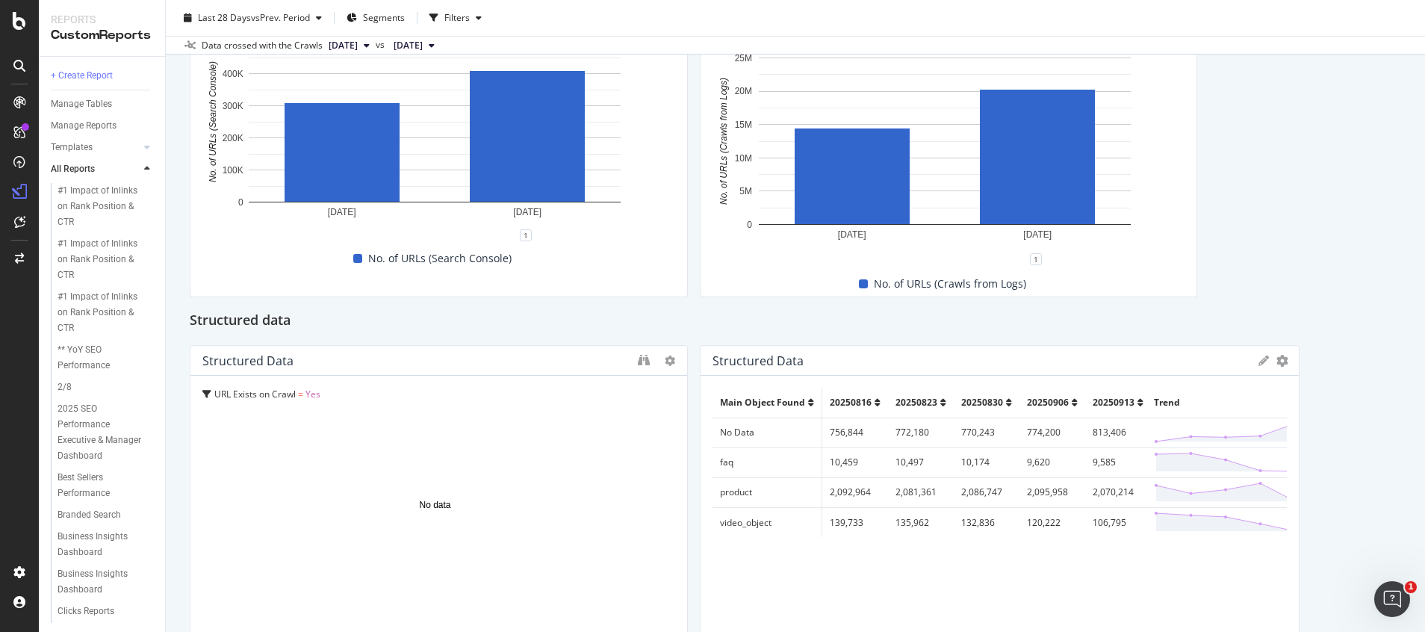
click at [311, 397] on span "Yes" at bounding box center [312, 394] width 15 height 13
click at [309, 423] on span "Yes" at bounding box center [310, 422] width 15 height 13
click at [665, 361] on icon at bounding box center [670, 360] width 10 height 10
click at [915, 549] on div "Main Object Found 20250816 20250823 20250830 20250906 20250913 Trend No Data 75…" at bounding box center [999, 528] width 574 height 281
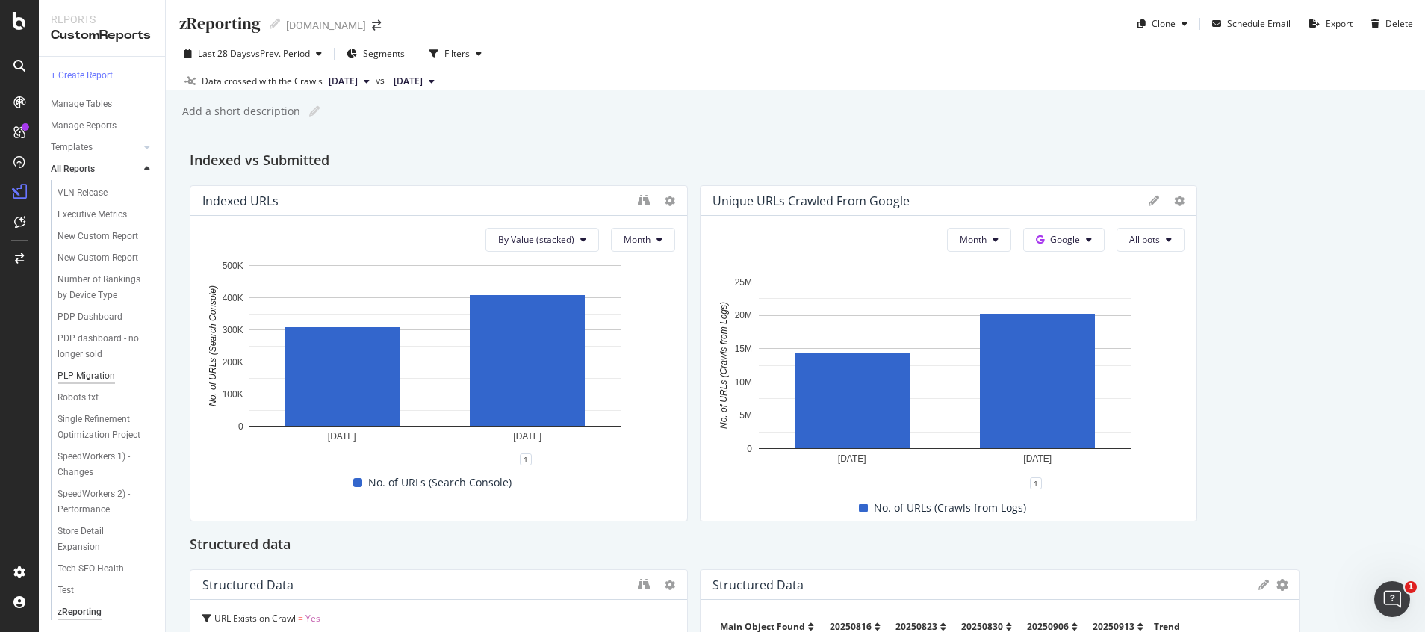
scroll to position [0, 0]
